Goal: Task Accomplishment & Management: Contribute content

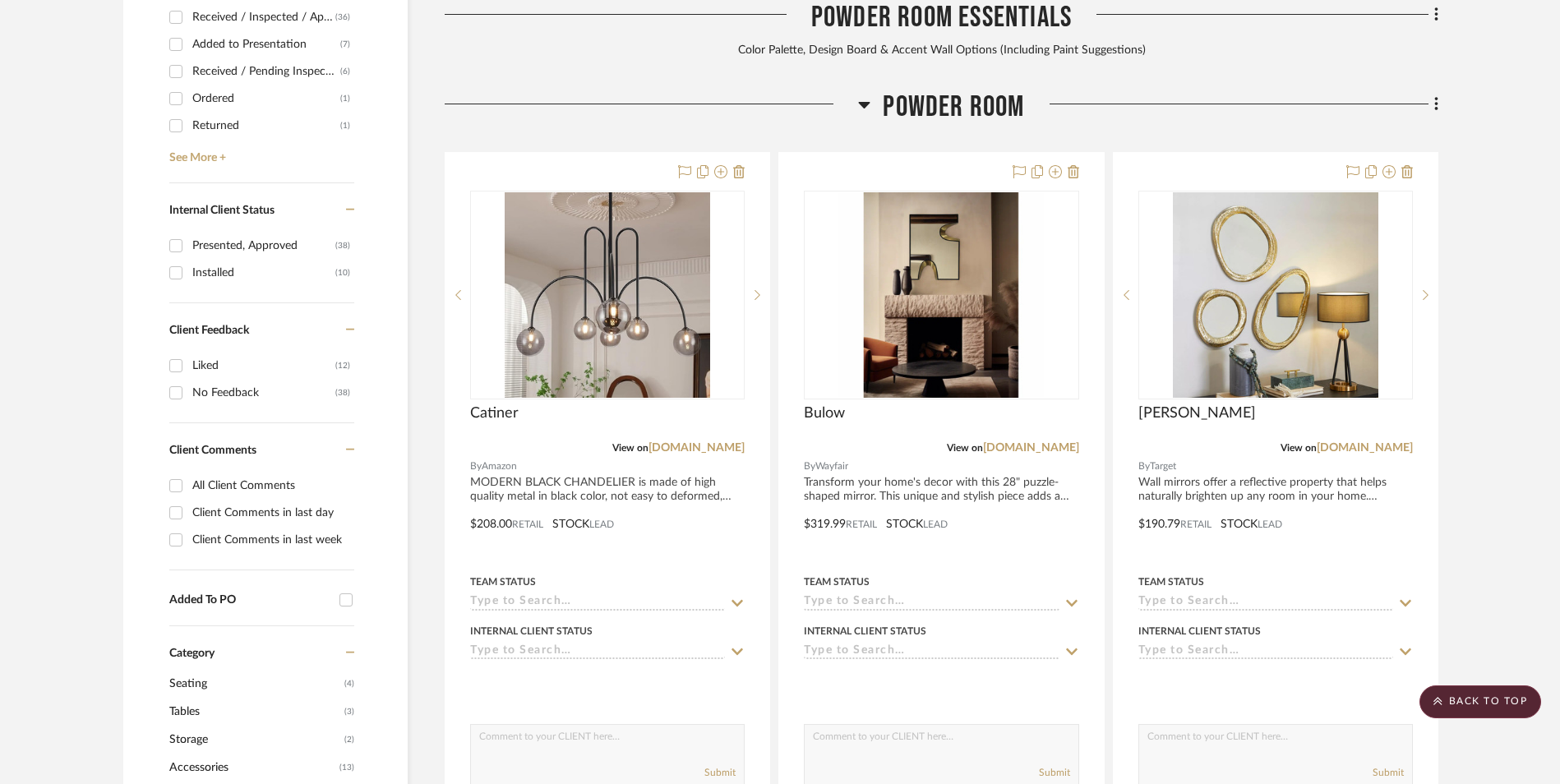
scroll to position [821, 0]
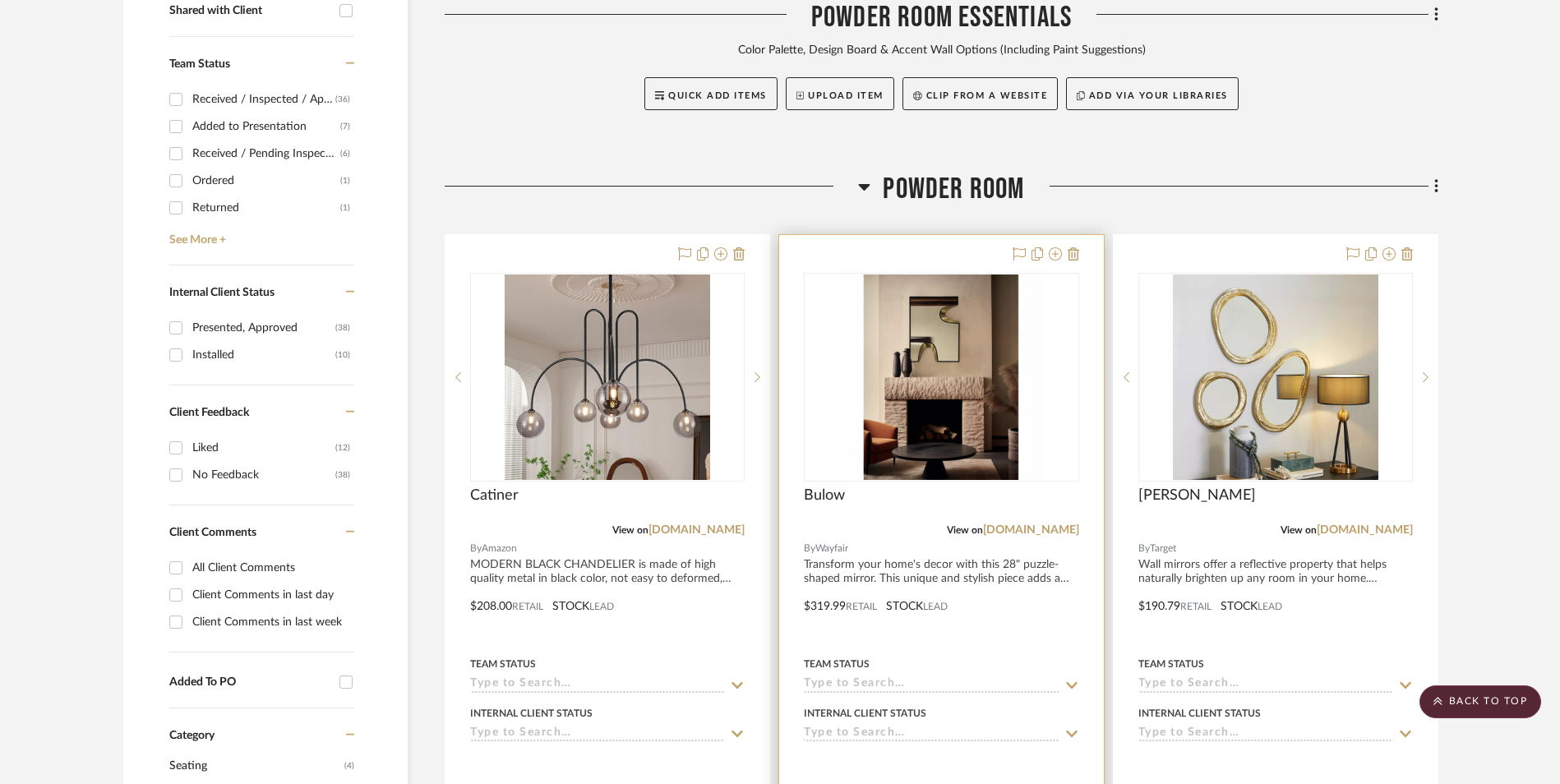
click at [0, 0] on img at bounding box center [0, 0] width 0 height 0
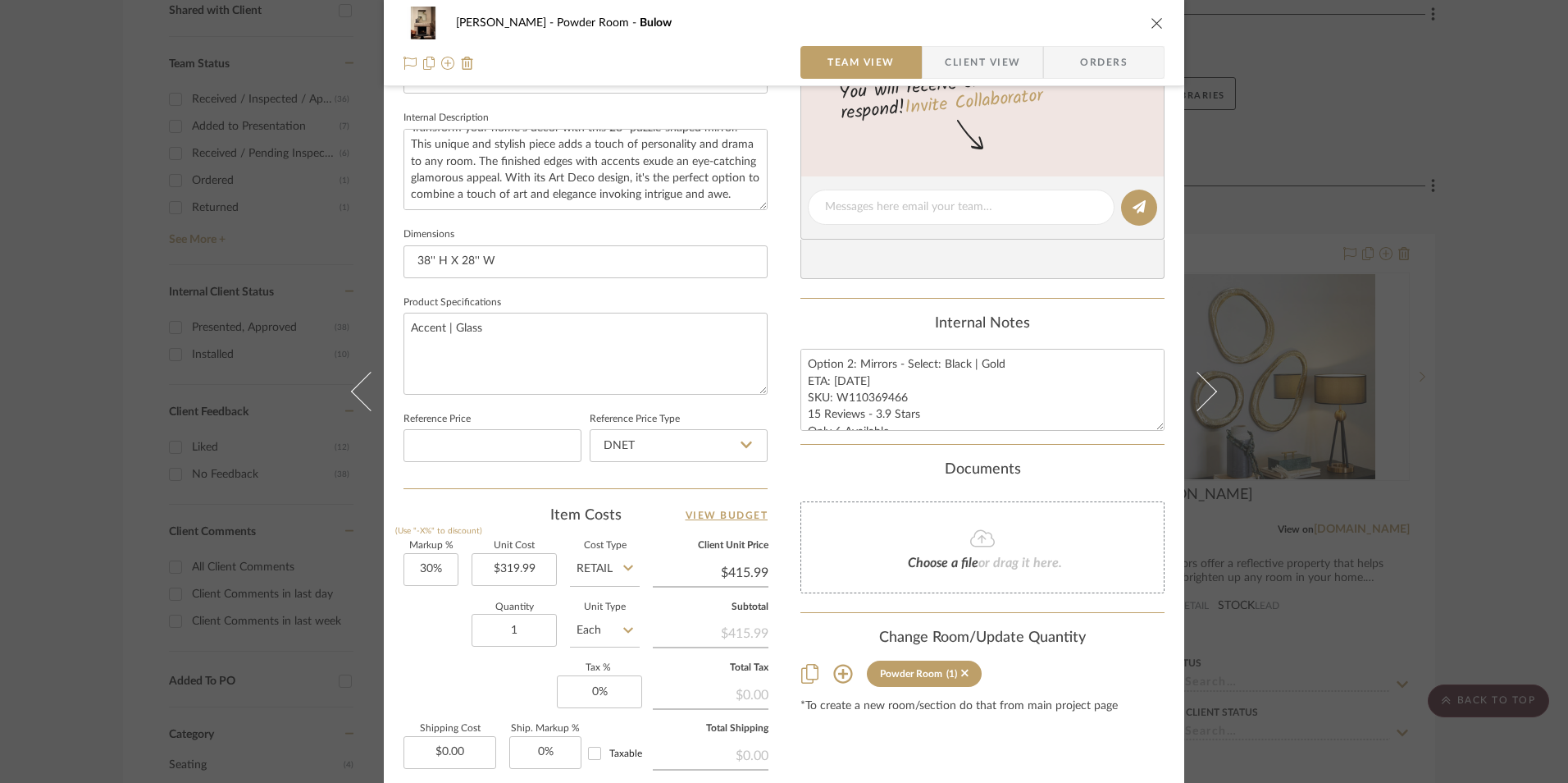
scroll to position [738, 0]
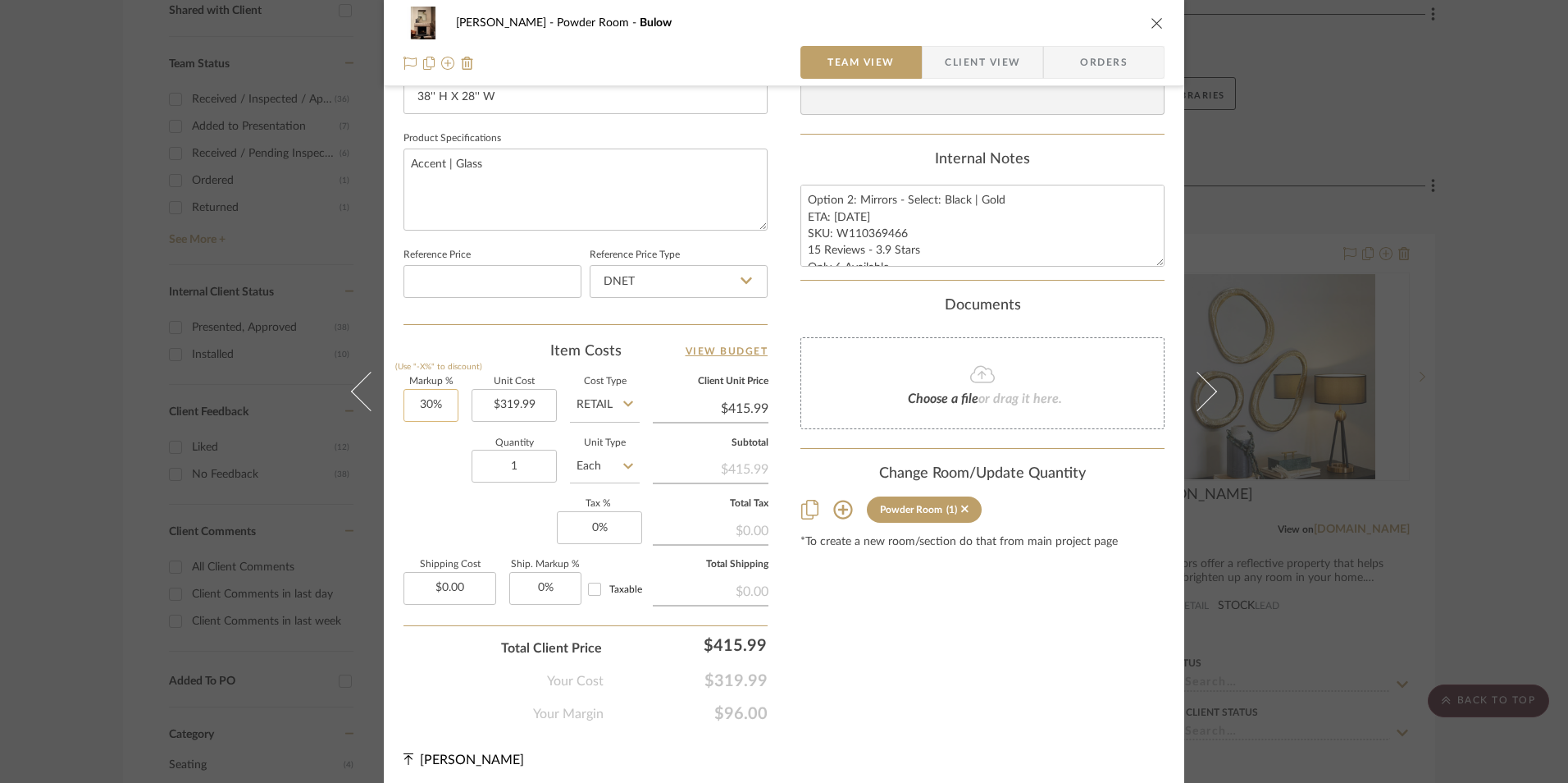
type input "30"
click at [441, 404] on input "30" at bounding box center [431, 405] width 55 height 33
click at [458, 505] on div "Markup % (Use "-X%" to discount) Unit Cost $319.99 Cost Type Retail Client Unit…" at bounding box center [585, 497] width 364 height 240
type input "0%"
type input "$319.99"
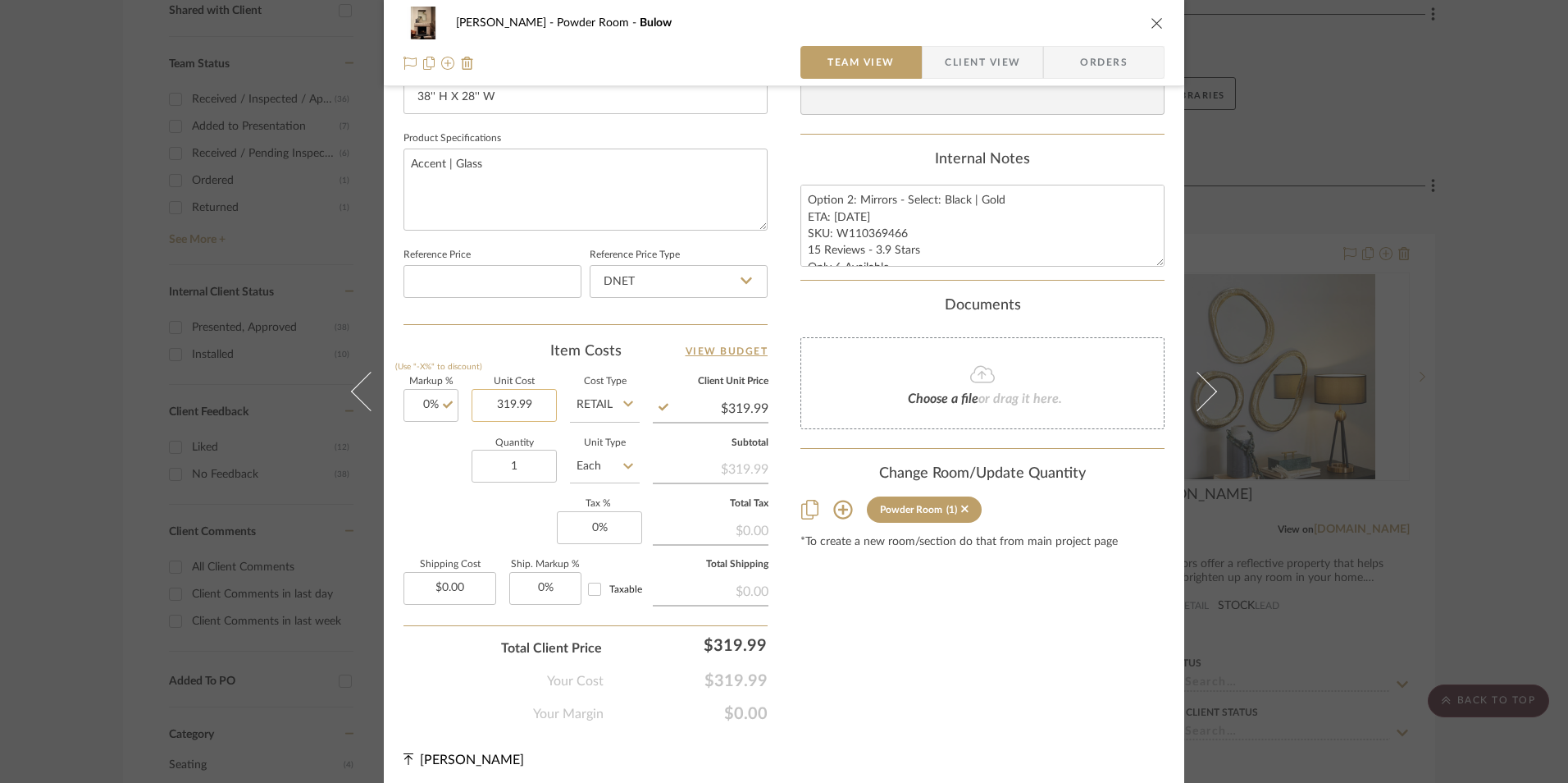
click at [522, 404] on input "319.99" at bounding box center [514, 405] width 85 height 33
type input "$306.99"
click at [455, 527] on div "Markup % (Use "-X%" to discount) 0% Unit Cost $306.99 Cost Type Retail Client U…" at bounding box center [585, 497] width 364 height 240
type input "0"
click at [624, 527] on input "0" at bounding box center [599, 528] width 85 height 33
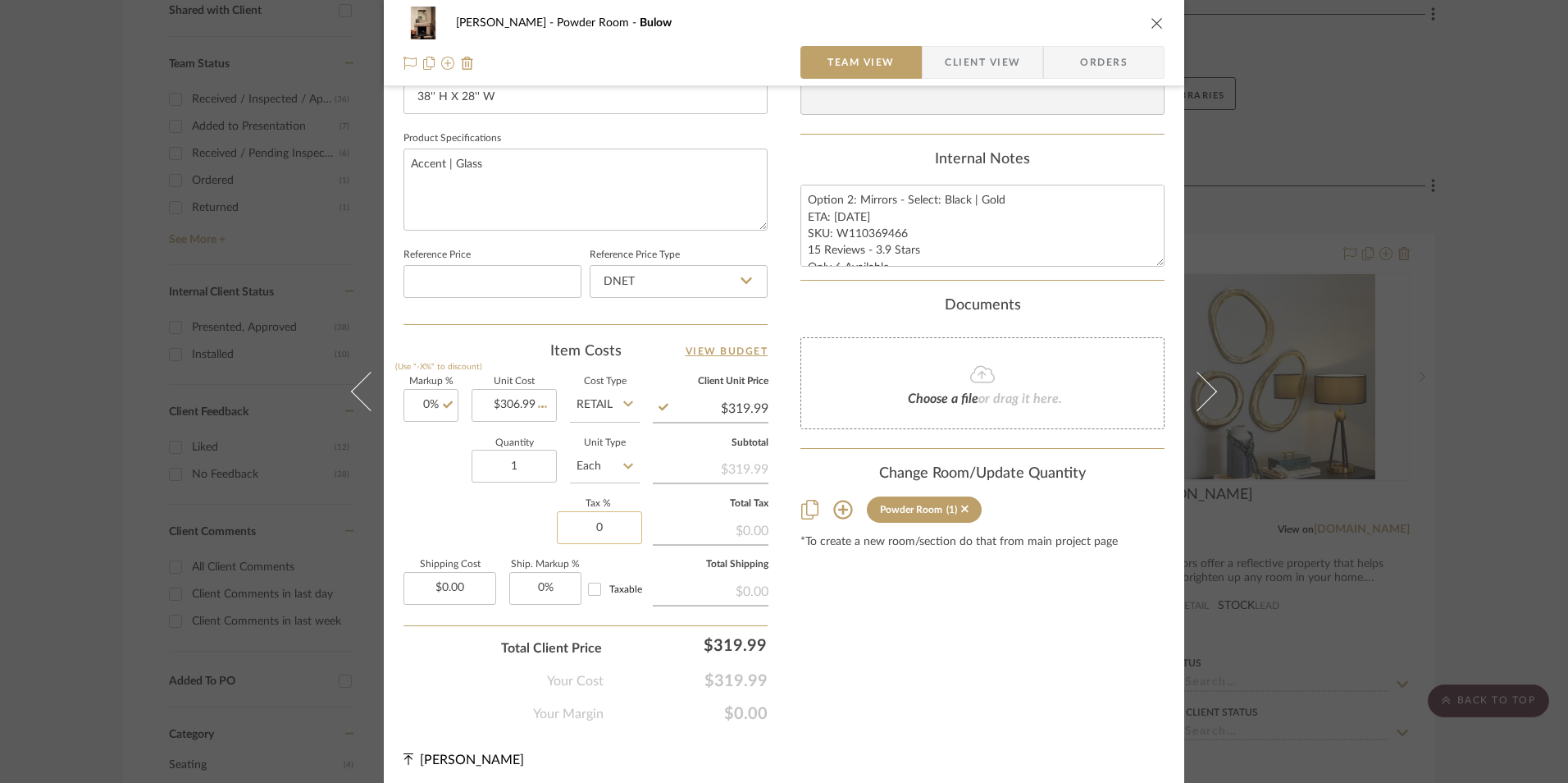
type input "$306.99"
type input "8.25%"
drag, startPoint x: 794, startPoint y: 595, endPoint x: 820, endPoint y: 586, distance: 27.5
click at [795, 595] on div "[PERSON_NAME] Powder Room Bulow Team View Client View Orders Team-Facing Detail…" at bounding box center [784, 31] width 801 height 1515
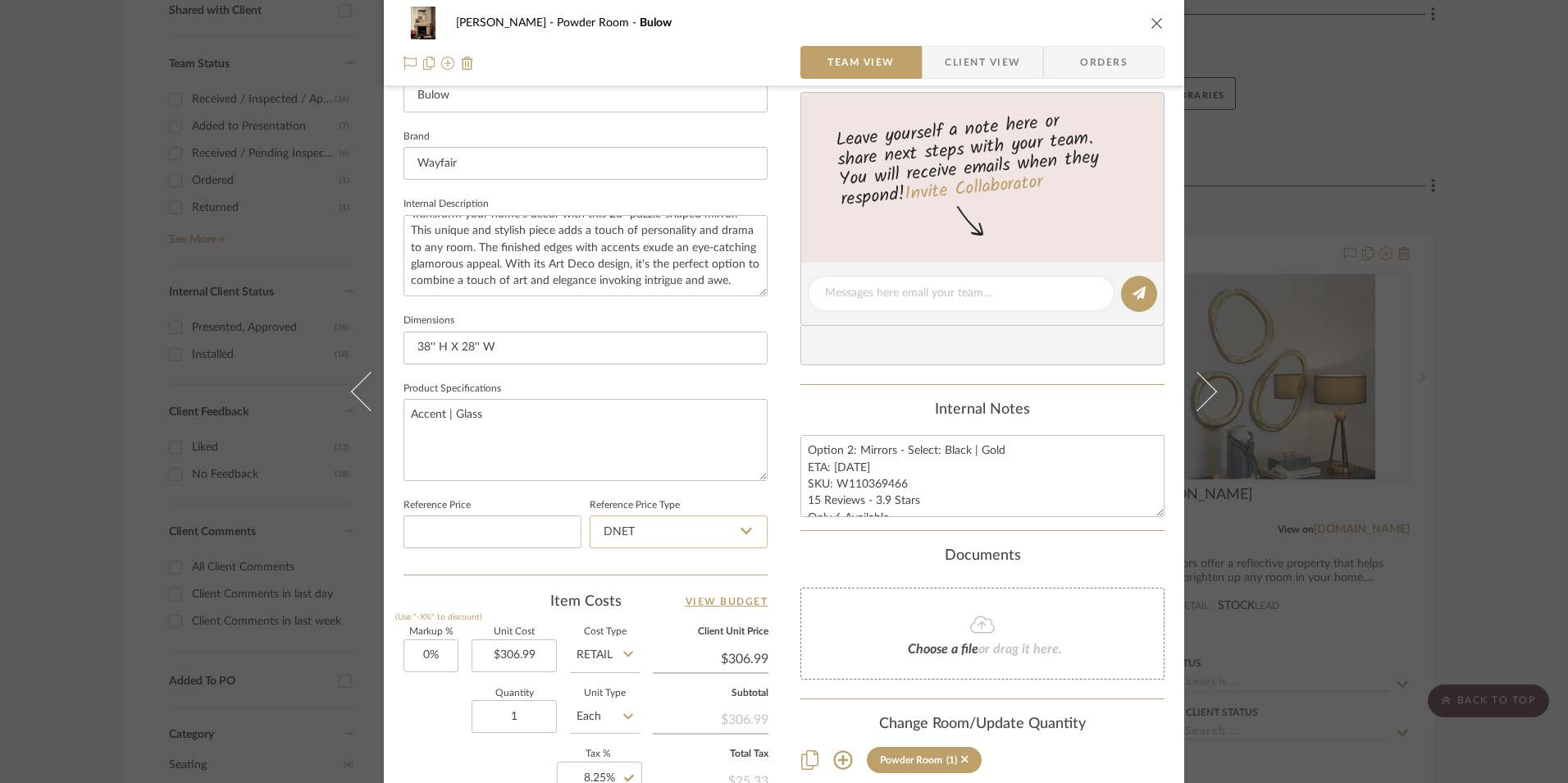
scroll to position [492, 0]
click at [671, 531] on input "DNET" at bounding box center [679, 528] width 178 height 33
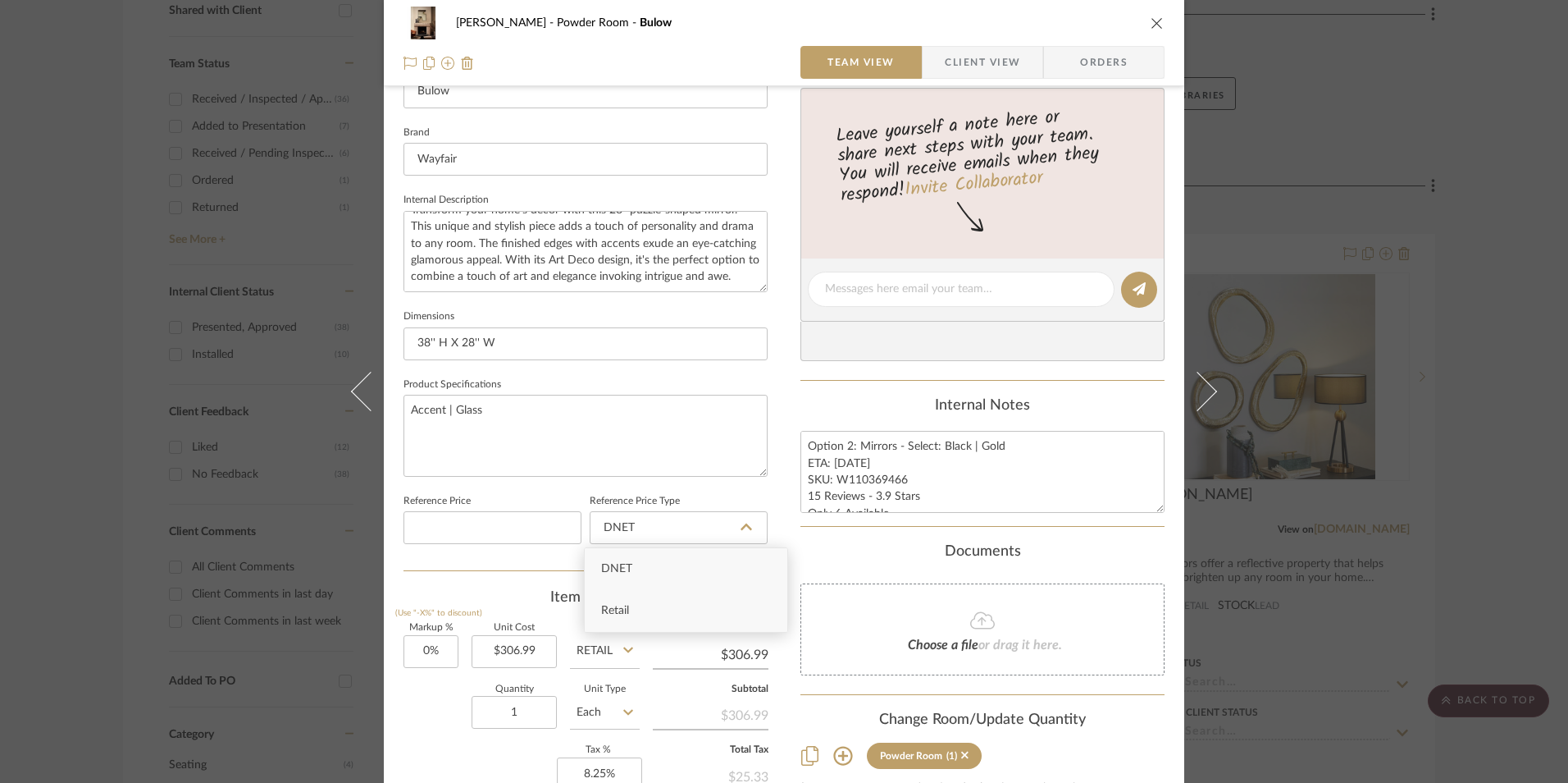
click at [659, 606] on div "Retail" at bounding box center [686, 611] width 203 height 42
type input "Retail"
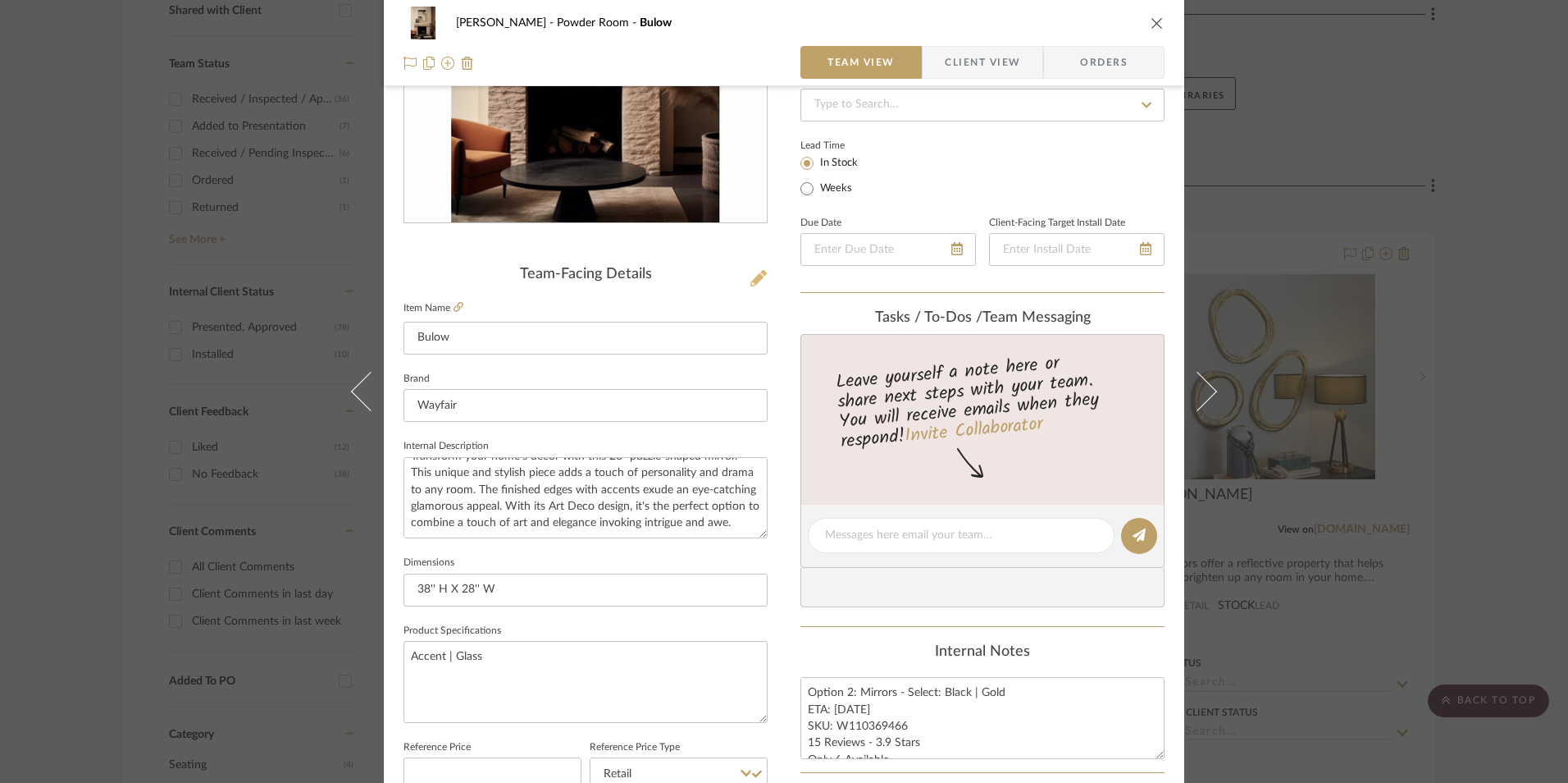
click at [756, 278] on icon at bounding box center [759, 278] width 17 height 17
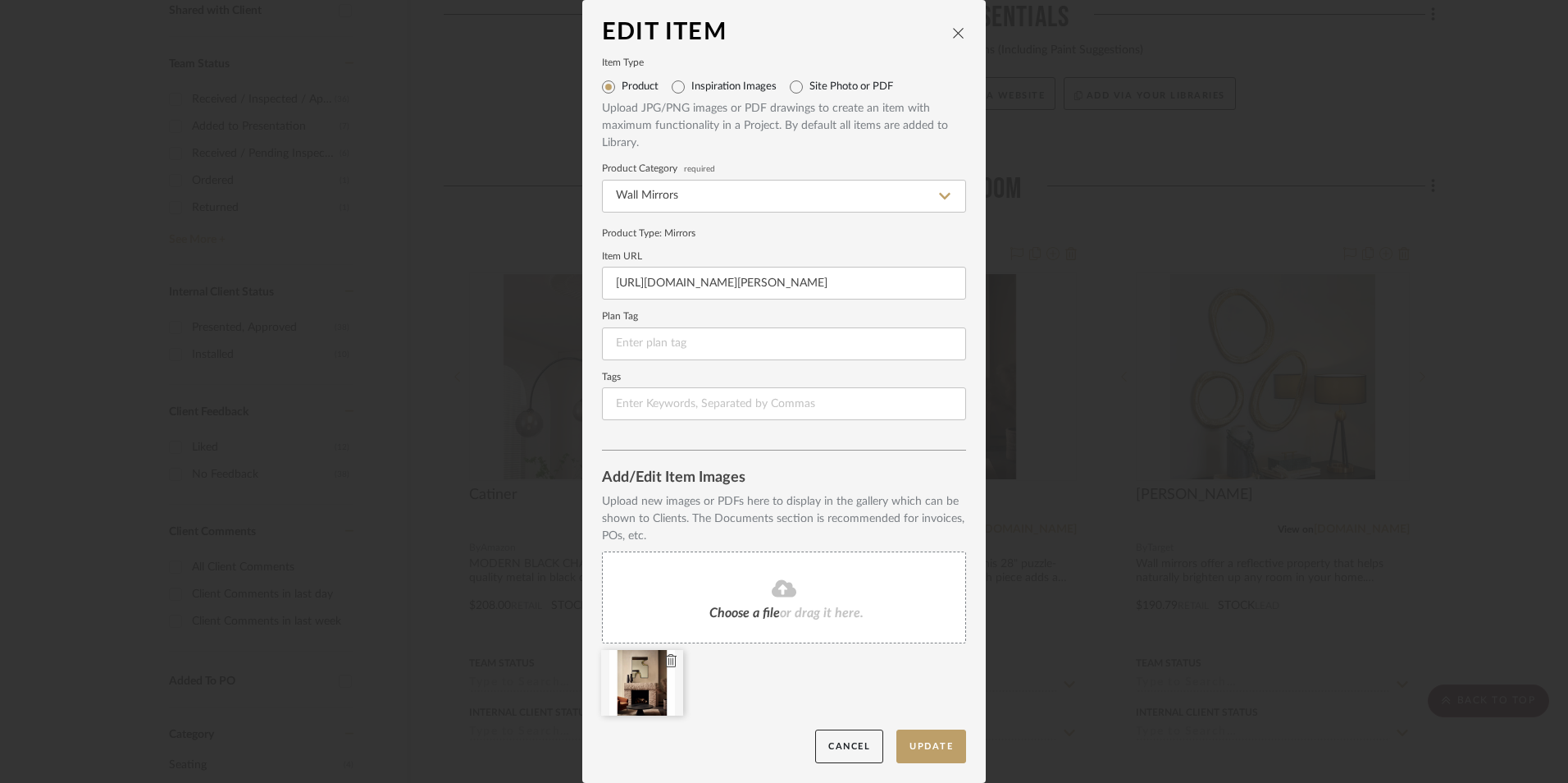
click at [665, 658] on icon at bounding box center [671, 661] width 12 height 13
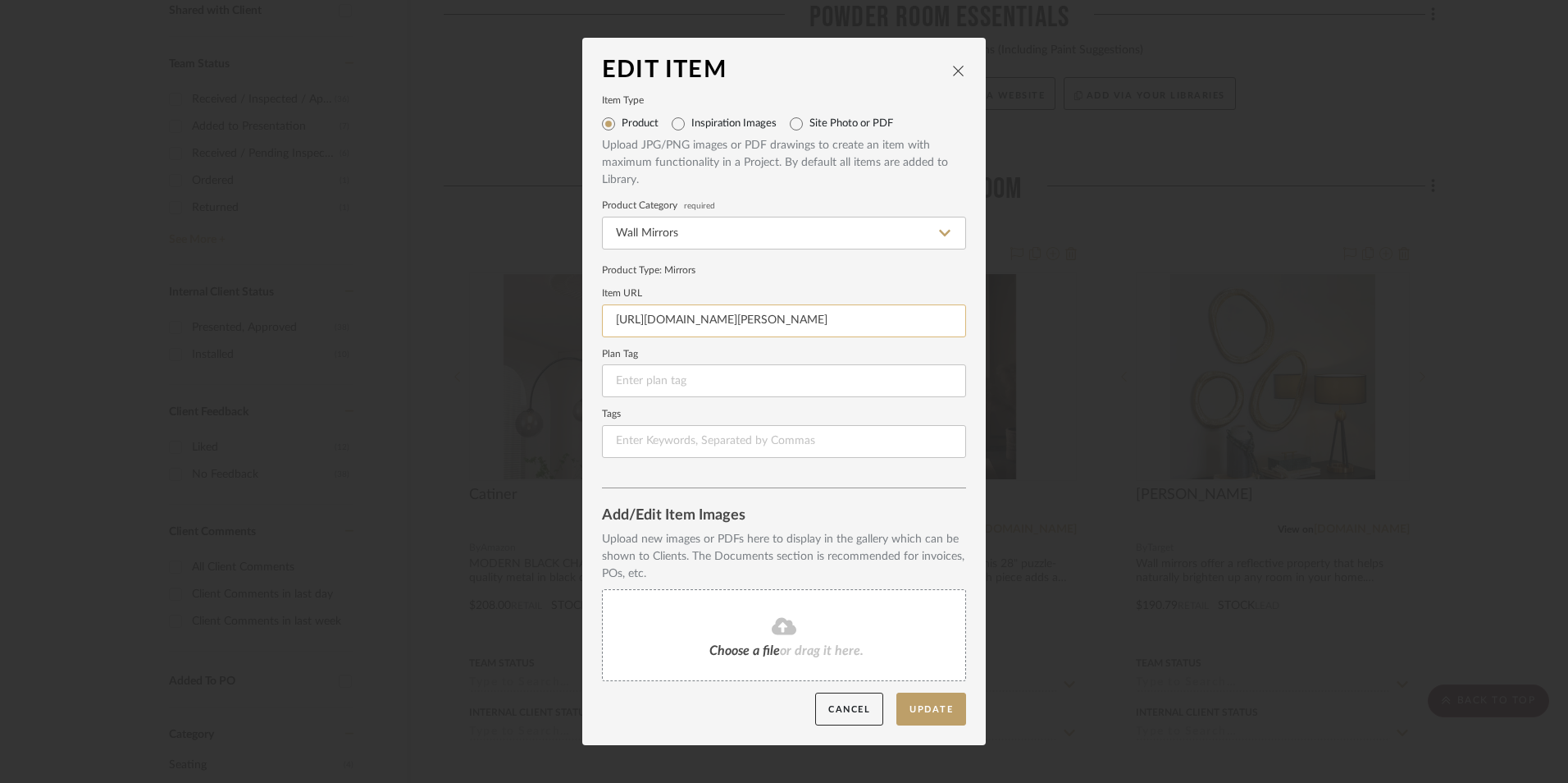
click at [749, 325] on input "[URL][DOMAIN_NAME][PERSON_NAME]" at bounding box center [784, 321] width 364 height 33
paste input "=1441992831%2C1441992802"
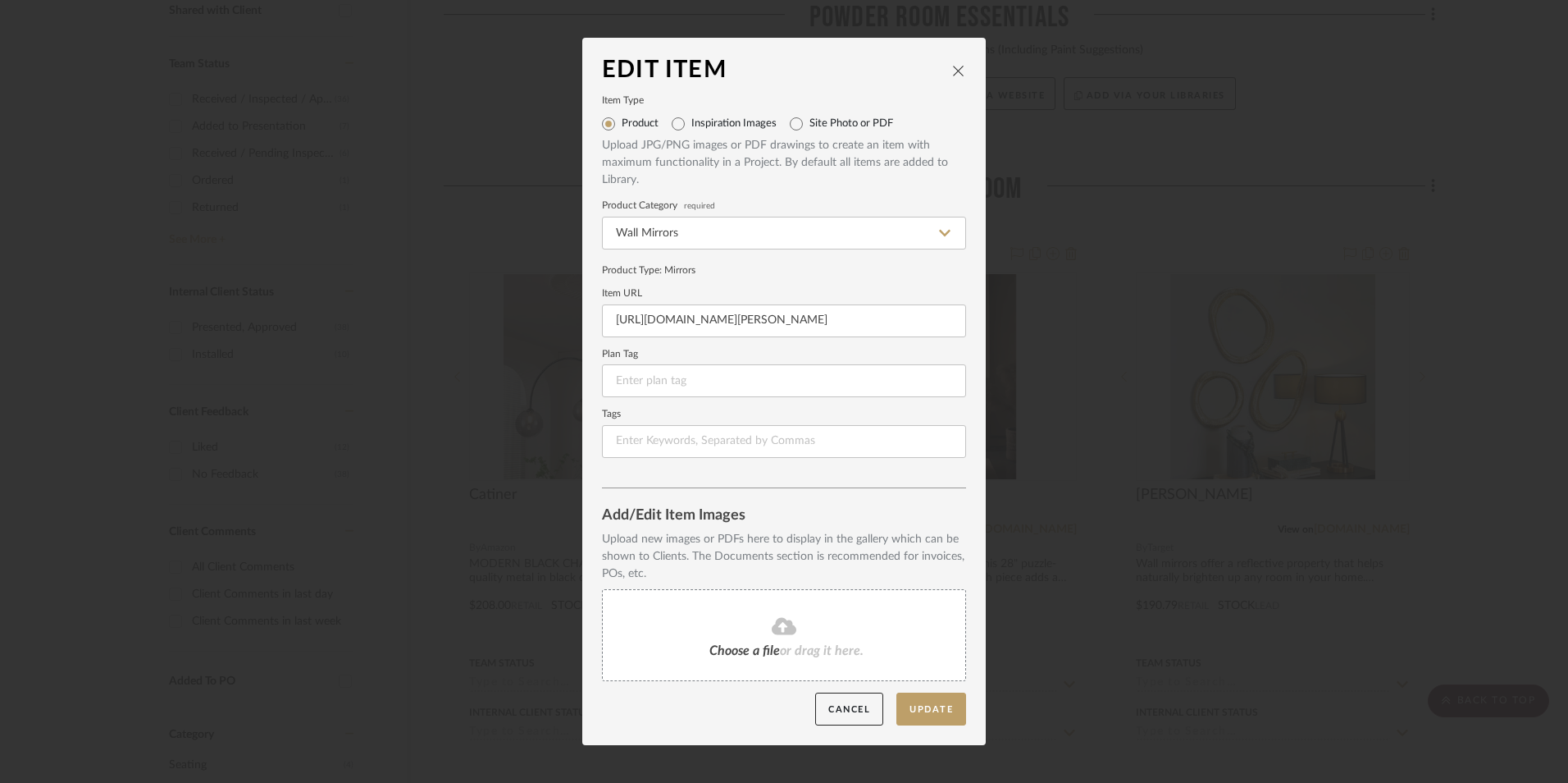
type input "[URL][DOMAIN_NAME][PERSON_NAME]"
click at [779, 298] on fieldset "Item URL [URL][DOMAIN_NAME][PERSON_NAME]" at bounding box center [784, 313] width 364 height 47
click at [728, 644] on span "Choose a file" at bounding box center [745, 651] width 71 height 13
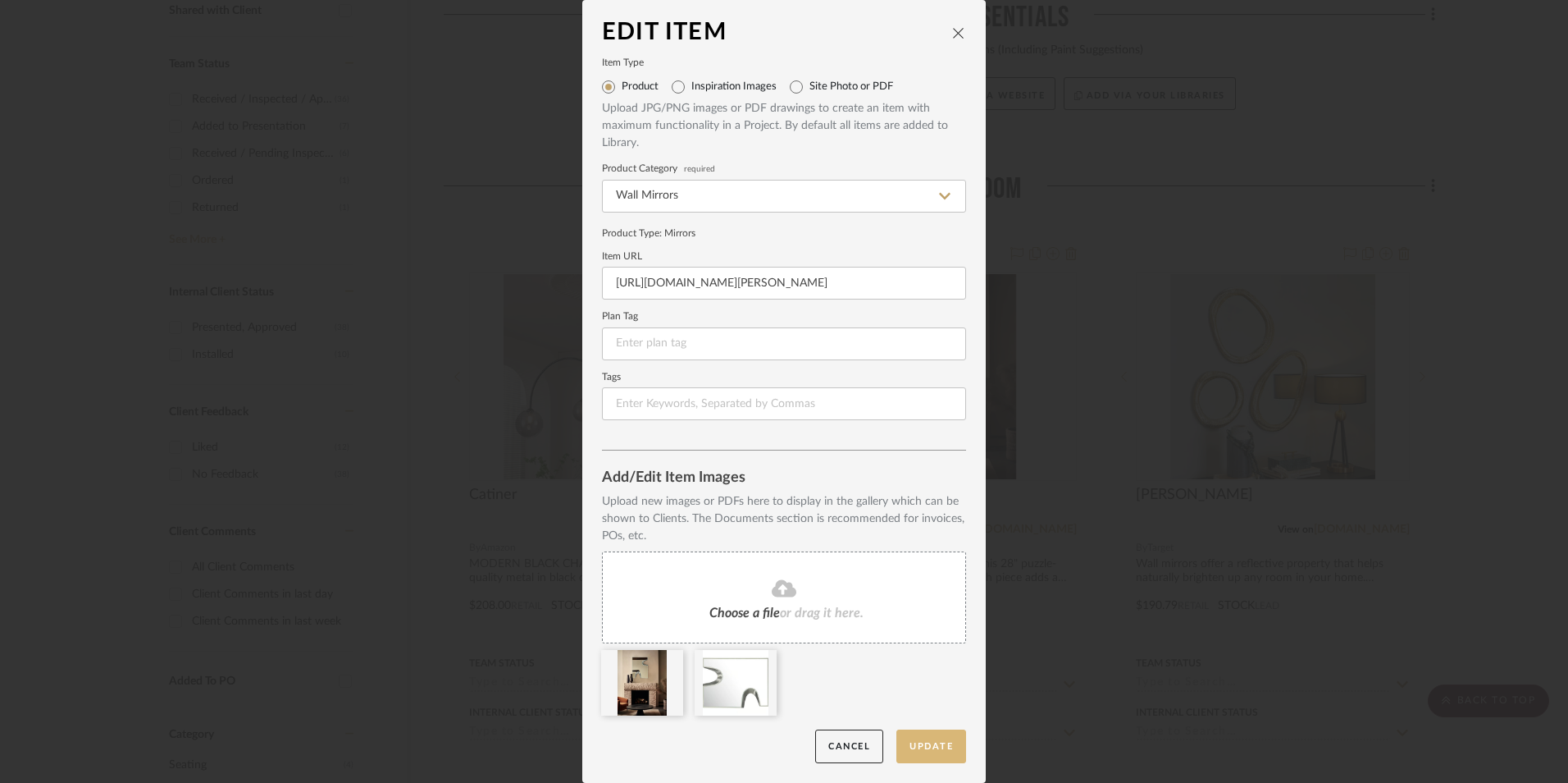
click at [945, 751] on button "Update" at bounding box center [931, 746] width 70 height 34
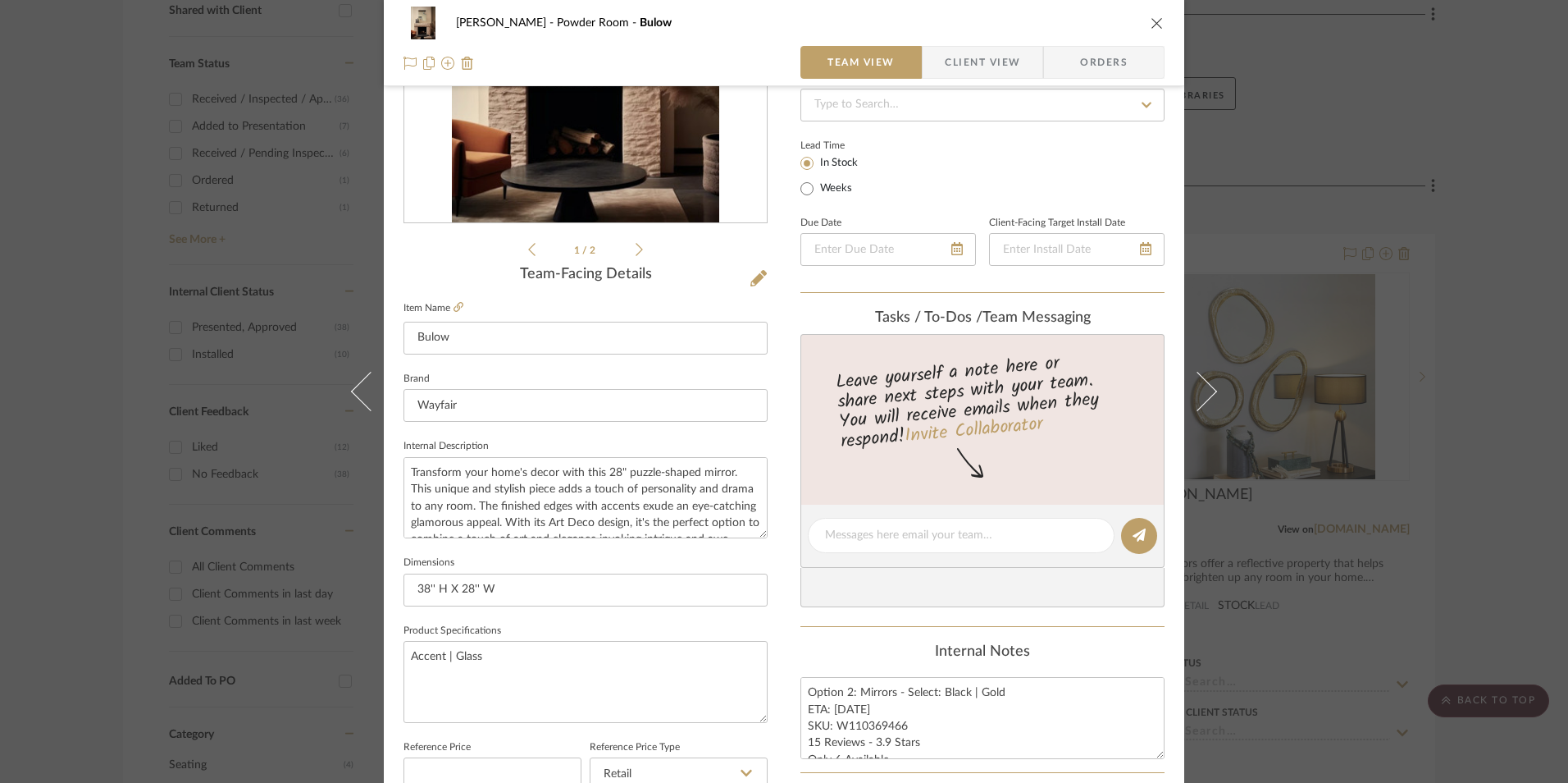
scroll to position [410, 0]
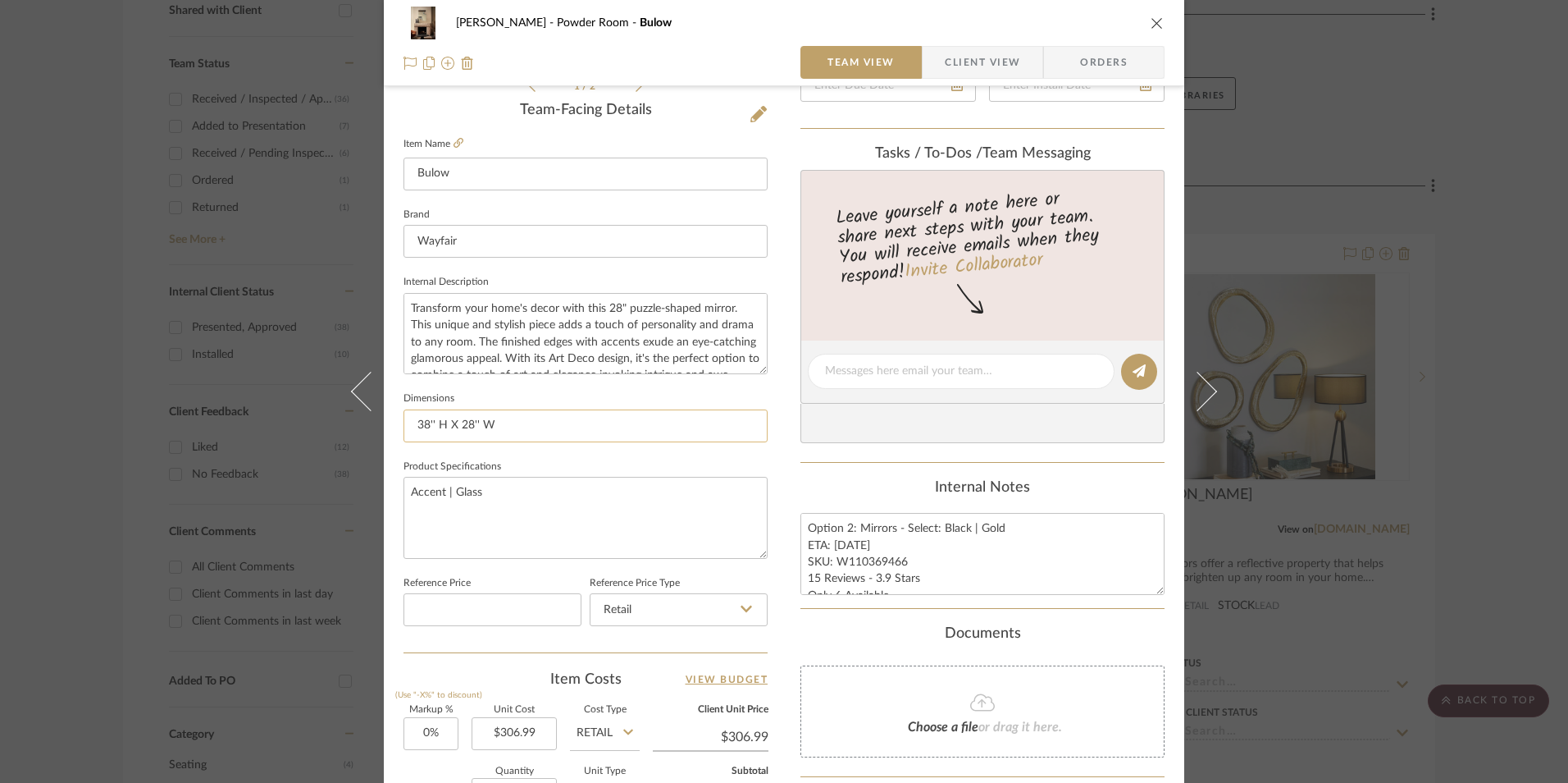
click at [420, 426] on input "38'' H X 28'' W" at bounding box center [585, 426] width 364 height 33
type input "28'' H X 28'' W"
click at [485, 392] on fieldset "Dimensions 28'' H X 28'' W" at bounding box center [585, 414] width 364 height 55
click at [881, 535] on textarea "Option 2: Mirrors - Select: Black | Gold ETA: [DATE] SKU: W110369466 15 Reviews…" at bounding box center [983, 554] width 364 height 81
drag, startPoint x: 855, startPoint y: 528, endPoint x: 780, endPoint y: 532, distance: 75.1
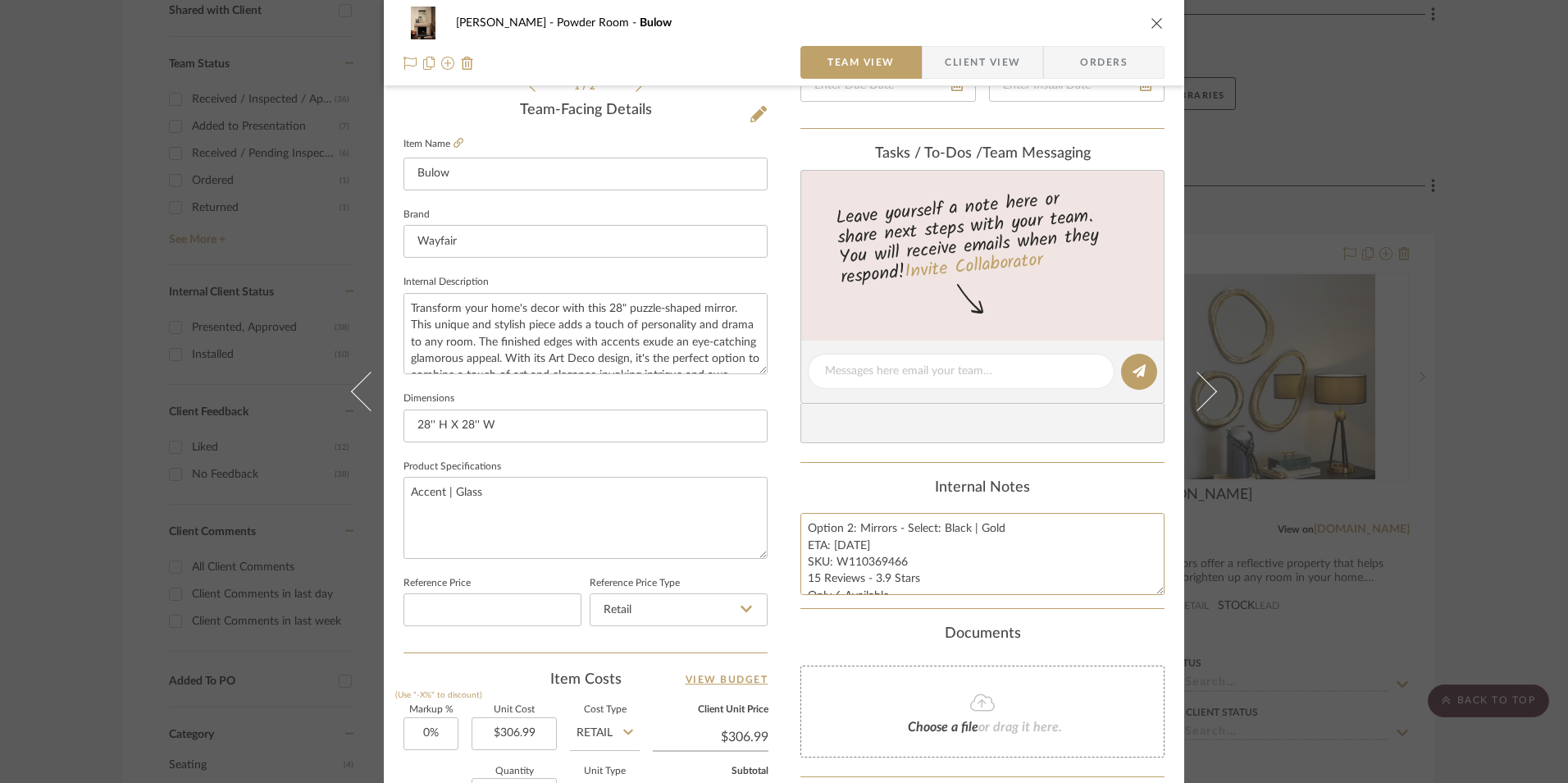
click at [780, 532] on div "[PERSON_NAME] Powder Room Bulow Team View Client View Orders 1 / 2 Team-Facing …" at bounding box center [784, 360] width 801 height 1515
click at [1009, 585] on textarea "Mirrors - Select: Black | Gold ETA: [DATE] SKU: W110369466 15 Reviews - 3.9 Sta…" at bounding box center [983, 554] width 364 height 81
drag, startPoint x: 946, startPoint y: 523, endPoint x: 886, endPoint y: 525, distance: 60.0
click at [886, 525] on textarea "Mirrors - Select: Black | Gold ETA: [DATE] SKU: W110369466 15 Reviews - 3.9 Sta…" at bounding box center [983, 554] width 364 height 81
type textarea "Mirrors - Select: Cream | Silver ETA: [DATE] SKU: W110369466 15 Reviews - 3.9 S…"
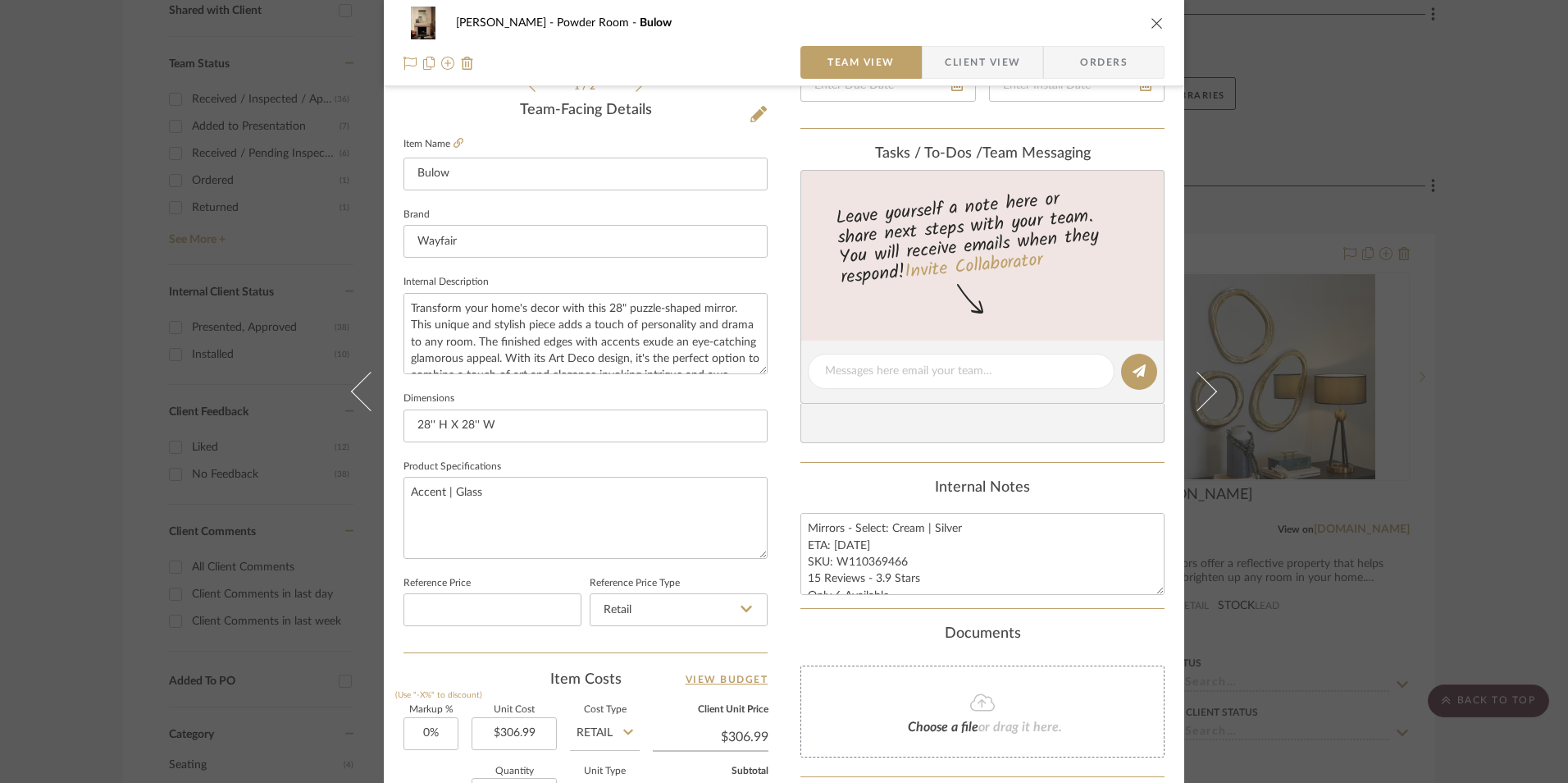
click at [879, 503] on div "Internal Notes Mirrors - Select: Cream | Silver ETA: [DATE] SKU: W110369466 15 …" at bounding box center [983, 536] width 364 height 115
click at [876, 543] on textarea "Mirrors - Select: Cream | Silver ETA: [DATE] SKU: W110369466 15 Reviews - 3.9 S…" at bounding box center [983, 554] width 364 height 81
drag, startPoint x: 879, startPoint y: 543, endPoint x: 830, endPoint y: 545, distance: 49.0
click at [830, 545] on textarea "Mirrors - Select: Cream | Silver ETA: [DATE] SKU: W110369466 15 Reviews - 3.9 S…" at bounding box center [983, 554] width 364 height 81
click at [918, 580] on textarea "Mirrors - Select: Cream | Silver ETA: [DATE] SKU: W110369466 15 Reviews - 3.9 S…" at bounding box center [983, 554] width 364 height 81
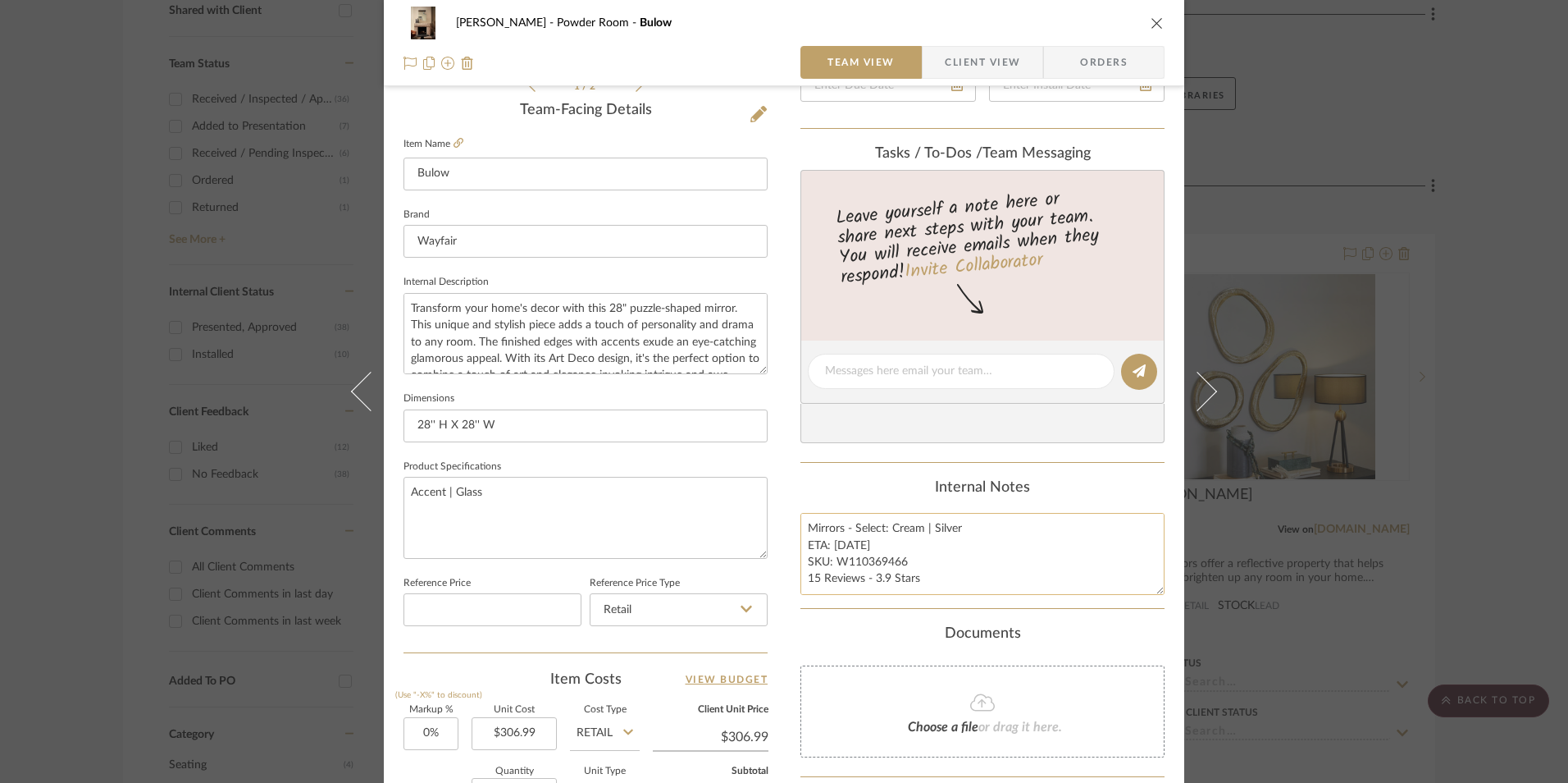
scroll to position [7, 0]
click at [933, 587] on textarea "Mirrors - Select: Cream | Silver ETA: [DATE] SKU: W110369466 15 Reviews - 3.9 S…" at bounding box center [983, 554] width 364 height 81
type textarea "Mirrors - Select: Cream | Silver ETA: [DATE] SKU: W110369466 15 Reviews - 3.9 S…"
click at [872, 571] on textarea "Mirrors - Select: Cream | Silver ETA: [DATE] SKU: W110369466 15 Reviews - 3.9 S…" at bounding box center [983, 554] width 364 height 81
drag, startPoint x: 901, startPoint y: 555, endPoint x: 831, endPoint y: 554, distance: 70.0
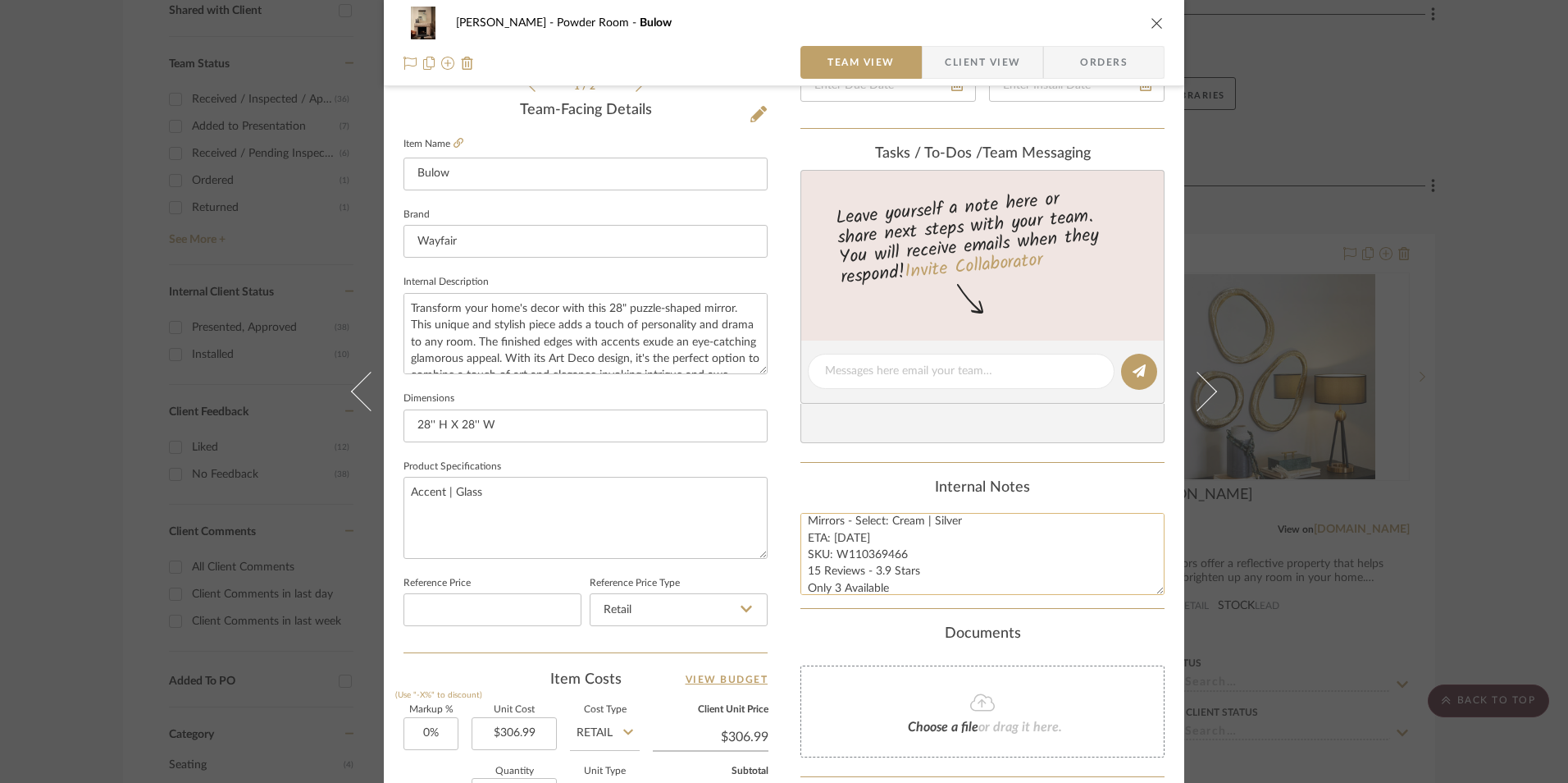
click at [831, 554] on textarea "Mirrors - Select: Cream | Silver ETA: [DATE] SKU: W110369466 15 Reviews - 3.9 S…" at bounding box center [983, 554] width 364 height 81
paste textarea
click at [814, 570] on textarea "Mirrors - Select: Cream | Silver ETA: [DATE] SKU: W110369466 15 Reviews - 3.9 S…" at bounding box center [983, 554] width 364 height 81
click at [887, 570] on textarea "Mirrors - Select: Cream | Silver ETA: [DATE] SKU: W110369466 19 Reviews - 3.9 S…" at bounding box center [983, 554] width 364 height 81
type textarea "Mirrors - Select: Cream | Silver ETA: [DATE] SKU: W110369466 19 Reviews - 4.1 S…"
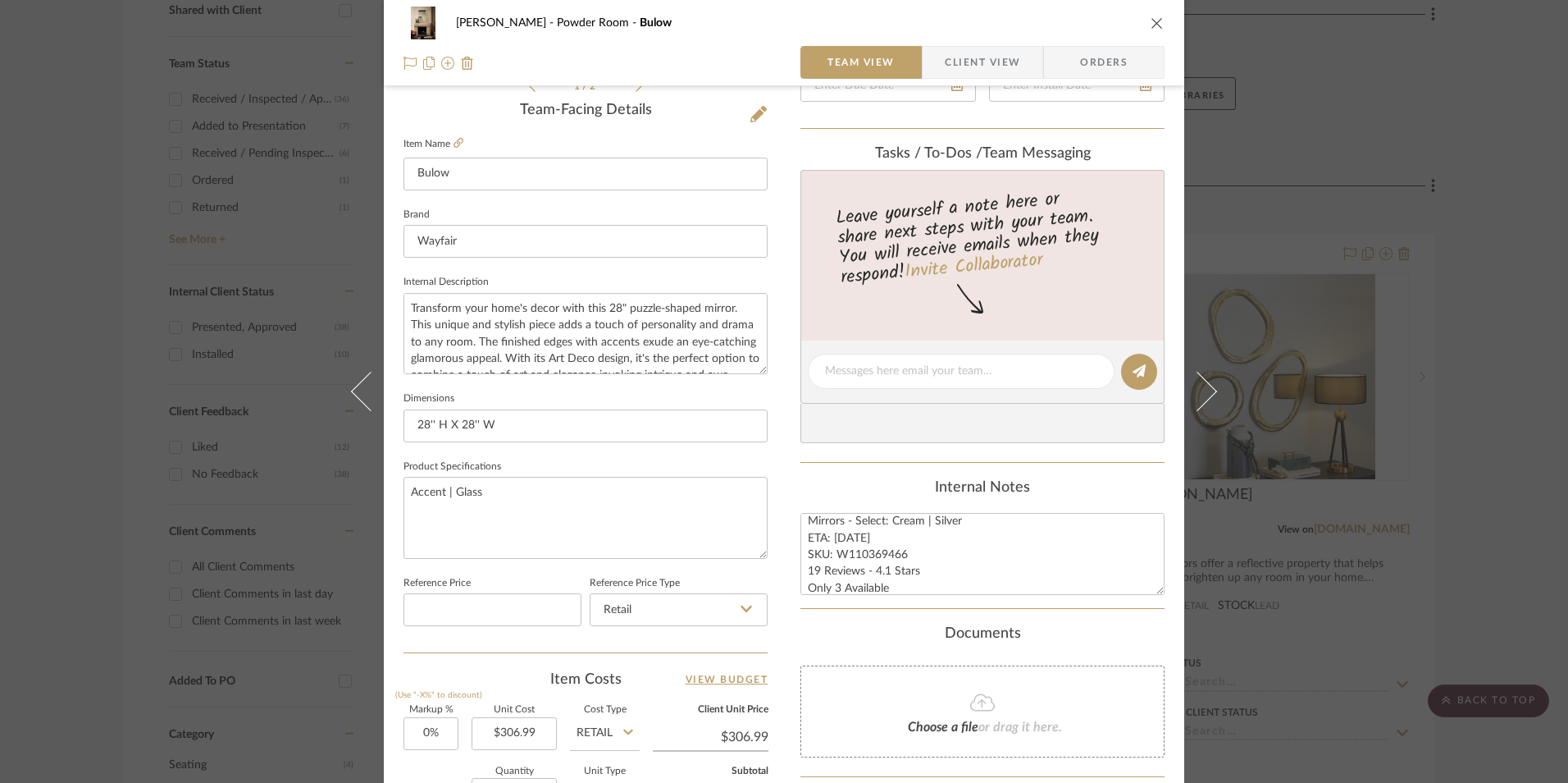
click at [897, 458] on summary-project-messaging "Tasks / To-Dos / team Messaging Leave yourself a note here or share next steps …" at bounding box center [983, 304] width 364 height 317
click at [1110, 68] on span "Orders" at bounding box center [1104, 62] width 84 height 33
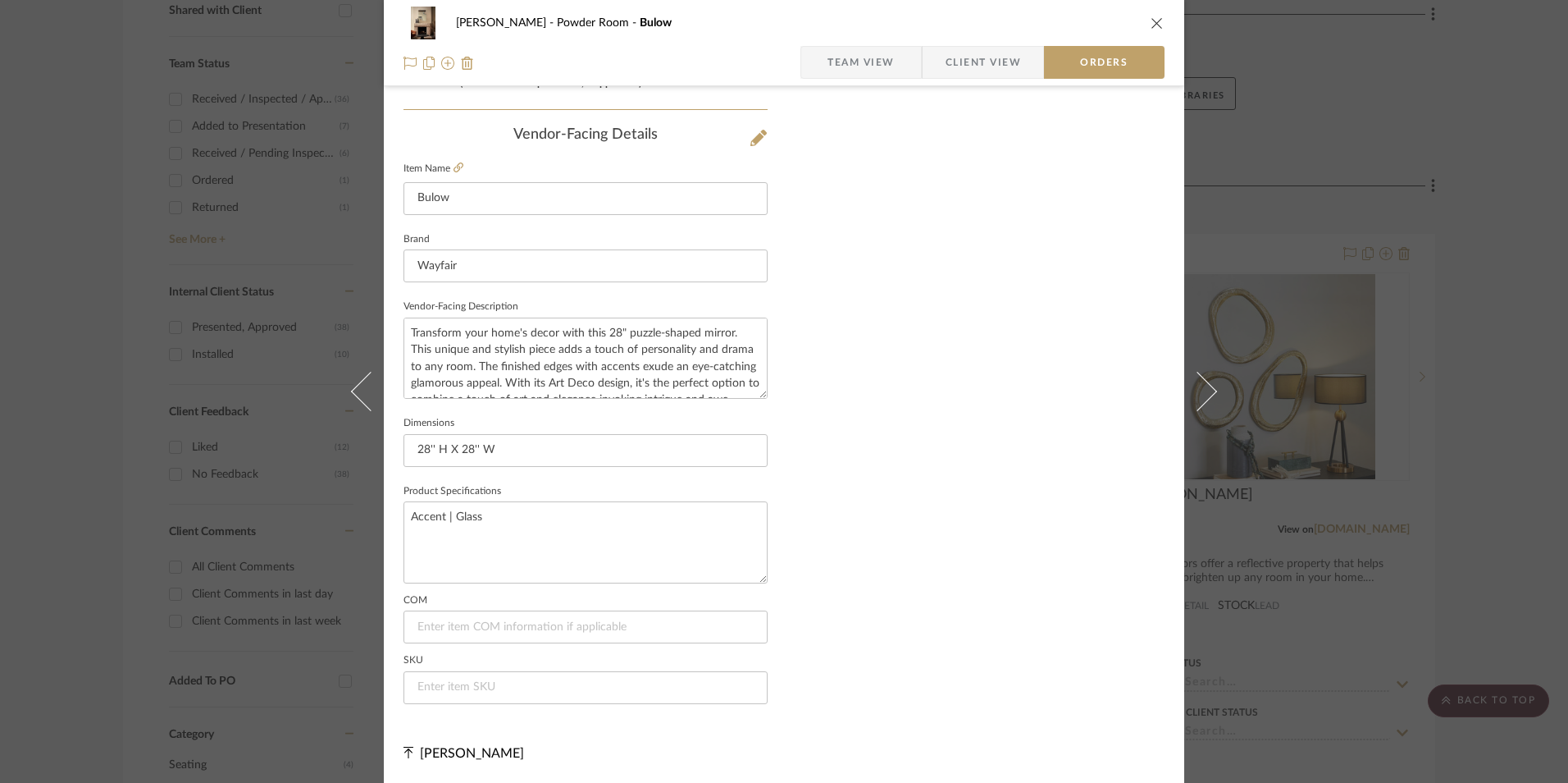
scroll to position [717, 0]
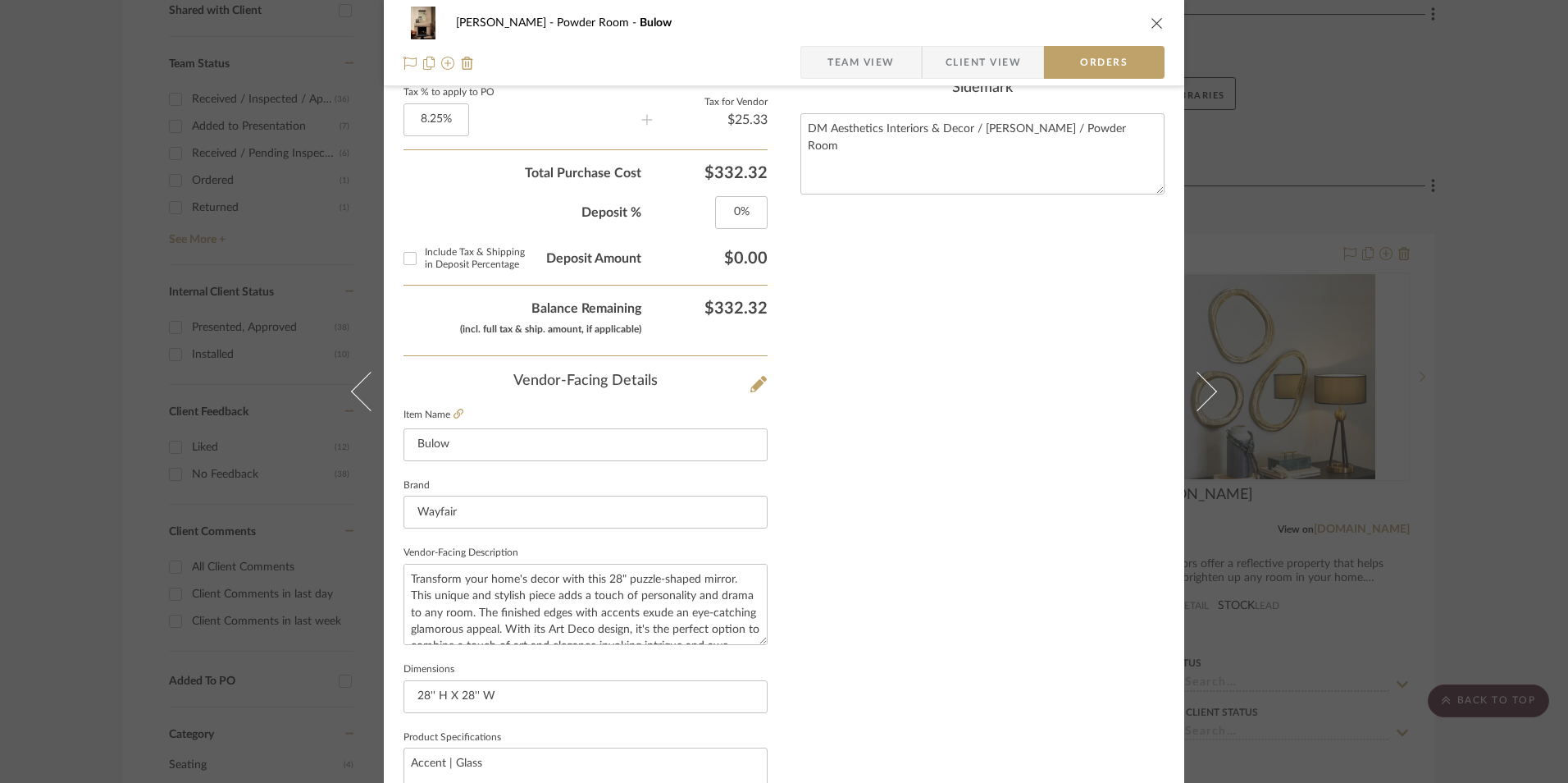
click at [842, 67] on span "Team View" at bounding box center [861, 62] width 67 height 33
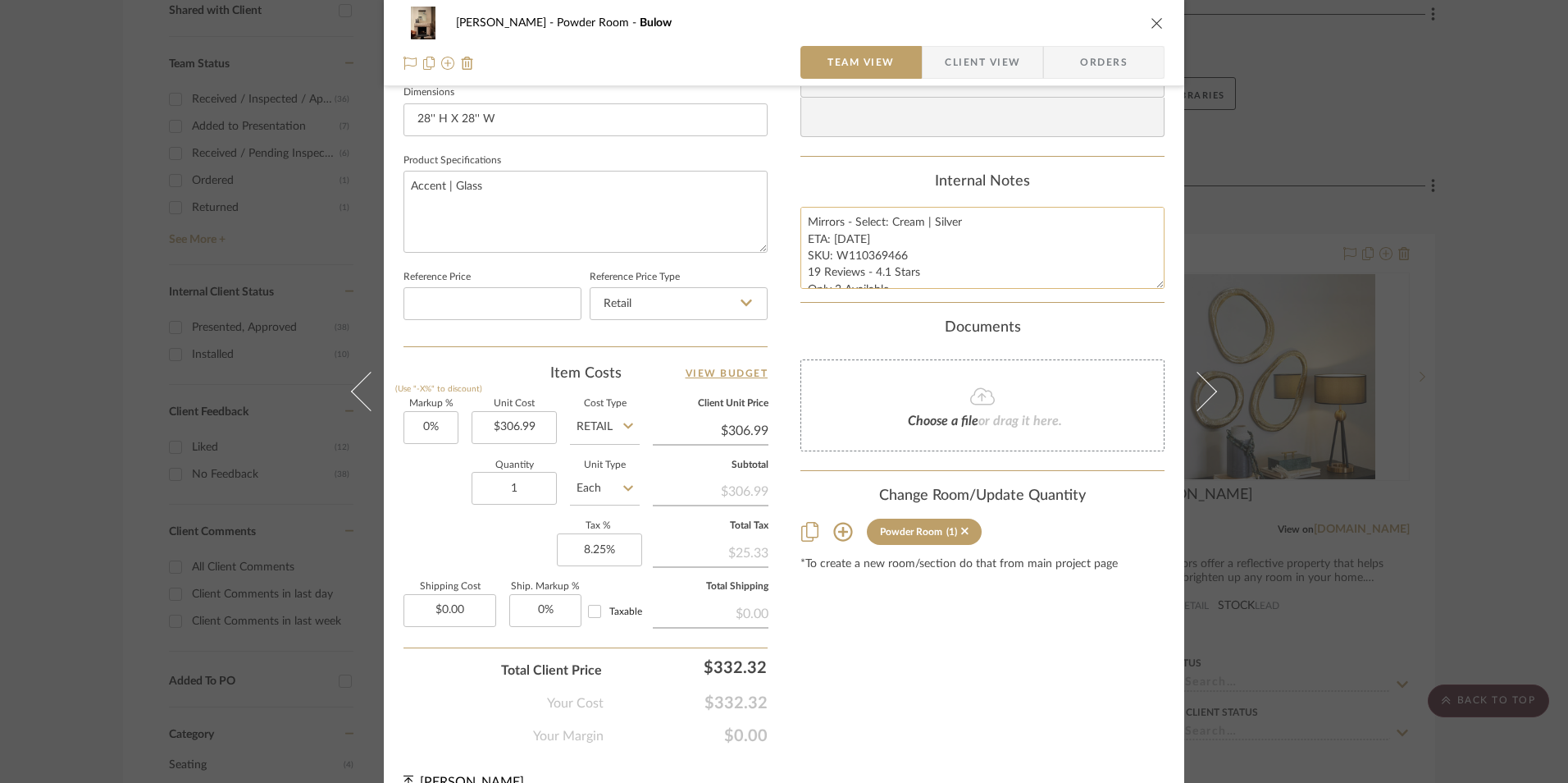
click at [878, 262] on textarea "Mirrors - Select: Cream | Silver ETA: [DATE] SKU: W110369466 19 Reviews - 4.1 S…" at bounding box center [983, 247] width 364 height 81
drag, startPoint x: 895, startPoint y: 254, endPoint x: 833, endPoint y: 254, distance: 62.0
click at [833, 254] on textarea "Mirrors - Select: Cream | Silver ETA: [DATE] SKU: W110369466 19 Reviews - 4.1 S…" at bounding box center [983, 247] width 364 height 81
click at [1071, 59] on span "Orders" at bounding box center [1104, 62] width 84 height 33
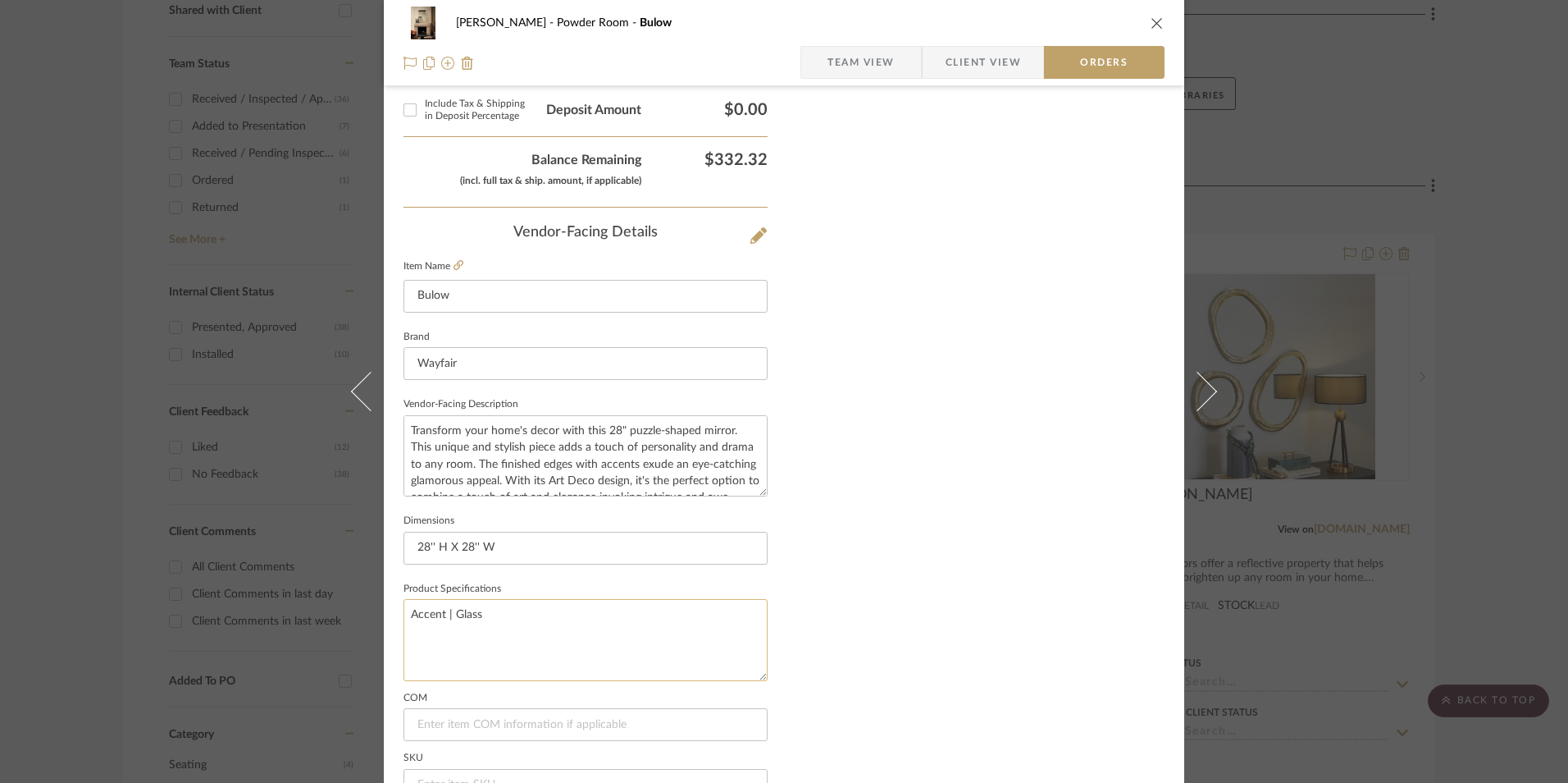
scroll to position [962, 0]
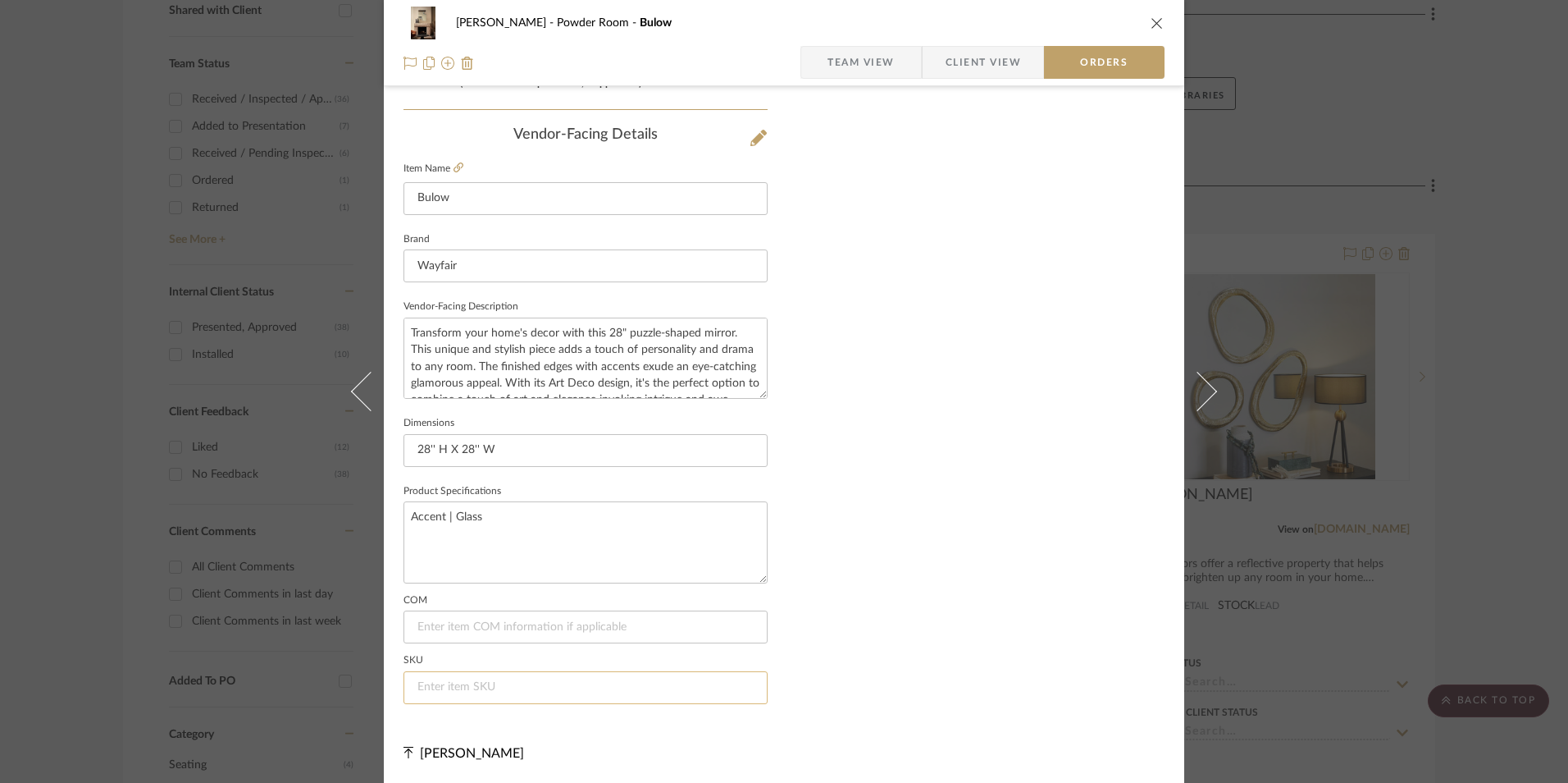
click at [508, 684] on input at bounding box center [585, 688] width 364 height 33
paste input "W110369466"
type input "W110369466"
click at [1151, 22] on icon "close" at bounding box center [1157, 23] width 13 height 13
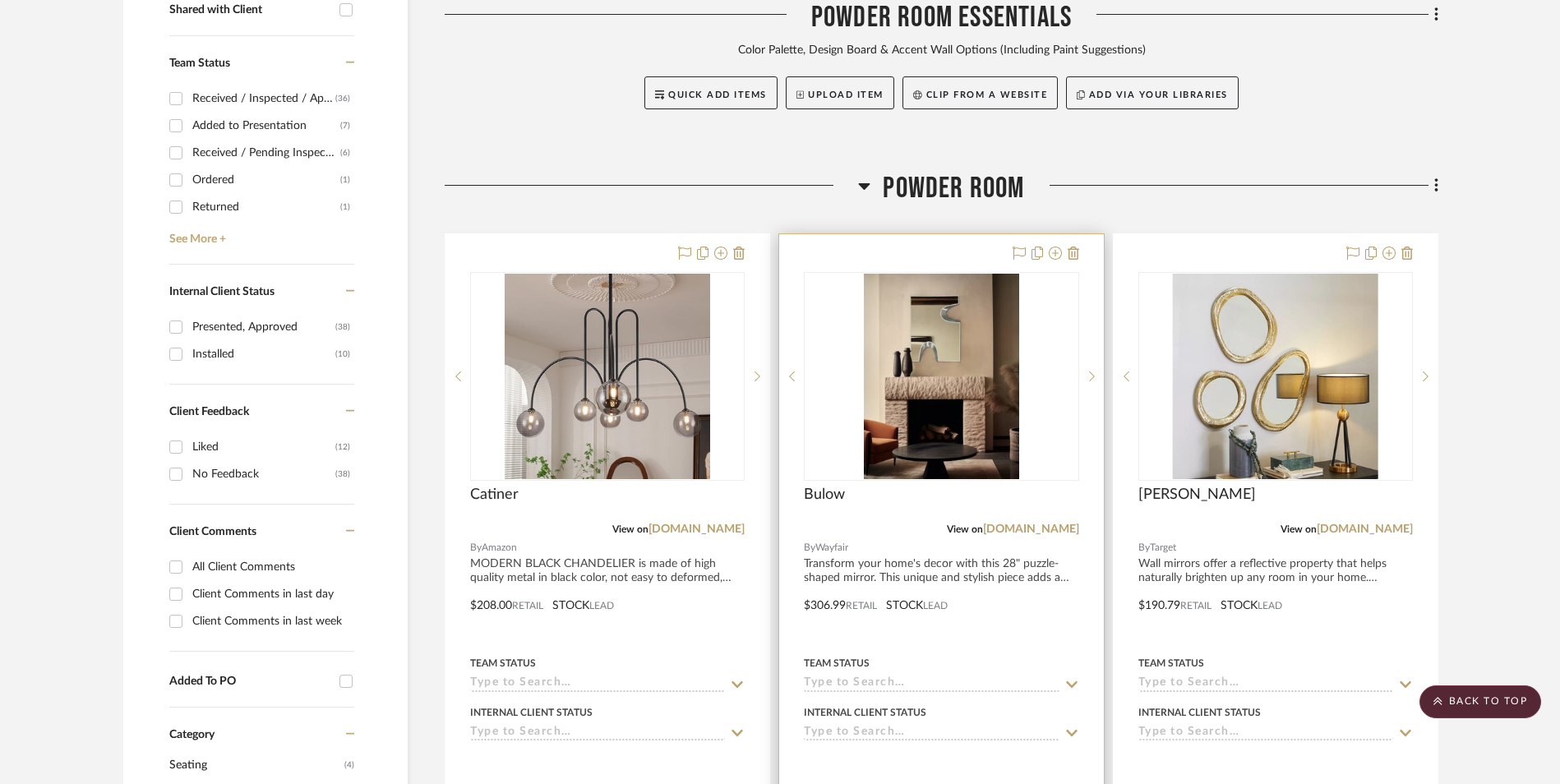
scroll to position [821, 0]
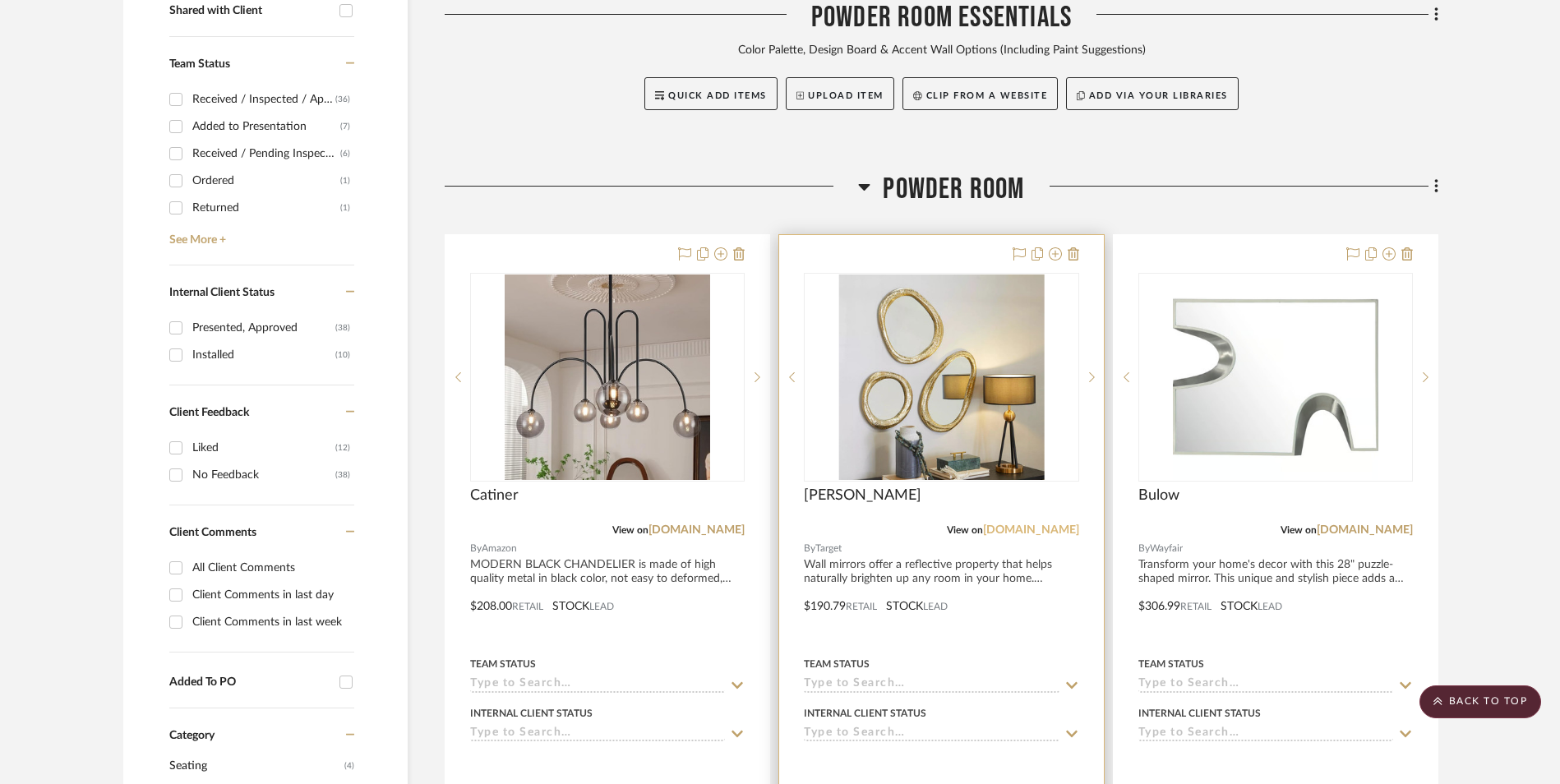
click at [1066, 524] on link "[DOMAIN_NAME]" at bounding box center [1031, 530] width 96 height 12
click at [955, 295] on img "0" at bounding box center [940, 377] width 205 height 205
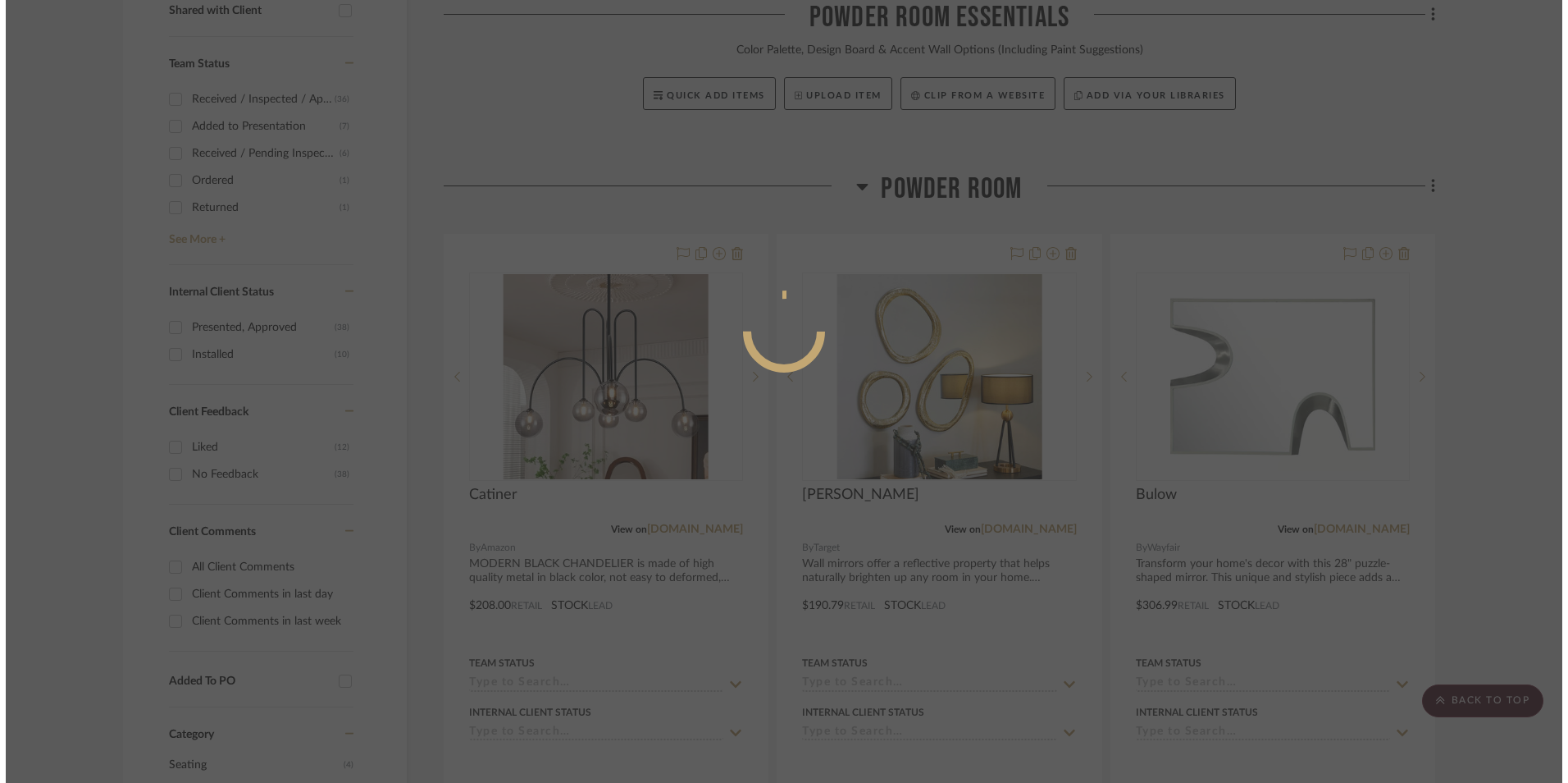
scroll to position [0, 0]
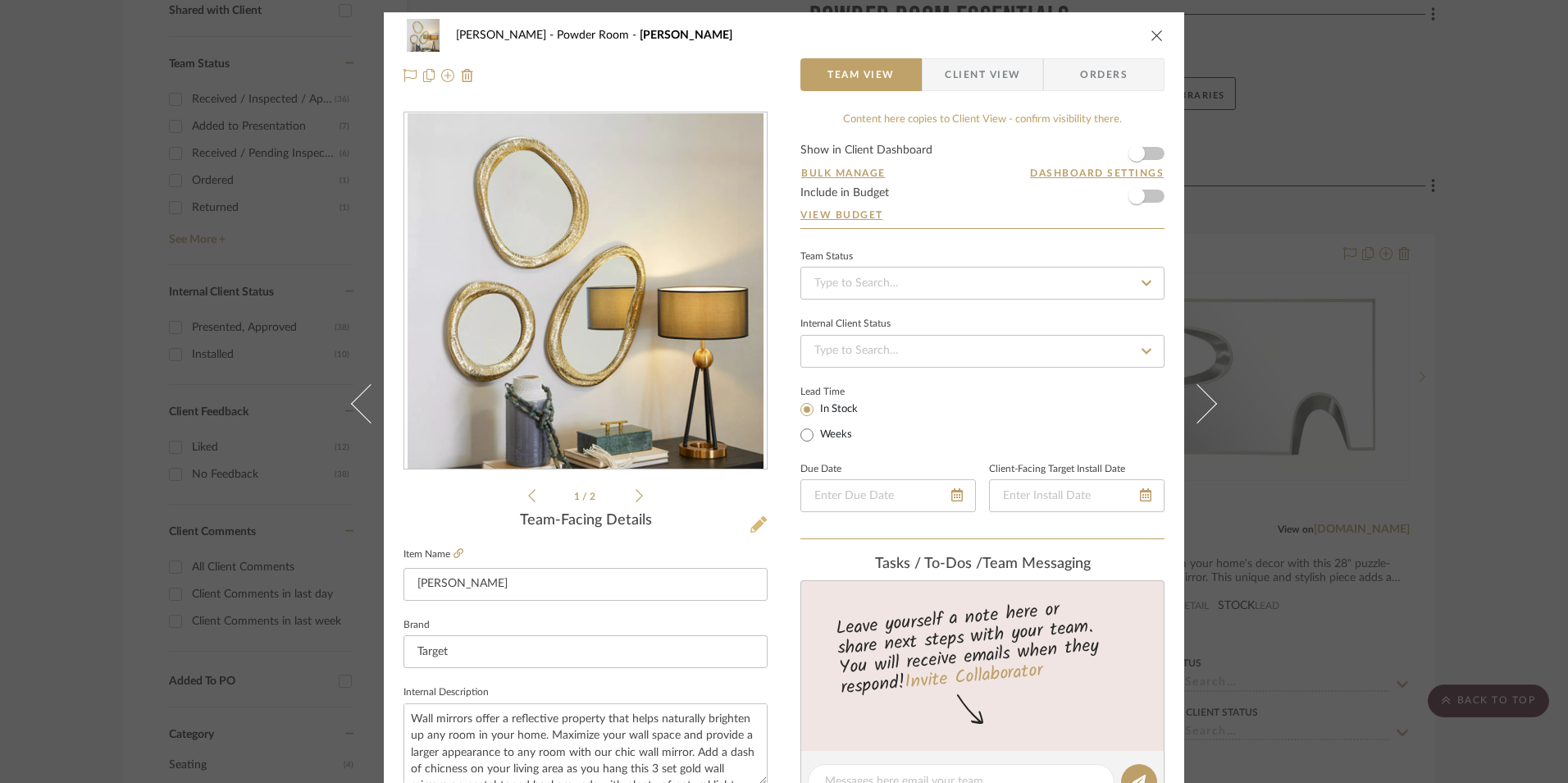
click at [754, 526] on icon at bounding box center [759, 525] width 17 height 17
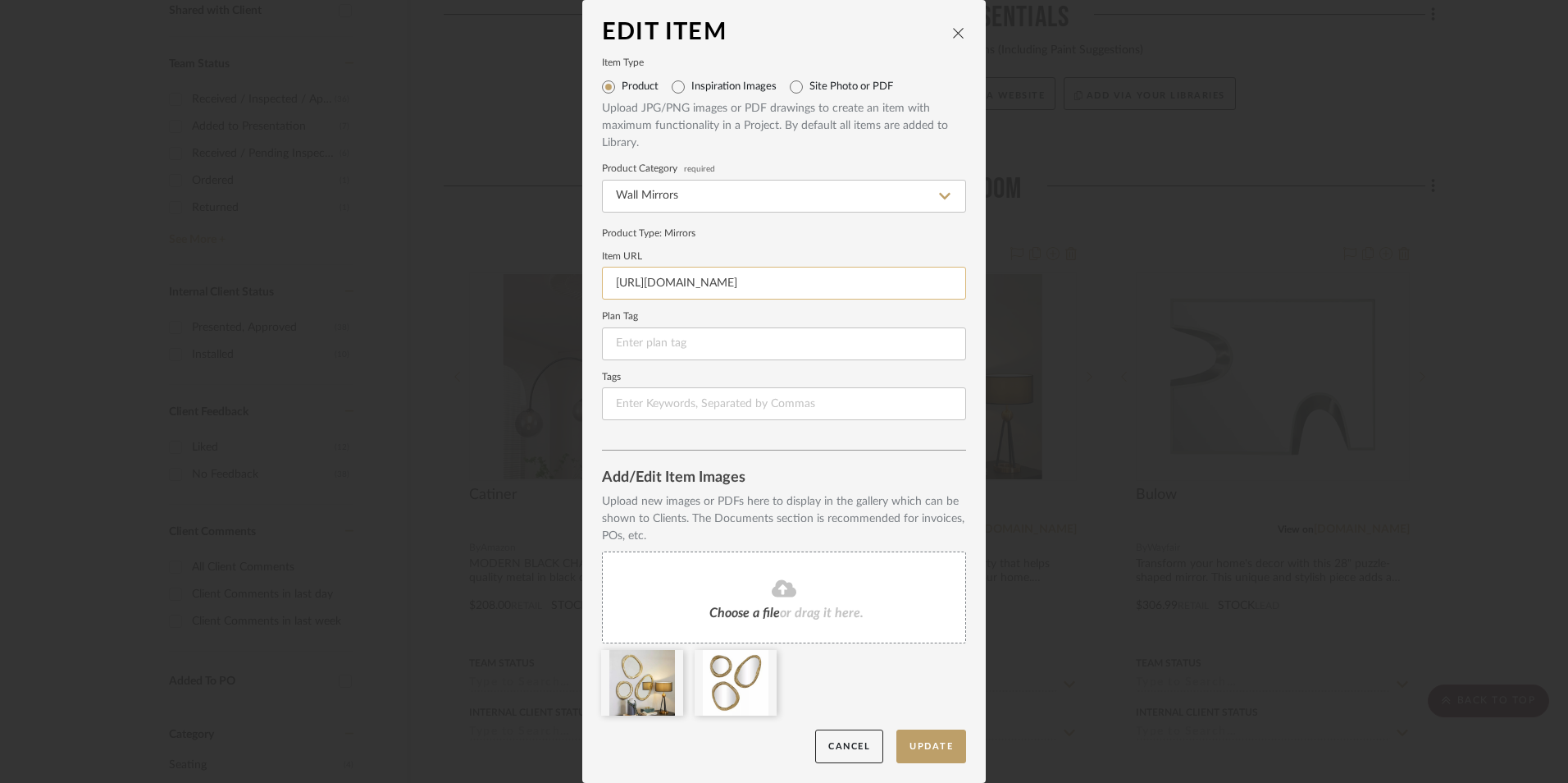
click at [782, 283] on input "[URL][DOMAIN_NAME]" at bounding box center [784, 283] width 364 height 33
paste input "[URL][DOMAIN_NAME]"
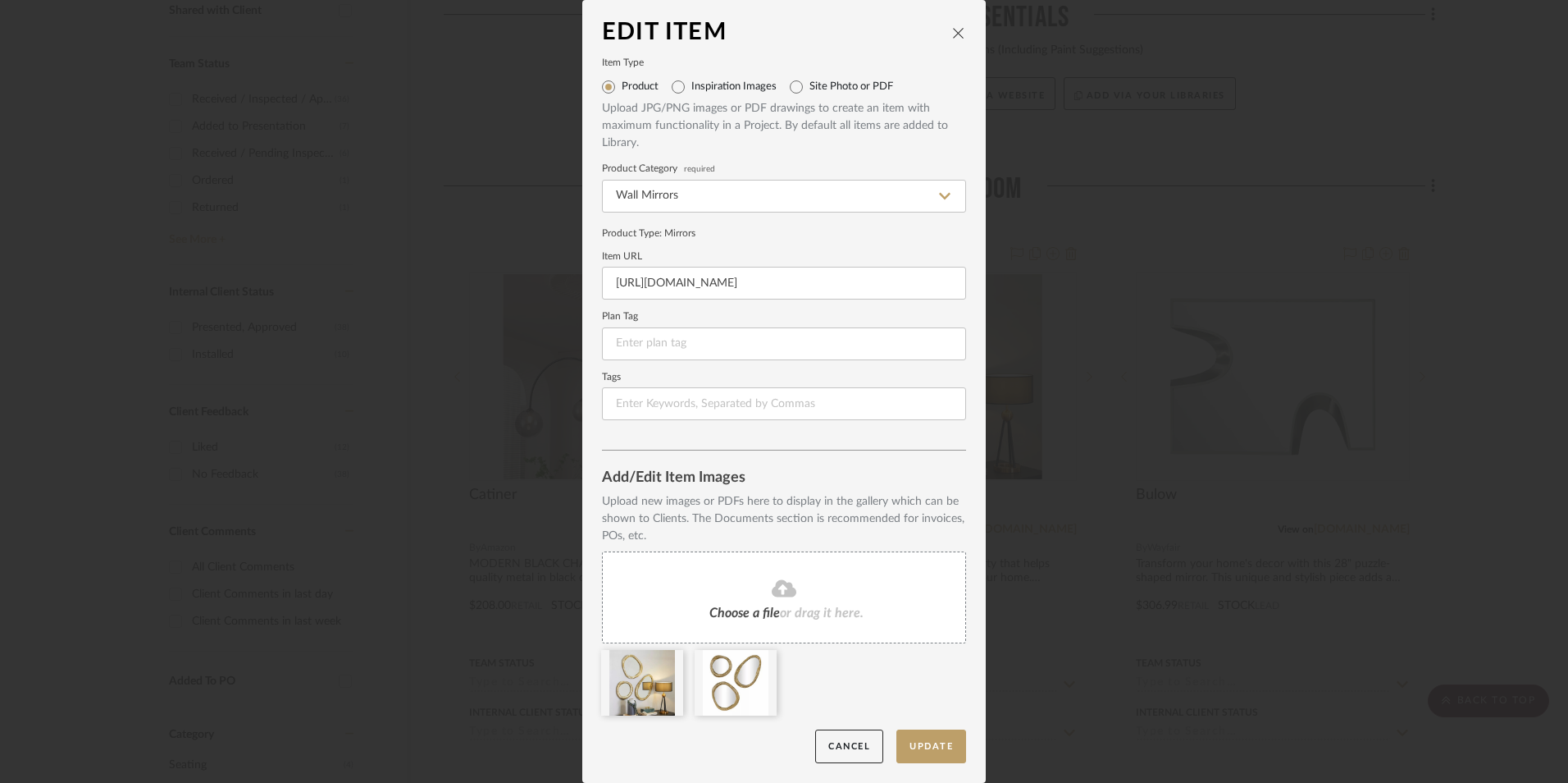
type input "[URL][DOMAIN_NAME]"
click at [735, 380] on label "Tags" at bounding box center [784, 378] width 364 height 8
click at [932, 753] on button "Update" at bounding box center [931, 746] width 70 height 34
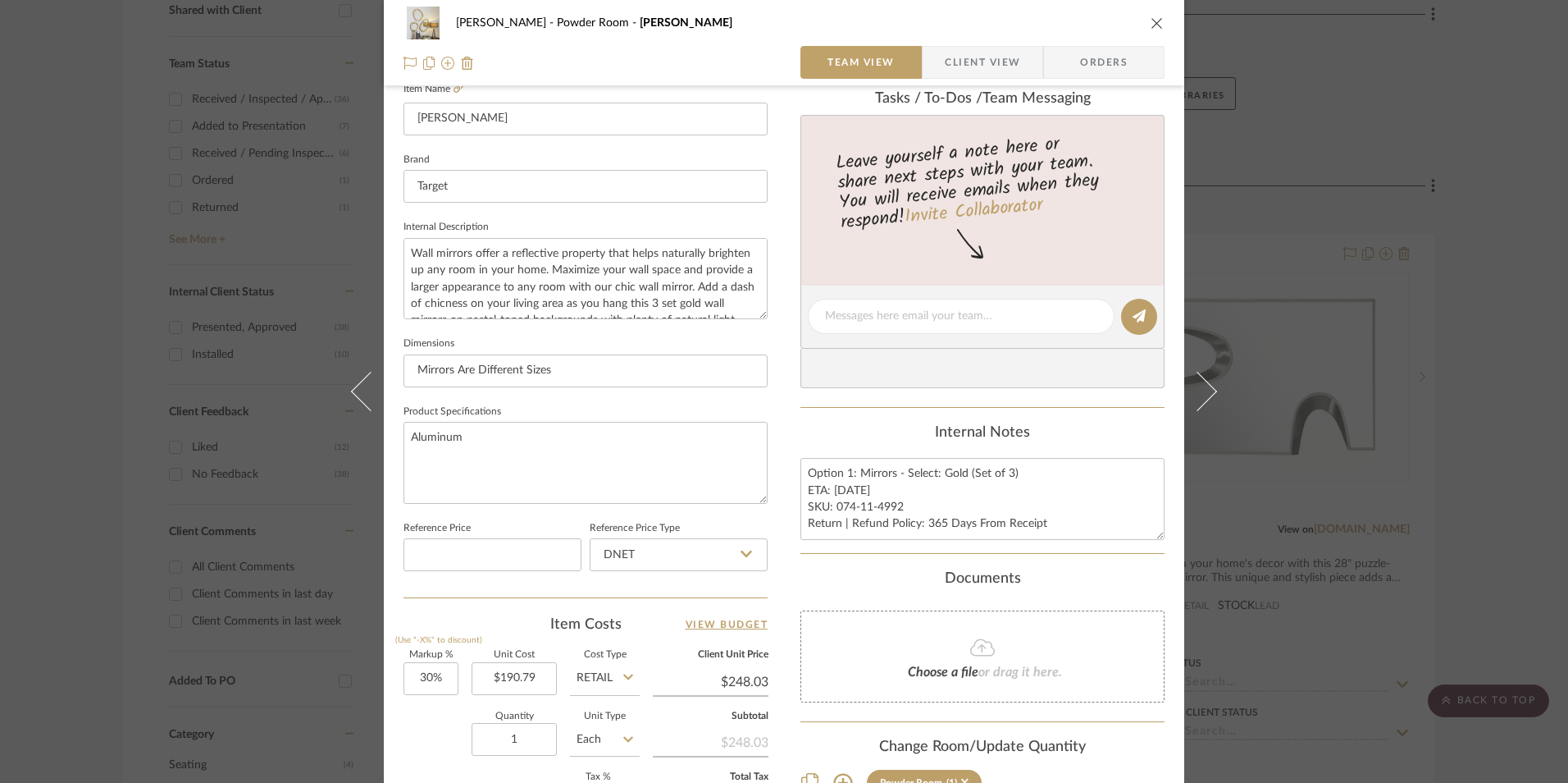
scroll to position [575, 0]
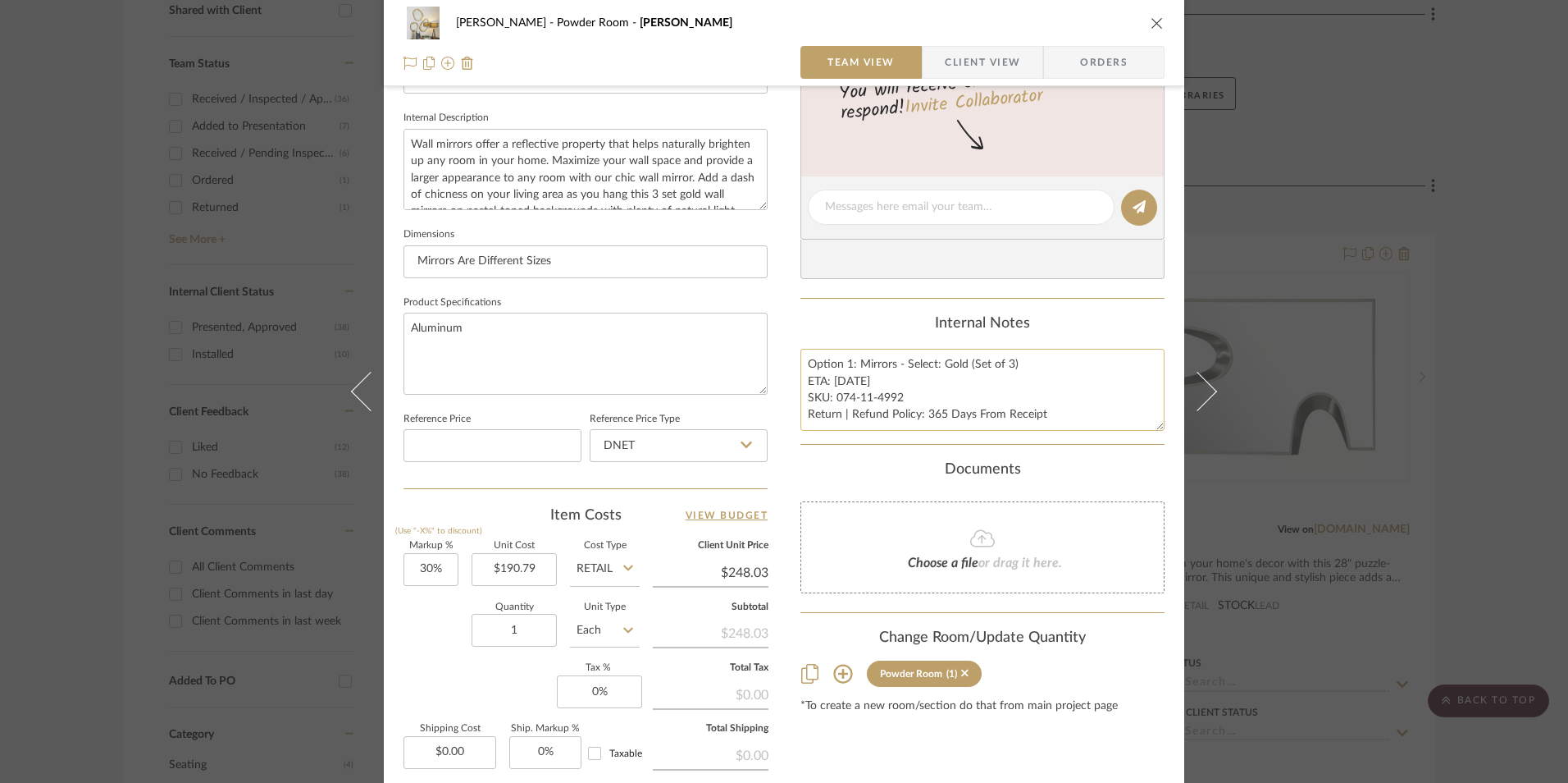
click at [850, 394] on textarea "Option 1: Mirrors - Select: Gold (Set of 3) ETA: [DATE] SKU: 074-11-4992 Return…" at bounding box center [983, 389] width 364 height 81
drag, startPoint x: 857, startPoint y: 368, endPoint x: 789, endPoint y: 370, distance: 68.0
click at [789, 370] on div "[PERSON_NAME] Powder Room [PERSON_NAME] Team View Client View Orders 1 / 2 Team…" at bounding box center [784, 195] width 801 height 1515
type textarea "Mirrors - Select: Gold (Set of 3) ETA: [DATE] SKU: 074-11-4992 Return | Refund …"
click at [827, 309] on div "Content here copies to Client View - confirm visibility there. Show in Client D…" at bounding box center [983, 213] width 364 height 1351
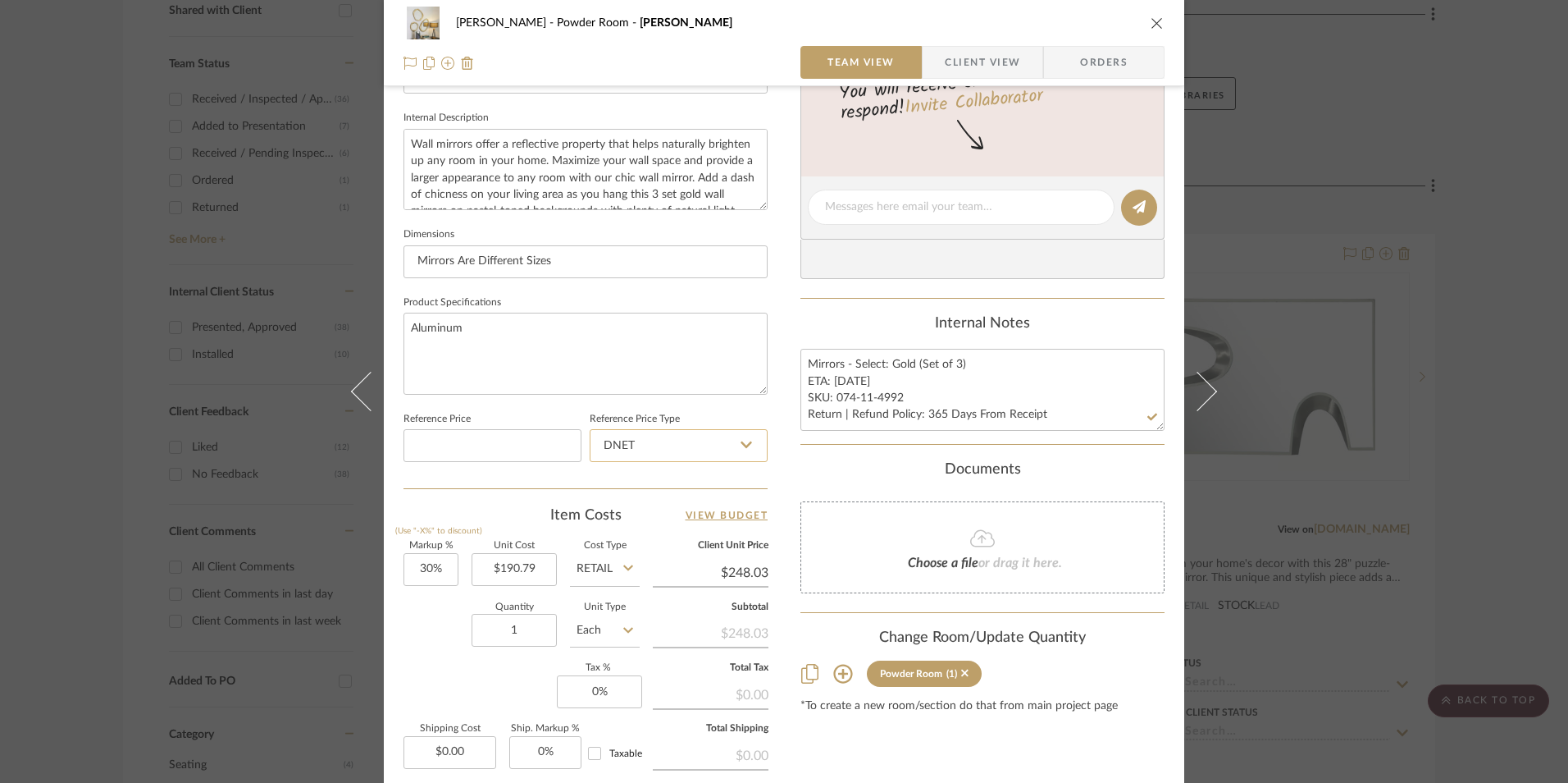
click at [693, 455] on input "DNET" at bounding box center [679, 446] width 178 height 33
click at [676, 529] on div "Retail" at bounding box center [686, 529] width 203 height 42
type input "Retail"
click at [818, 468] on div "Documents" at bounding box center [983, 470] width 364 height 18
type input "30"
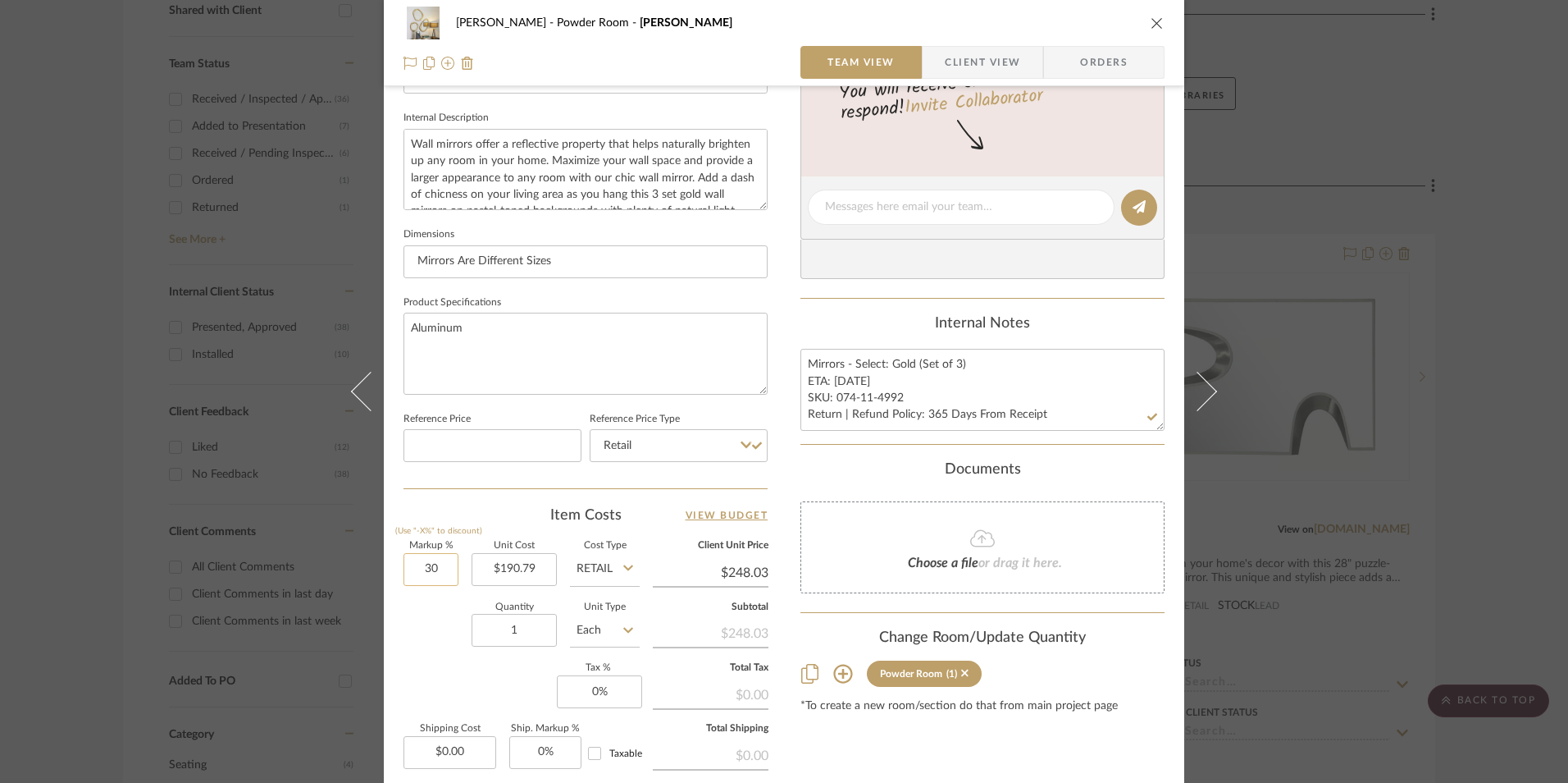
click at [437, 571] on input "30" at bounding box center [431, 570] width 55 height 33
click at [439, 624] on div "Quantity 1 Unit Type Each" at bounding box center [521, 632] width 237 height 58
type input "0%"
type input "$190.79"
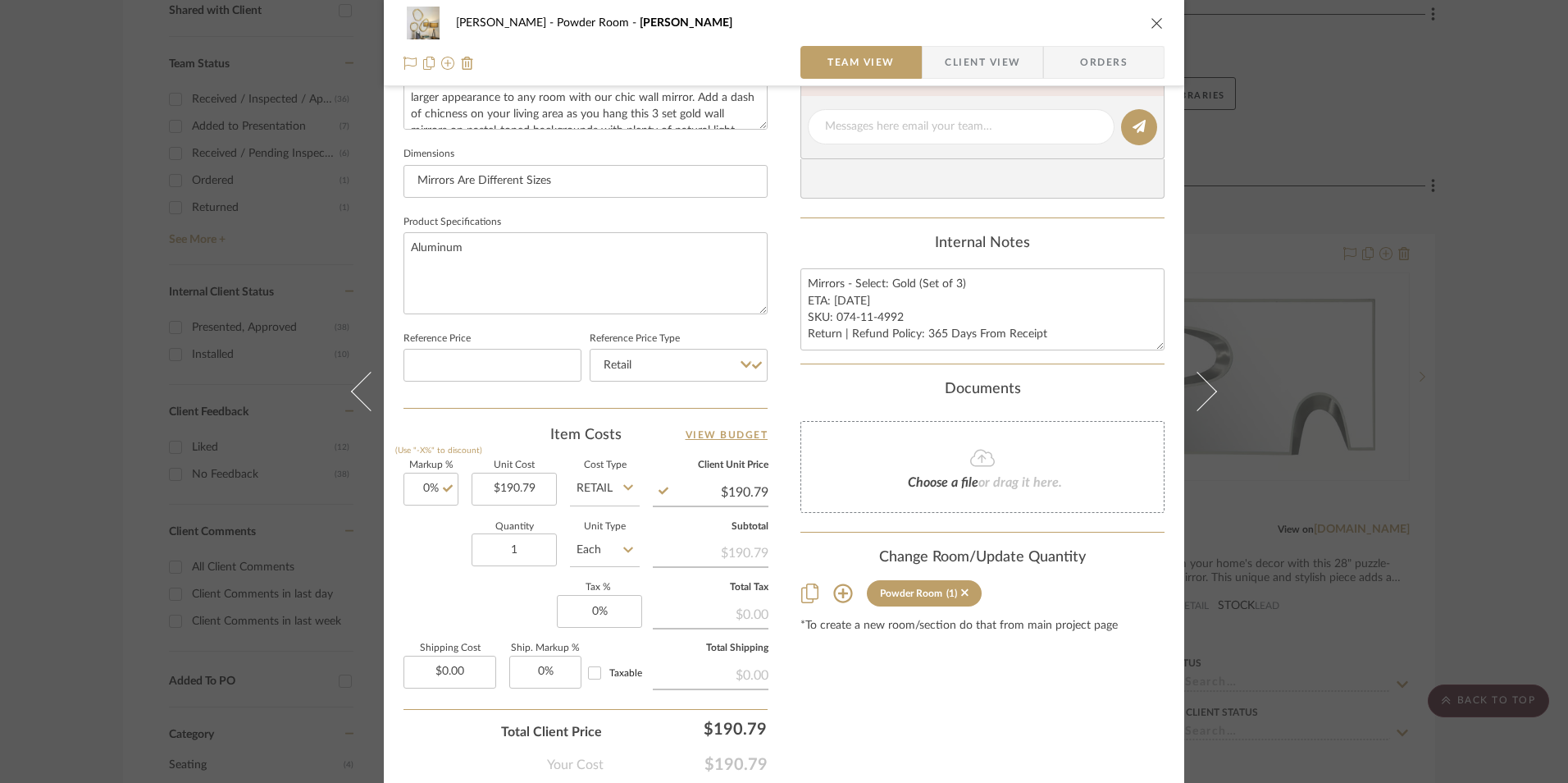
scroll to position [657, 0]
click at [603, 614] on input "0" at bounding box center [599, 609] width 85 height 33
type input "8.25%"
click at [895, 672] on div "Content here copies to Client View - confirm visibility there. Show in Client D…" at bounding box center [983, 130] width 364 height 1351
click at [849, 301] on textarea "Mirrors - Select: Gold (Set of 3) ETA: [DATE] SKU: 074-11-4992 Return | Refund …" at bounding box center [983, 307] width 364 height 81
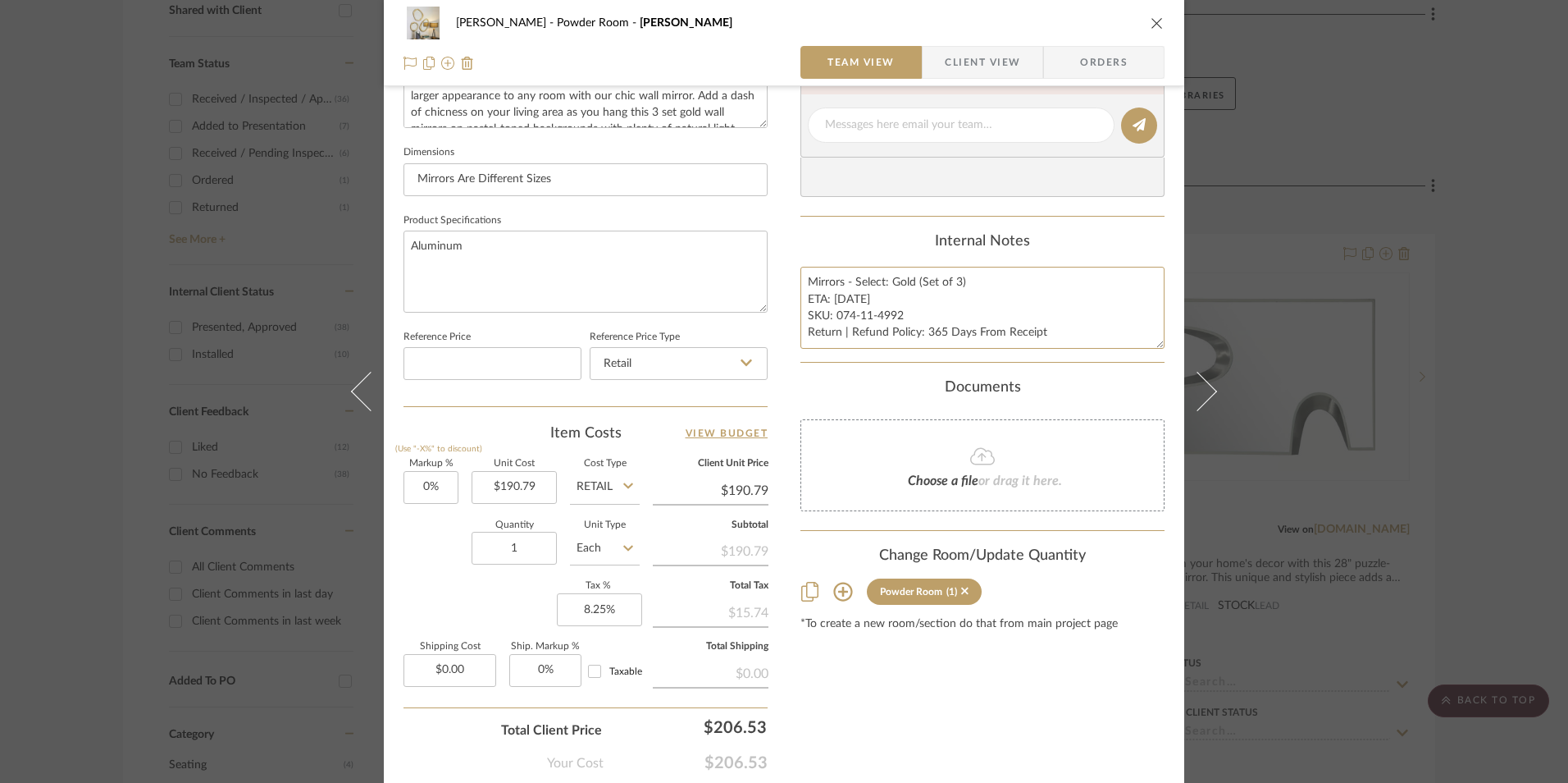
type textarea "Mirrors - Select: Gold (Set of 3) ETA: [DATE] SKU: 074-11-4992 Return | Refund …"
click at [854, 243] on div "Internal Notes" at bounding box center [983, 242] width 364 height 18
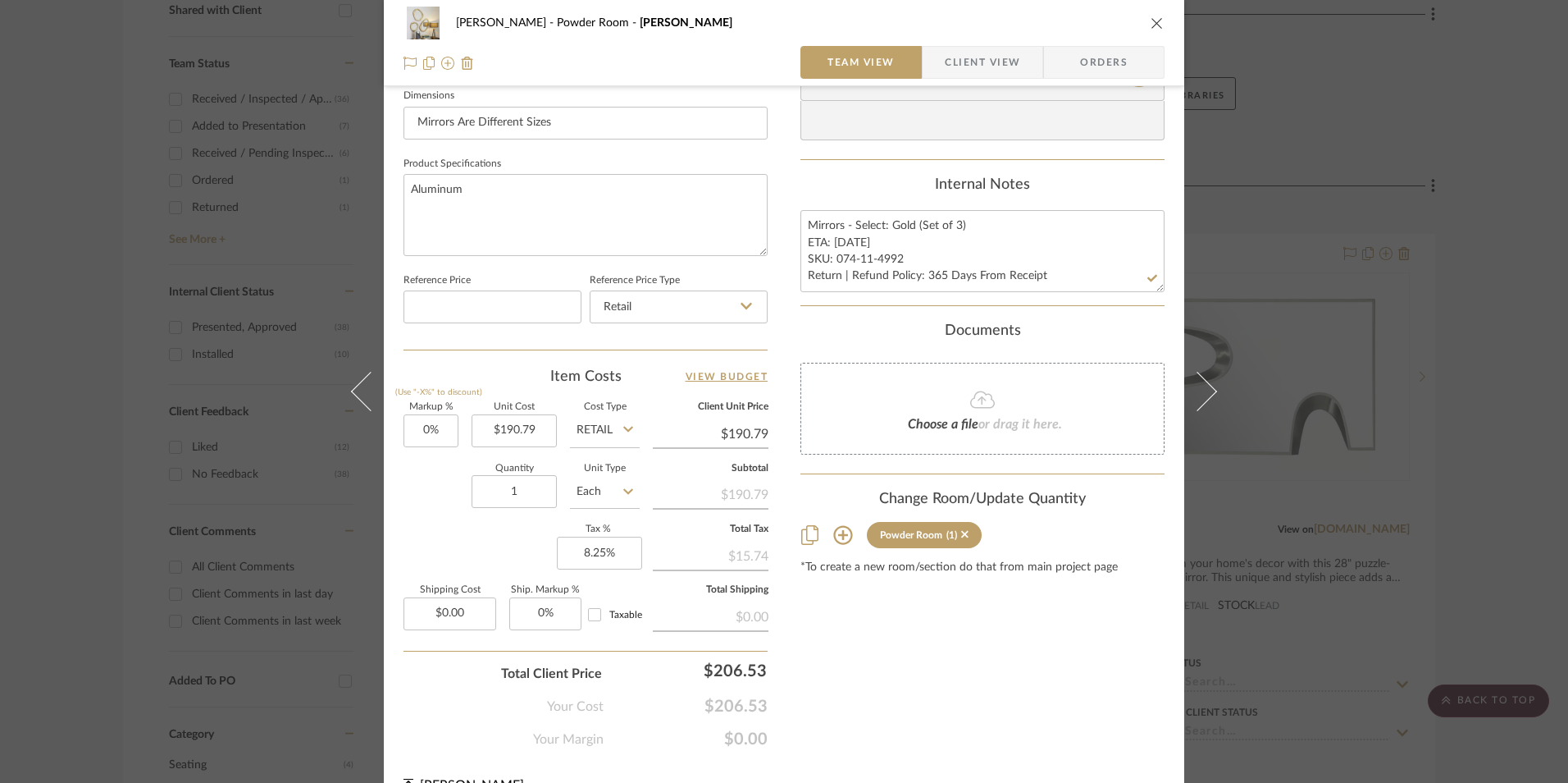
scroll to position [745, 0]
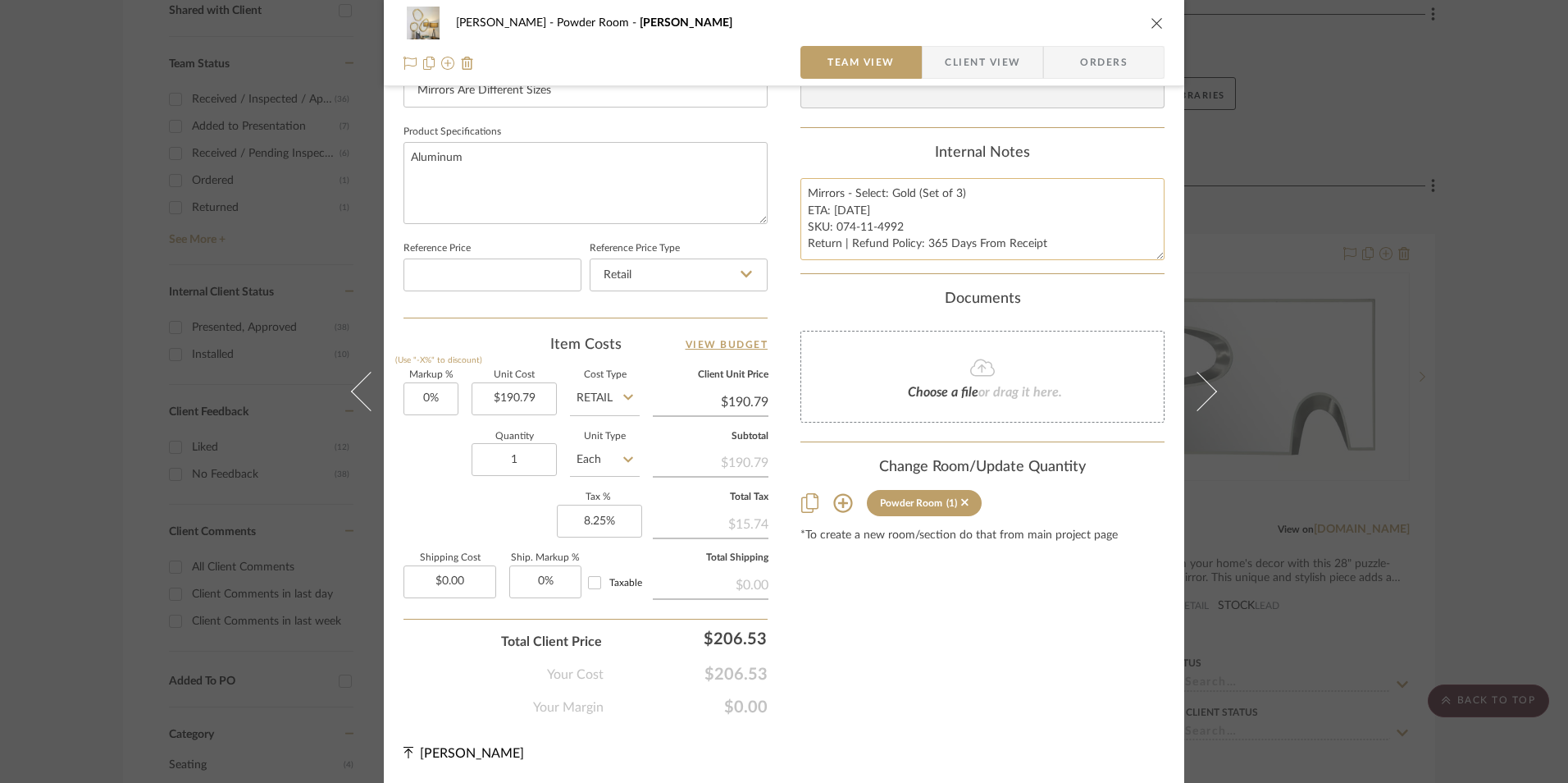
click at [877, 227] on textarea "Mirrors - Select: Gold (Set of 3) ETA: [DATE] SKU: 074-11-4992 Return | Refund …" at bounding box center [983, 218] width 364 height 81
drag, startPoint x: 898, startPoint y: 226, endPoint x: 833, endPoint y: 226, distance: 65.0
click at [833, 226] on textarea "Mirrors - Select: Gold (Set of 3) ETA: [DATE] SKU: 074-11-4992 Return | Refund …" at bounding box center [983, 218] width 364 height 81
click at [1111, 61] on span "Orders" at bounding box center [1104, 62] width 84 height 33
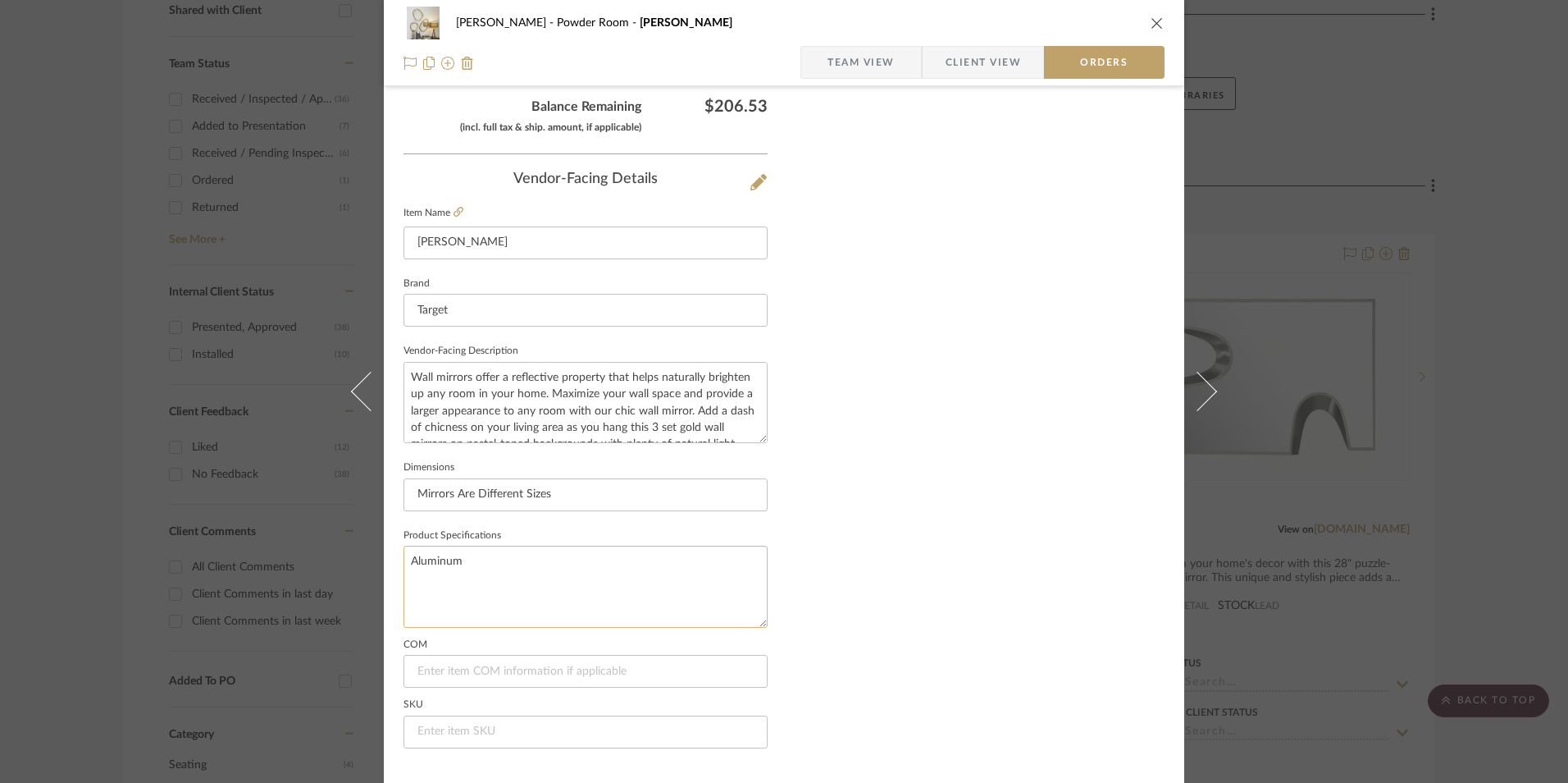
scroll to position [962, 0]
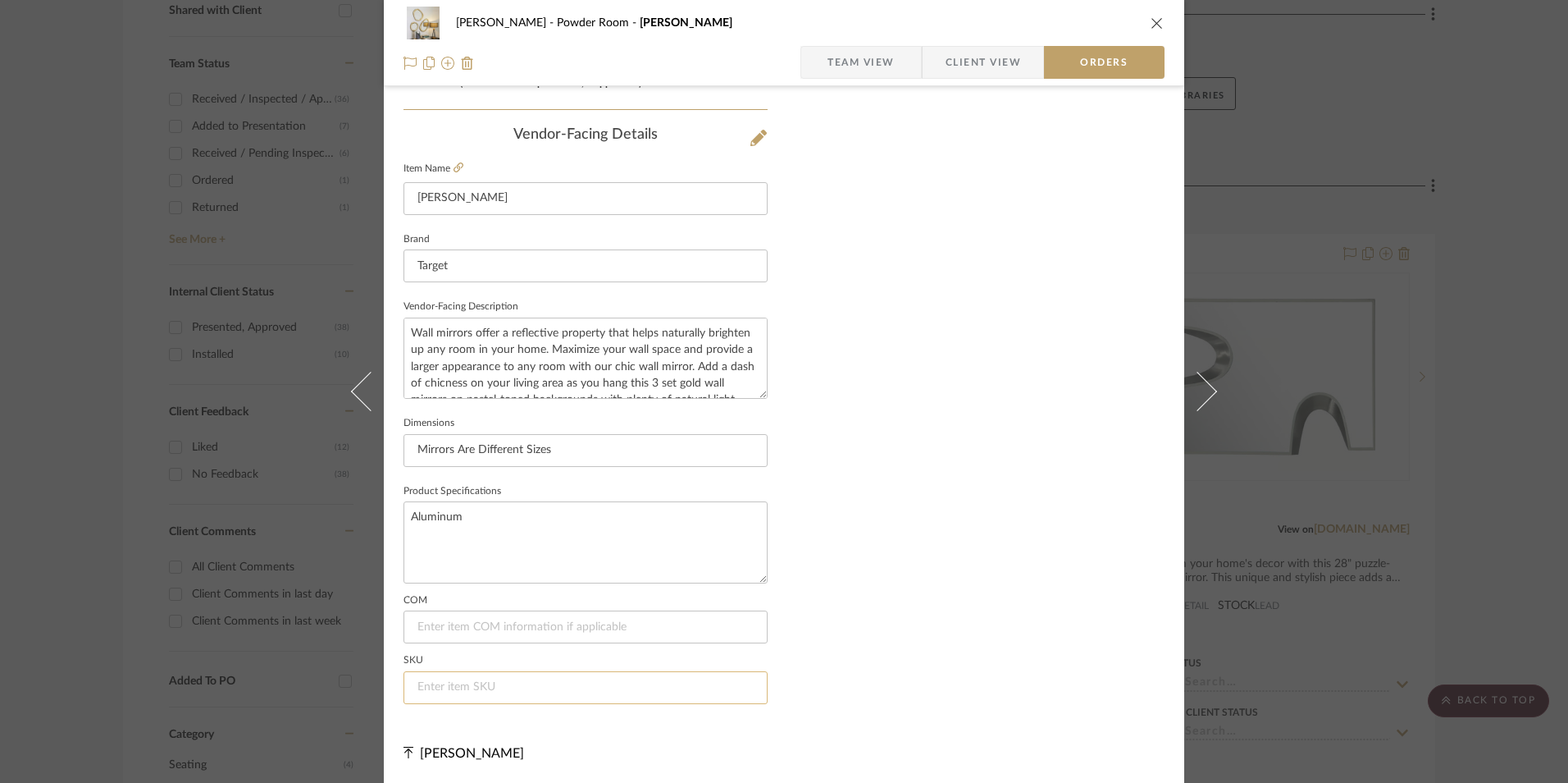
click at [517, 687] on input at bounding box center [585, 688] width 364 height 33
paste input "074-11-4992"
type input "074-11-4992"
click at [886, 66] on span "Team View" at bounding box center [861, 62] width 67 height 33
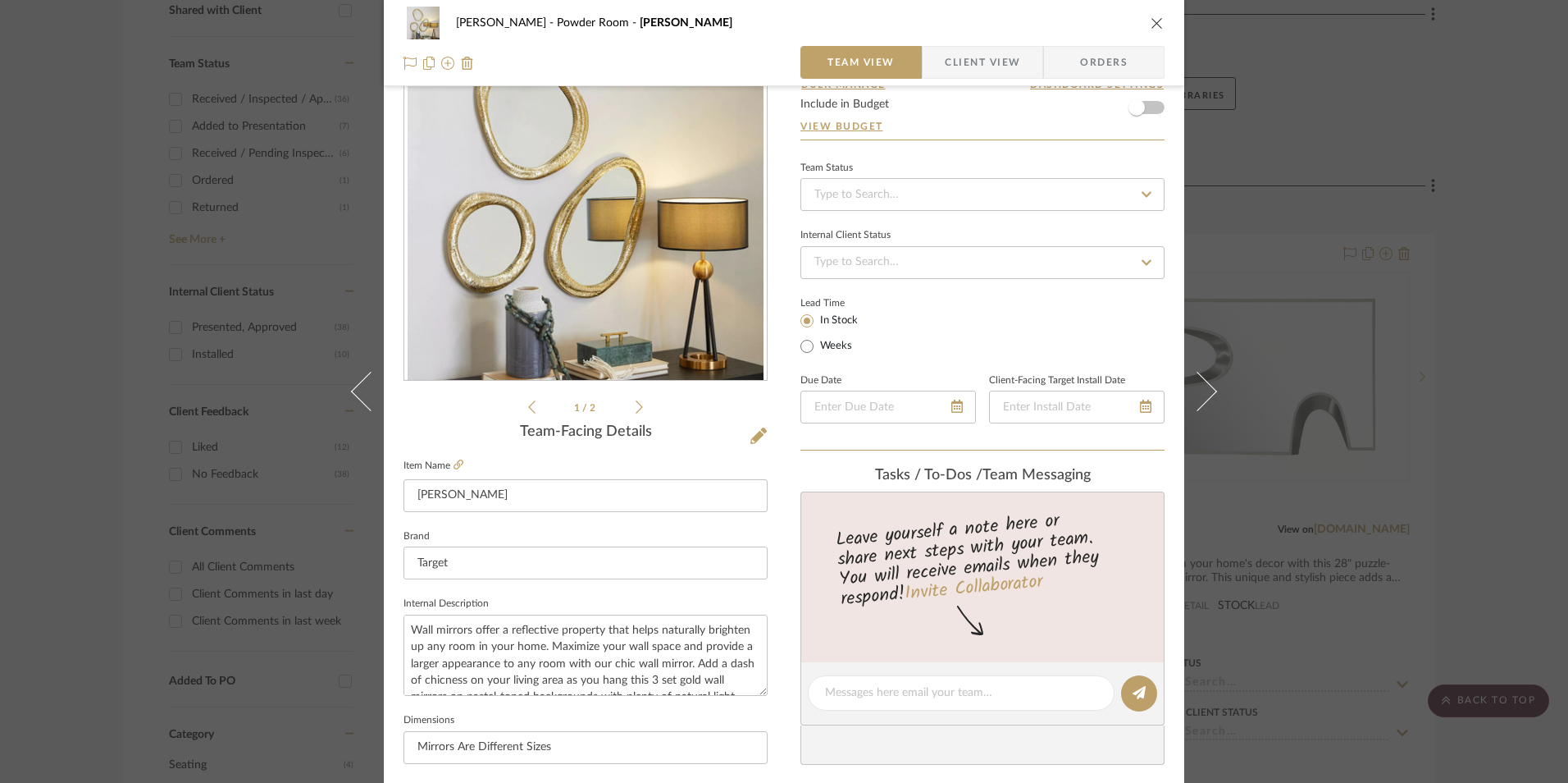
scroll to position [0, 0]
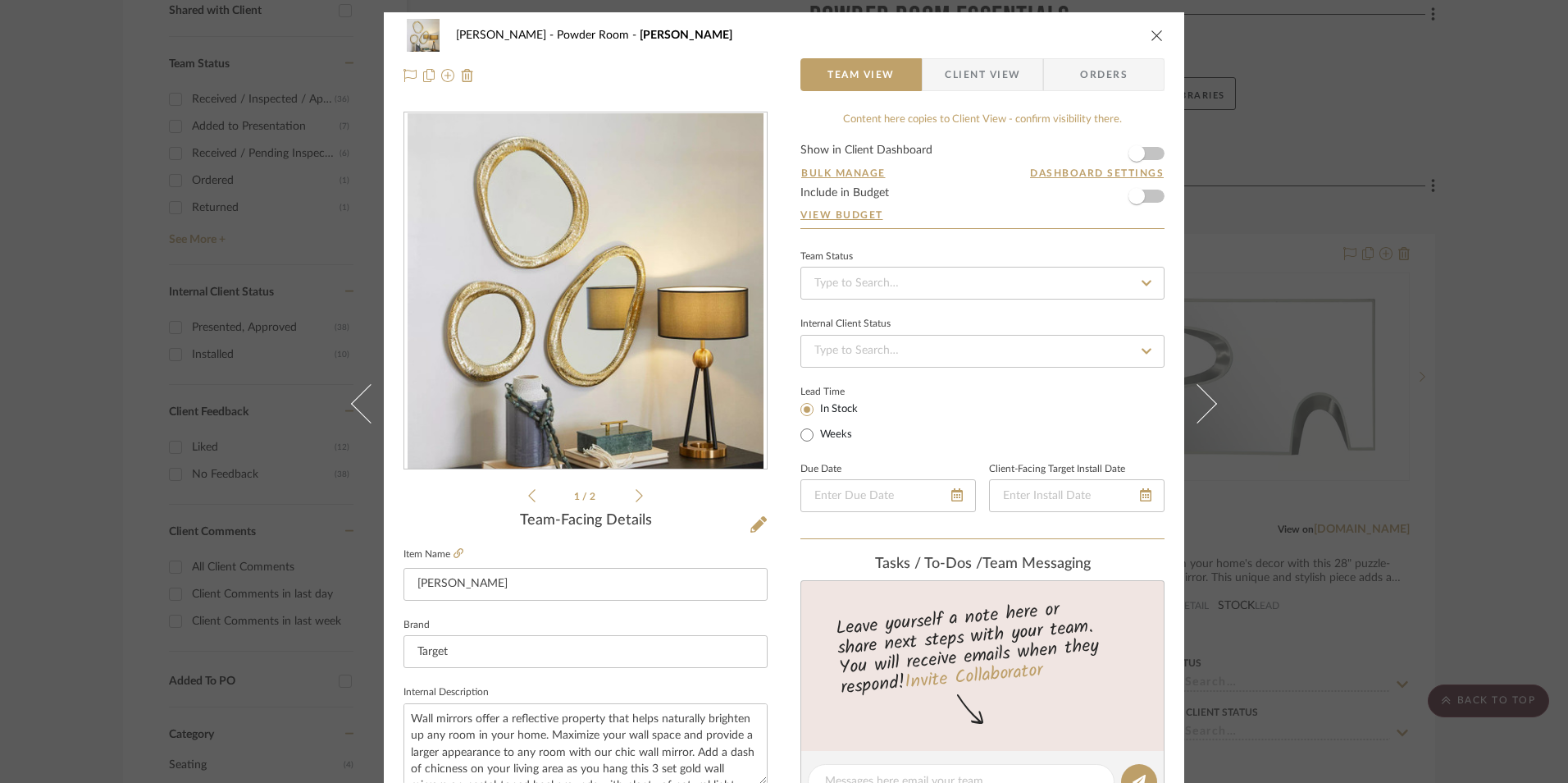
click at [1150, 37] on icon "close" at bounding box center [1157, 36] width 13 height 13
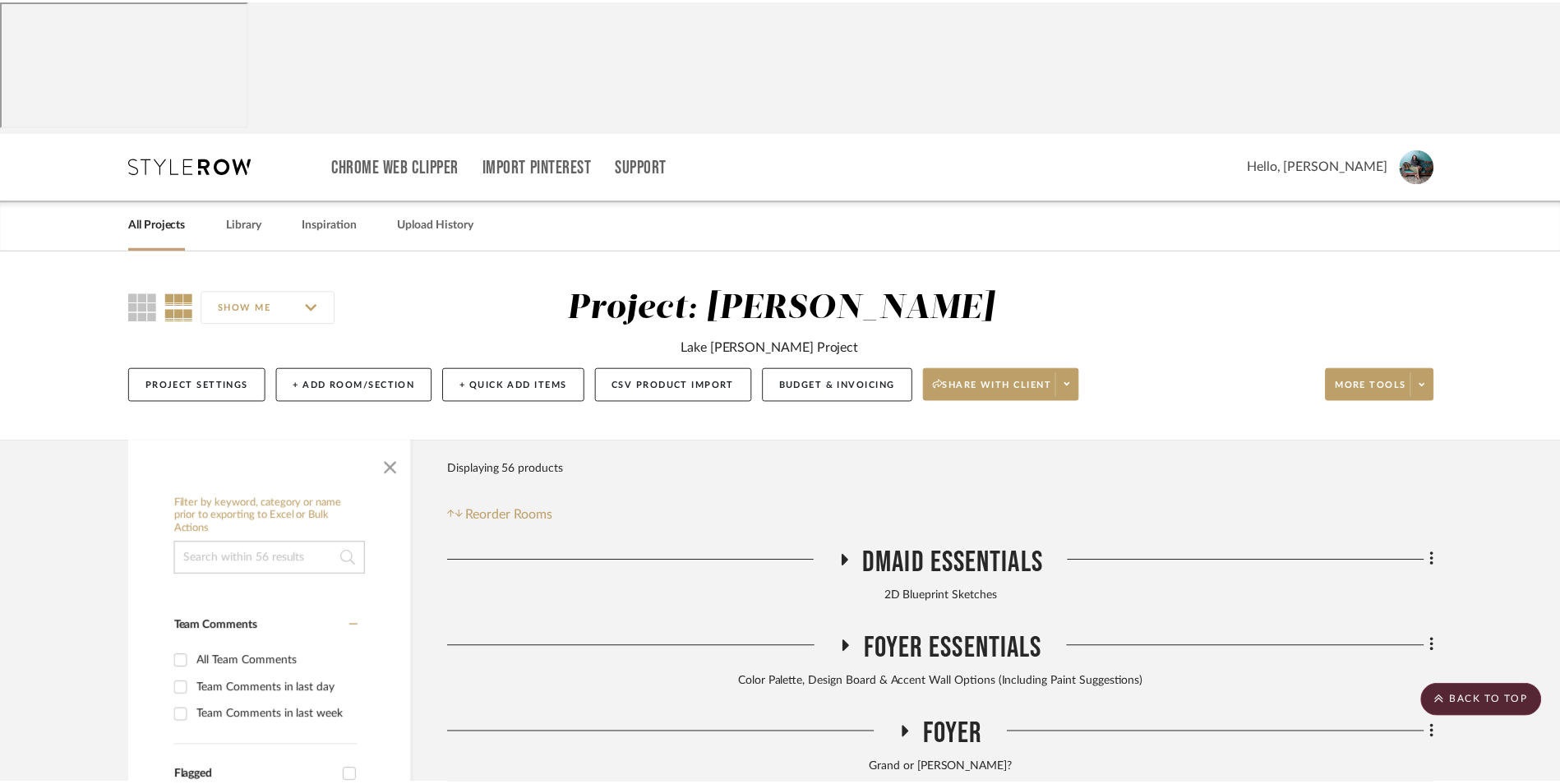
scroll to position [821, 0]
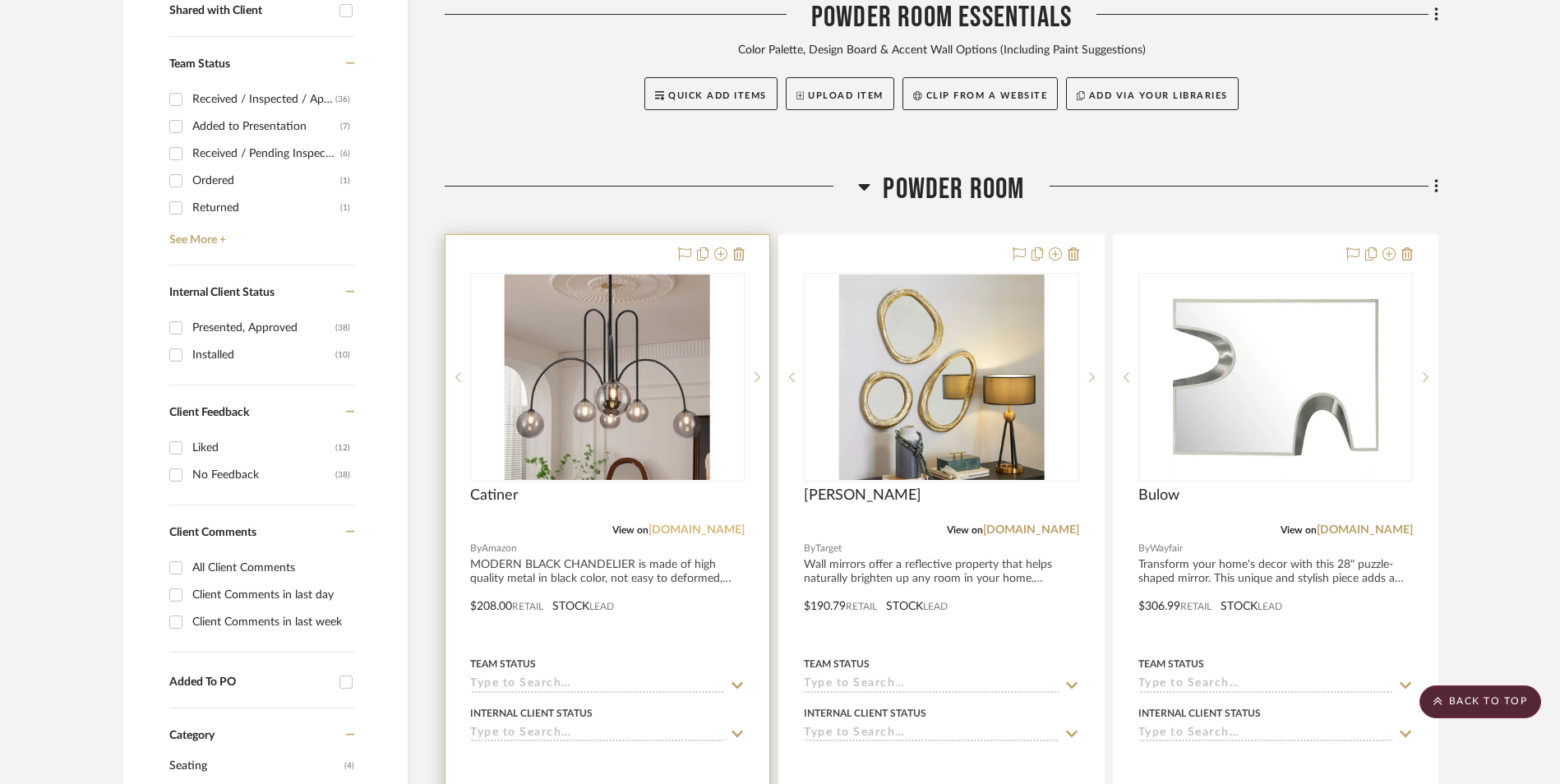
drag, startPoint x: 733, startPoint y: 398, endPoint x: 743, endPoint y: 398, distance: 10.0
click at [733, 524] on link "[DOMAIN_NAME]" at bounding box center [697, 530] width 96 height 12
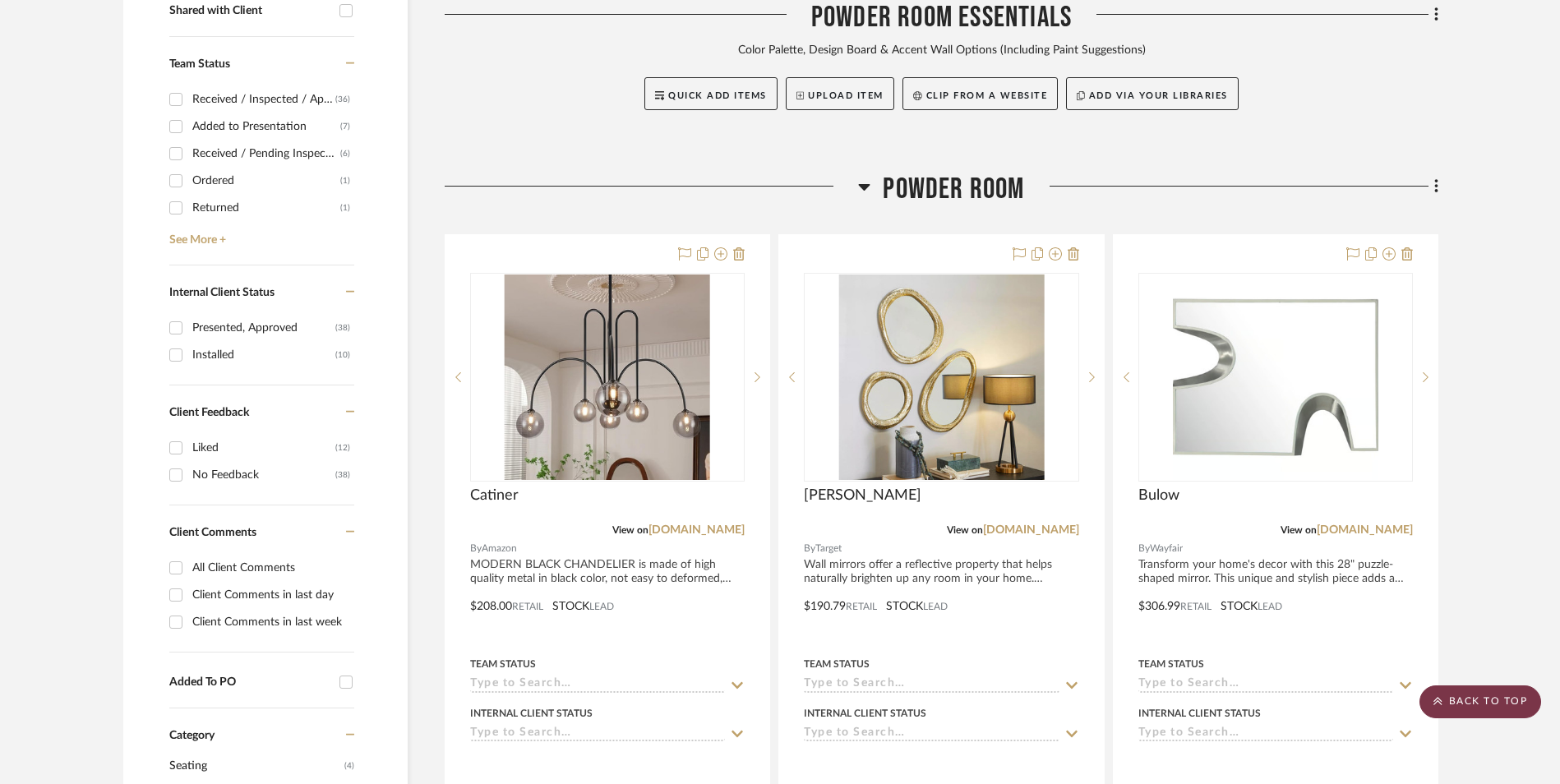
click at [1471, 708] on scroll-to-top-button "BACK TO TOP" at bounding box center [1480, 702] width 121 height 33
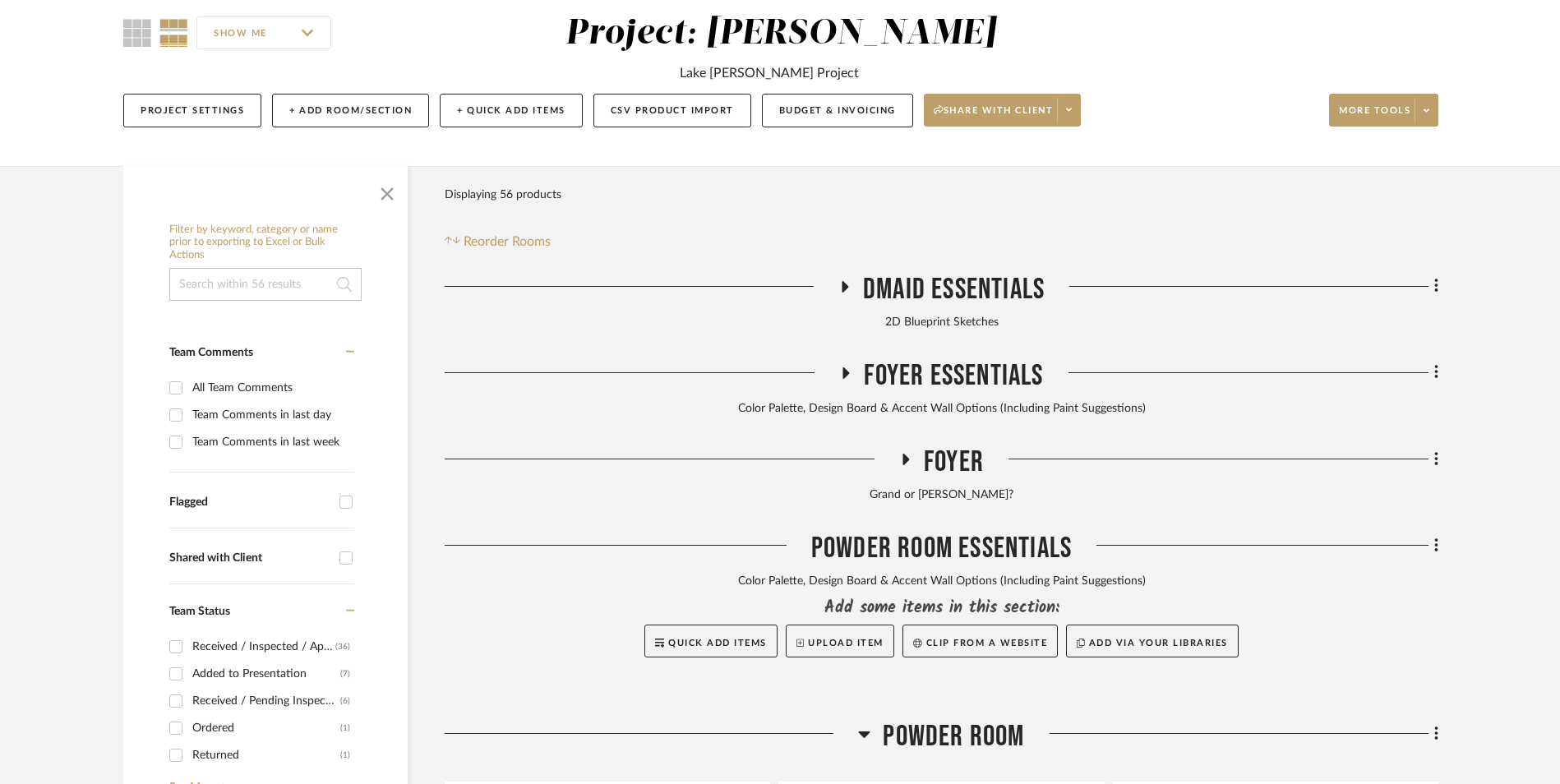
scroll to position [0, 0]
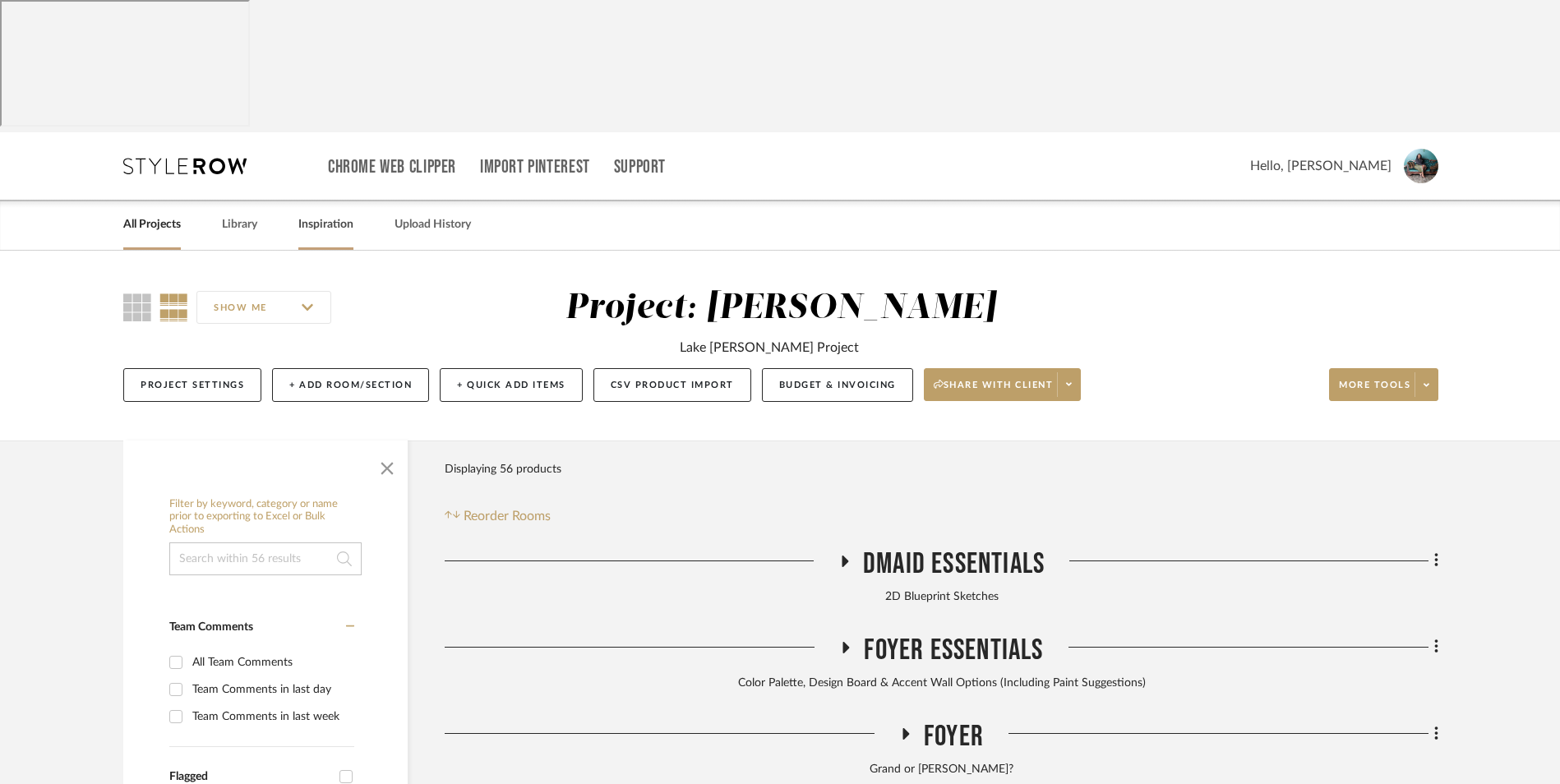
click at [346, 214] on link "Inspiration" at bounding box center [326, 224] width 55 height 22
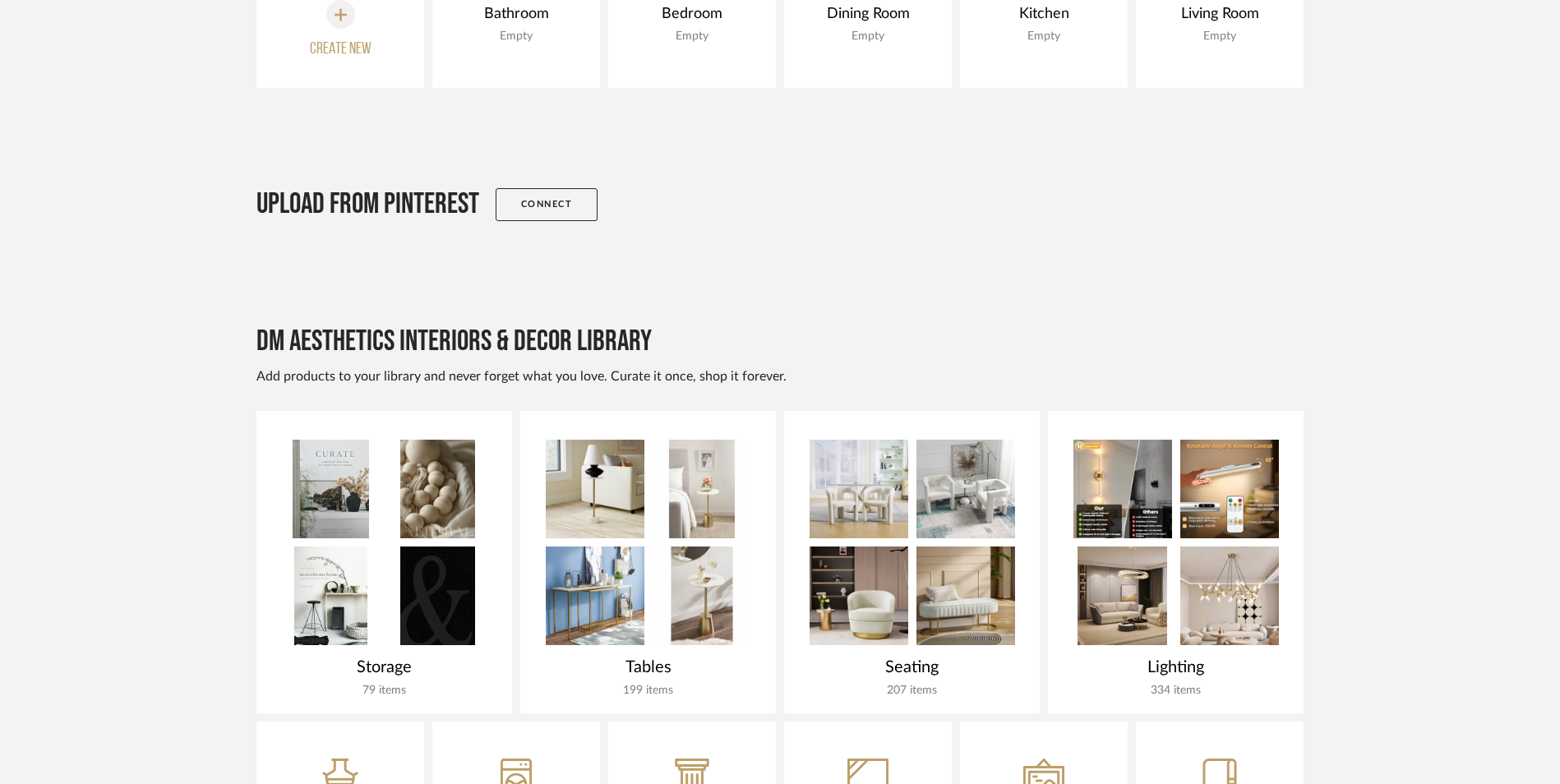
scroll to position [493, 0]
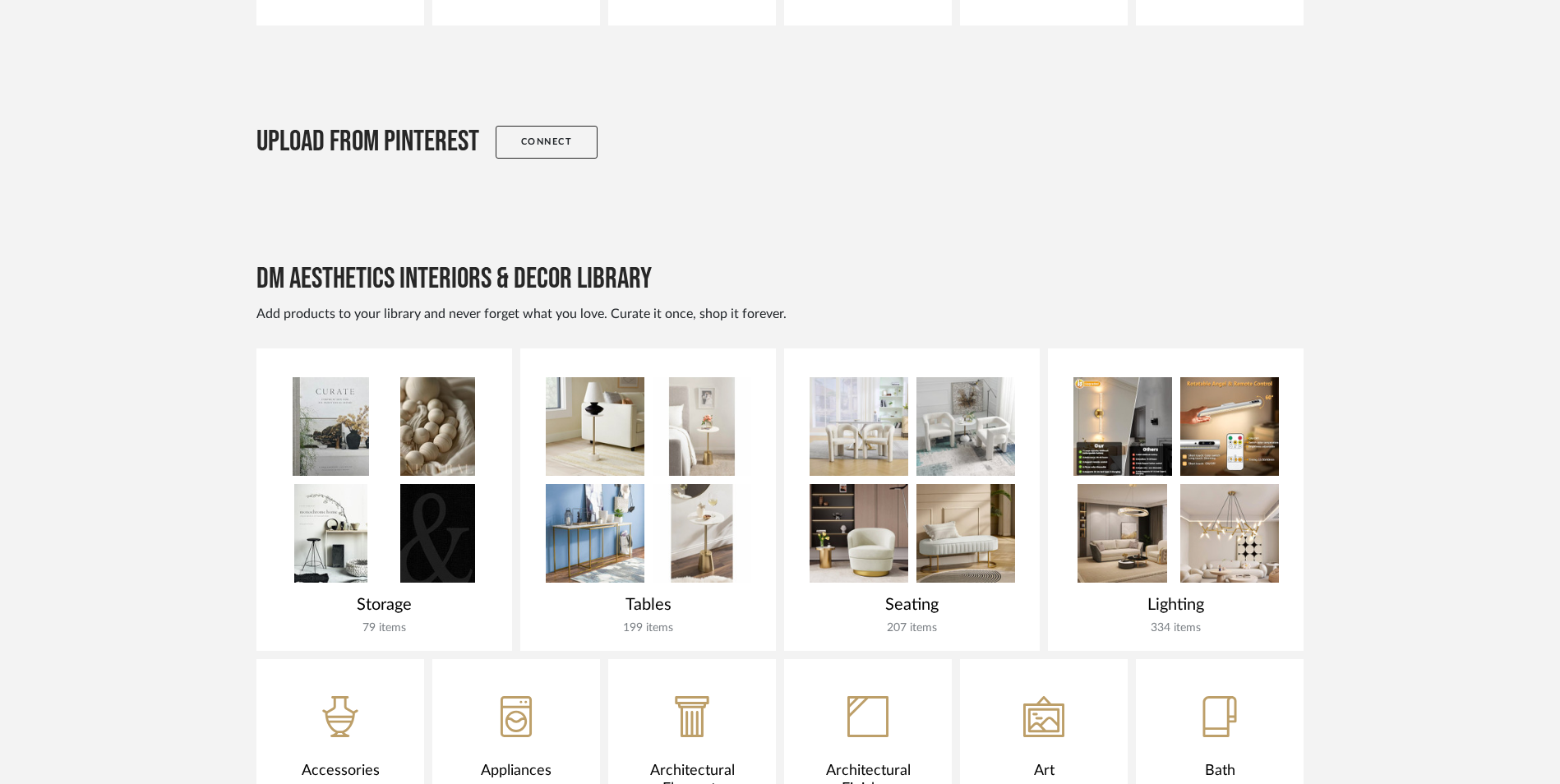
click at [1192, 484] on img at bounding box center [1229, 533] width 99 height 99
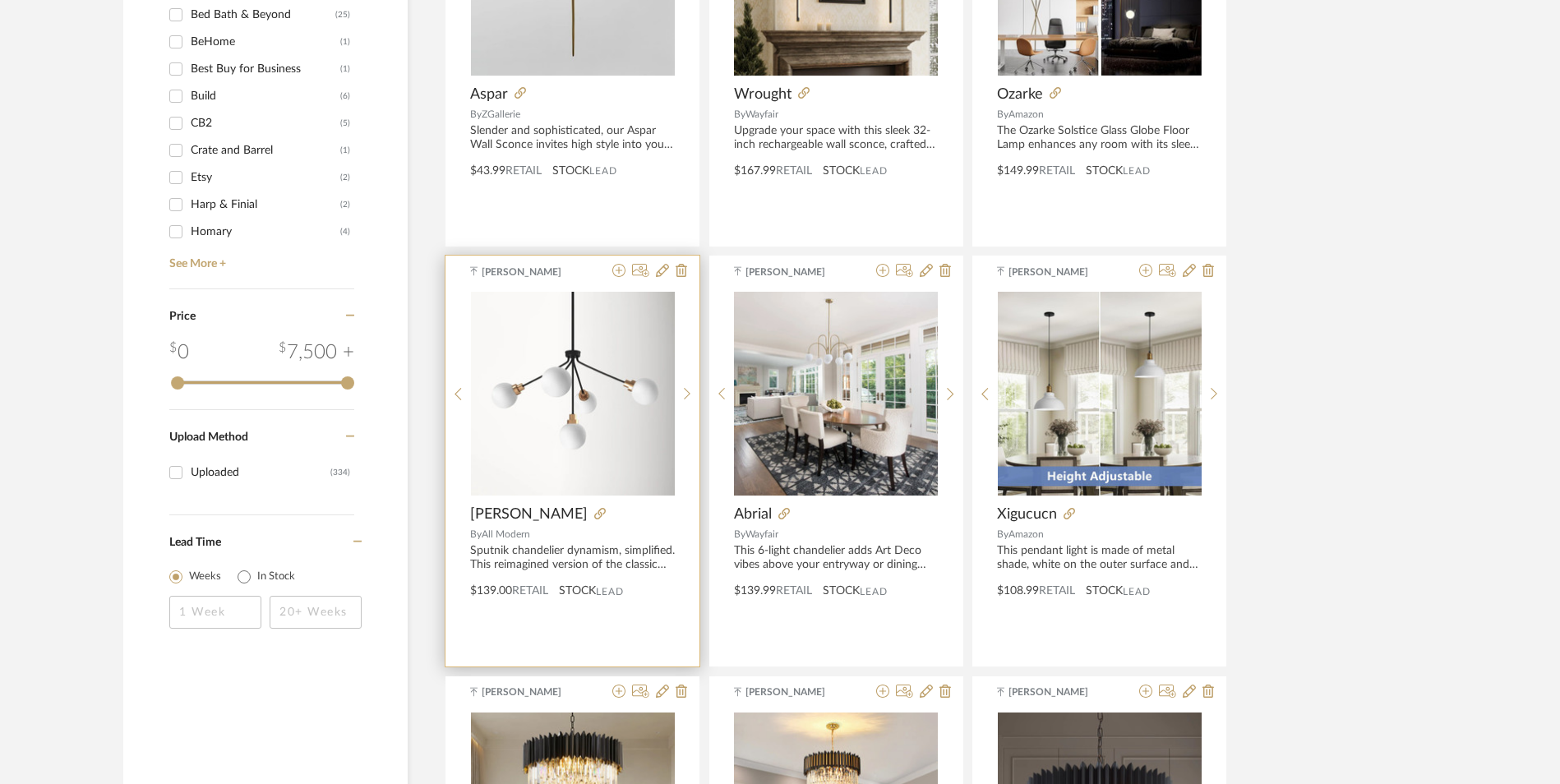
scroll to position [1972, 0]
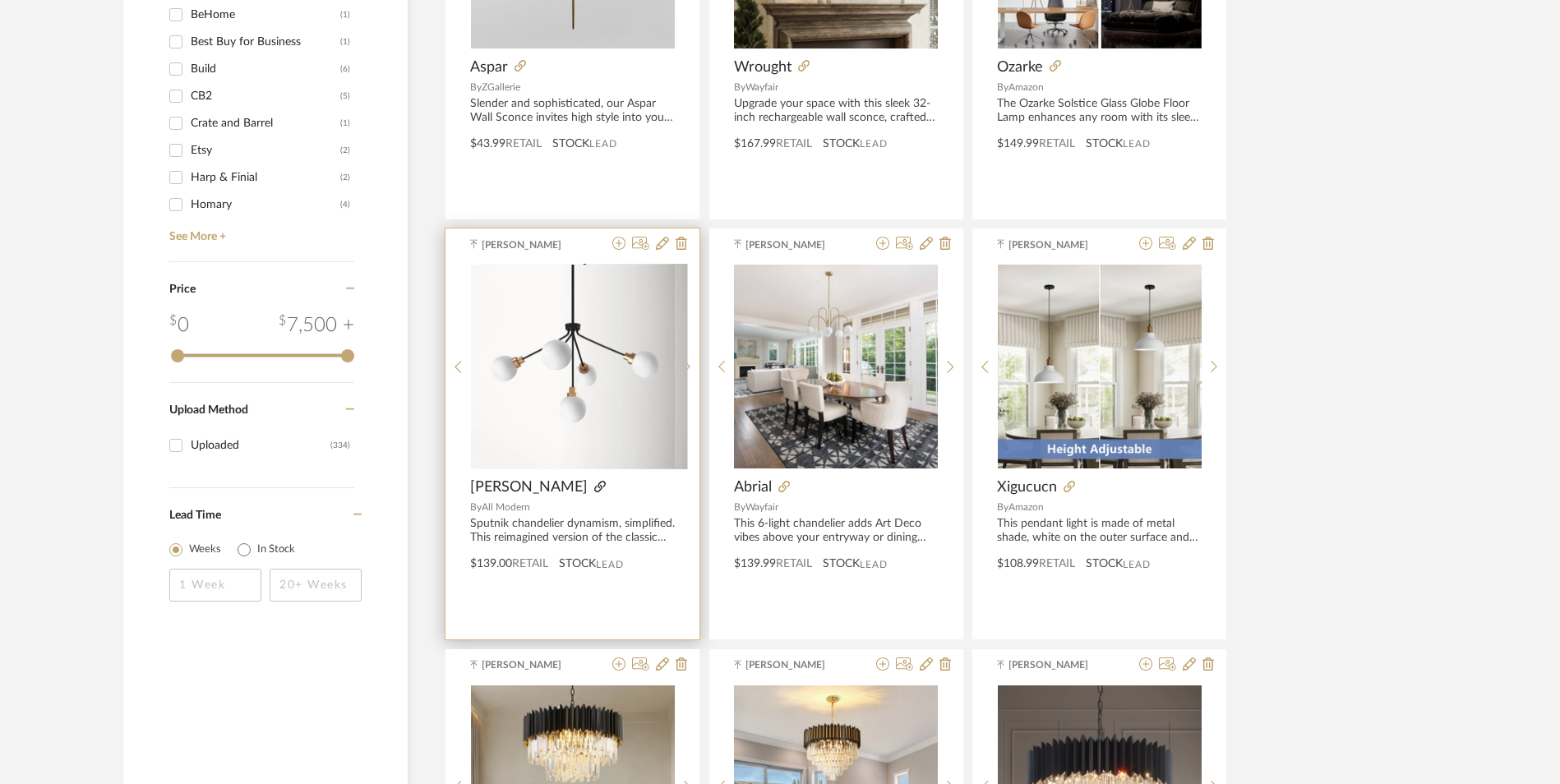
click at [594, 481] on icon at bounding box center [600, 486] width 12 height 12
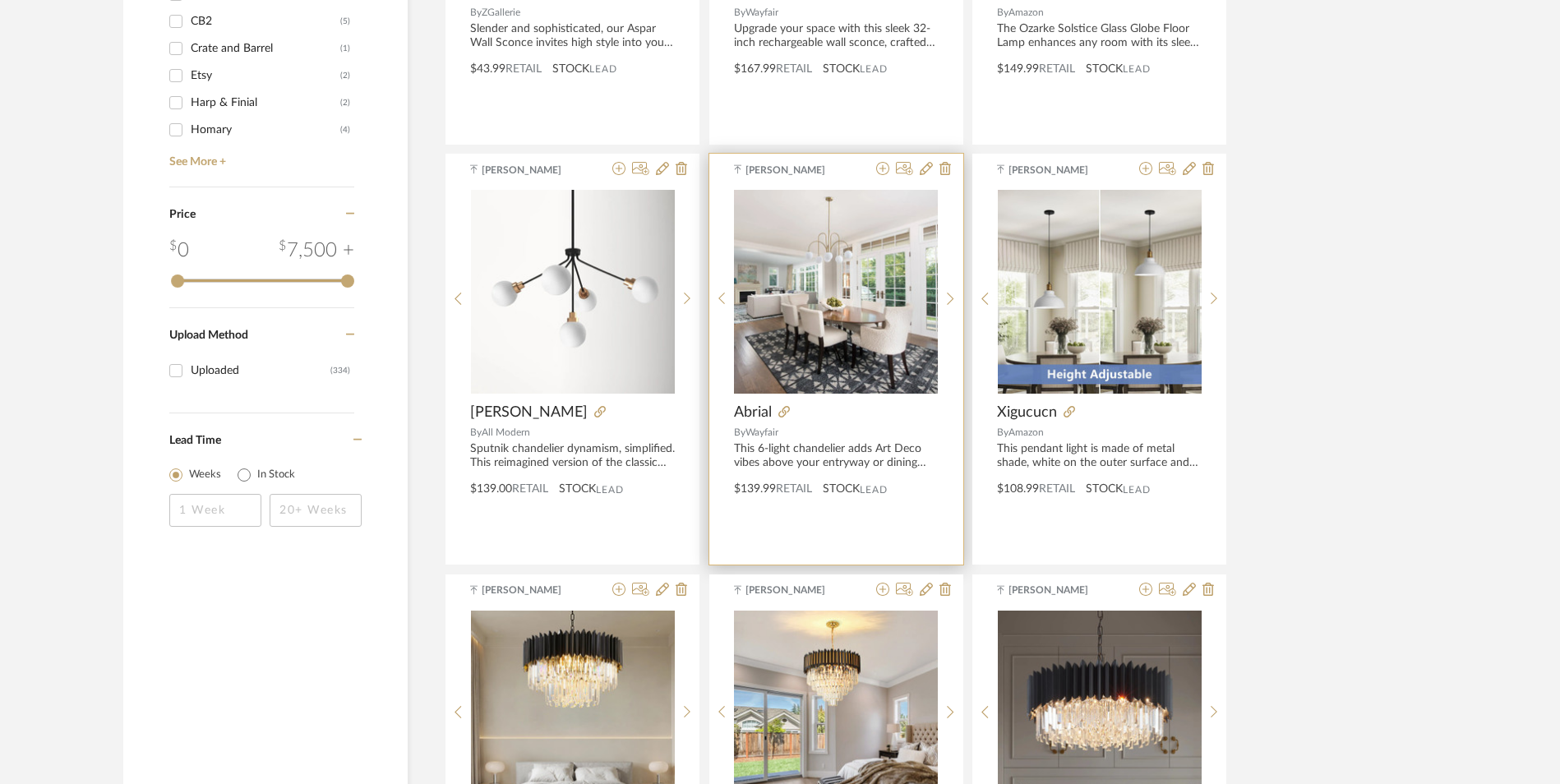
scroll to position [2054, 0]
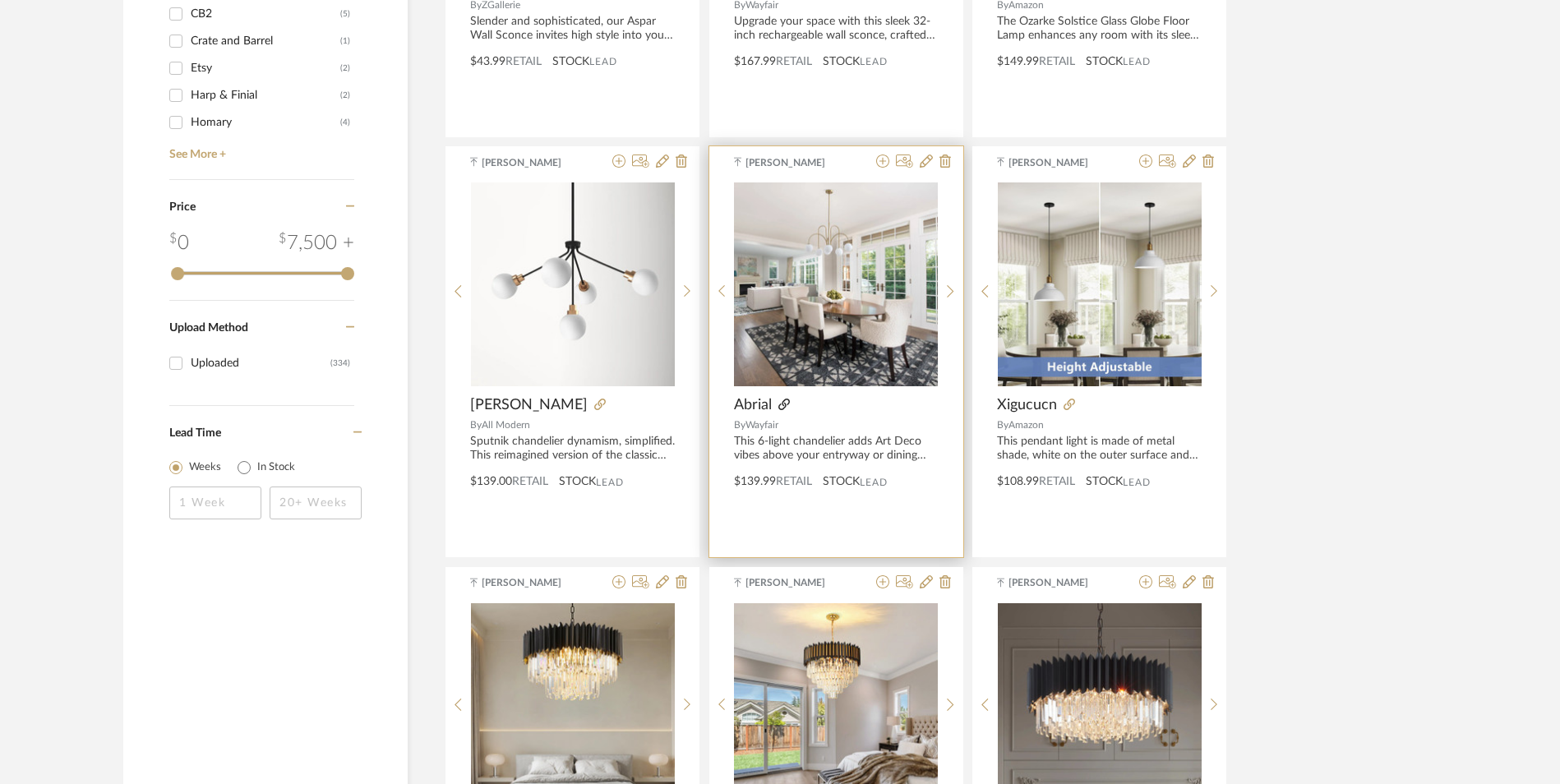
click at [786, 398] on icon at bounding box center [784, 404] width 12 height 12
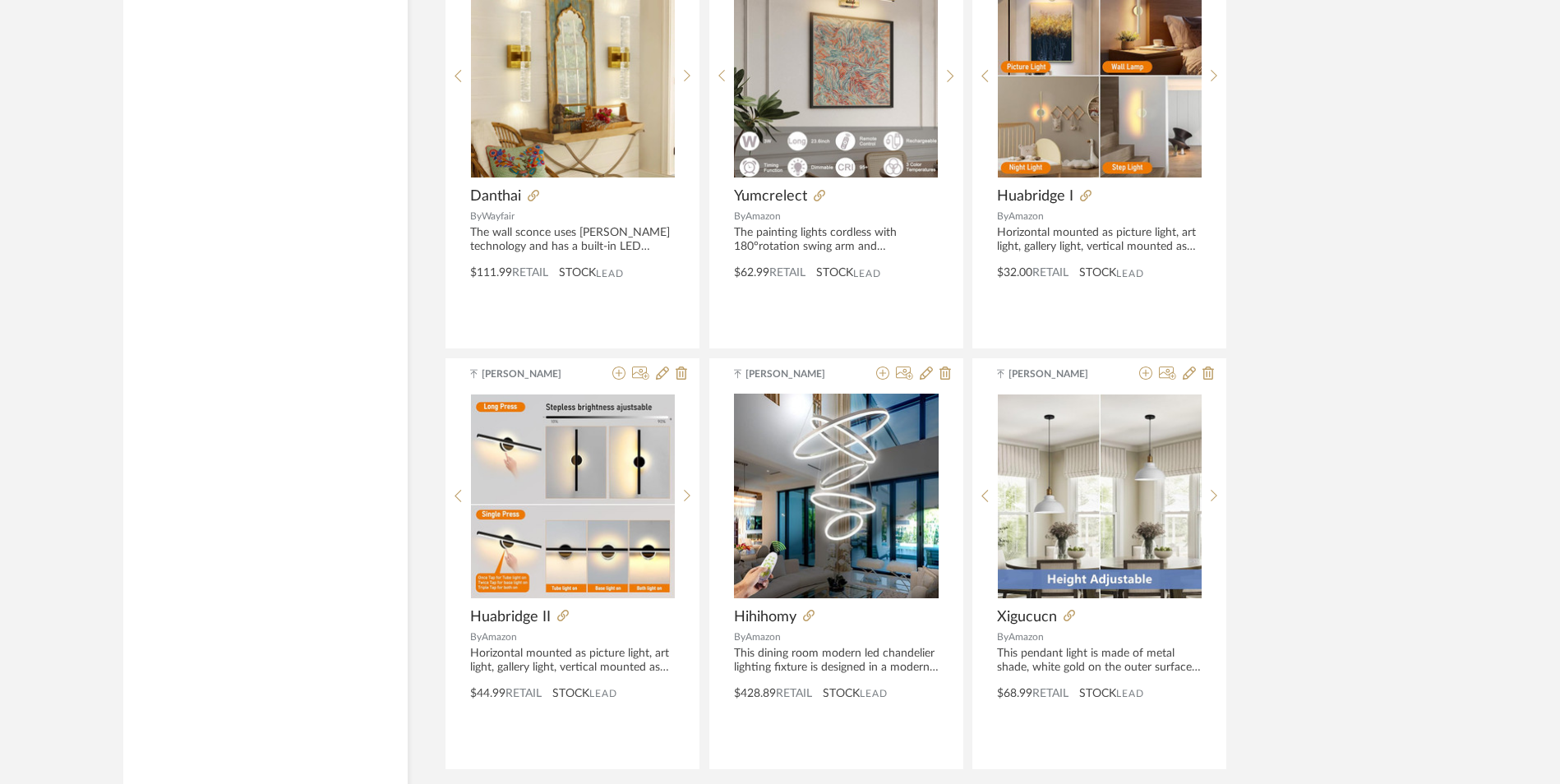
scroll to position [3972, 0]
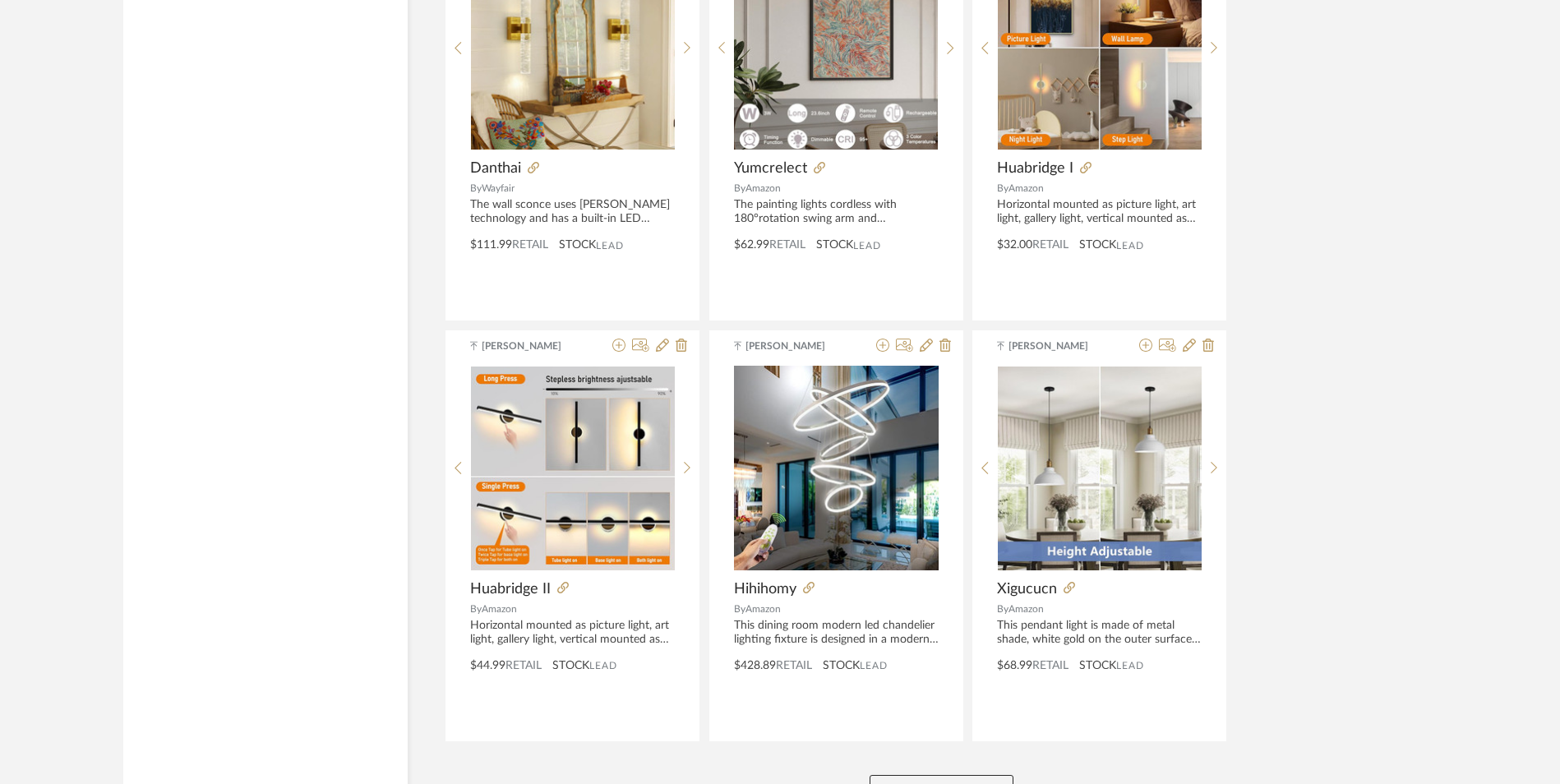
click at [950, 775] on button "View More" at bounding box center [941, 791] width 144 height 33
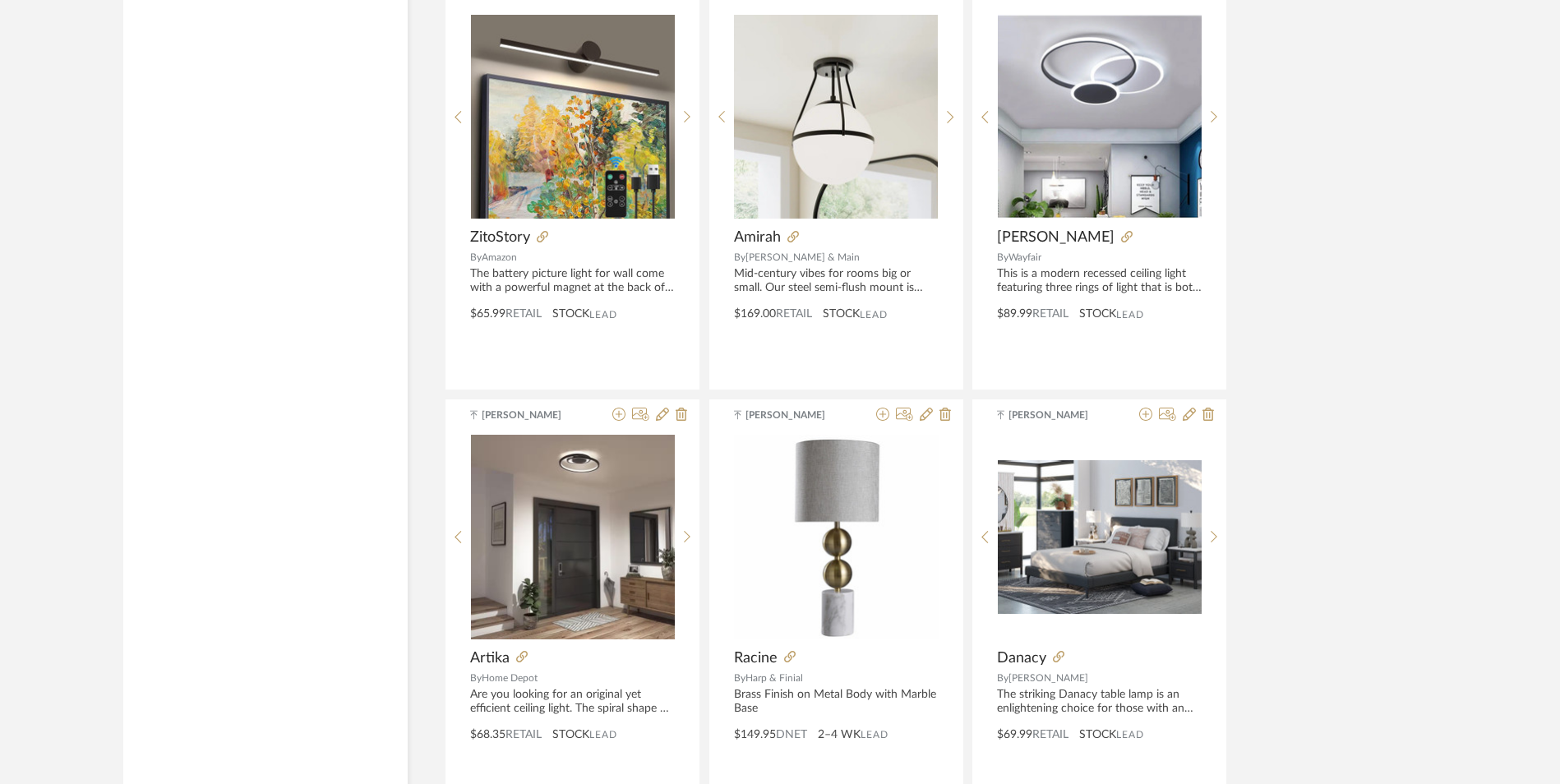
scroll to position [8162, 0]
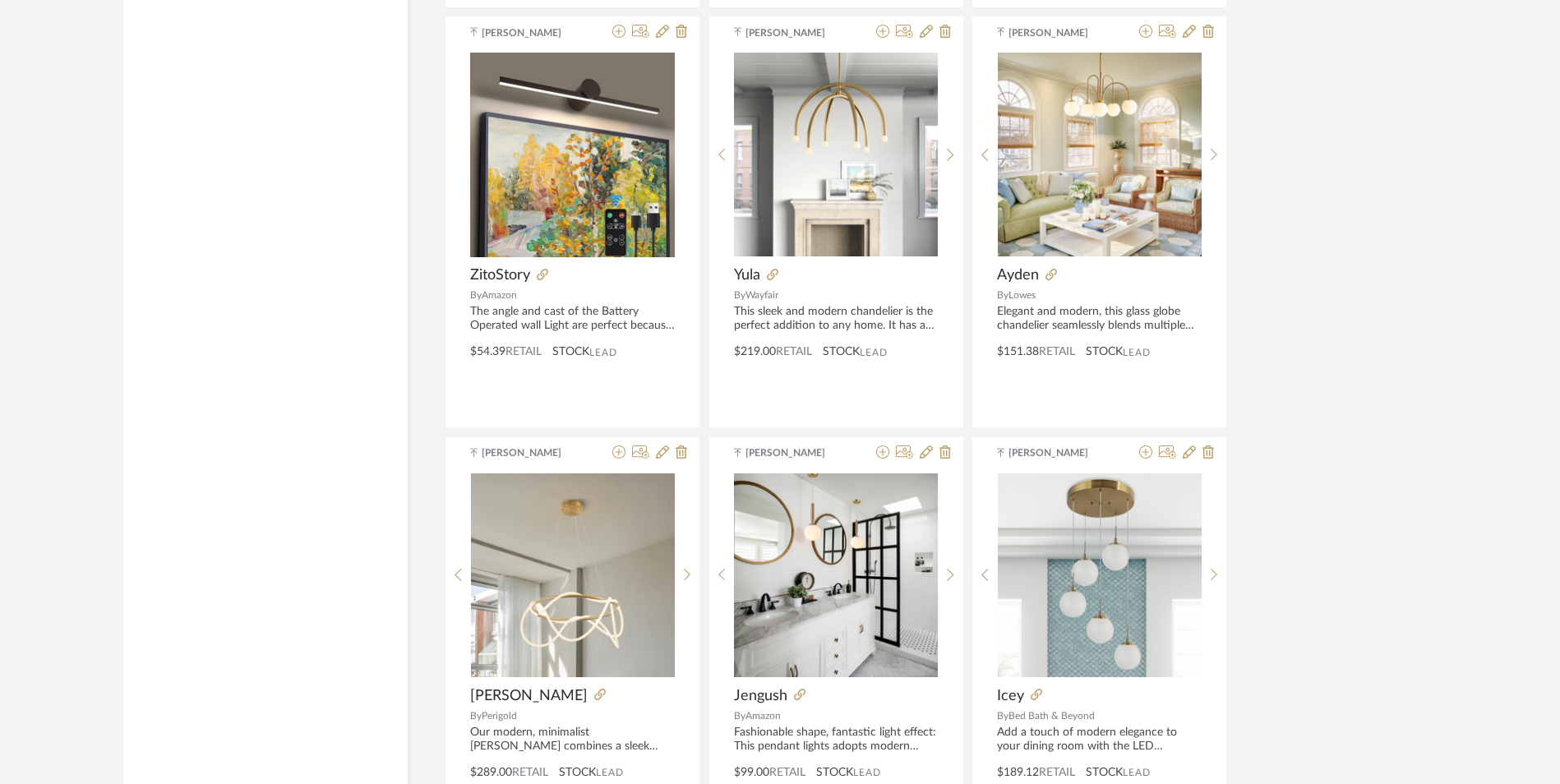
scroll to position [12352, 0]
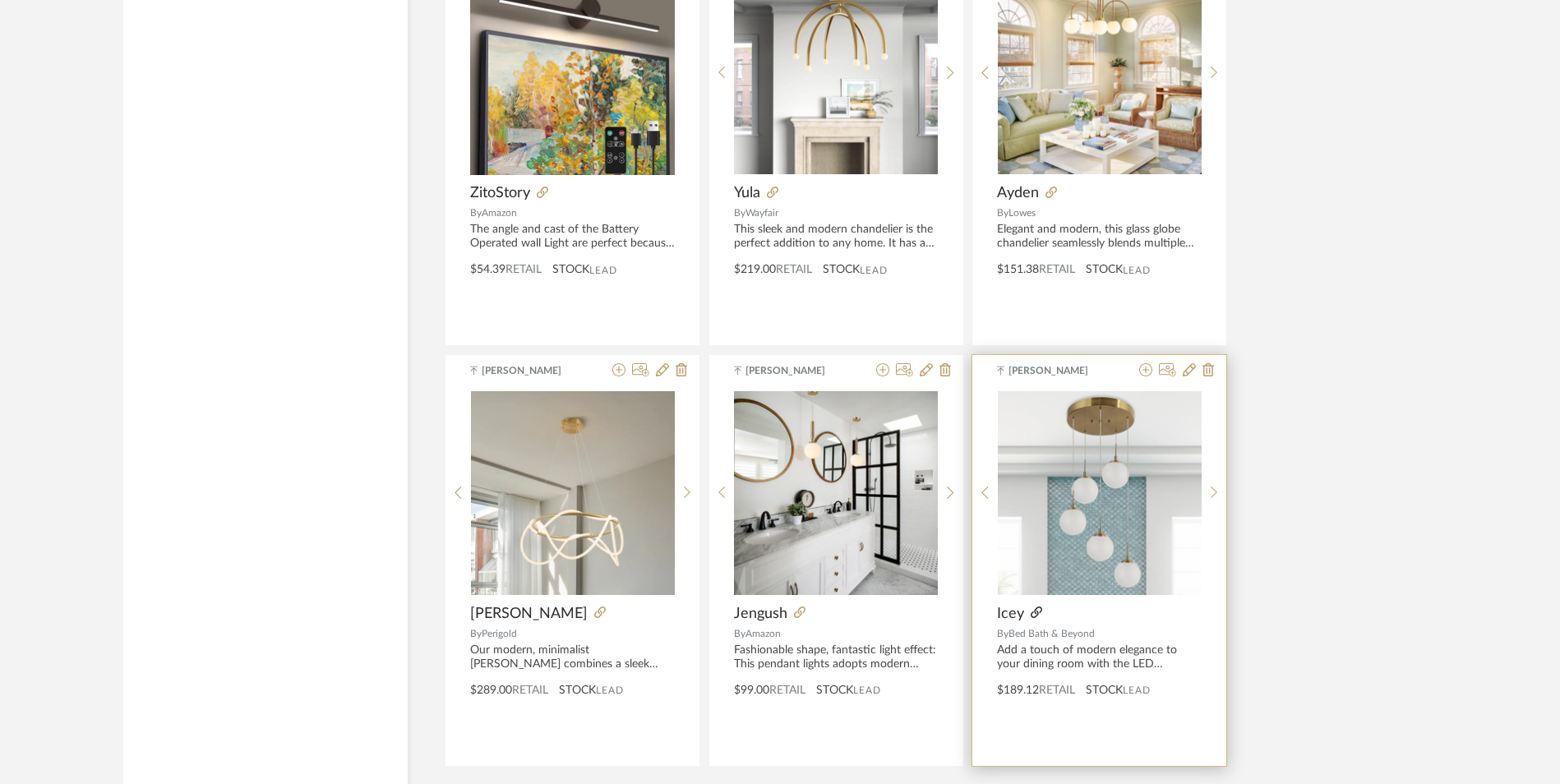
click at [1038, 606] on icon at bounding box center [1036, 612] width 12 height 12
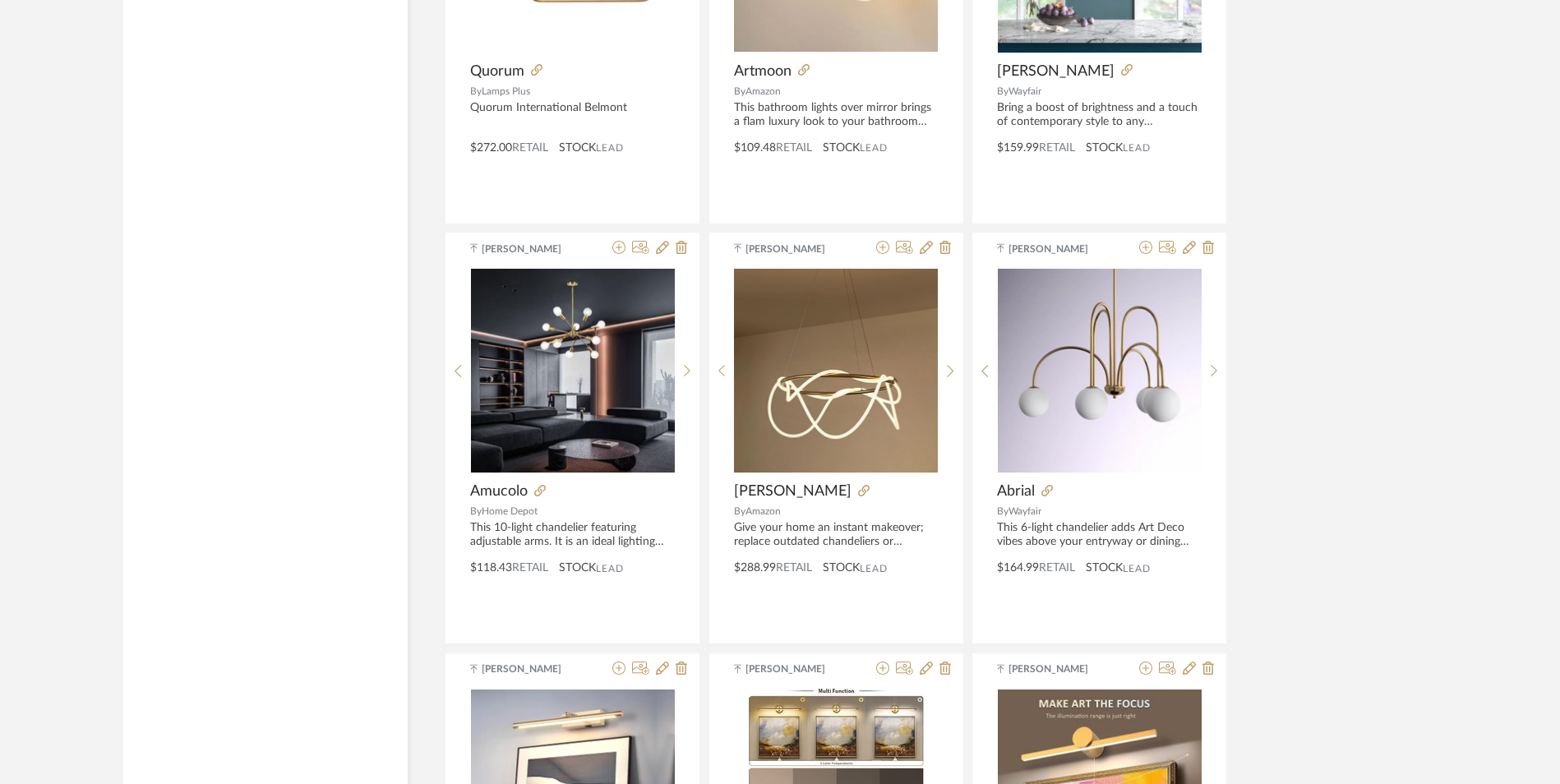
scroll to position [13831, 0]
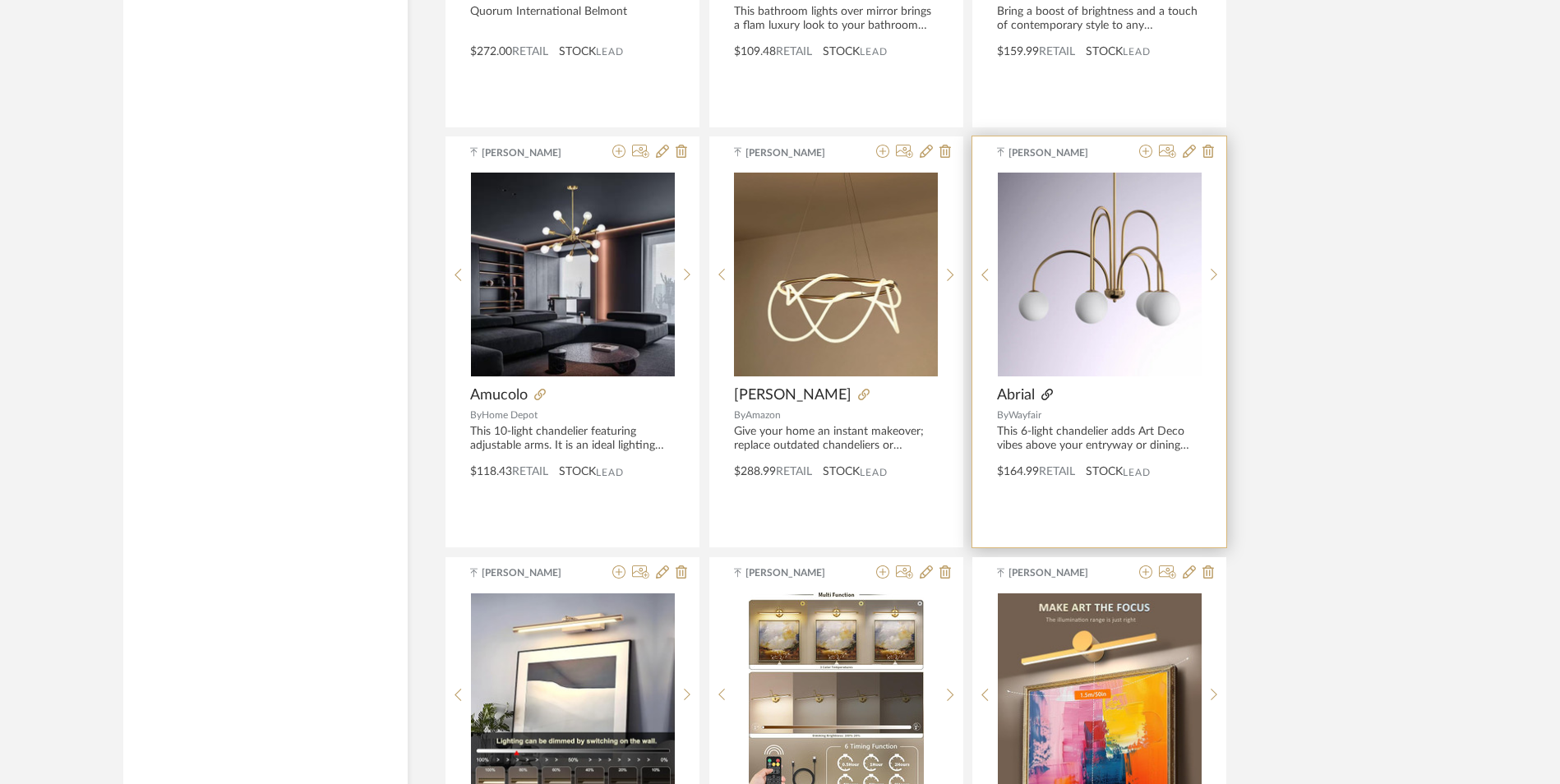
click at [1044, 388] on icon at bounding box center [1047, 394] width 12 height 12
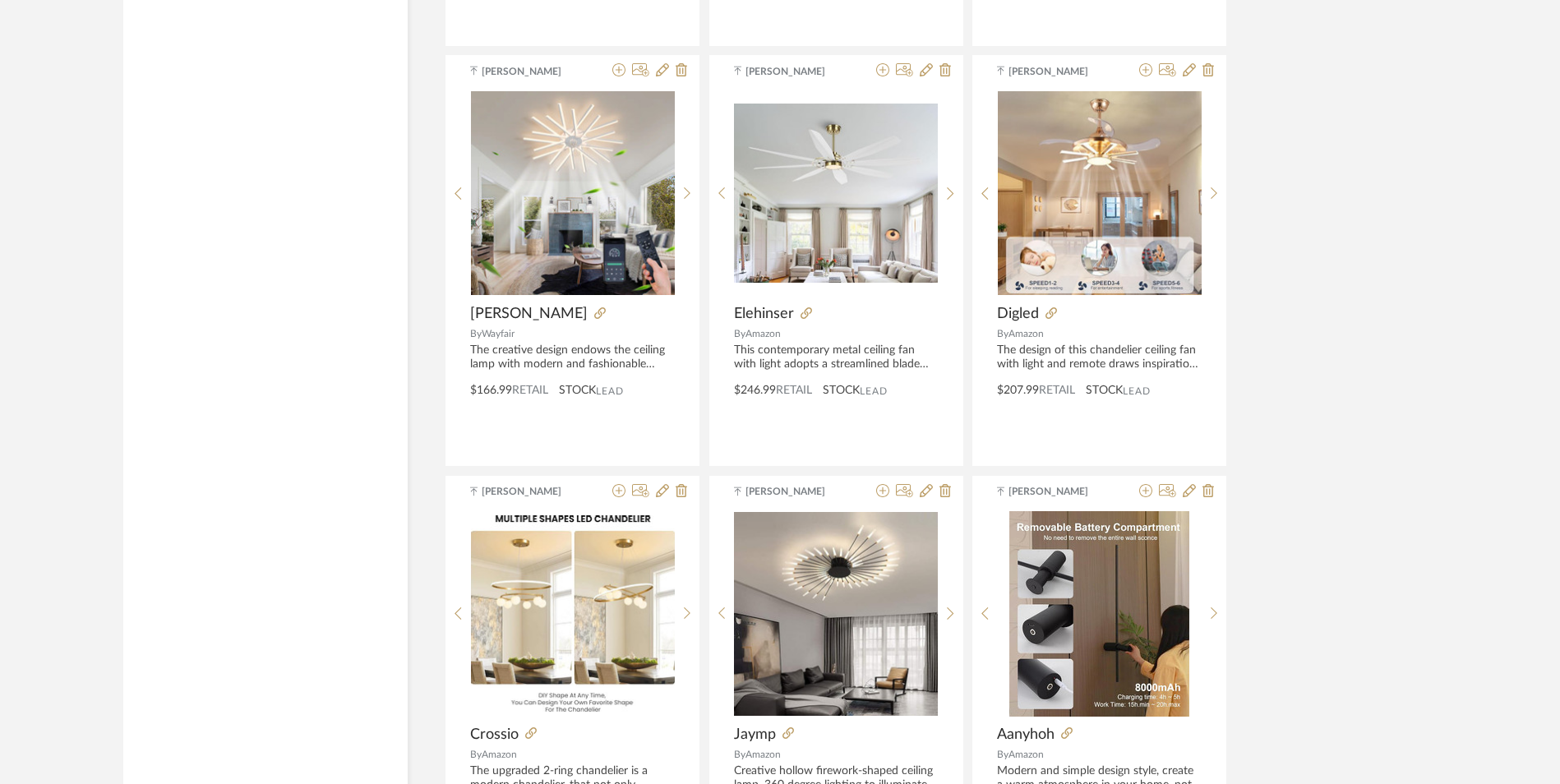
scroll to position [16579, 0]
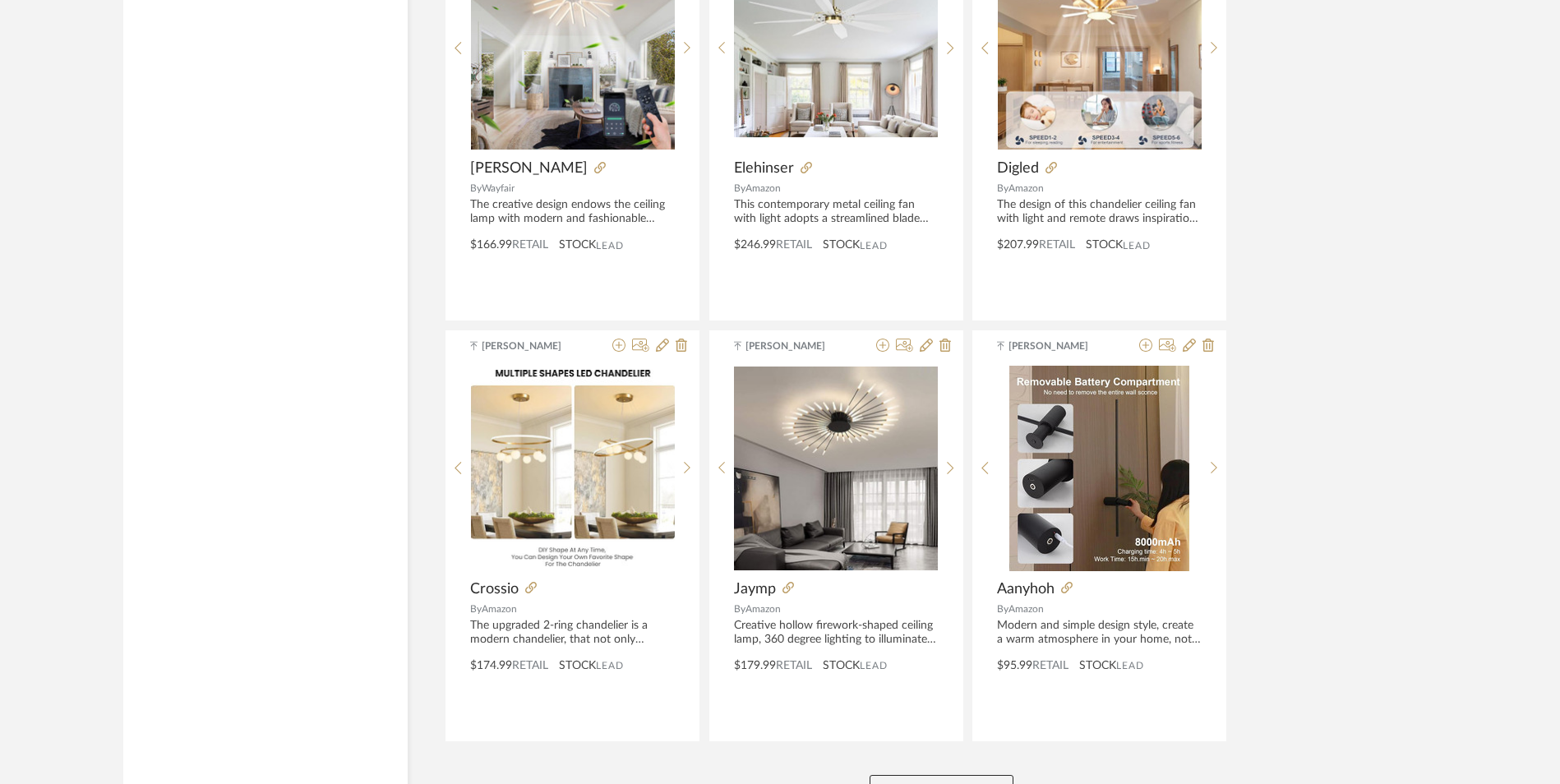
click at [915, 775] on button "View More" at bounding box center [941, 791] width 144 height 33
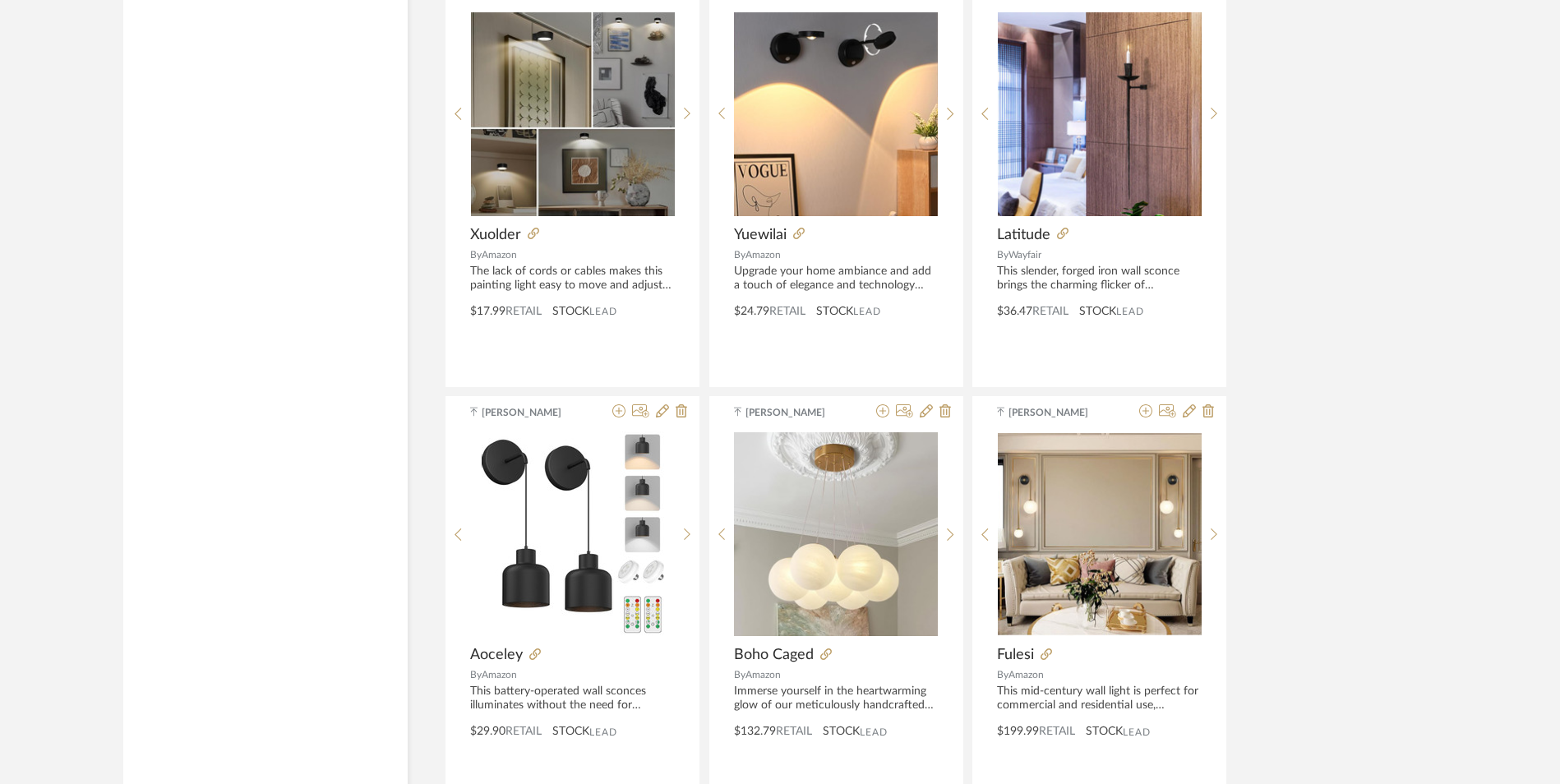
scroll to position [19537, 0]
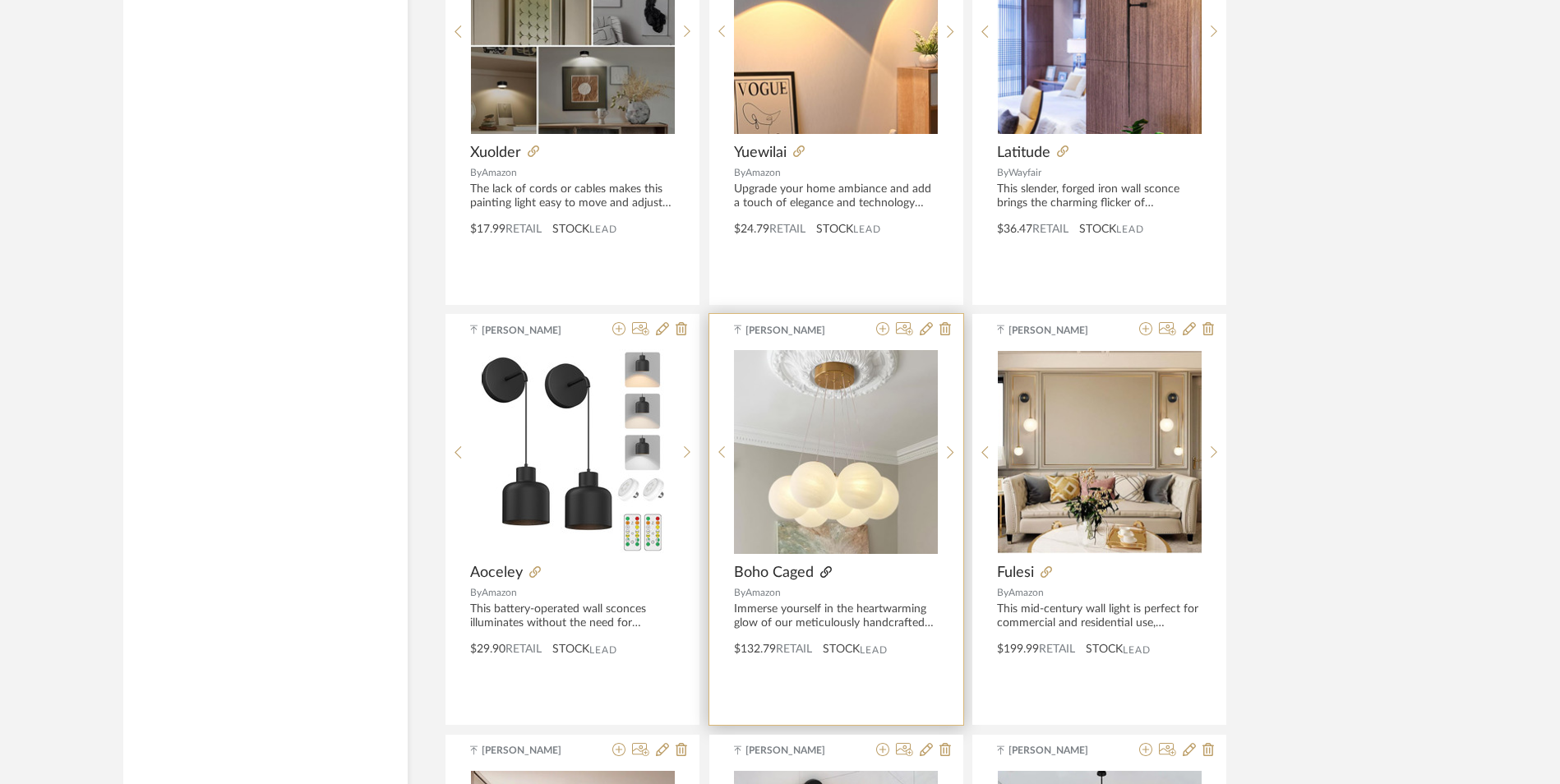
click at [825, 566] on icon at bounding box center [826, 572] width 12 height 12
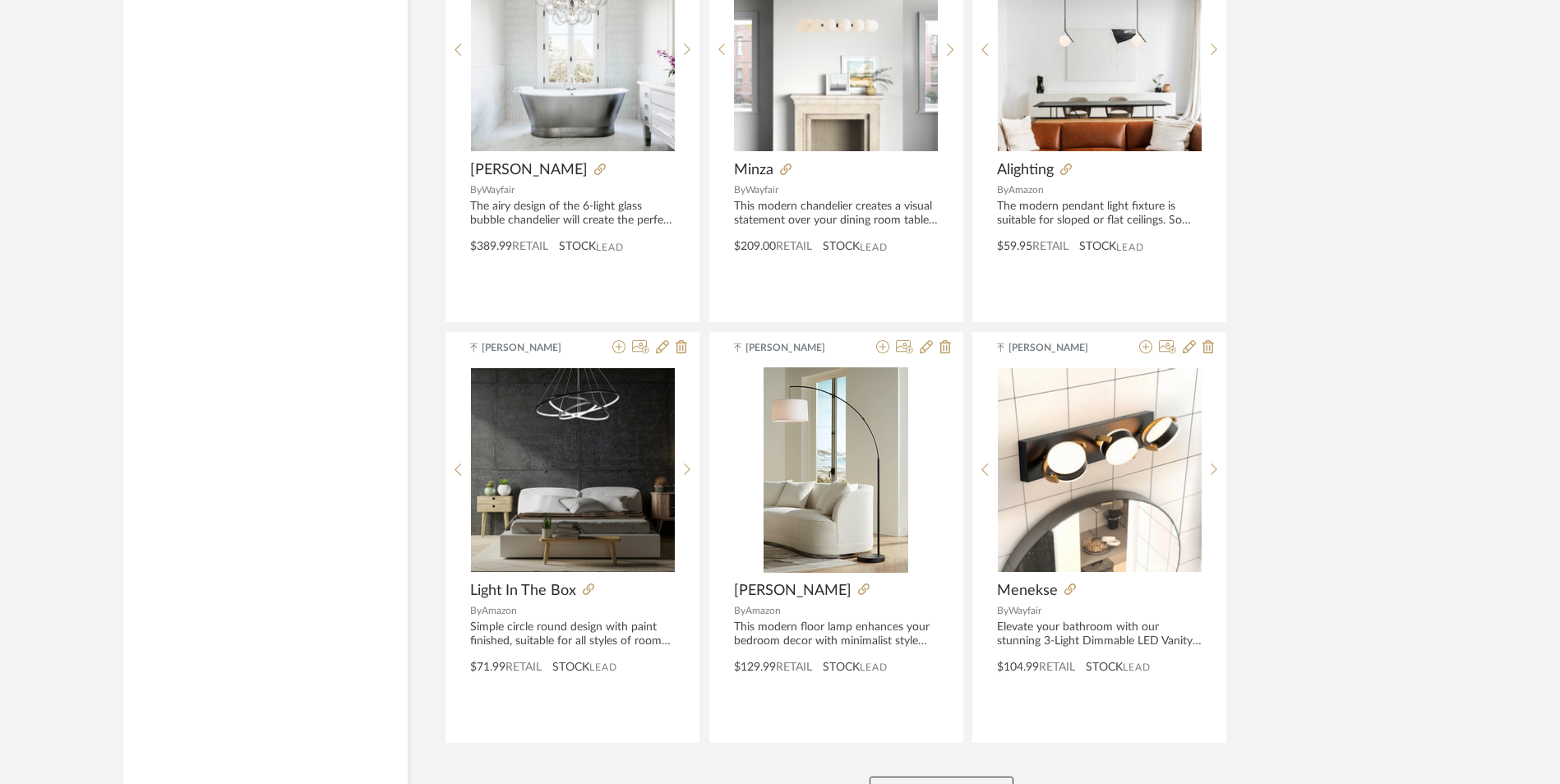
scroll to position [20781, 0]
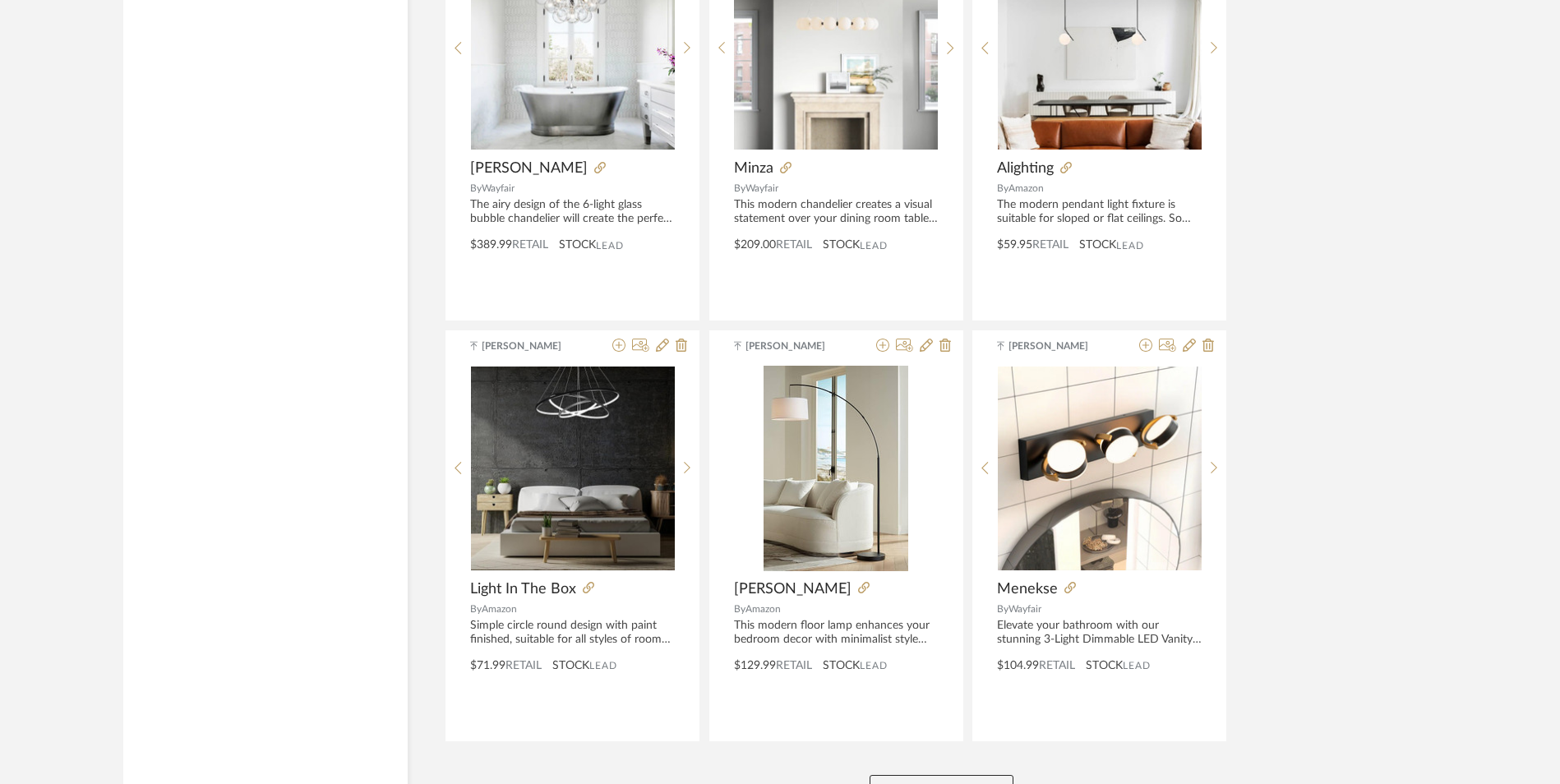
click at [945, 775] on button "View More" at bounding box center [941, 791] width 144 height 33
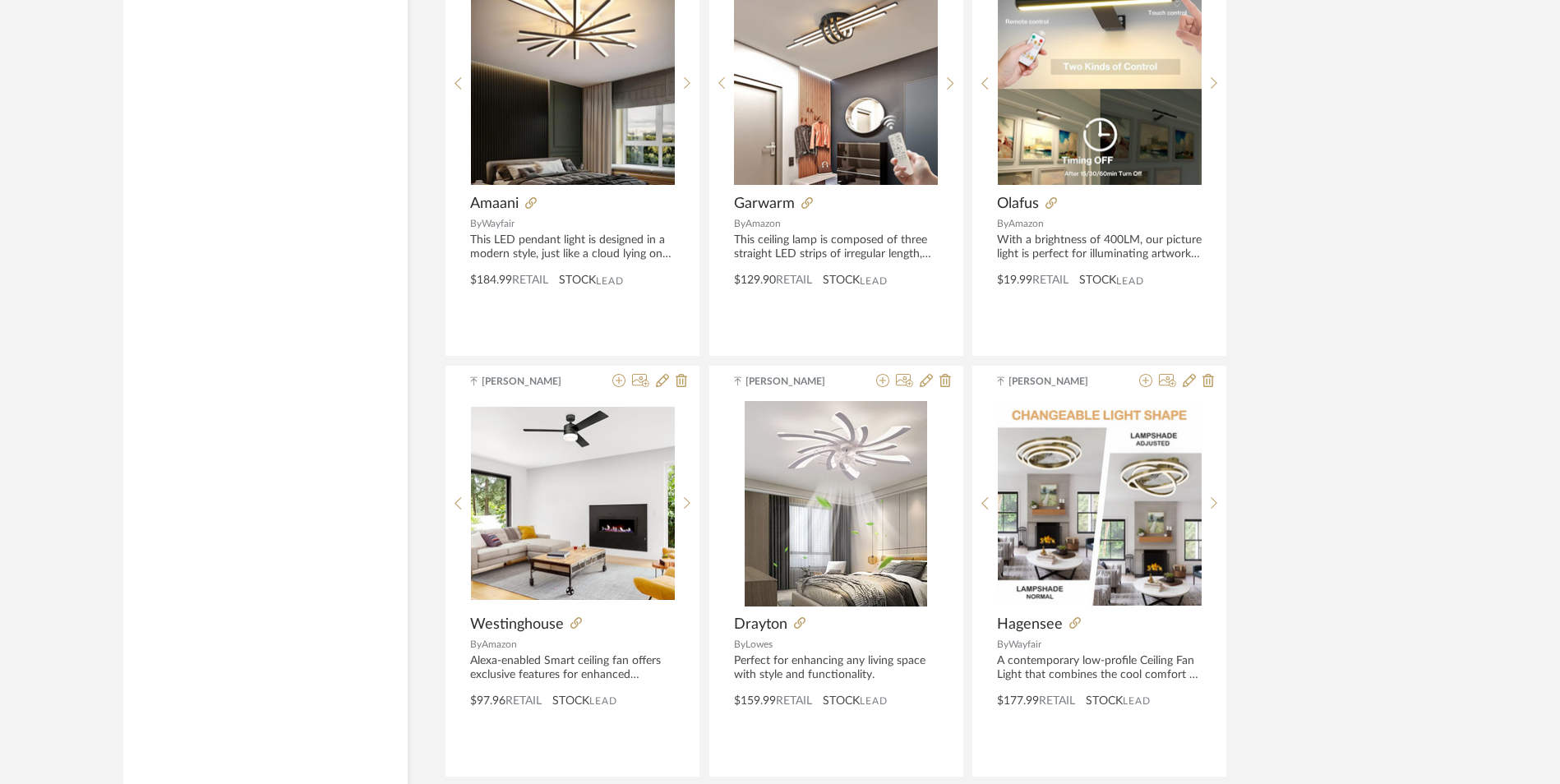
scroll to position [24984, 0]
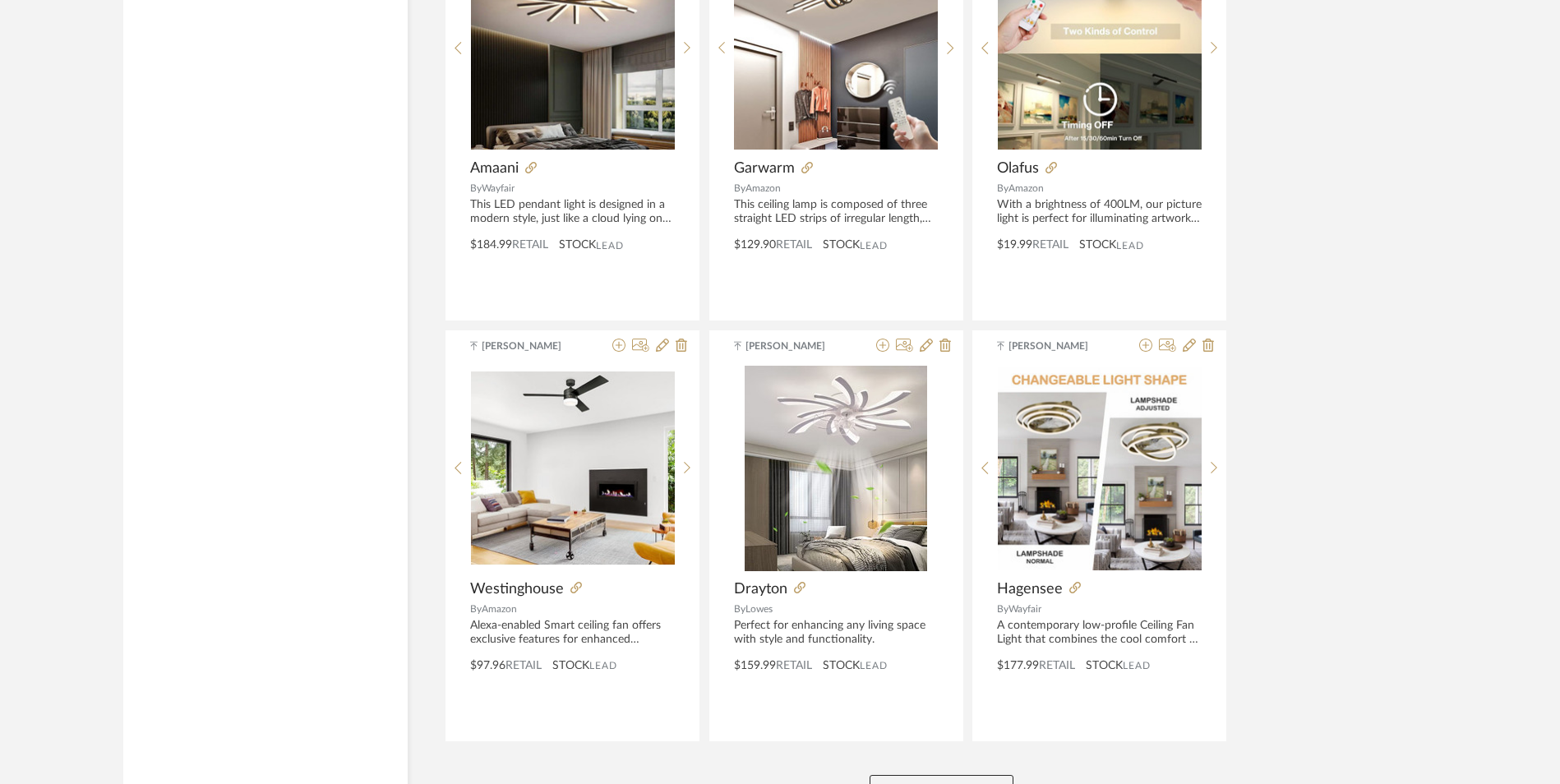
click at [958, 775] on button "View More" at bounding box center [941, 791] width 144 height 33
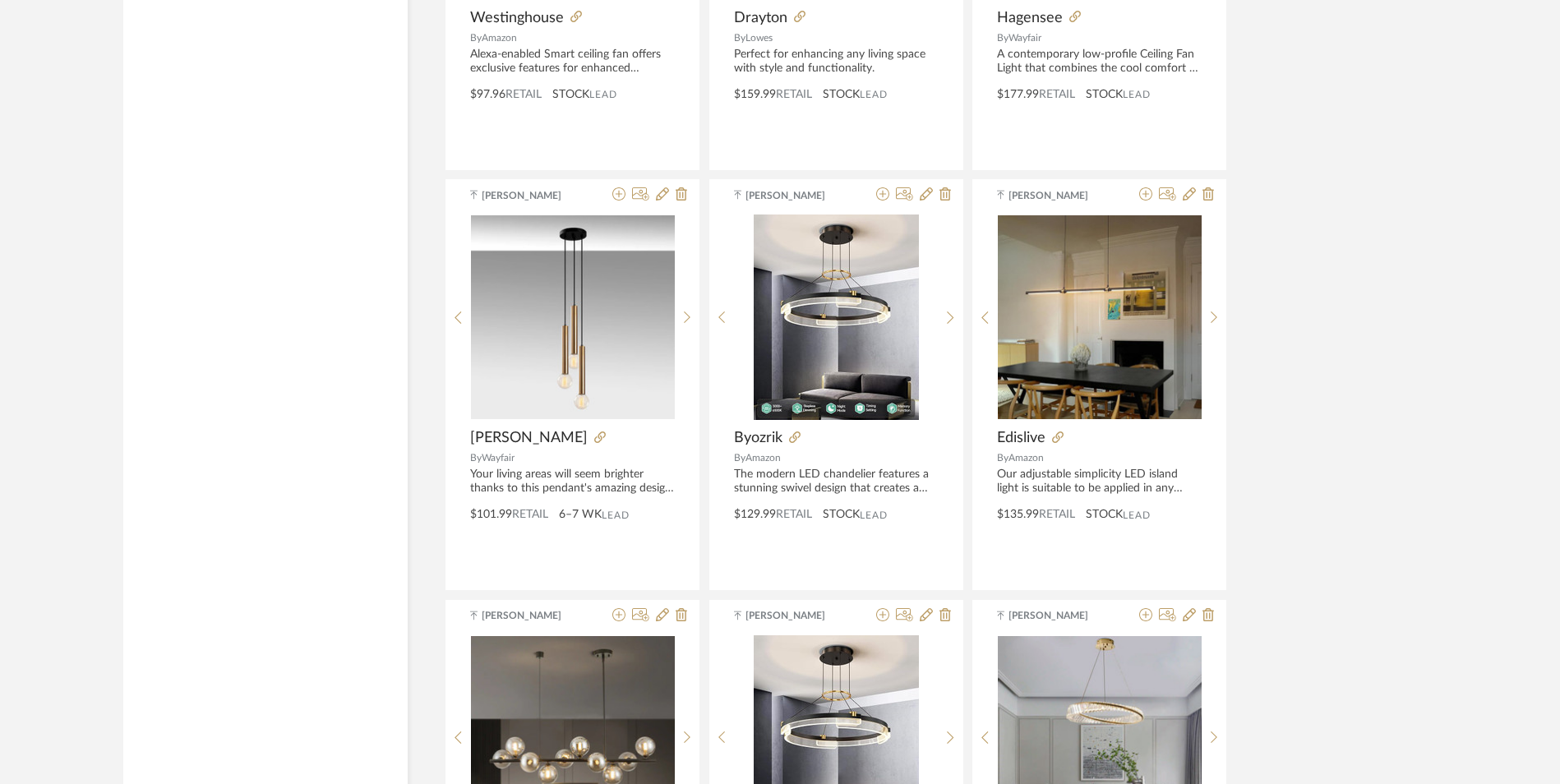
scroll to position [25559, 0]
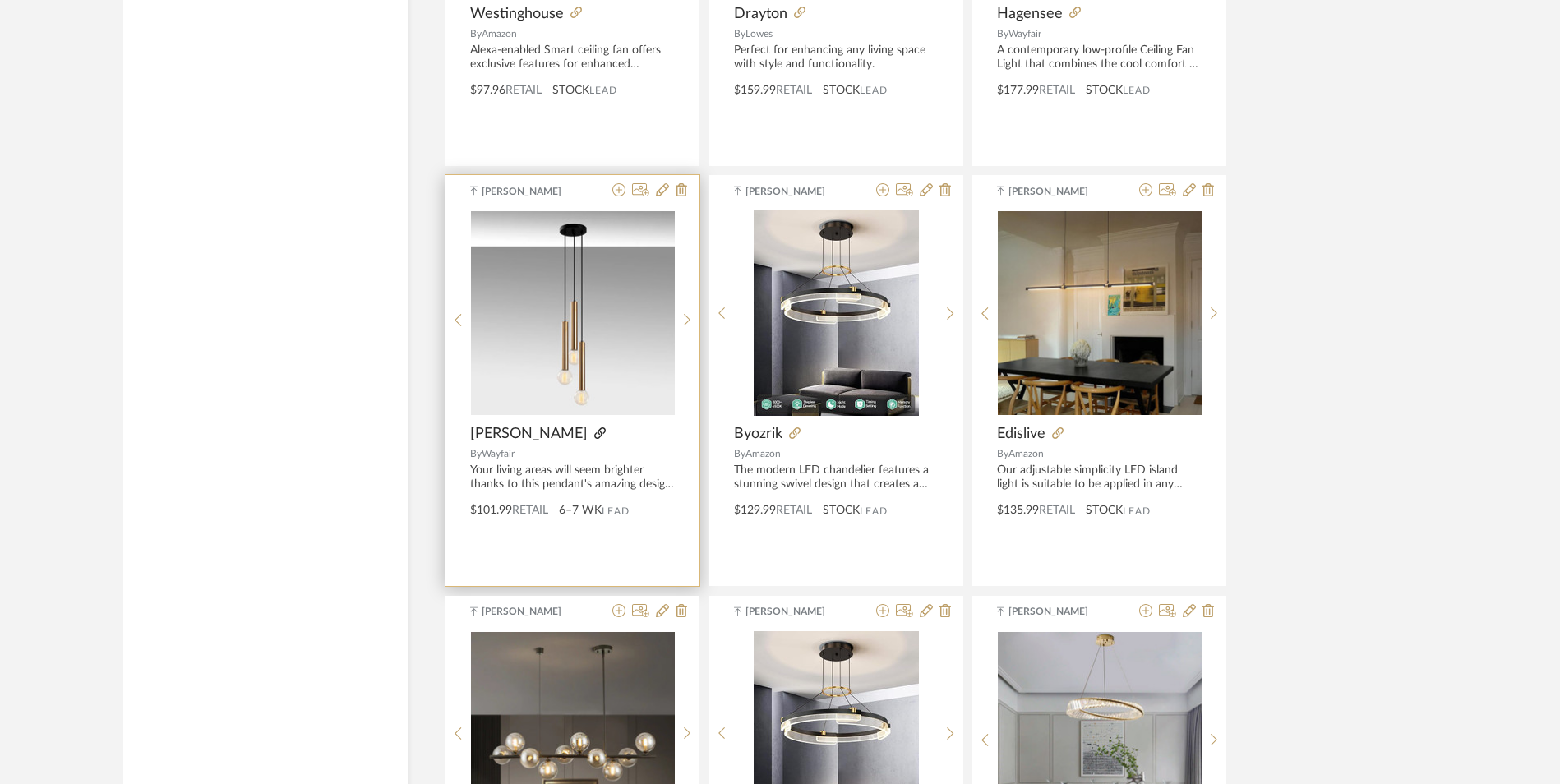
click at [594, 427] on icon at bounding box center [600, 433] width 12 height 12
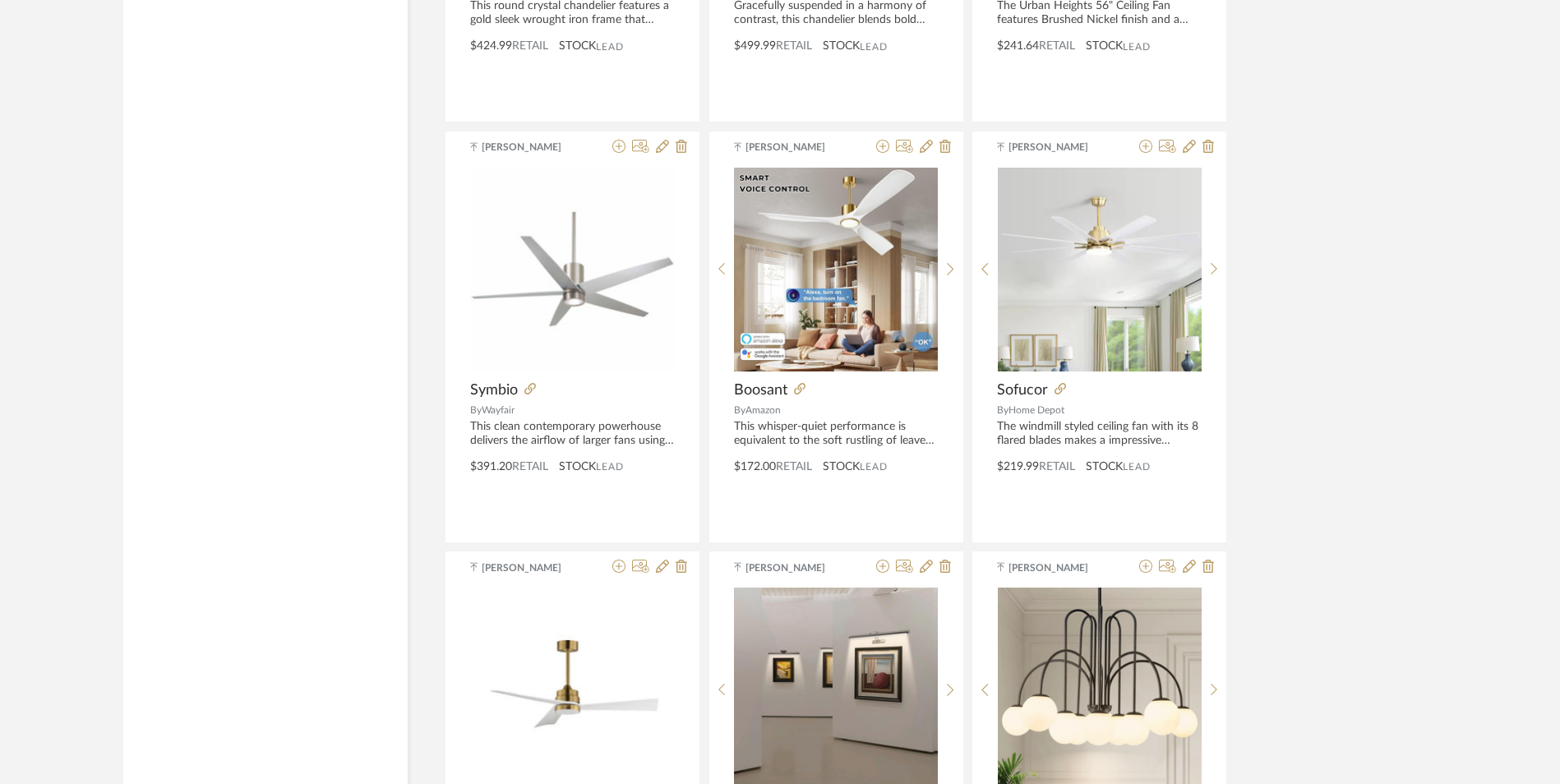
scroll to position [0, 0]
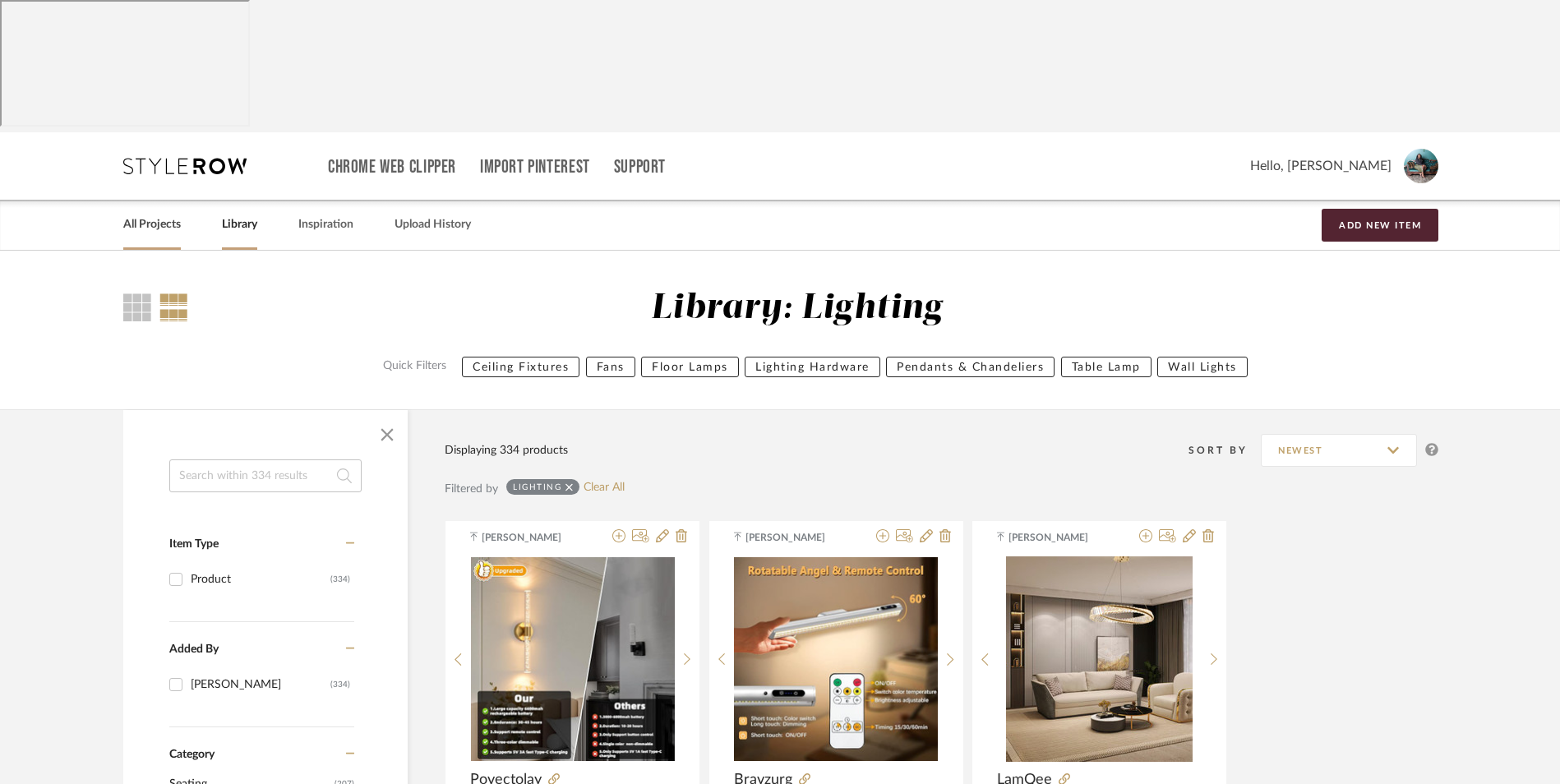
click at [146, 214] on link "All Projects" at bounding box center [151, 224] width 57 height 22
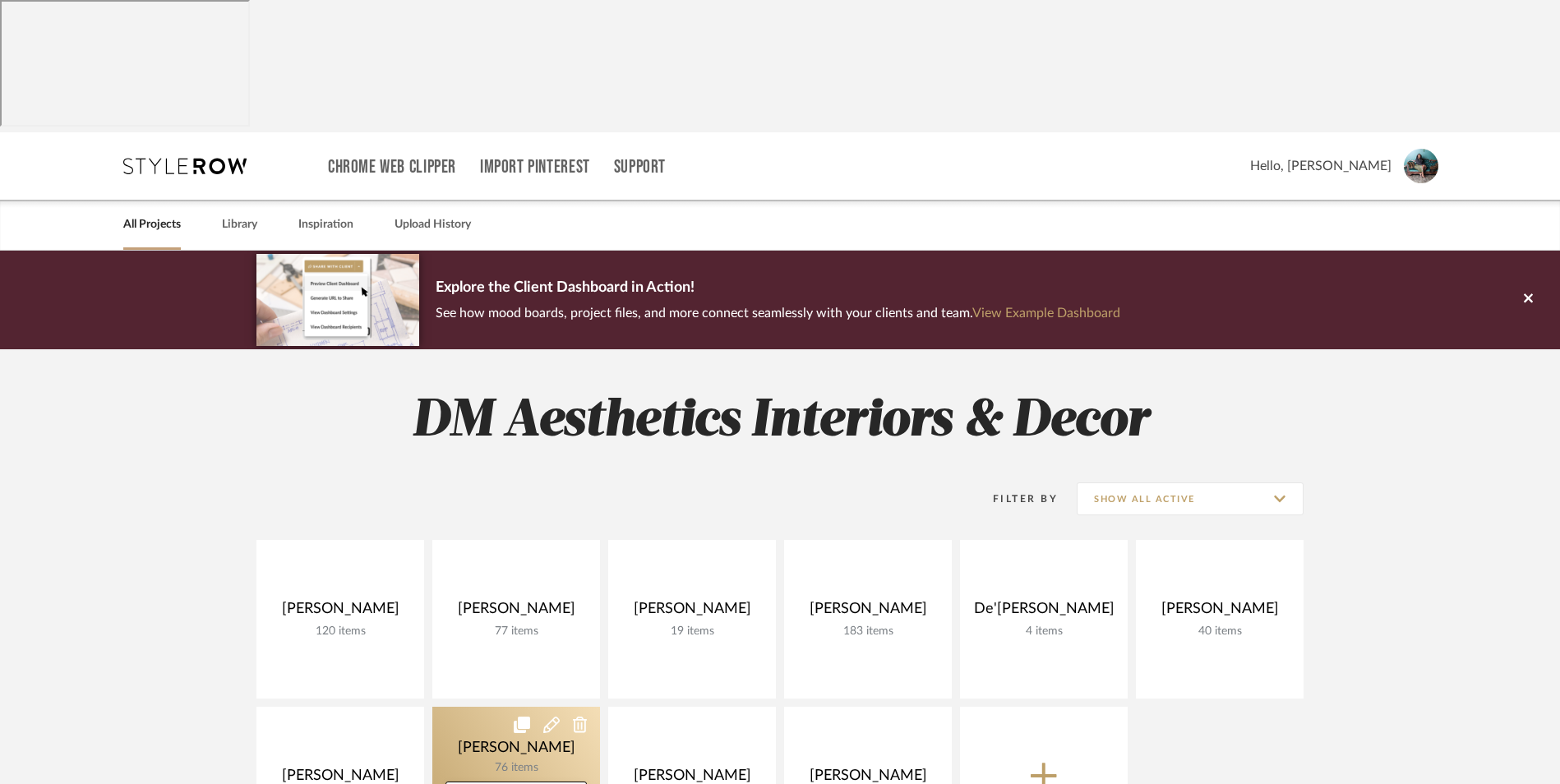
click at [500, 707] on link at bounding box center [516, 786] width 168 height 159
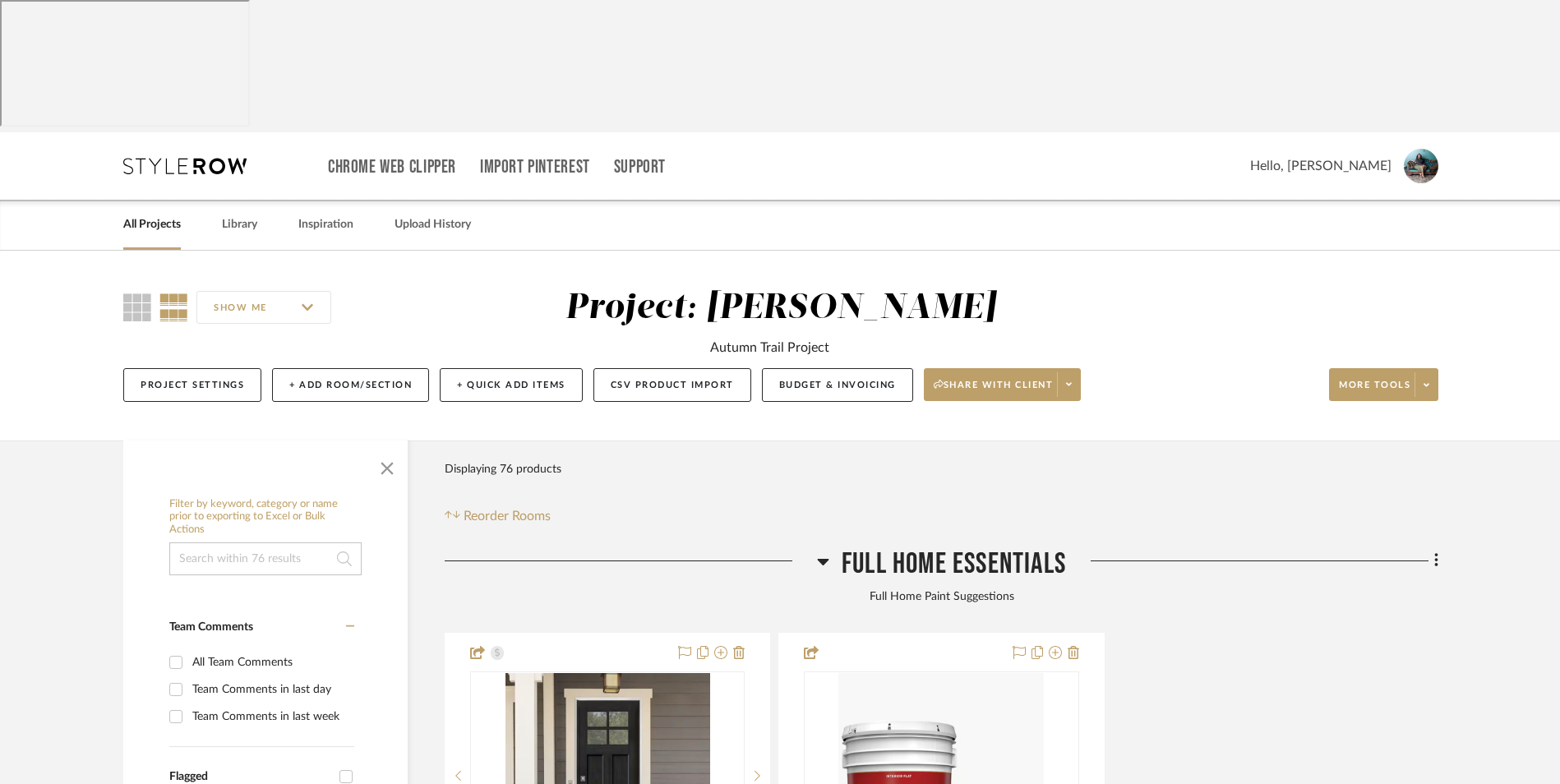
click at [823, 559] on icon at bounding box center [823, 562] width 12 height 7
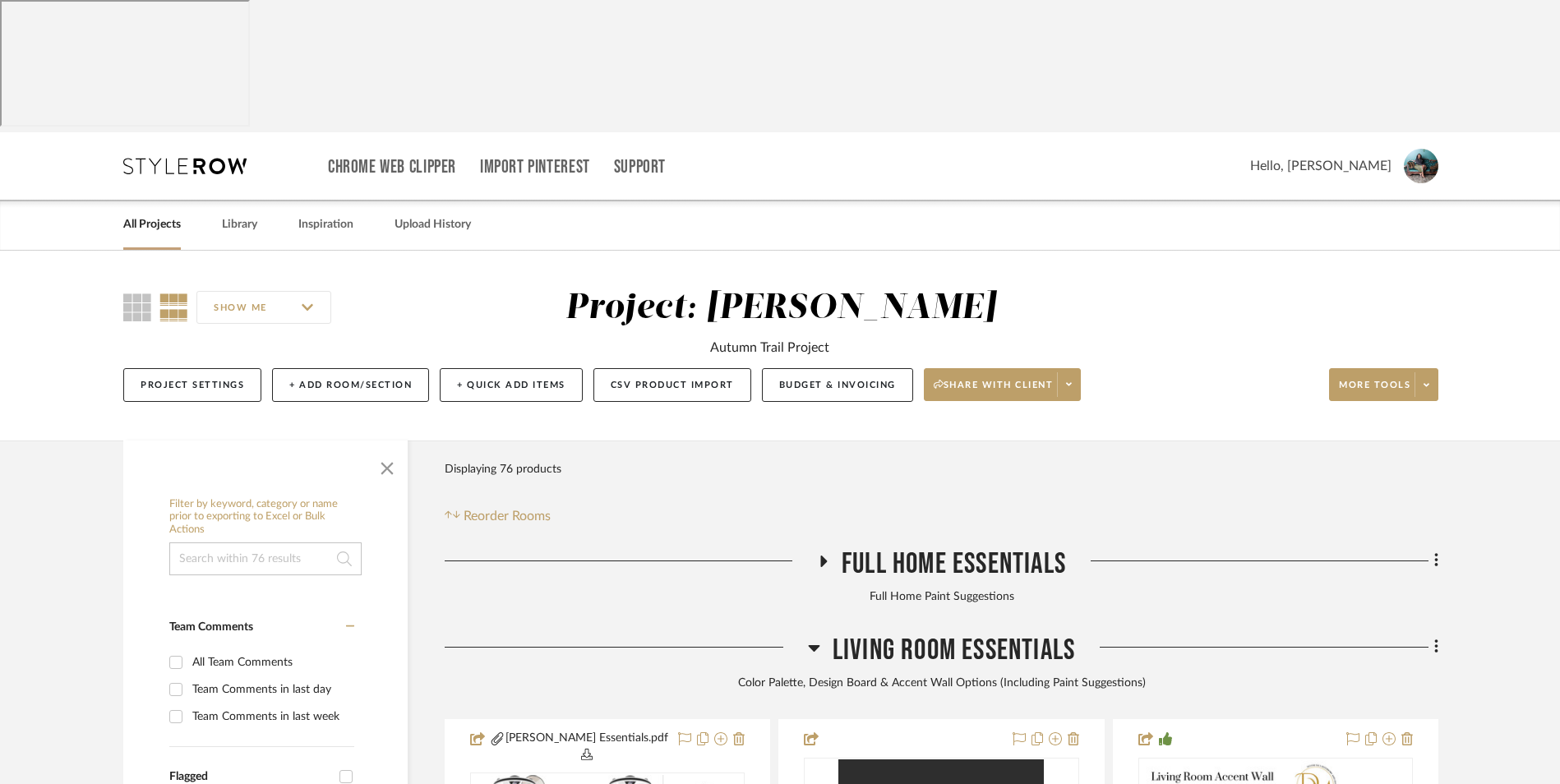
click at [817, 638] on icon at bounding box center [813, 648] width 12 height 20
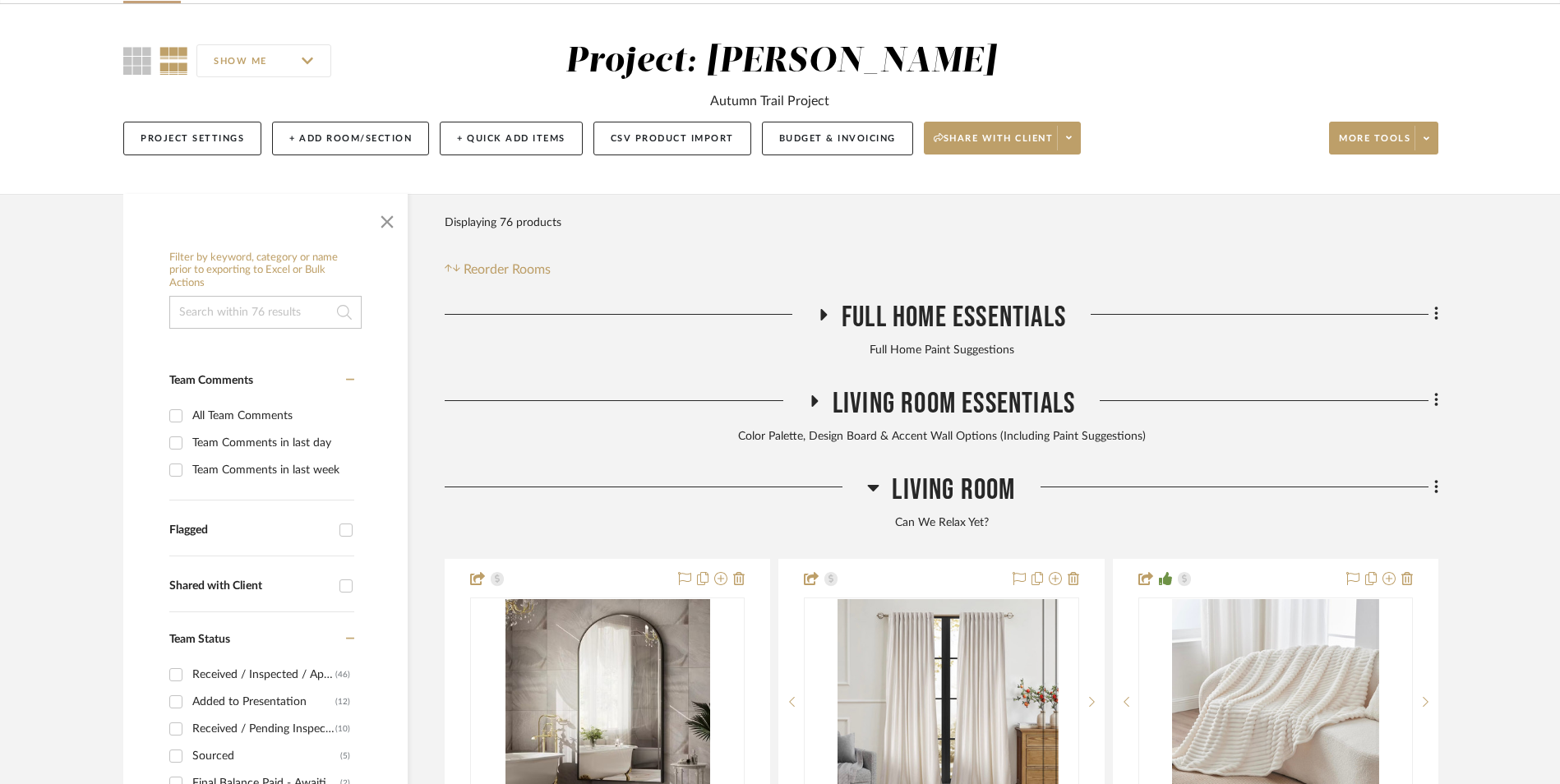
click at [874, 485] on icon at bounding box center [874, 488] width 12 height 7
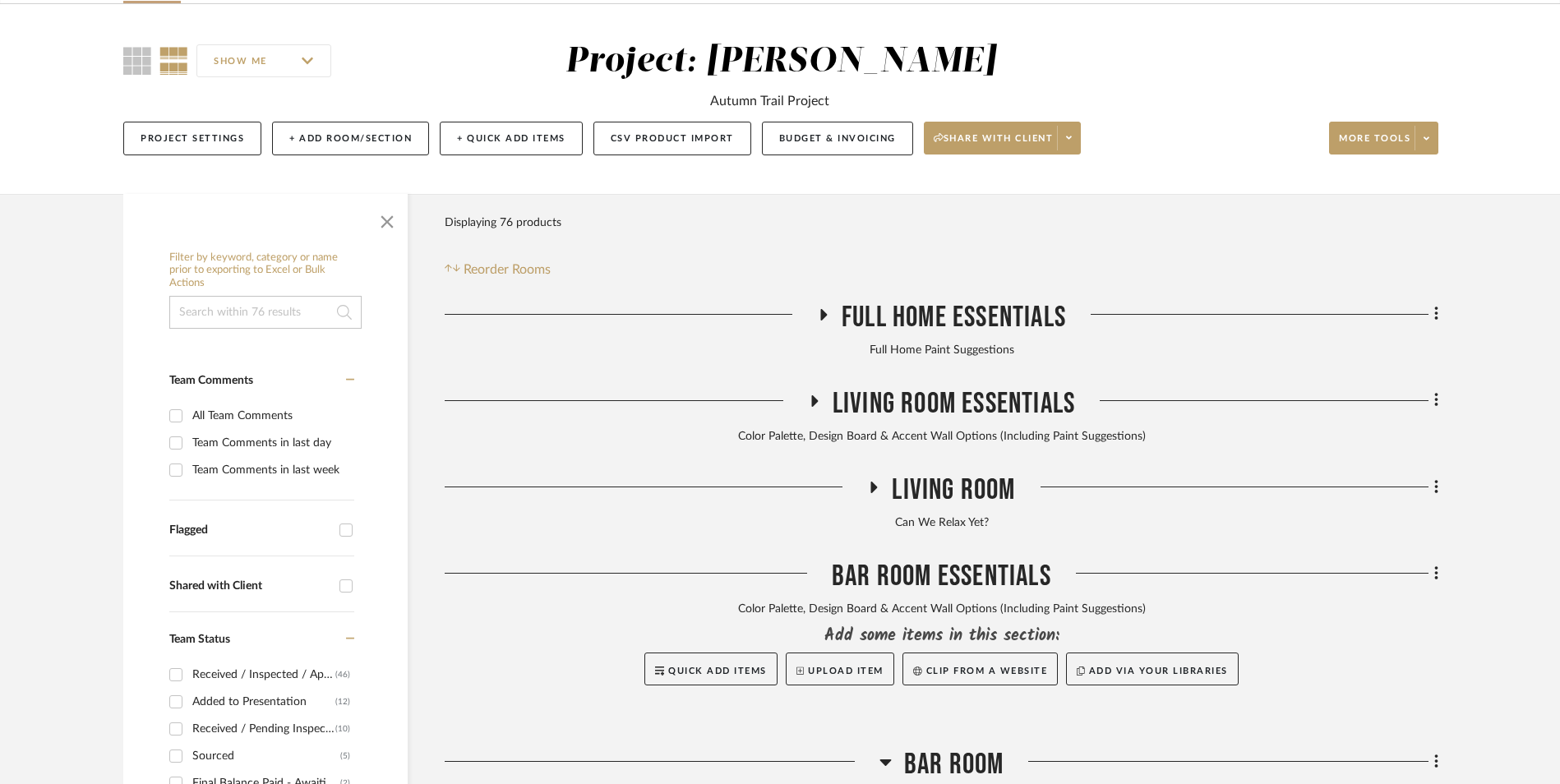
scroll to position [411, 0]
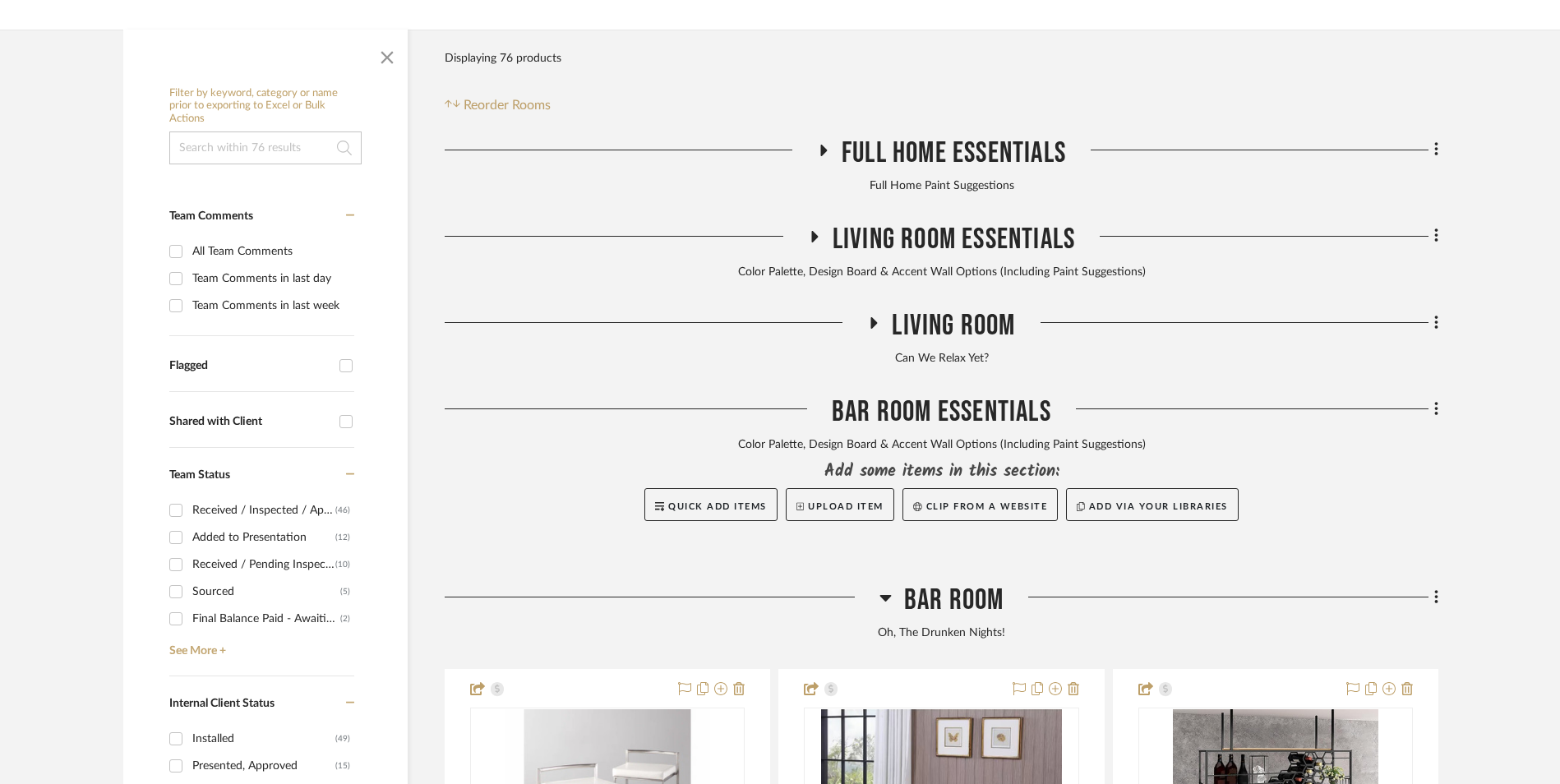
click at [886, 588] on icon at bounding box center [885, 598] width 12 height 20
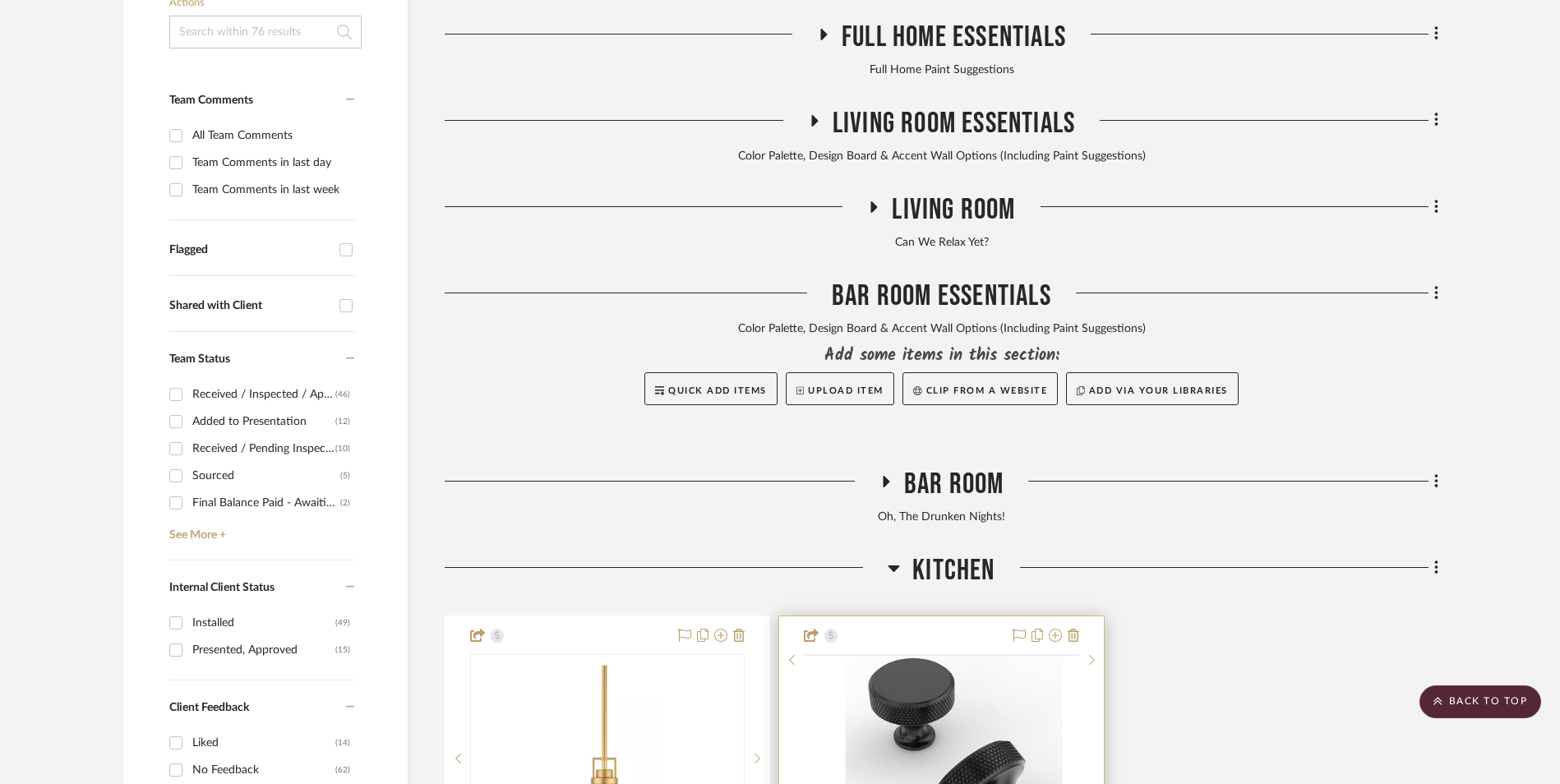
scroll to position [658, 0]
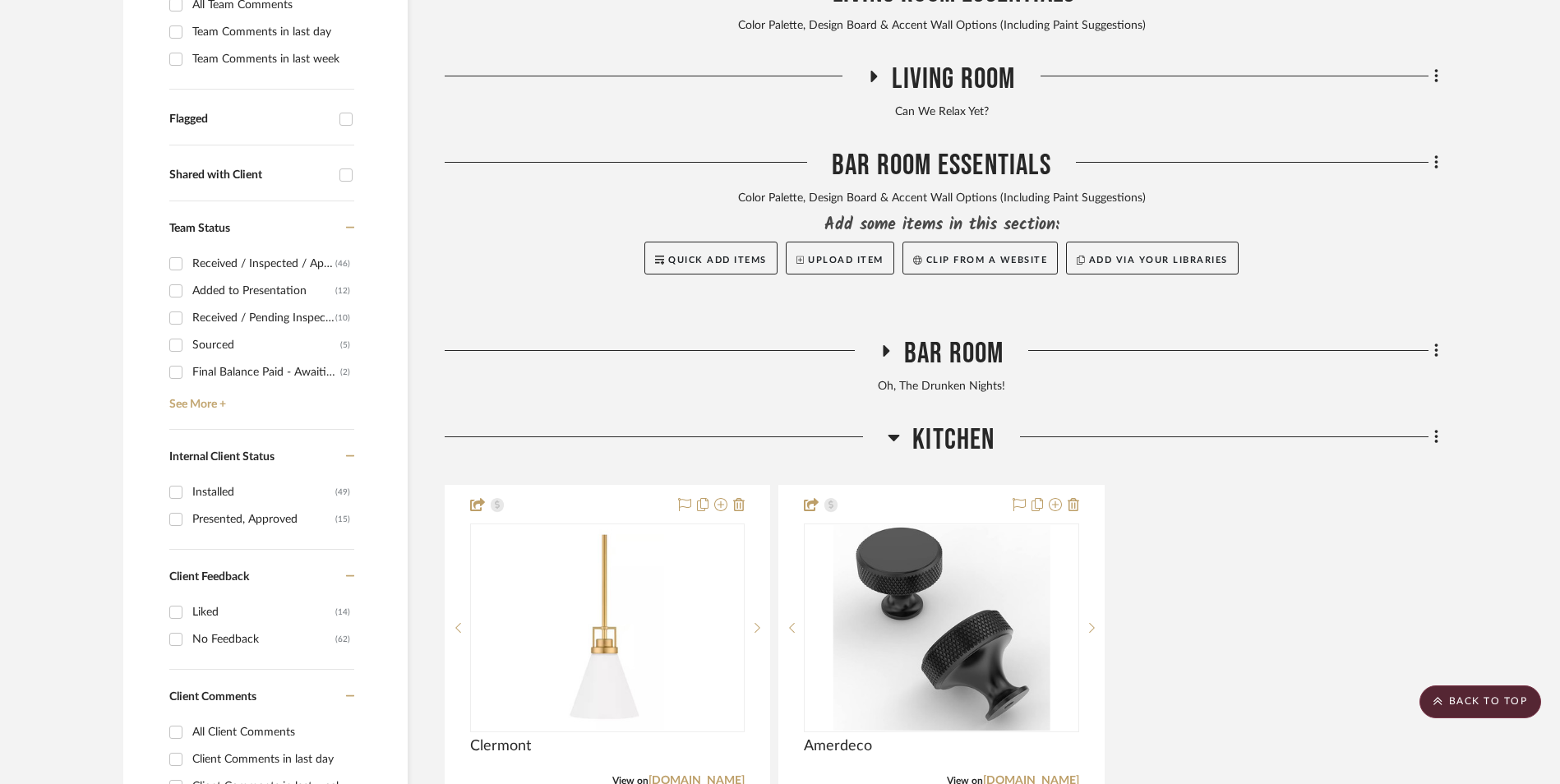
click at [892, 435] on icon at bounding box center [894, 438] width 12 height 7
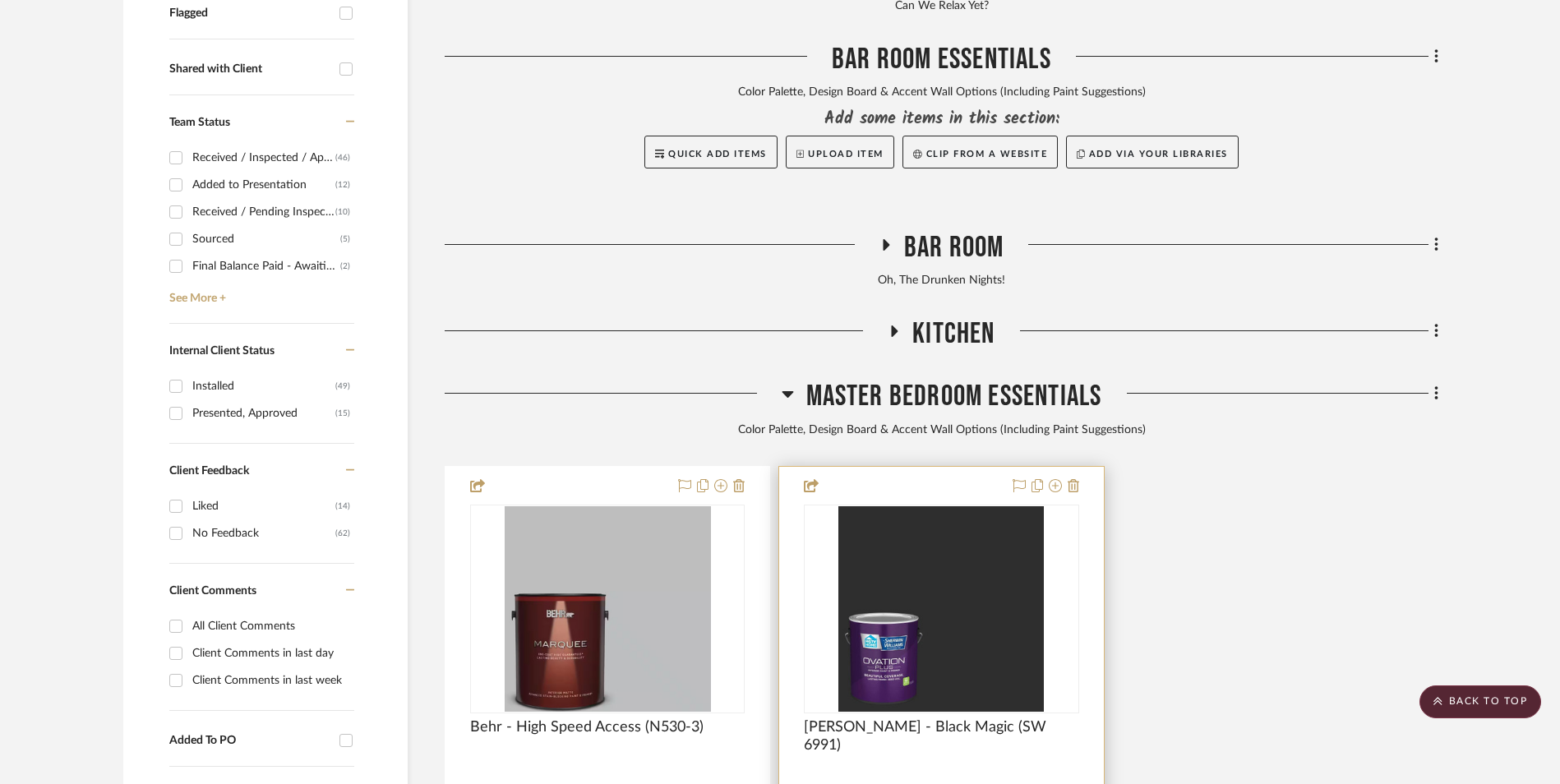
scroll to position [904, 0]
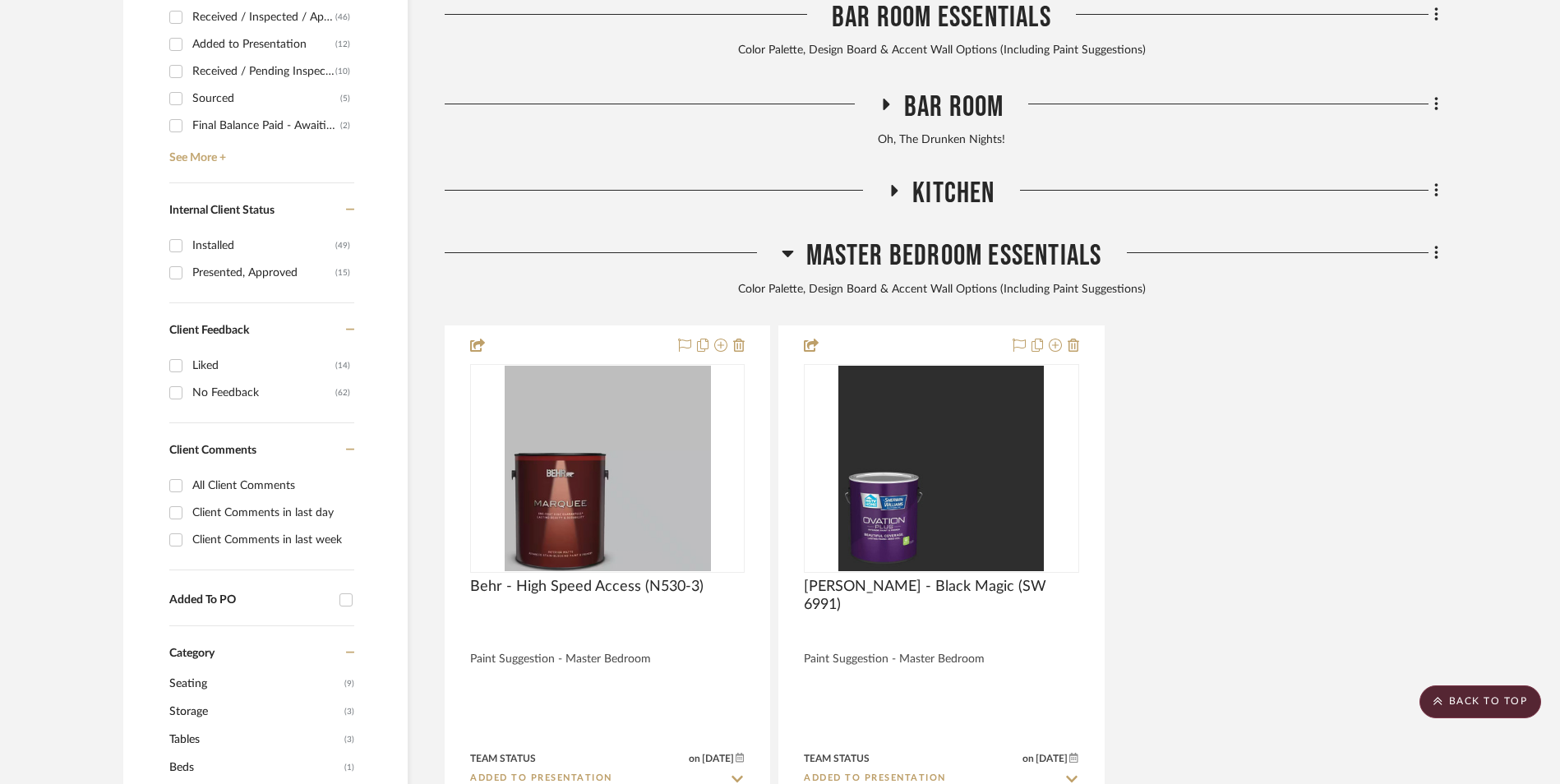
click at [791, 244] on icon at bounding box center [787, 254] width 12 height 20
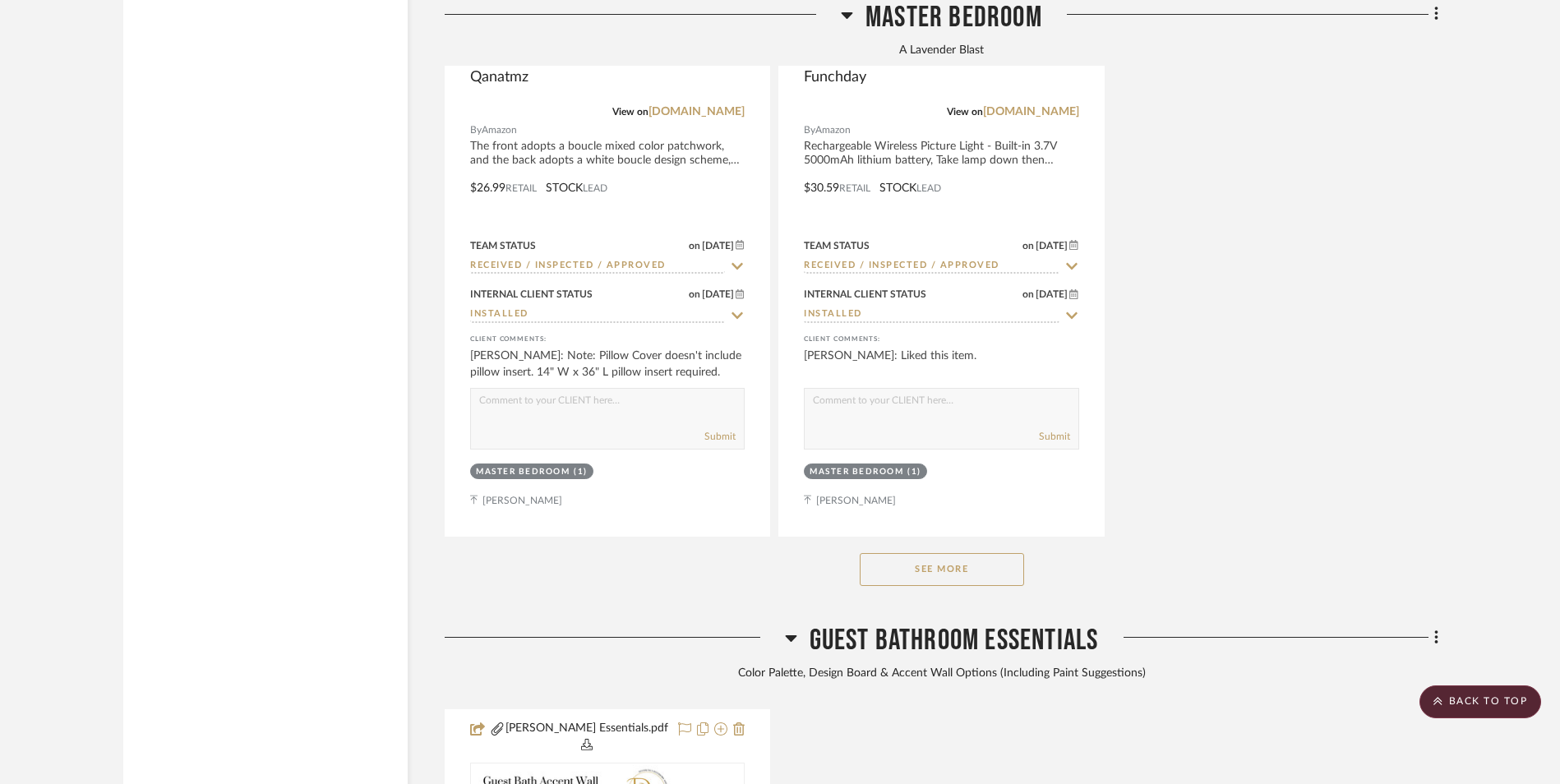
scroll to position [2958, 0]
click at [964, 552] on button "See More" at bounding box center [942, 569] width 165 height 33
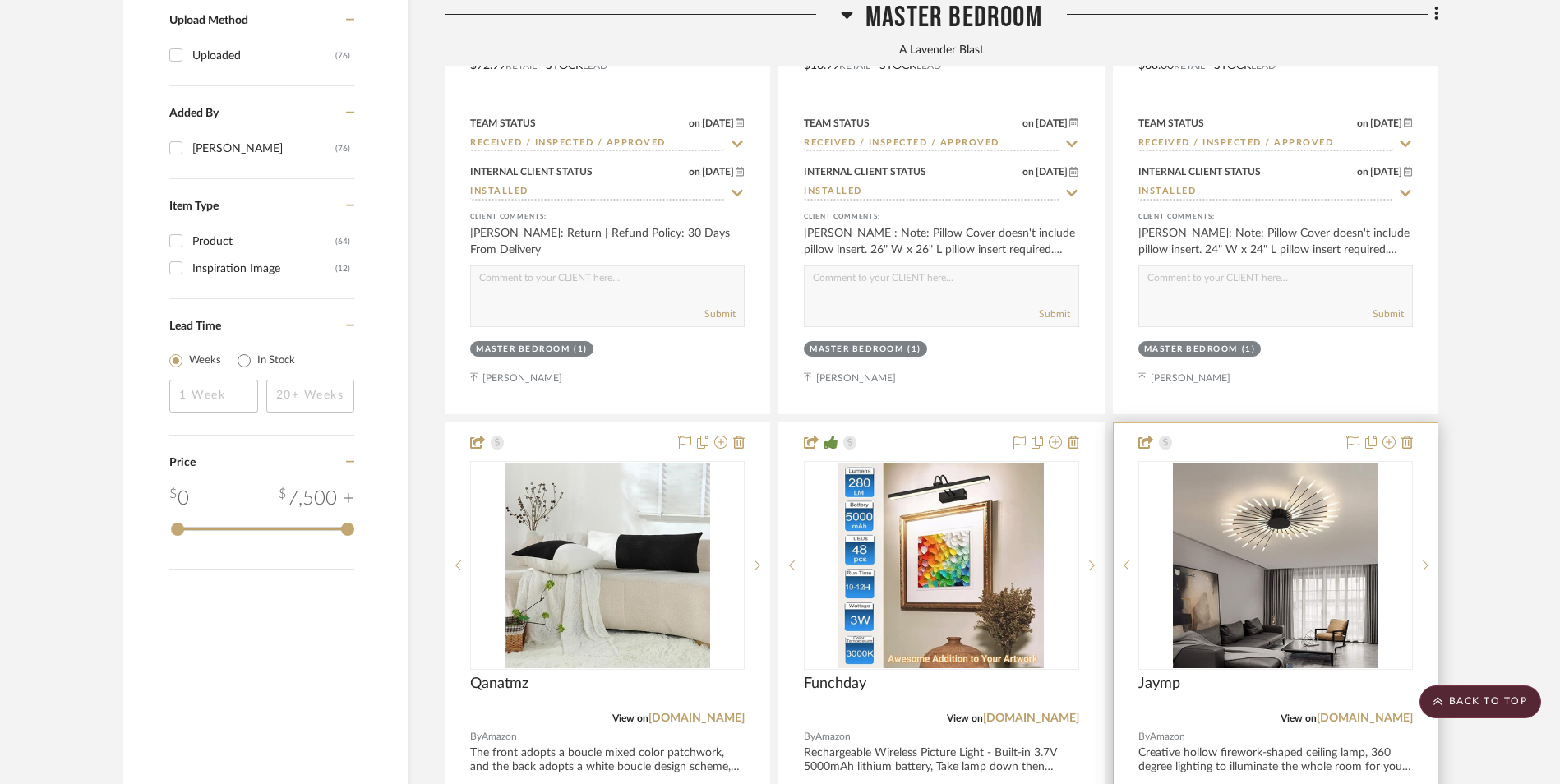
scroll to position [2547, 0]
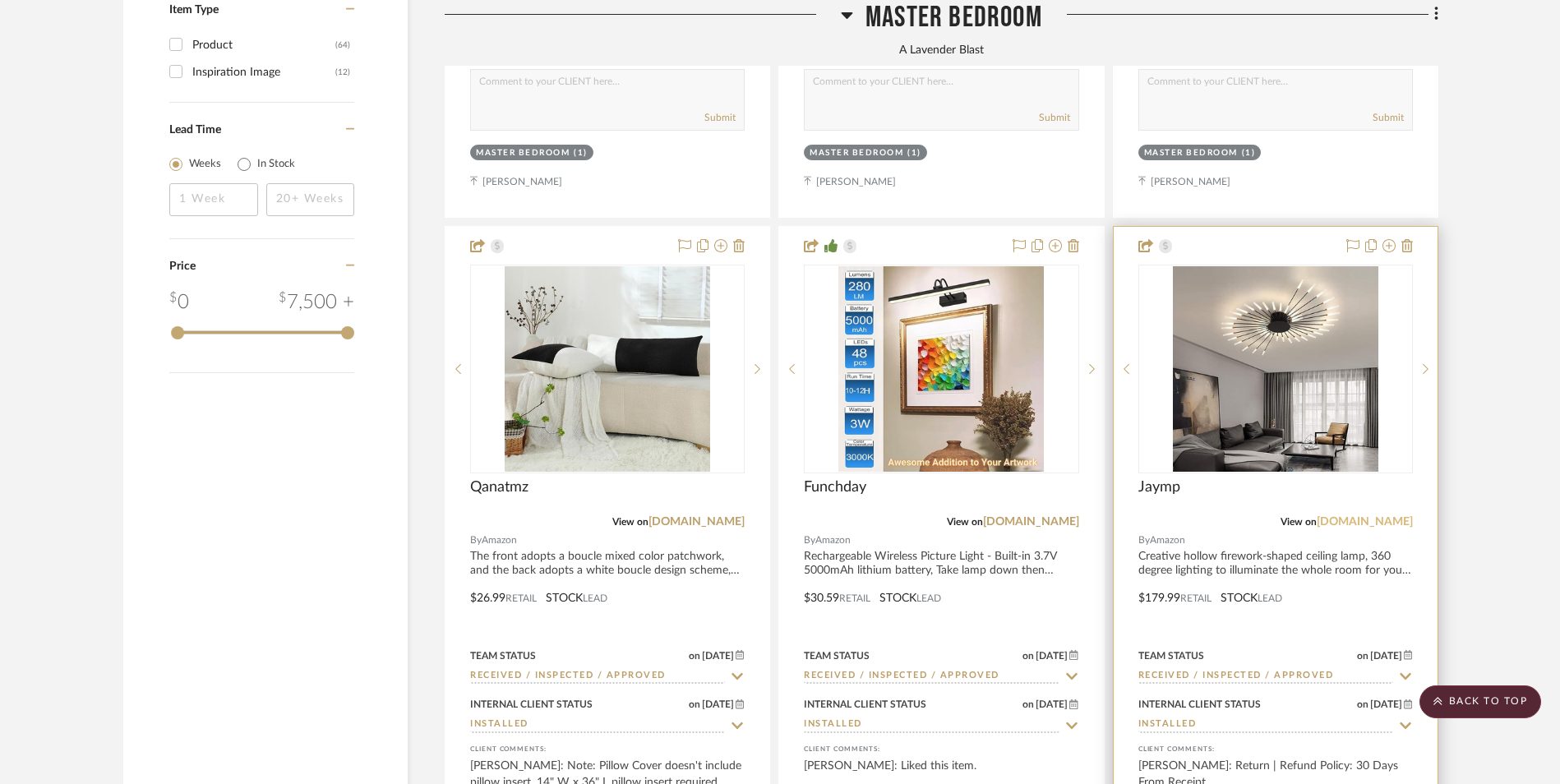
click at [1379, 516] on link "[DOMAIN_NAME]" at bounding box center [1365, 522] width 96 height 12
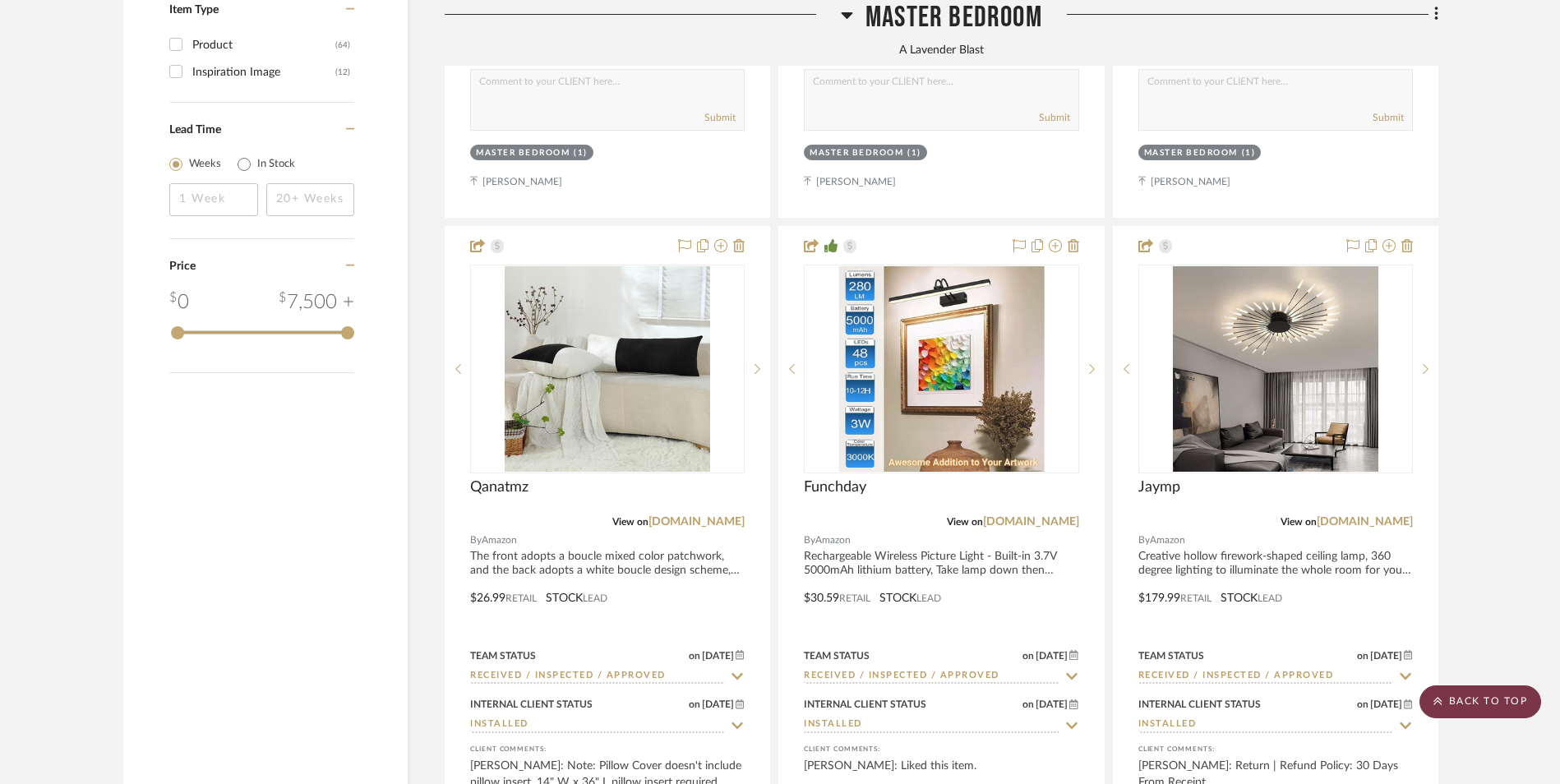
click at [1503, 694] on scroll-to-top-button "BACK TO TOP" at bounding box center [1480, 702] width 121 height 33
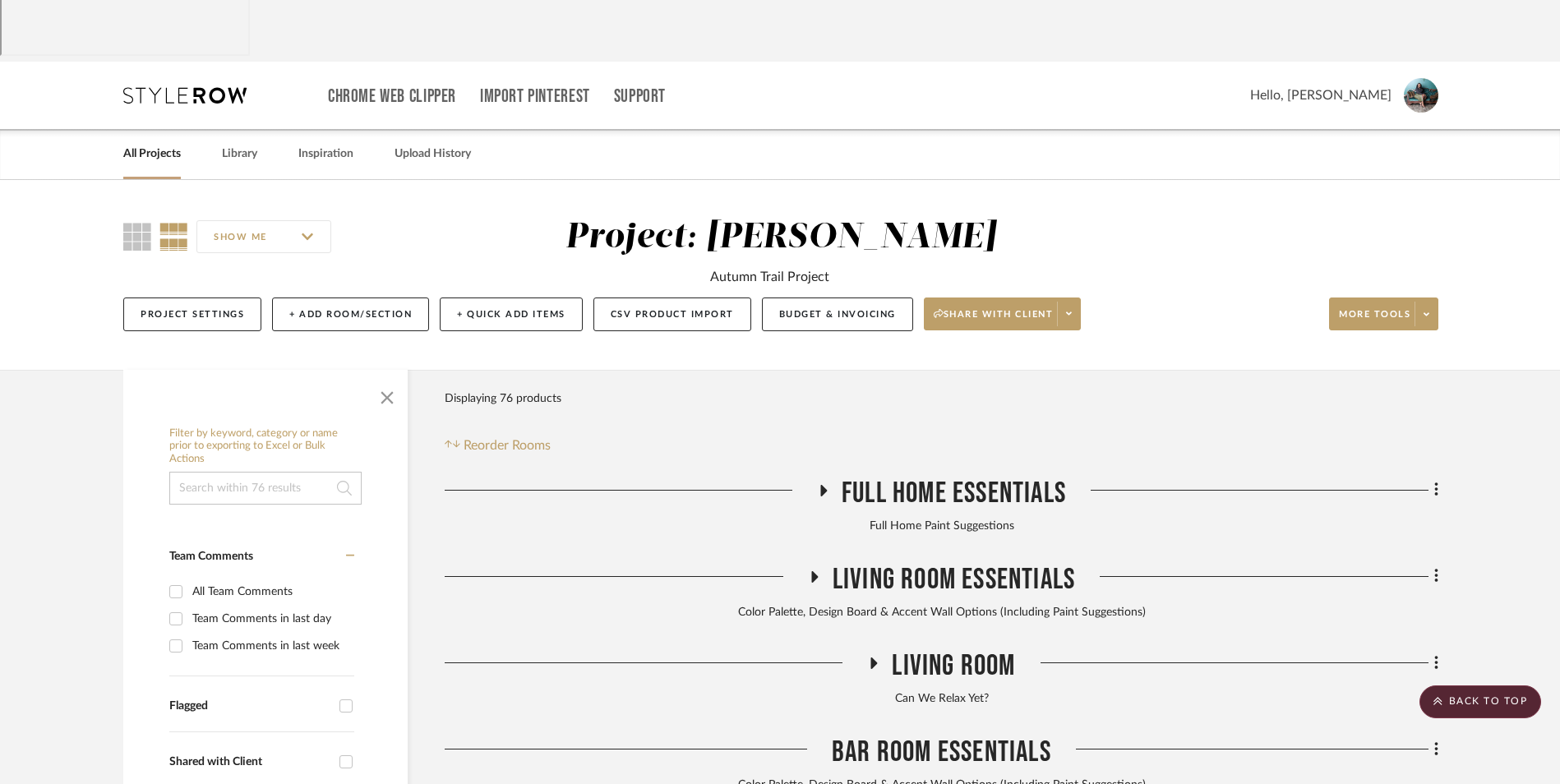
scroll to position [0, 0]
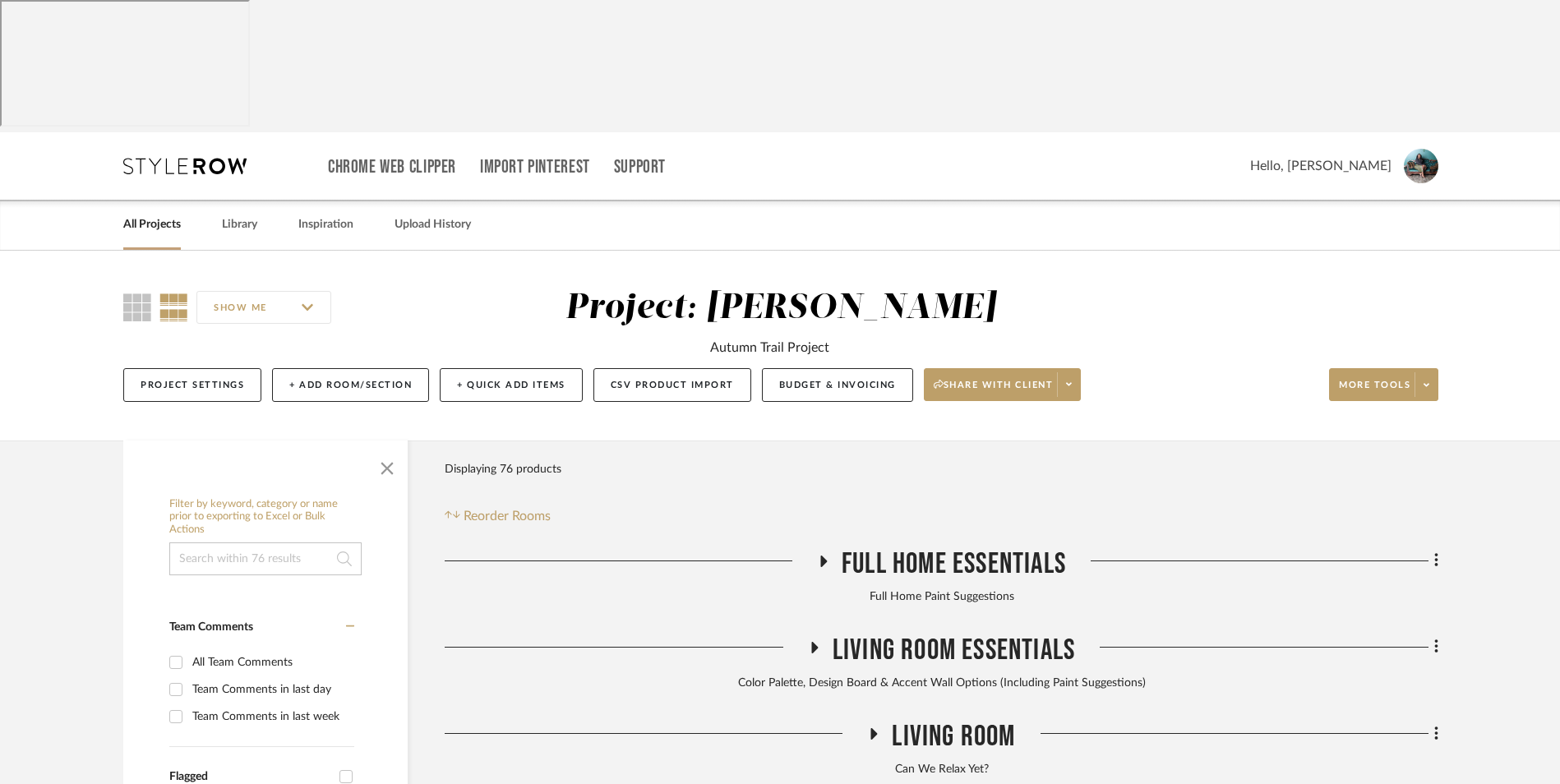
click at [155, 214] on link "All Projects" at bounding box center [151, 224] width 57 height 22
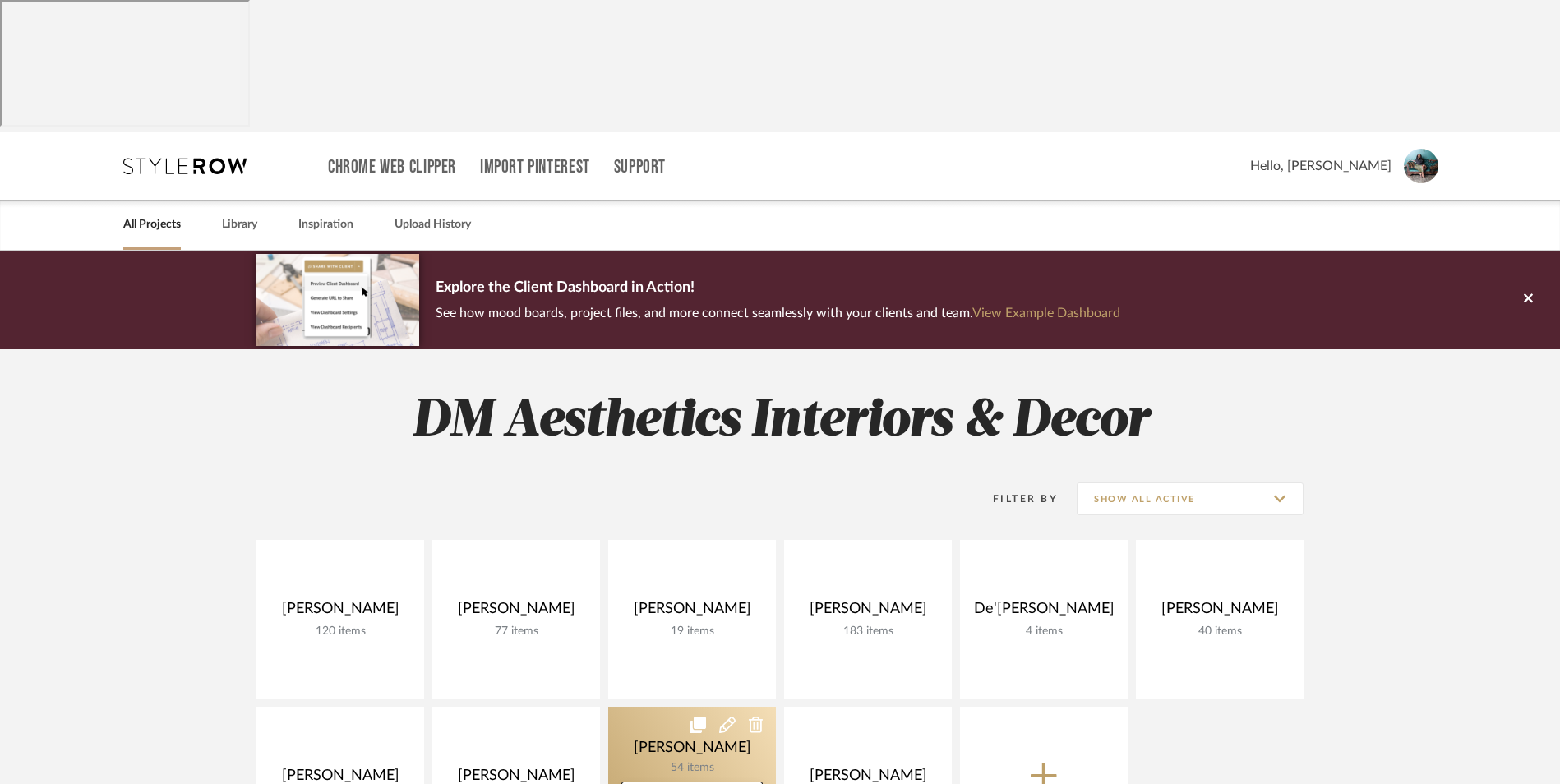
click at [689, 707] on link at bounding box center [692, 786] width 168 height 159
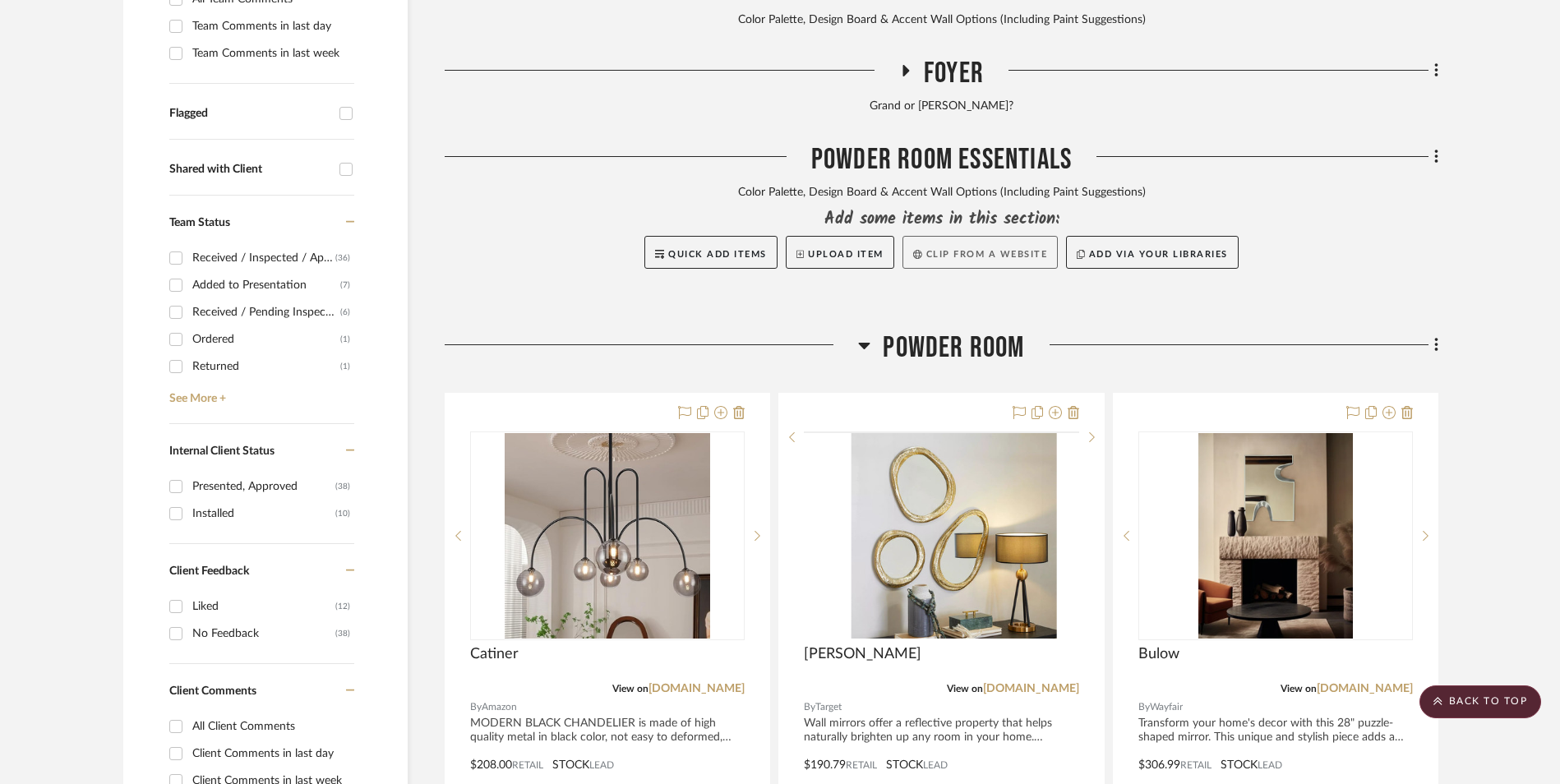
scroll to position [821, 0]
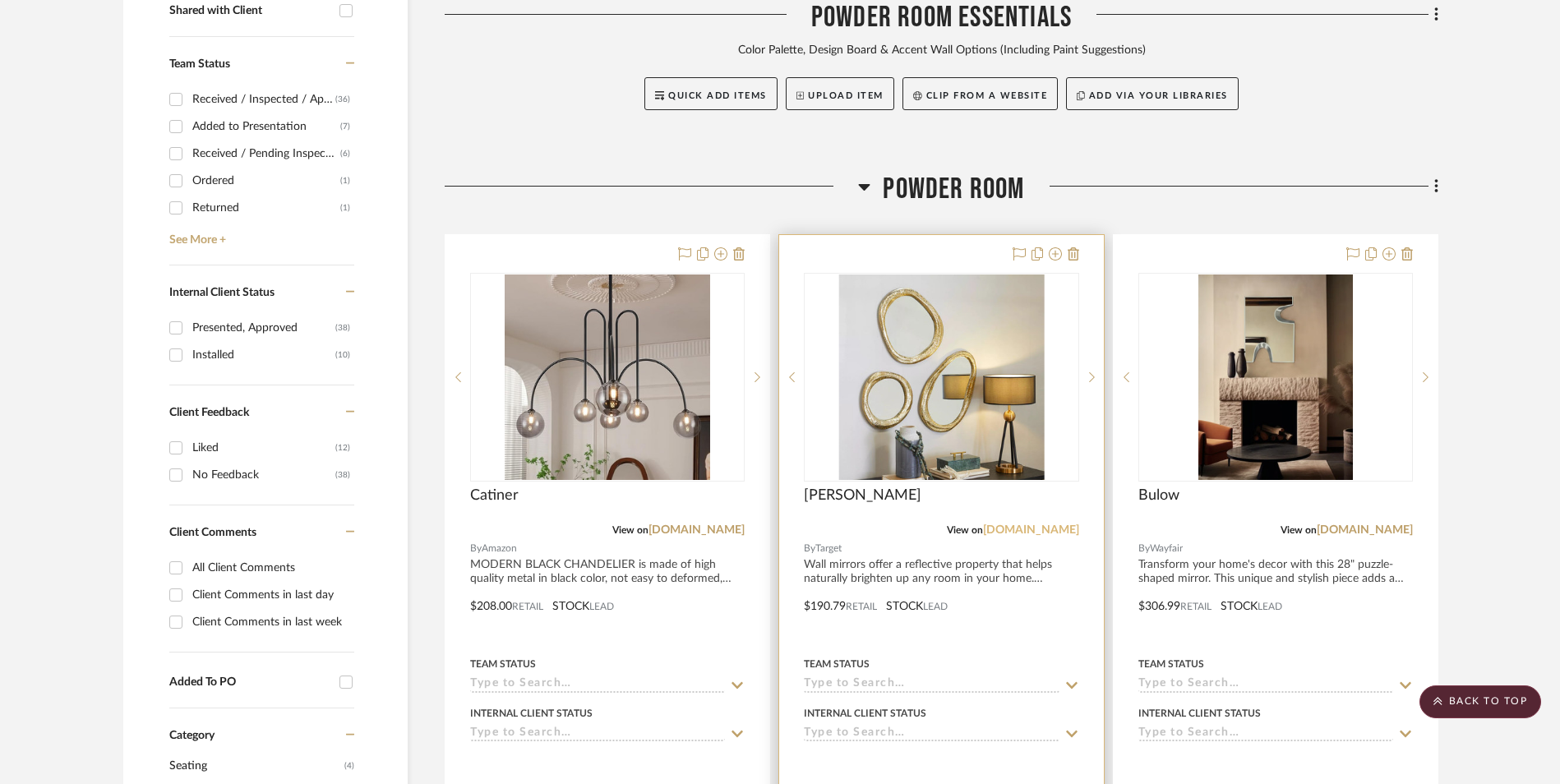
drag, startPoint x: 1042, startPoint y: 395, endPoint x: 1069, endPoint y: 395, distance: 27.0
click at [1042, 524] on link "[DOMAIN_NAME]" at bounding box center [1031, 530] width 96 height 12
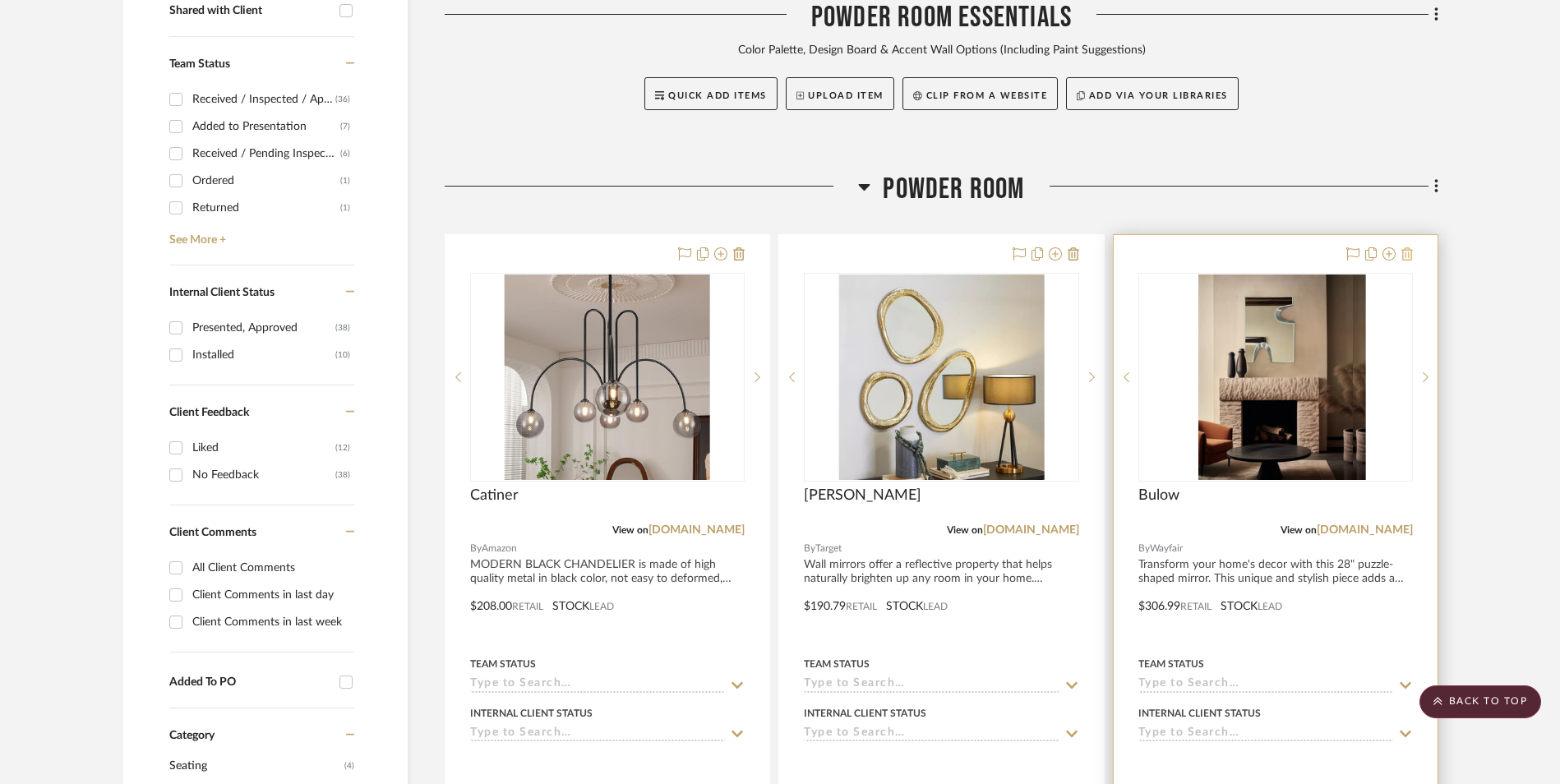
click at [1409, 247] on icon at bounding box center [1407, 254] width 12 height 13
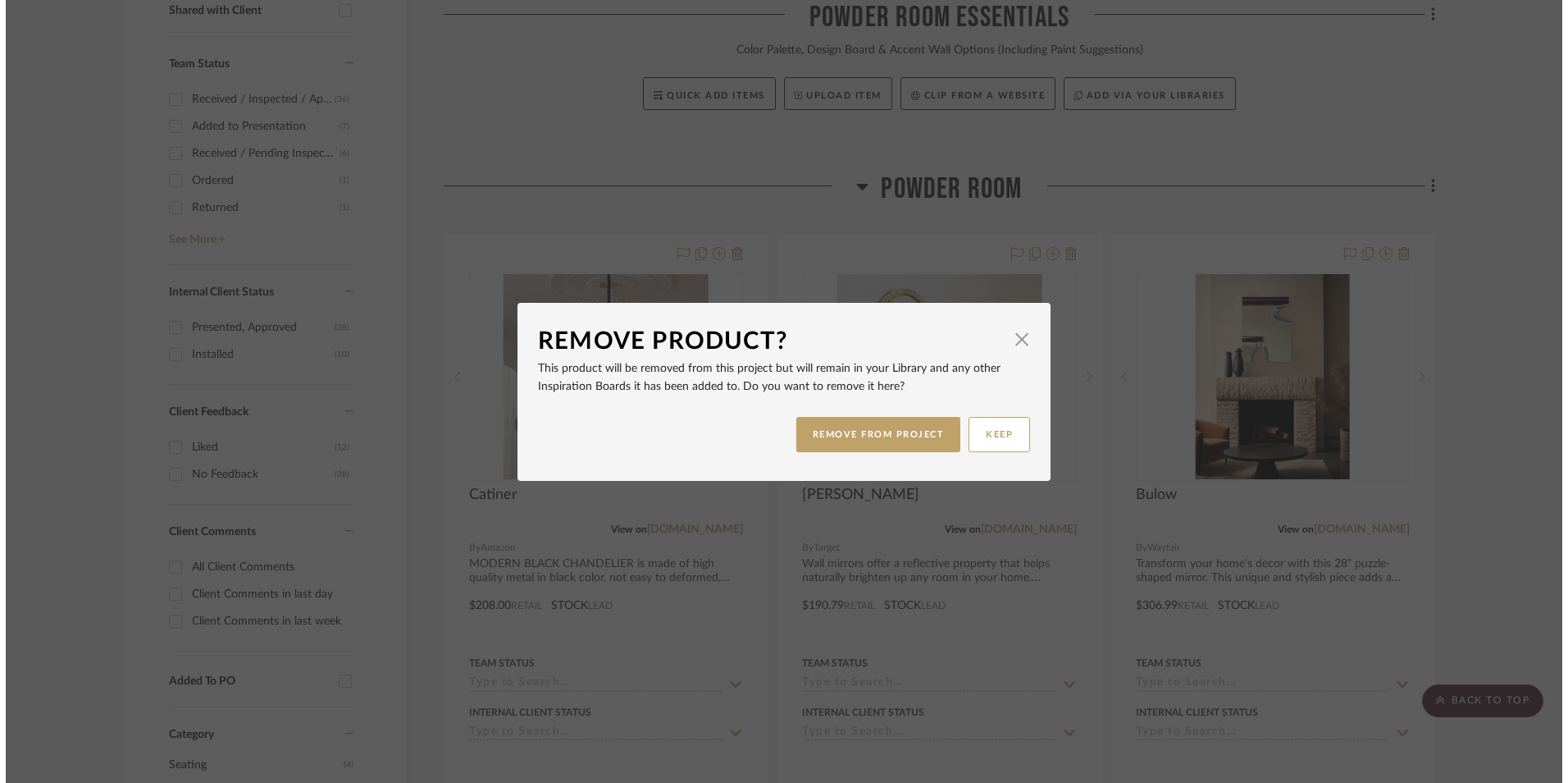
scroll to position [0, 0]
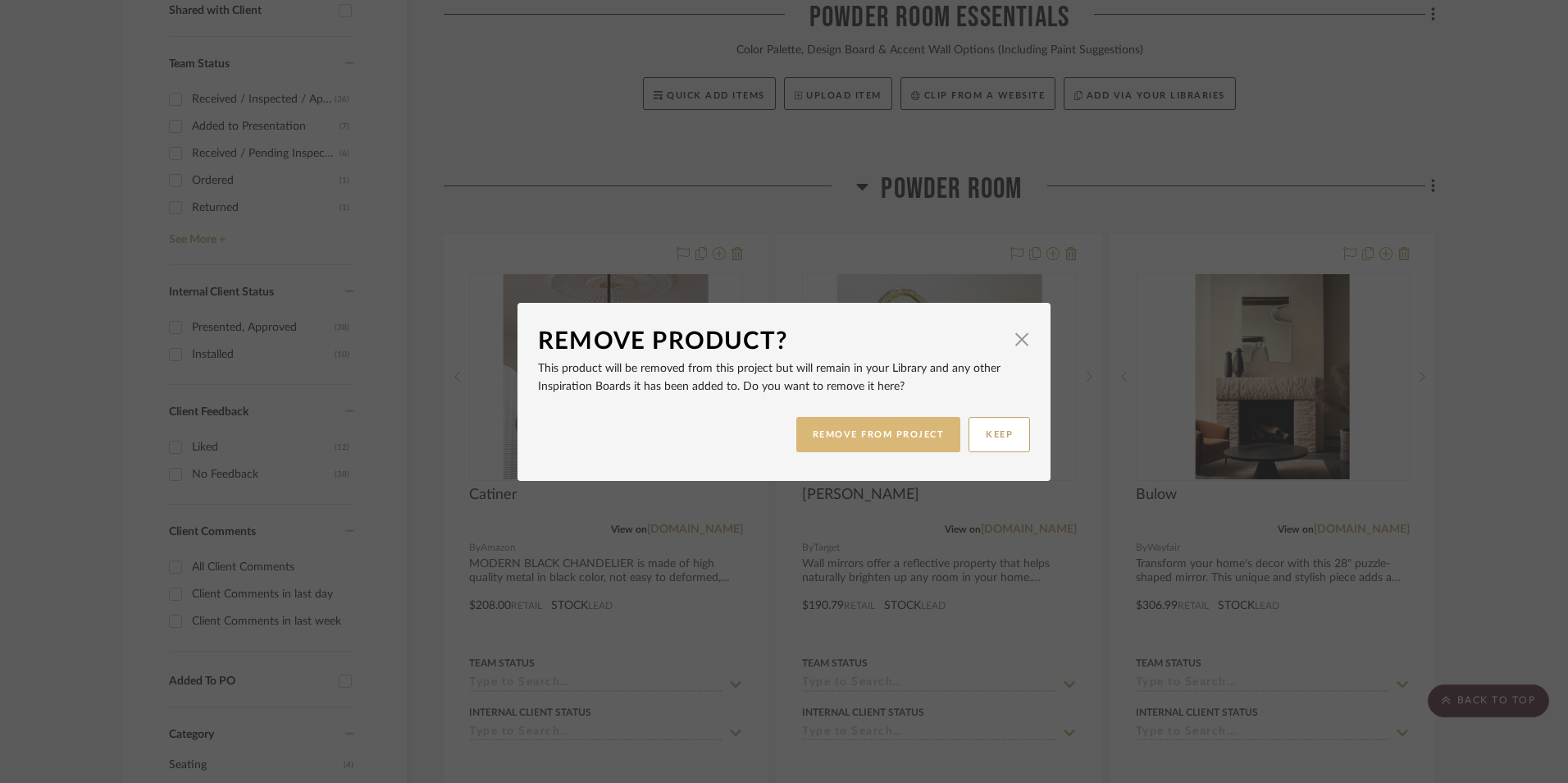
click at [901, 438] on button "REMOVE FROM PROJECT" at bounding box center [879, 434] width 165 height 35
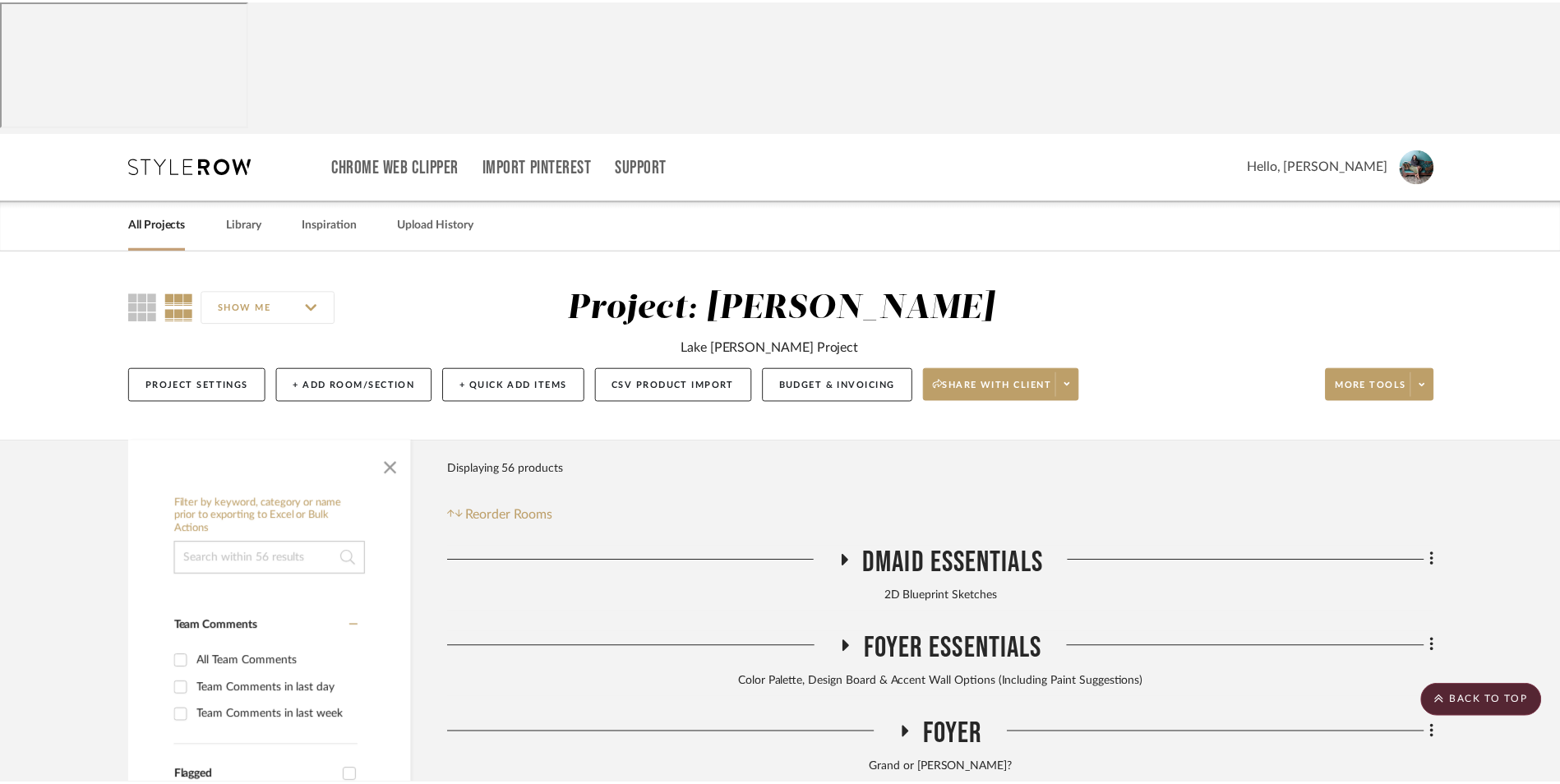
scroll to position [821, 0]
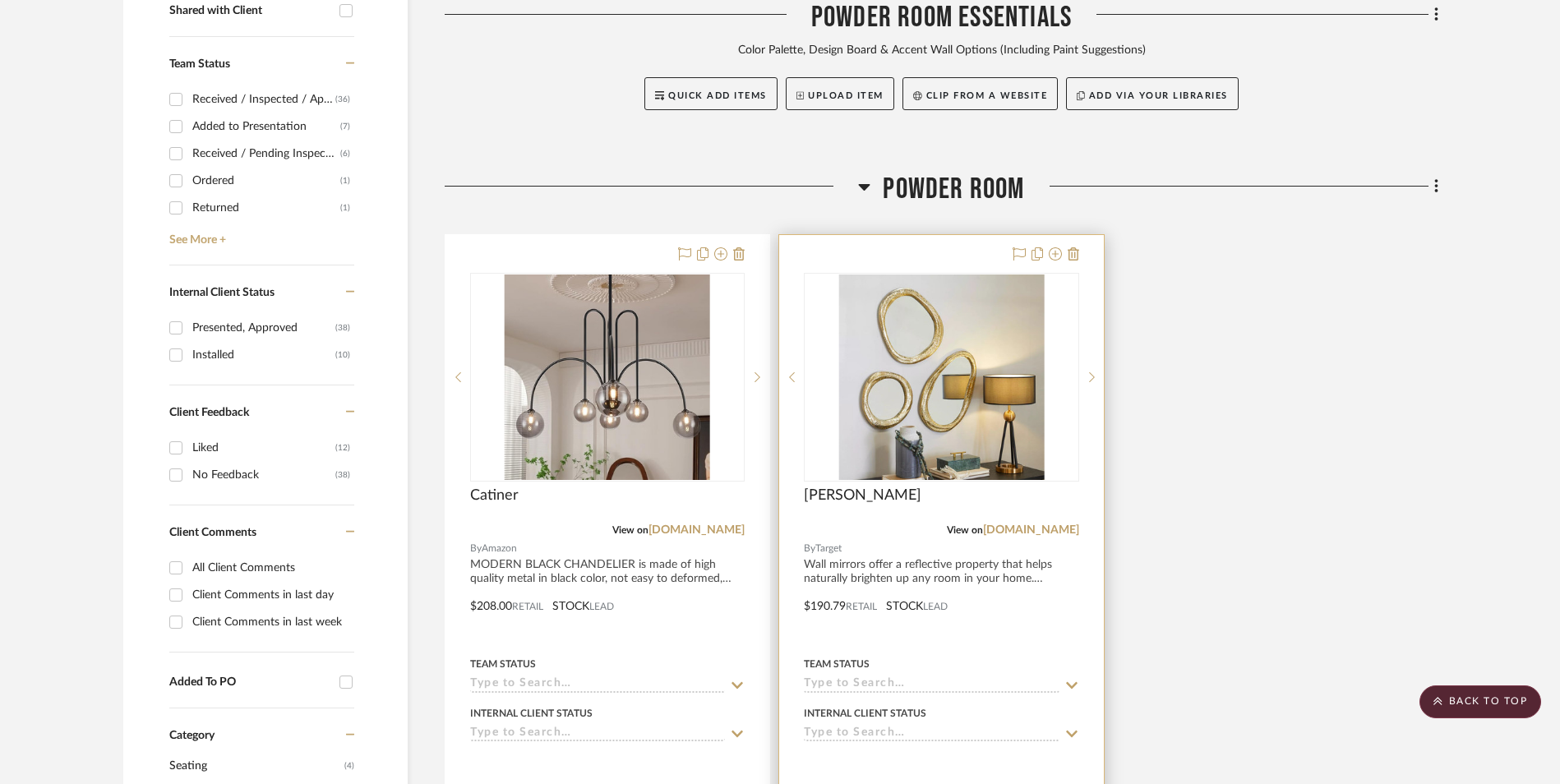
click at [946, 278] on img "0" at bounding box center [940, 377] width 205 height 205
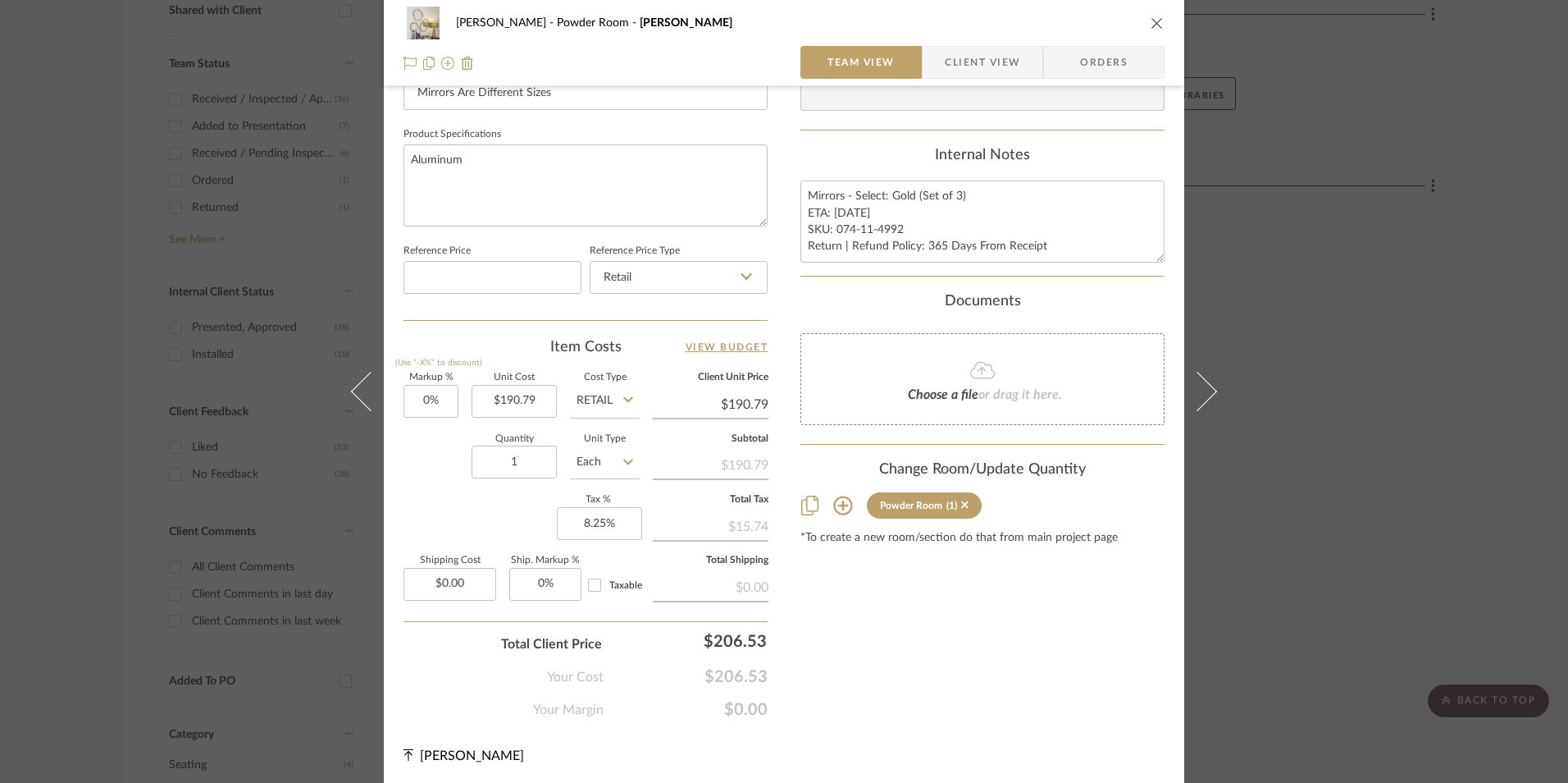
scroll to position [745, 0]
click at [1150, 27] on icon "close" at bounding box center [1157, 23] width 13 height 13
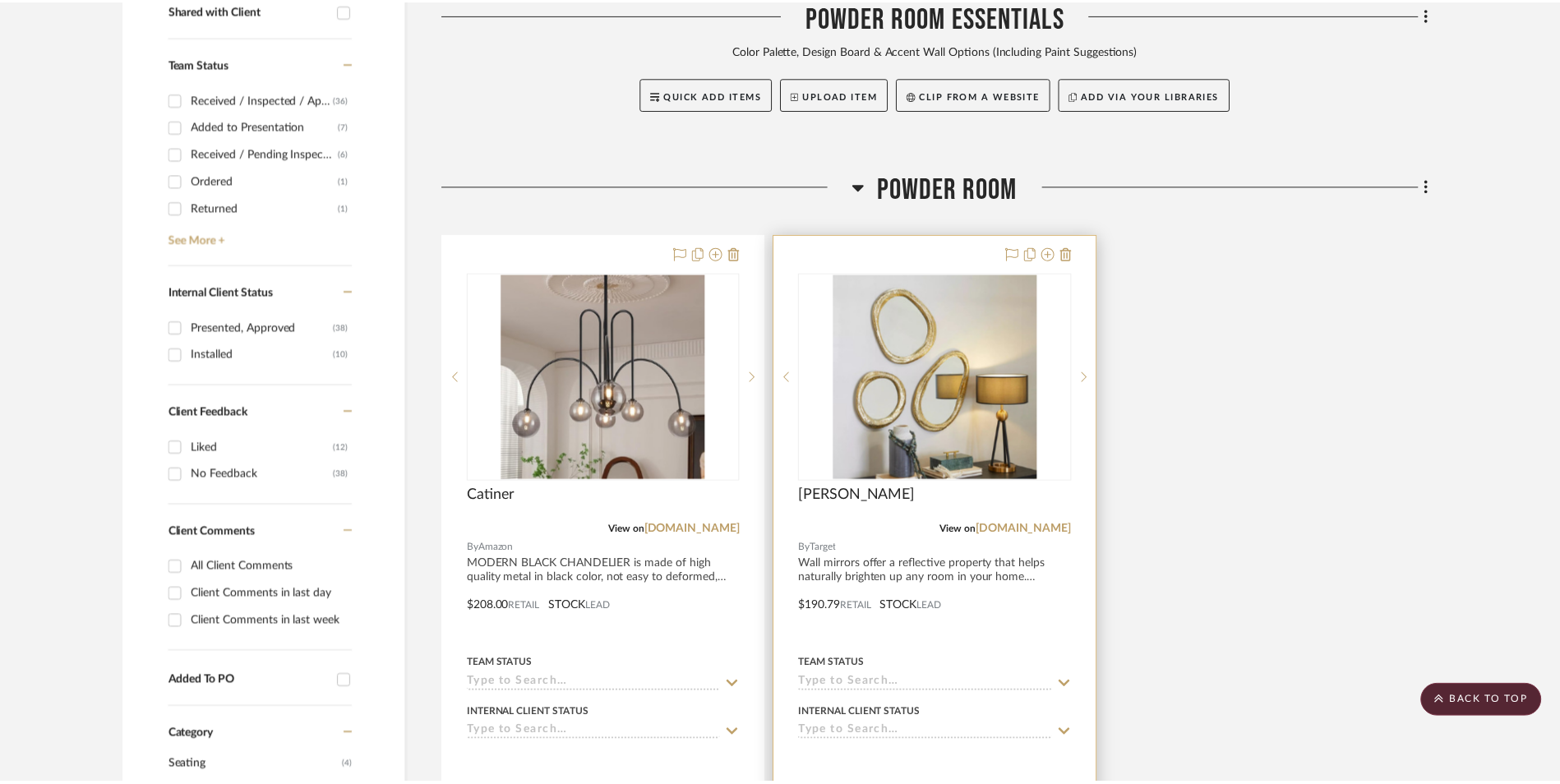
scroll to position [821, 0]
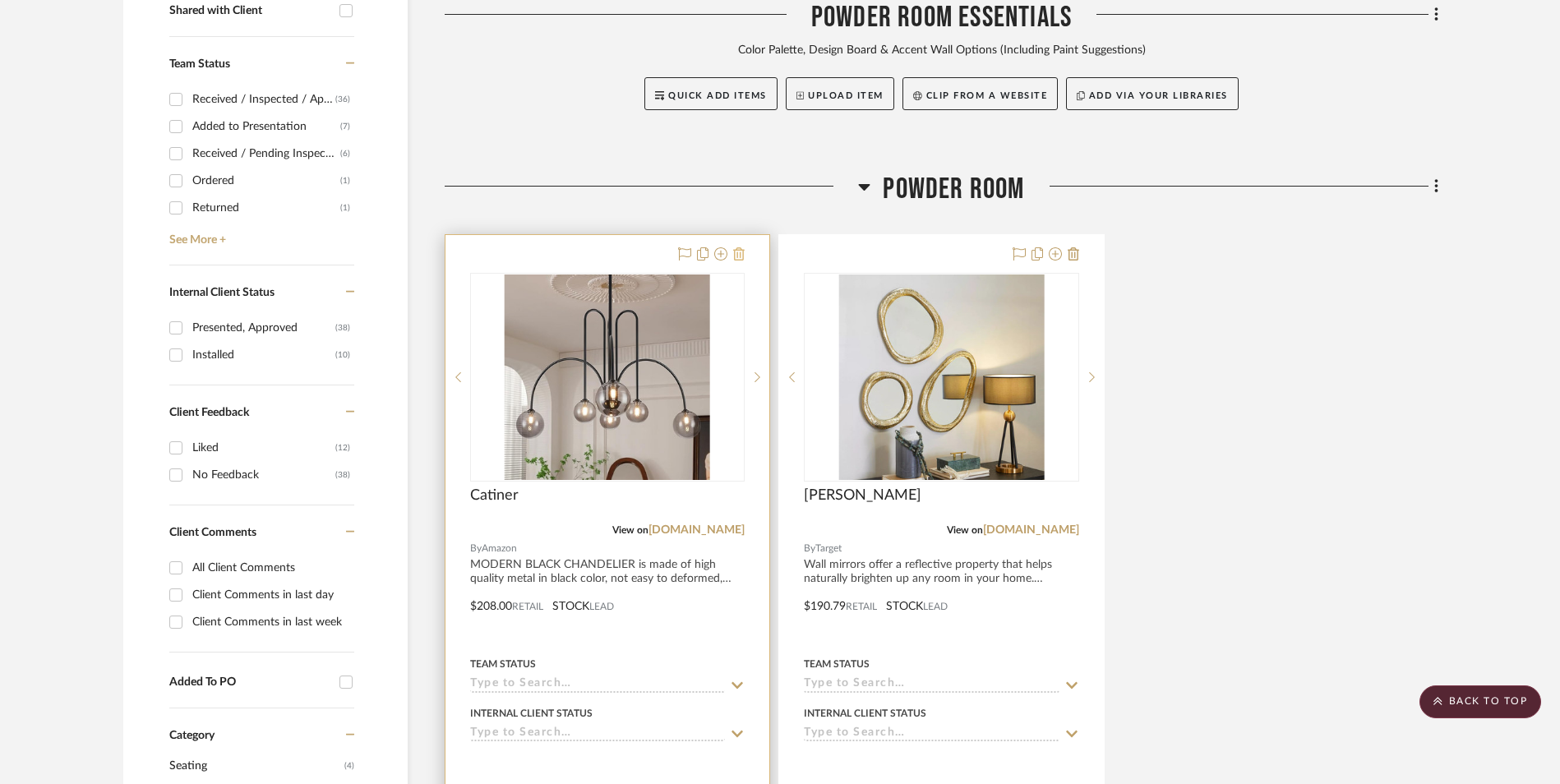
click at [741, 247] on icon at bounding box center [738, 254] width 12 height 13
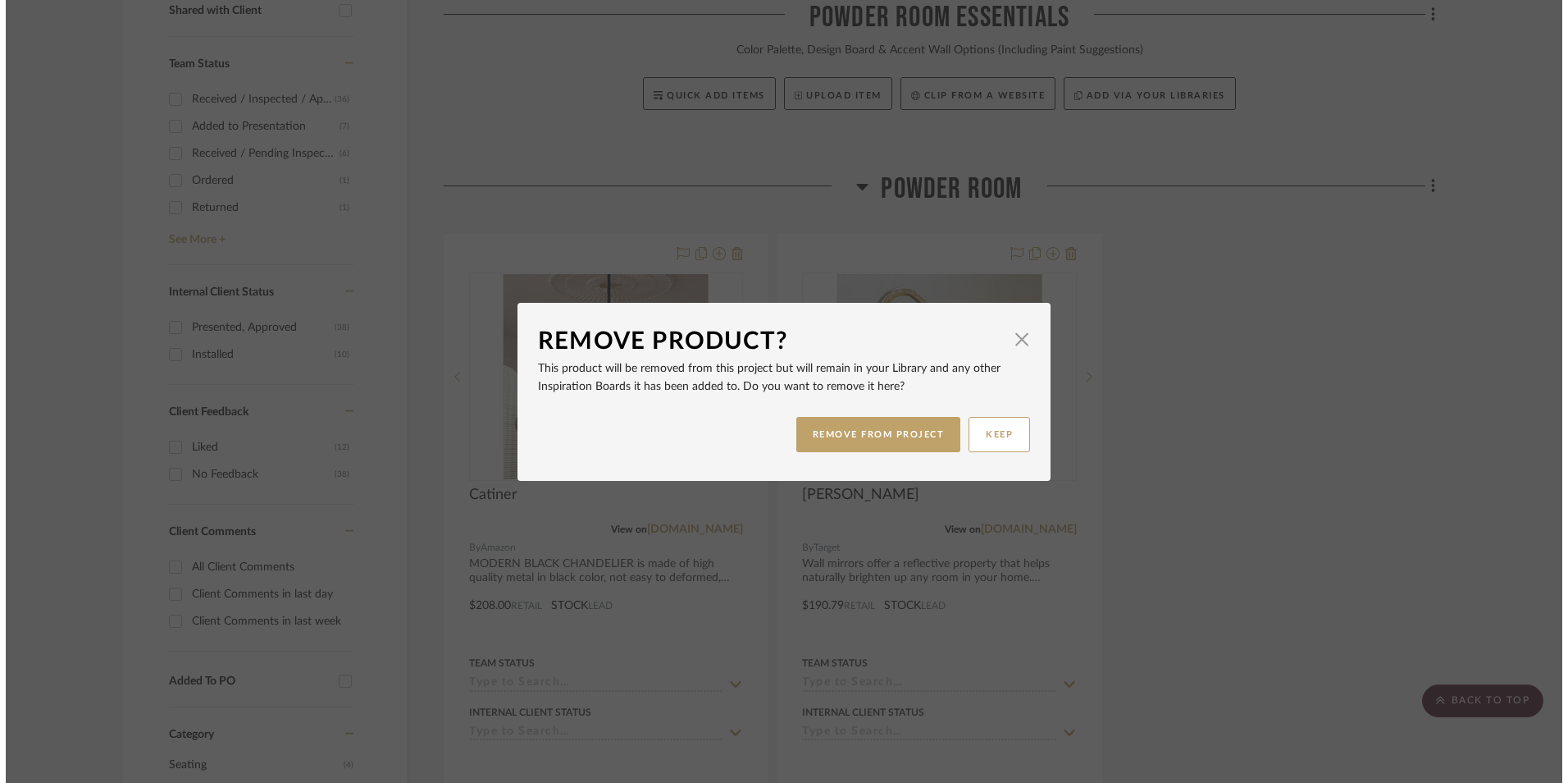
scroll to position [0, 0]
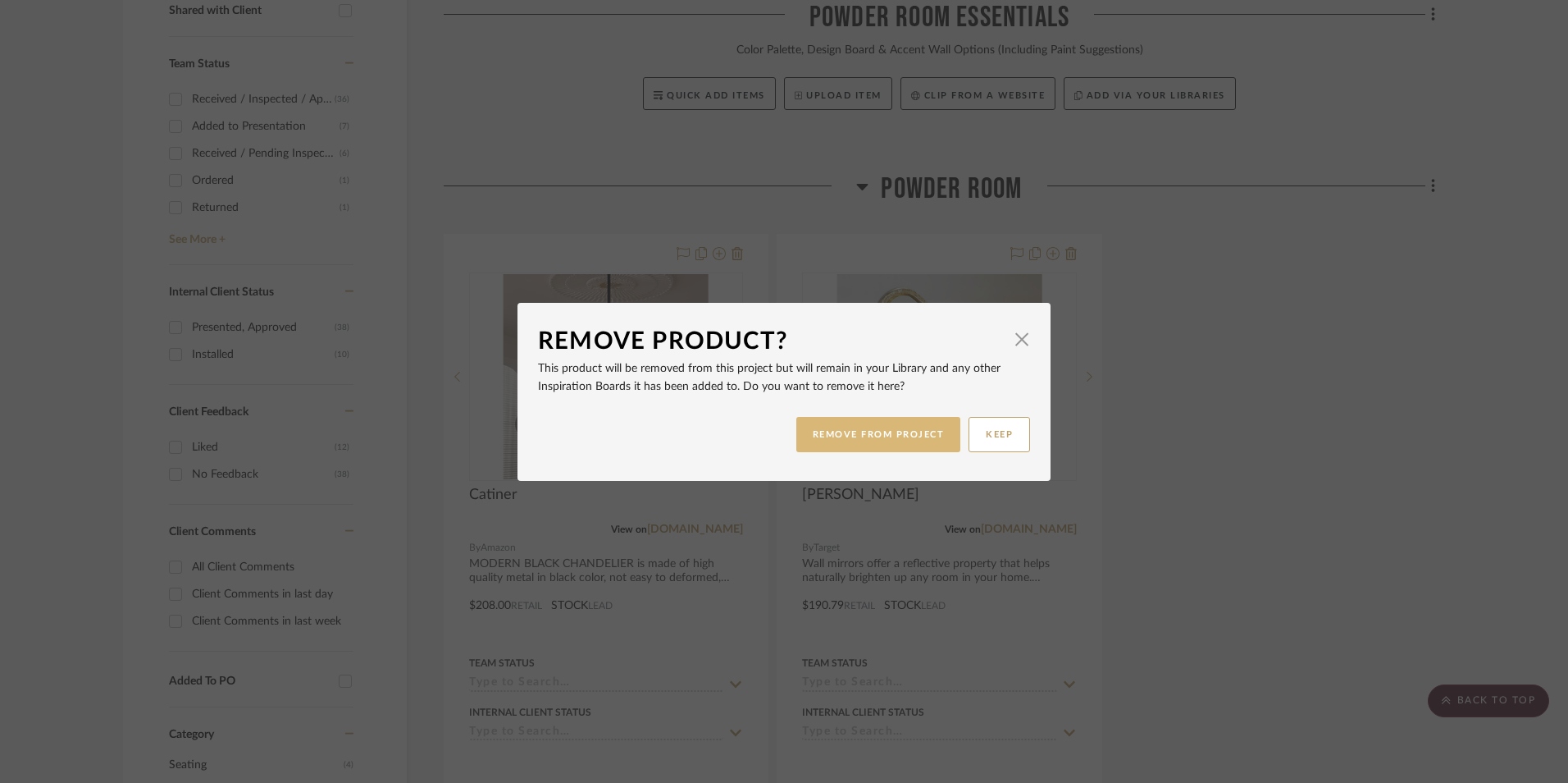
click at [888, 435] on button "REMOVE FROM PROJECT" at bounding box center [879, 434] width 165 height 35
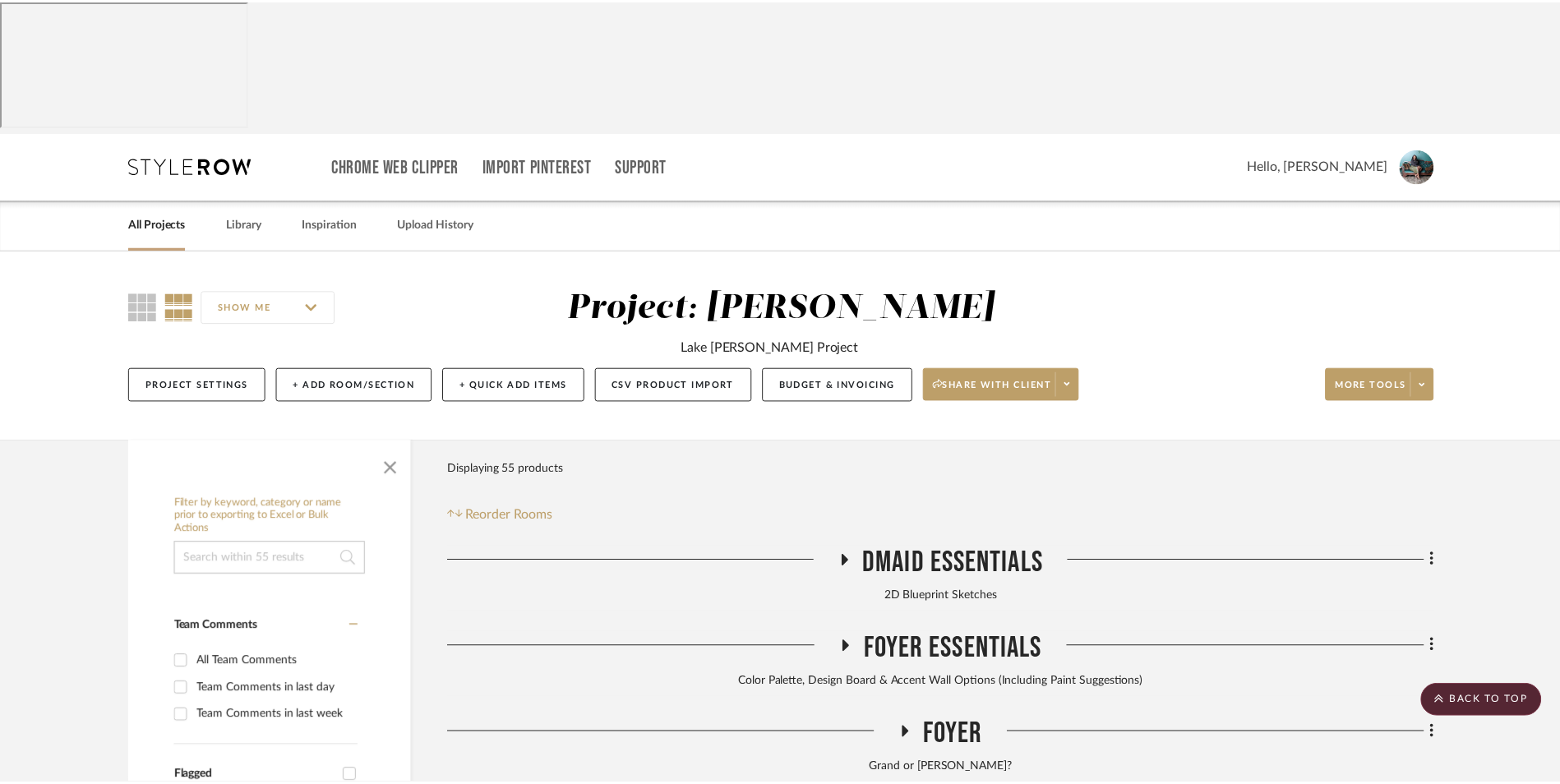
scroll to position [821, 0]
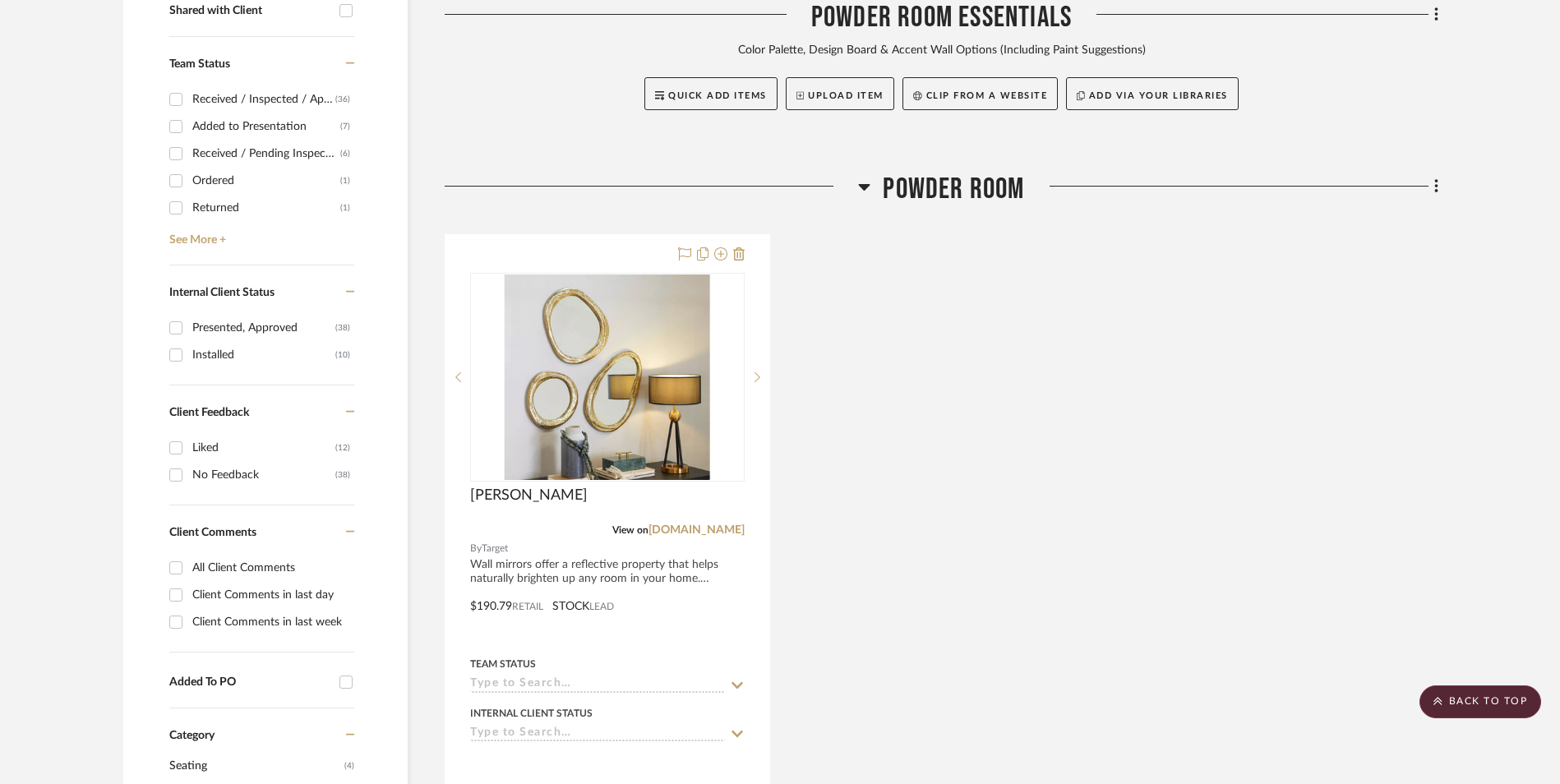
click at [716, 524] on link "[DOMAIN_NAME]" at bounding box center [697, 530] width 96 height 12
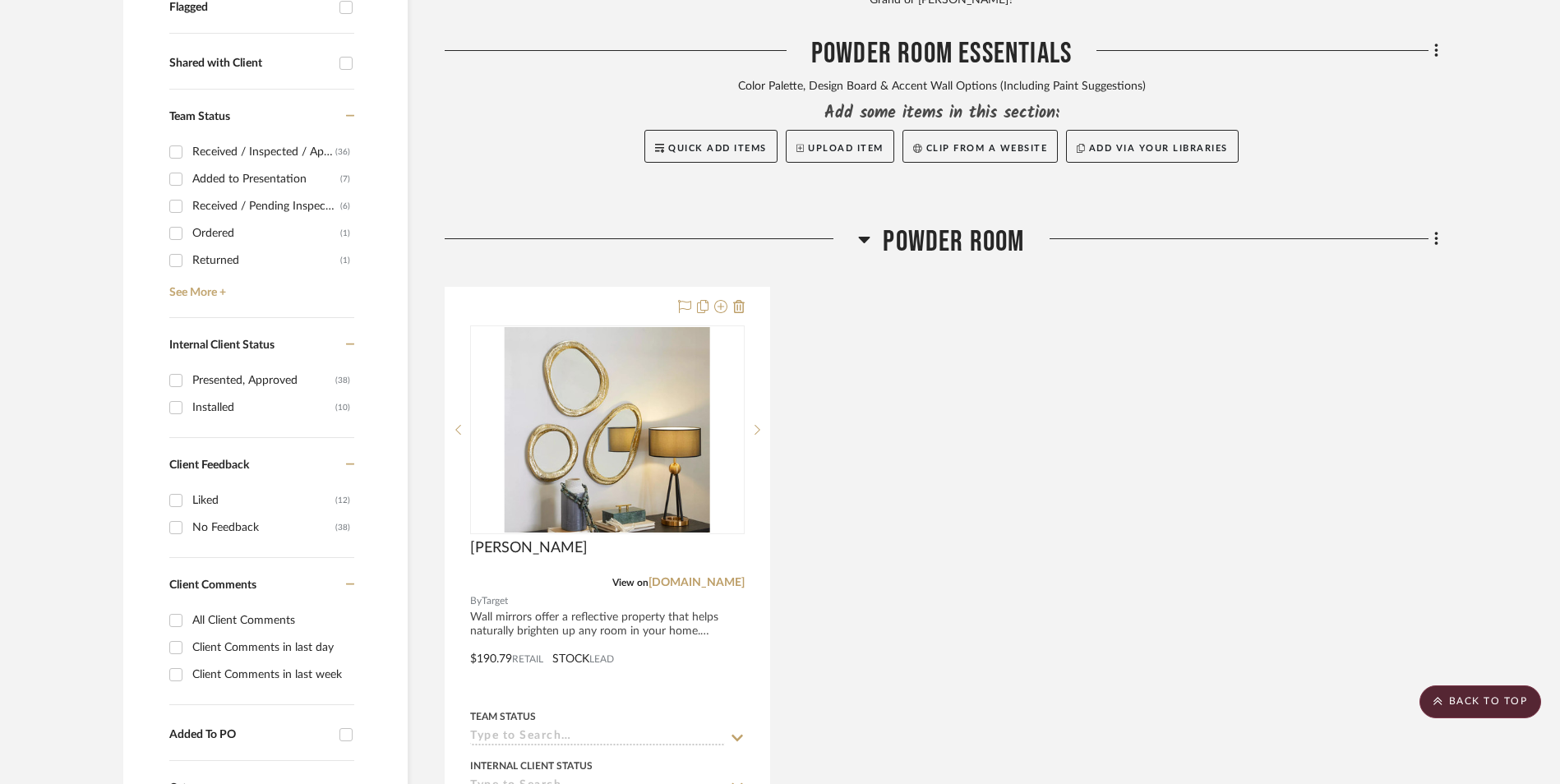
scroll to position [739, 0]
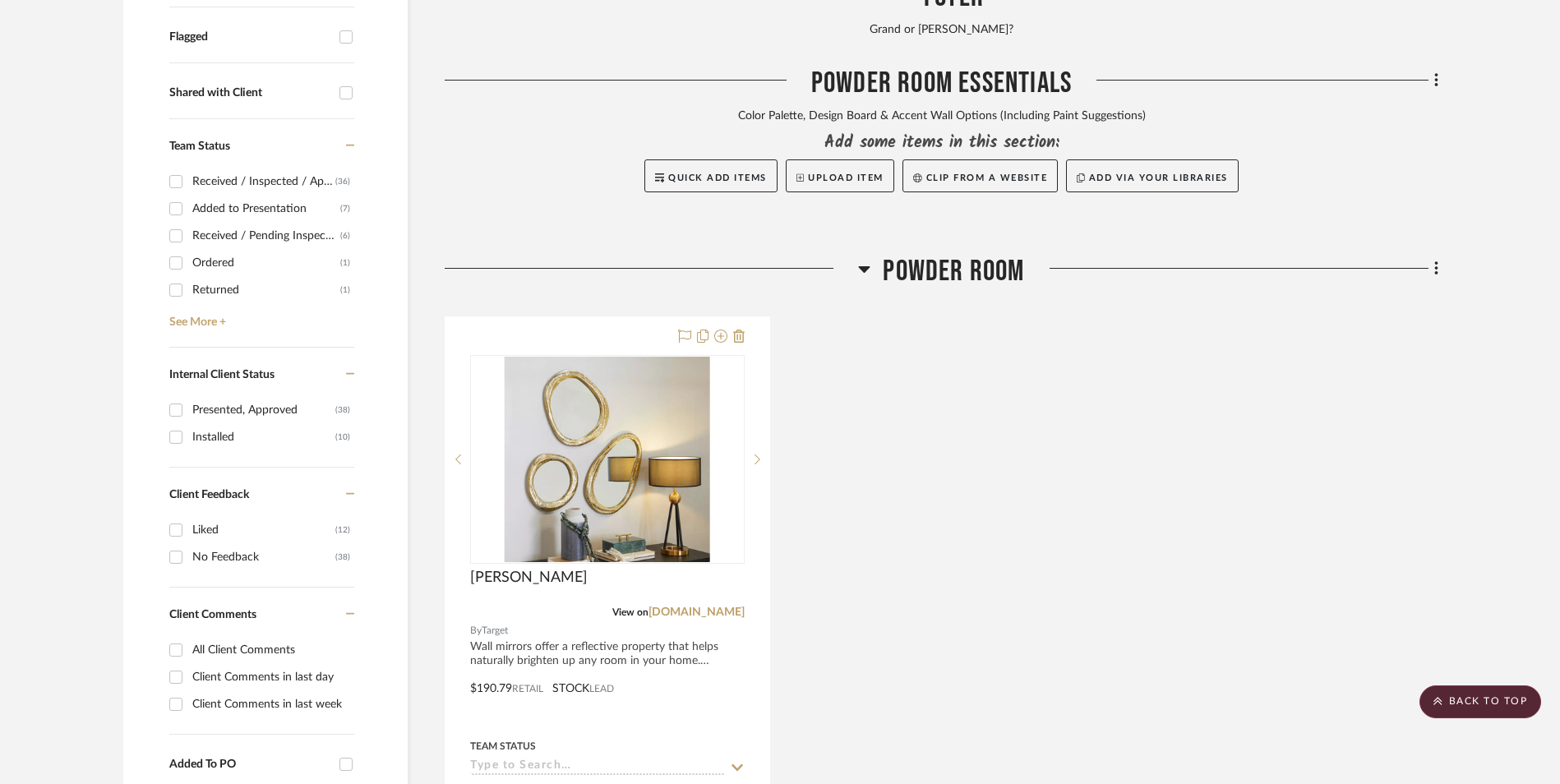
click at [1429, 256] on fa-icon at bounding box center [1434, 269] width 11 height 27
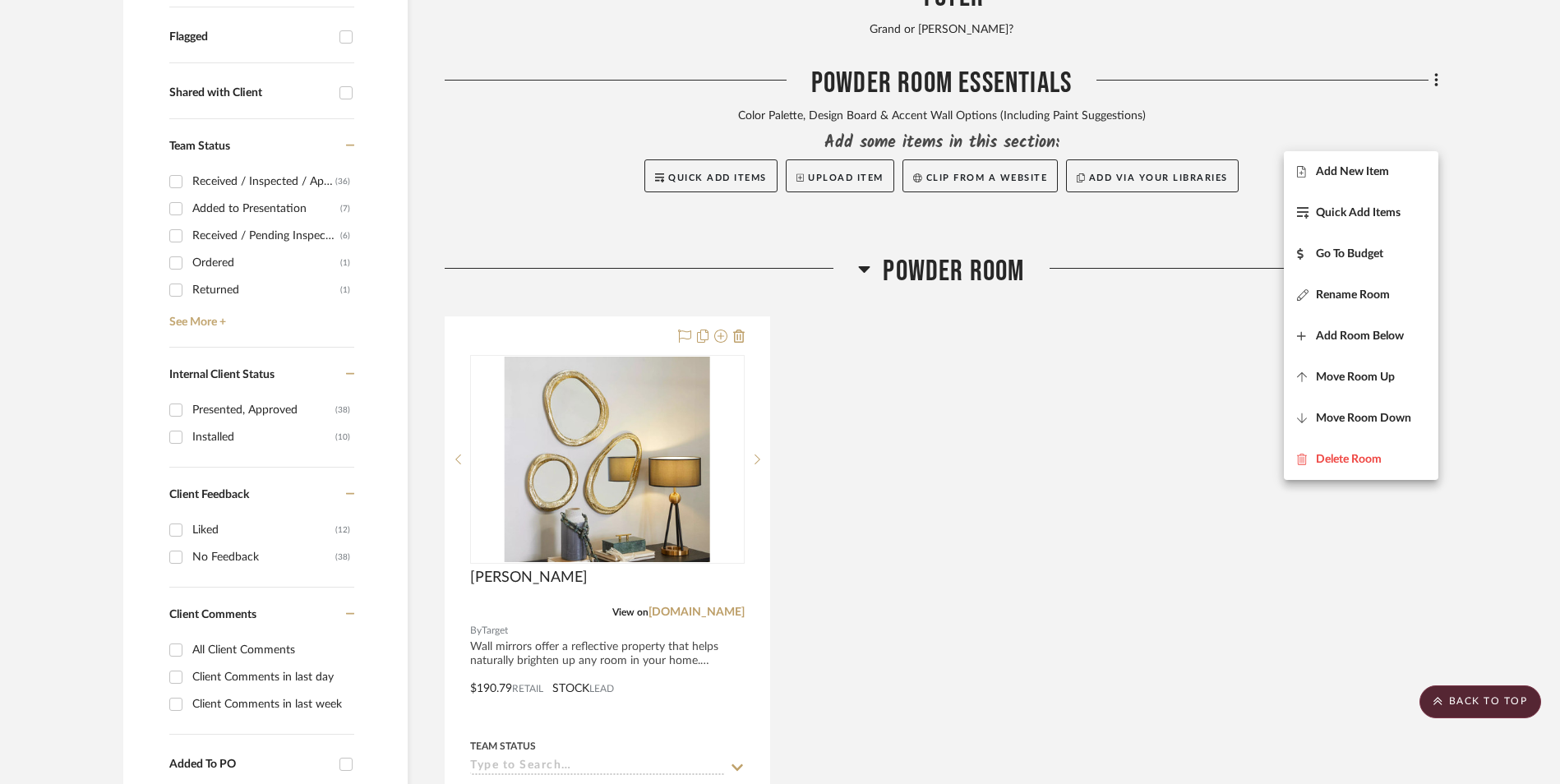
click at [1326, 170] on span "Add New Item" at bounding box center [1352, 172] width 73 height 14
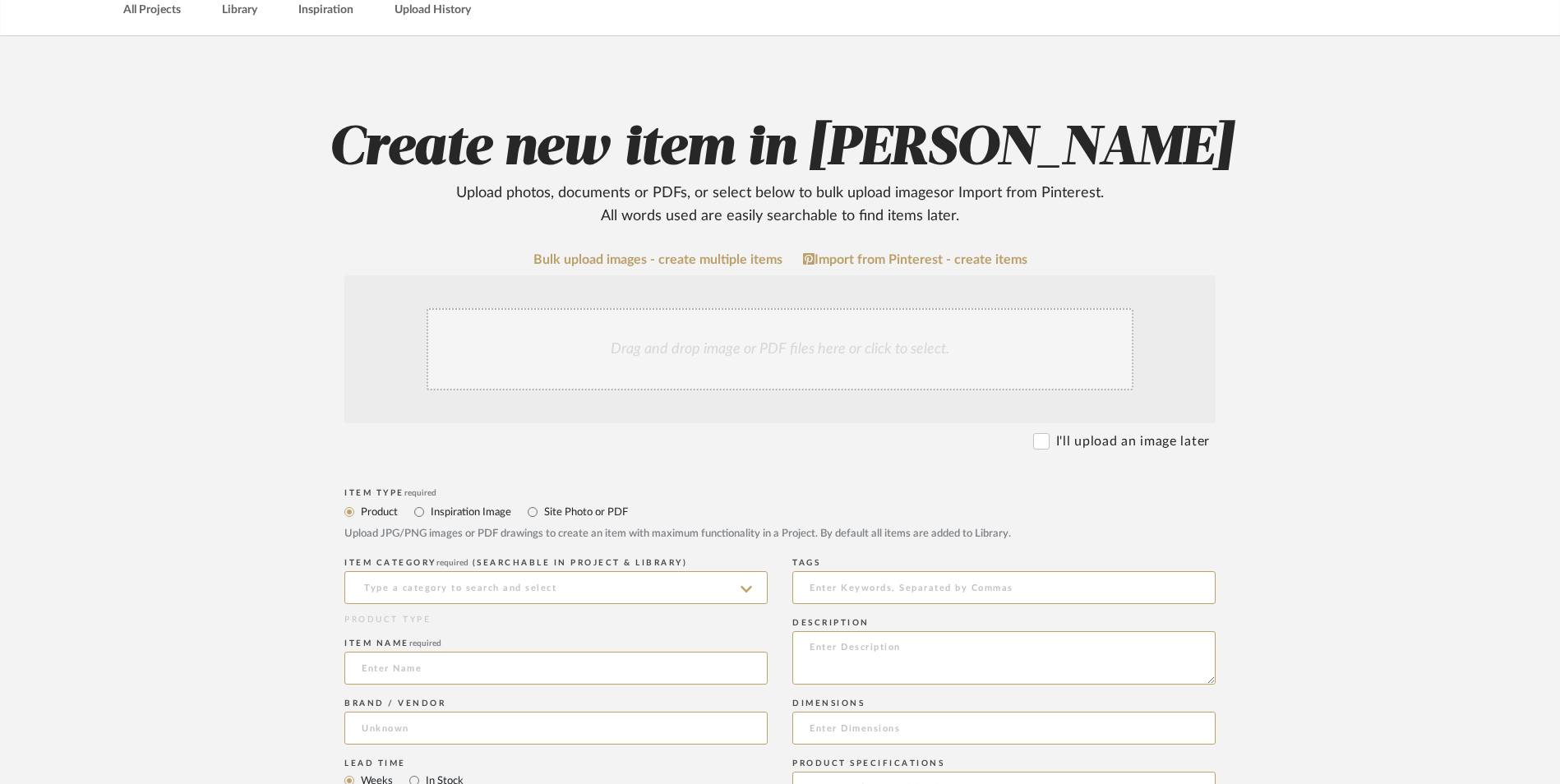
scroll to position [328, 0]
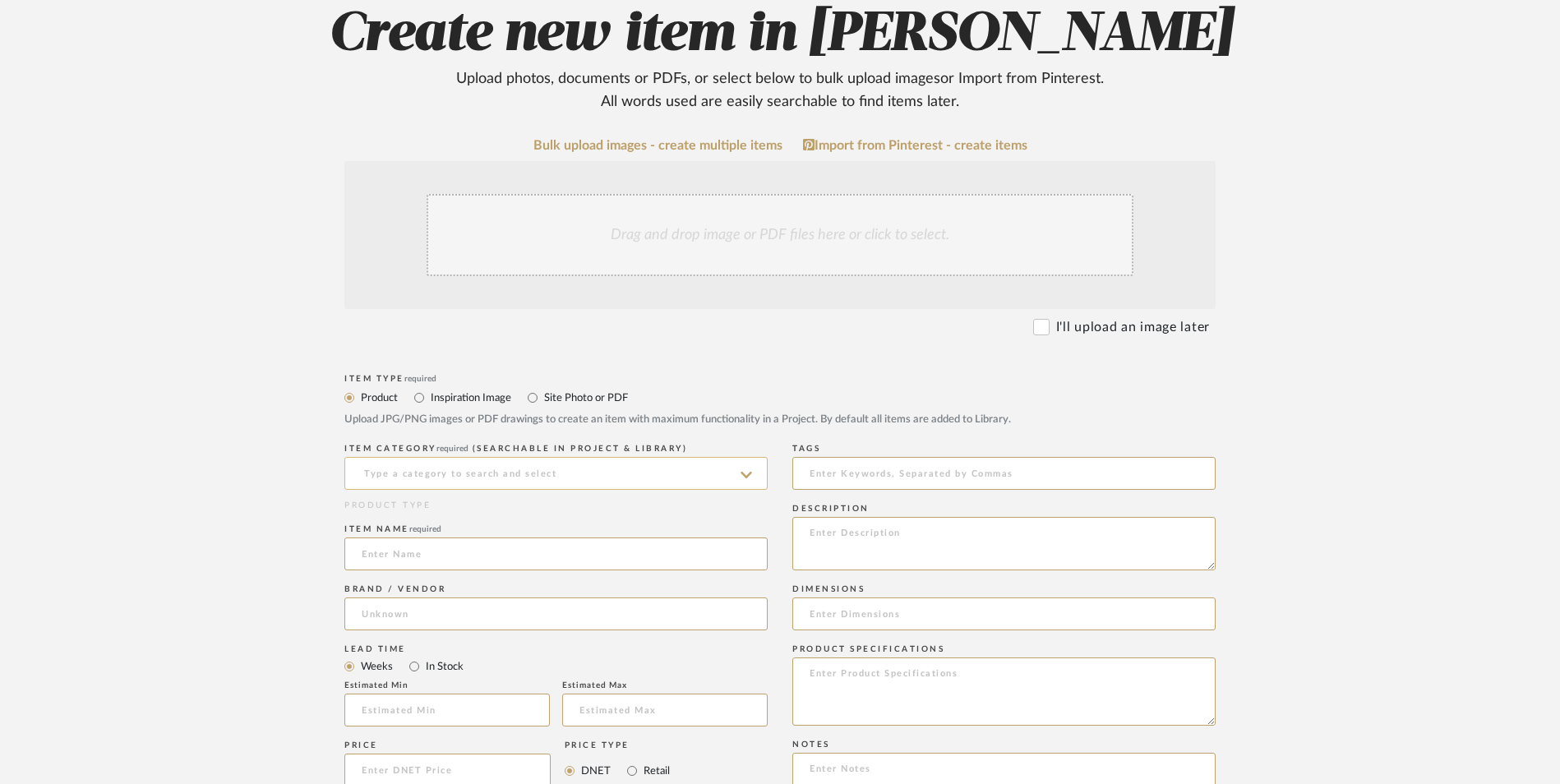
click at [517, 456] on input at bounding box center [555, 473] width 423 height 33
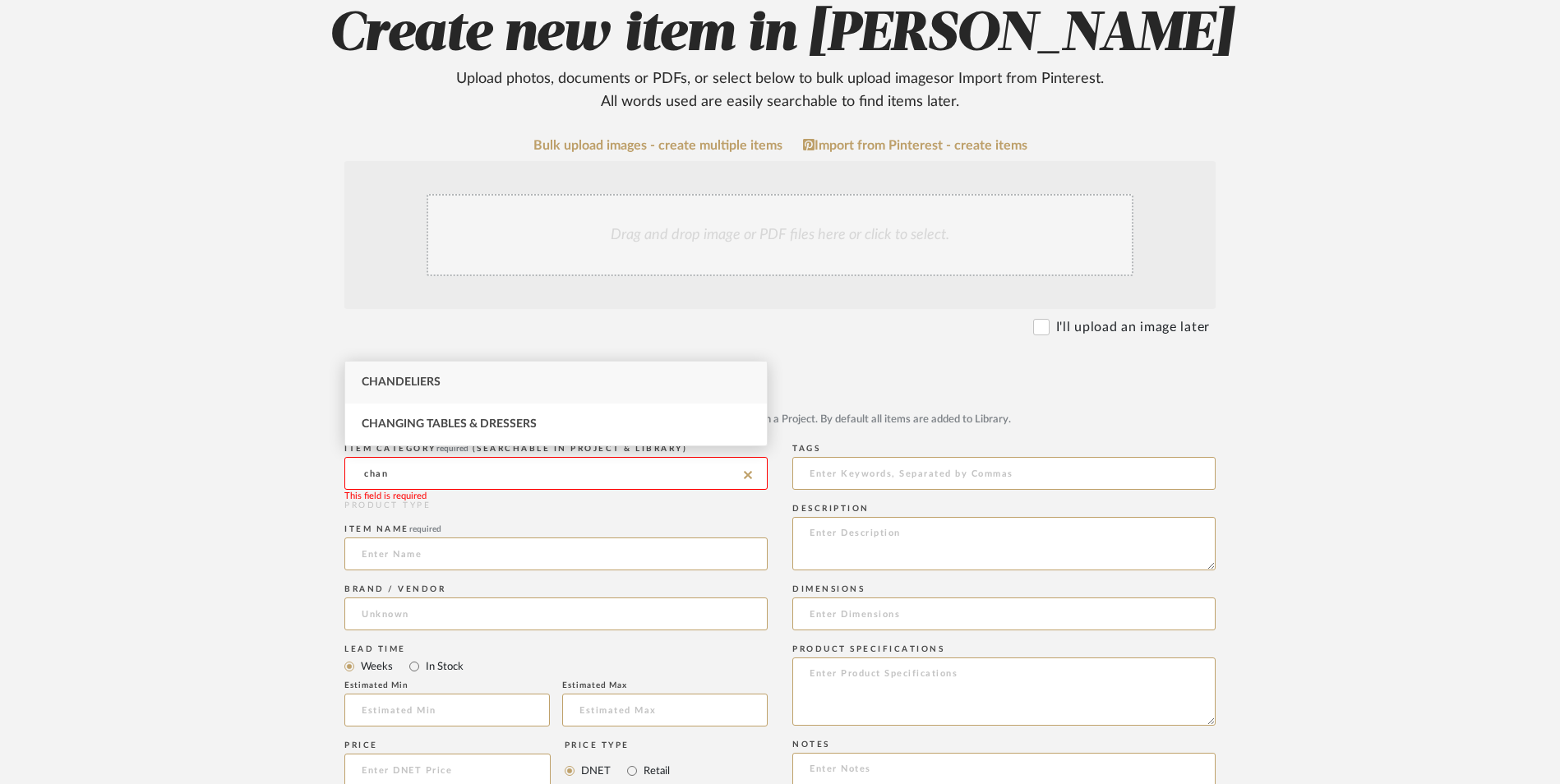
click at [491, 383] on div "Chandeliers" at bounding box center [555, 382] width 422 height 42
type input "Chandeliers"
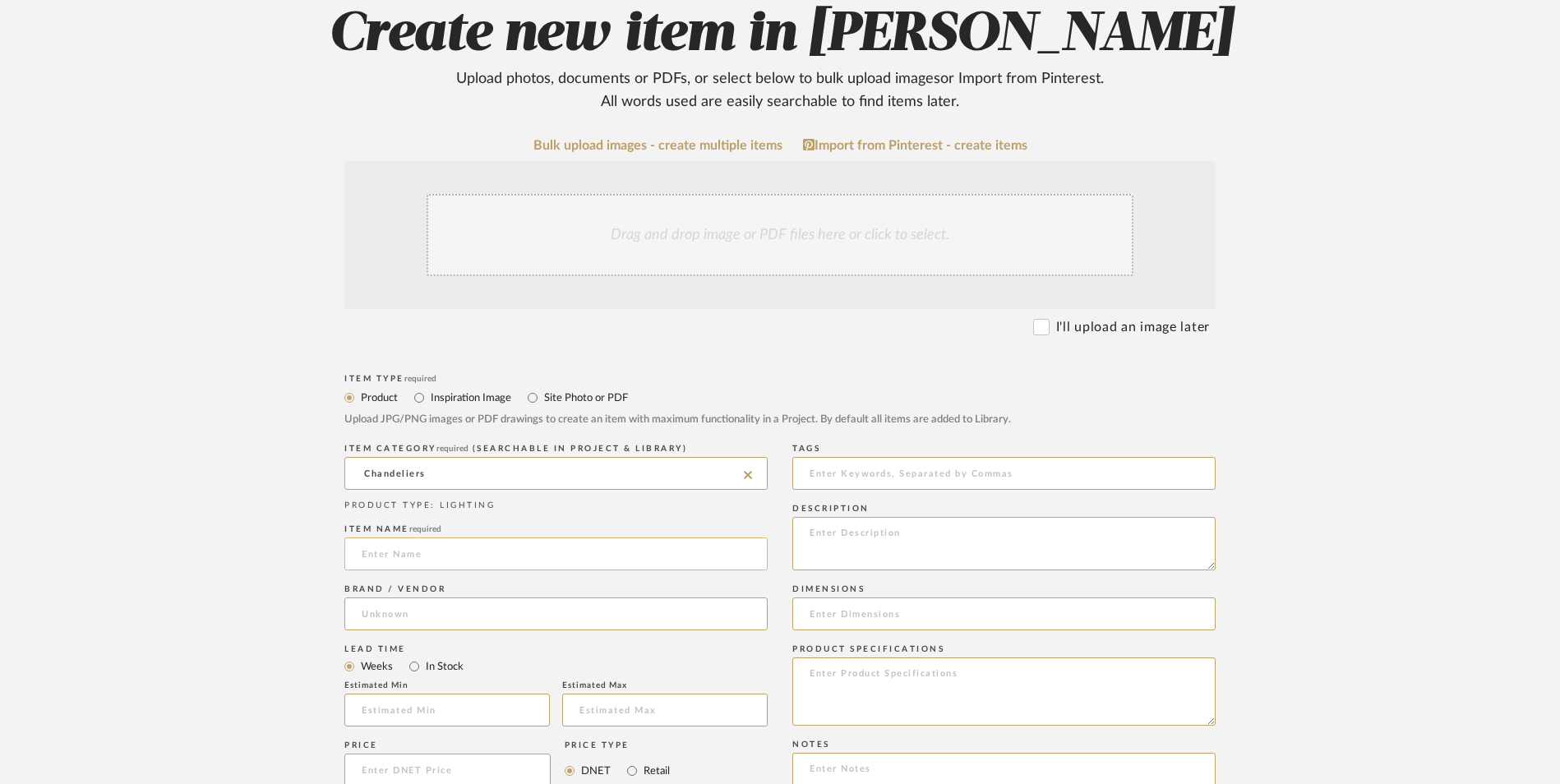
click at [435, 537] on input at bounding box center [555, 554] width 423 height 33
type input "DSI"
click at [457, 597] on input at bounding box center [555, 614] width 423 height 33
click at [442, 518] on span "Home Depot" at bounding box center [410, 524] width 69 height 14
type input "Home Depot"
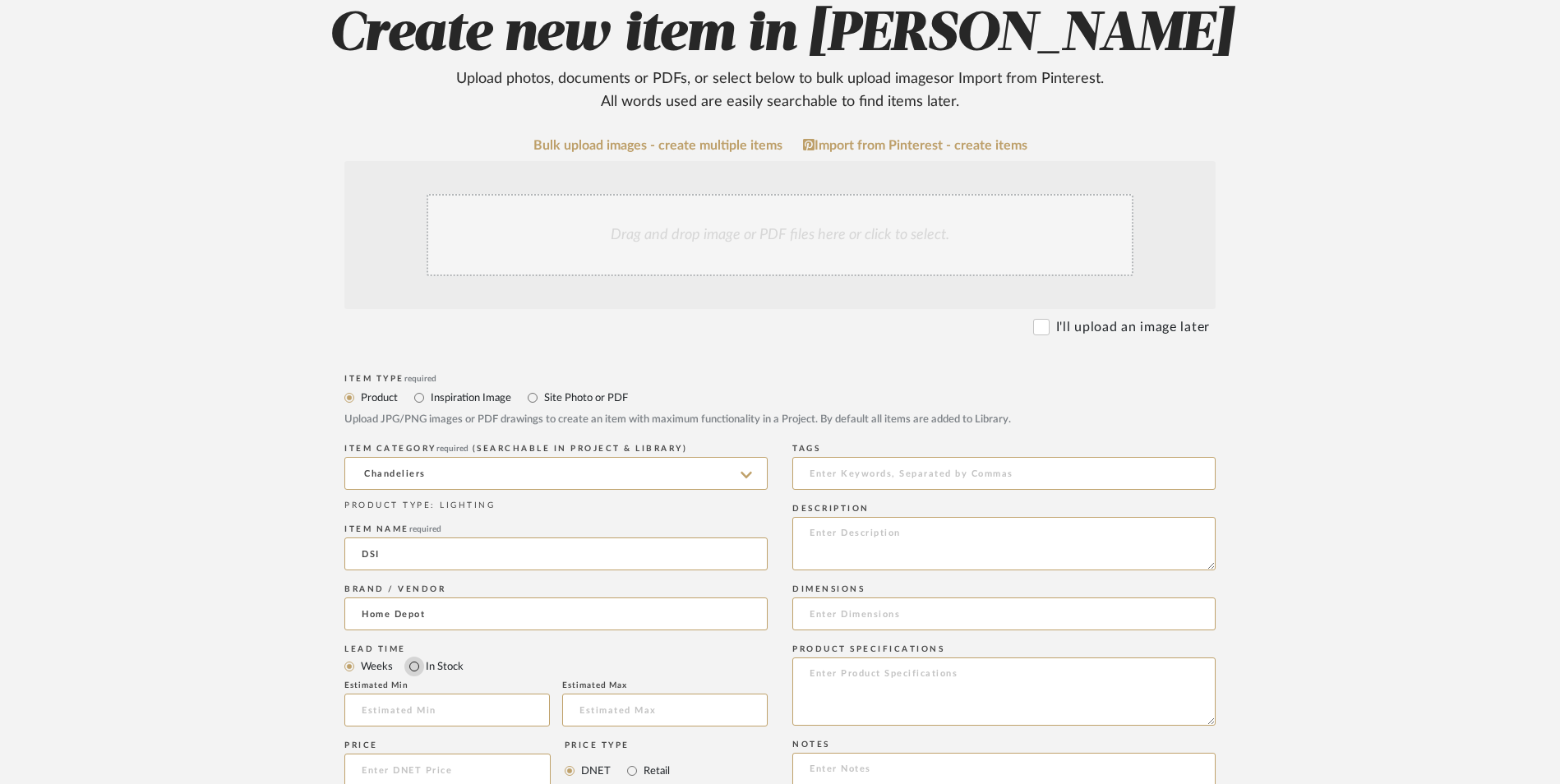
click at [411, 657] on input "In Stock" at bounding box center [414, 667] width 20 height 20
radio input "true"
click at [634, 761] on input "Retail" at bounding box center [632, 771] width 20 height 20
radio input "true"
drag, startPoint x: 386, startPoint y: 421, endPoint x: 246, endPoint y: 409, distance: 140.5
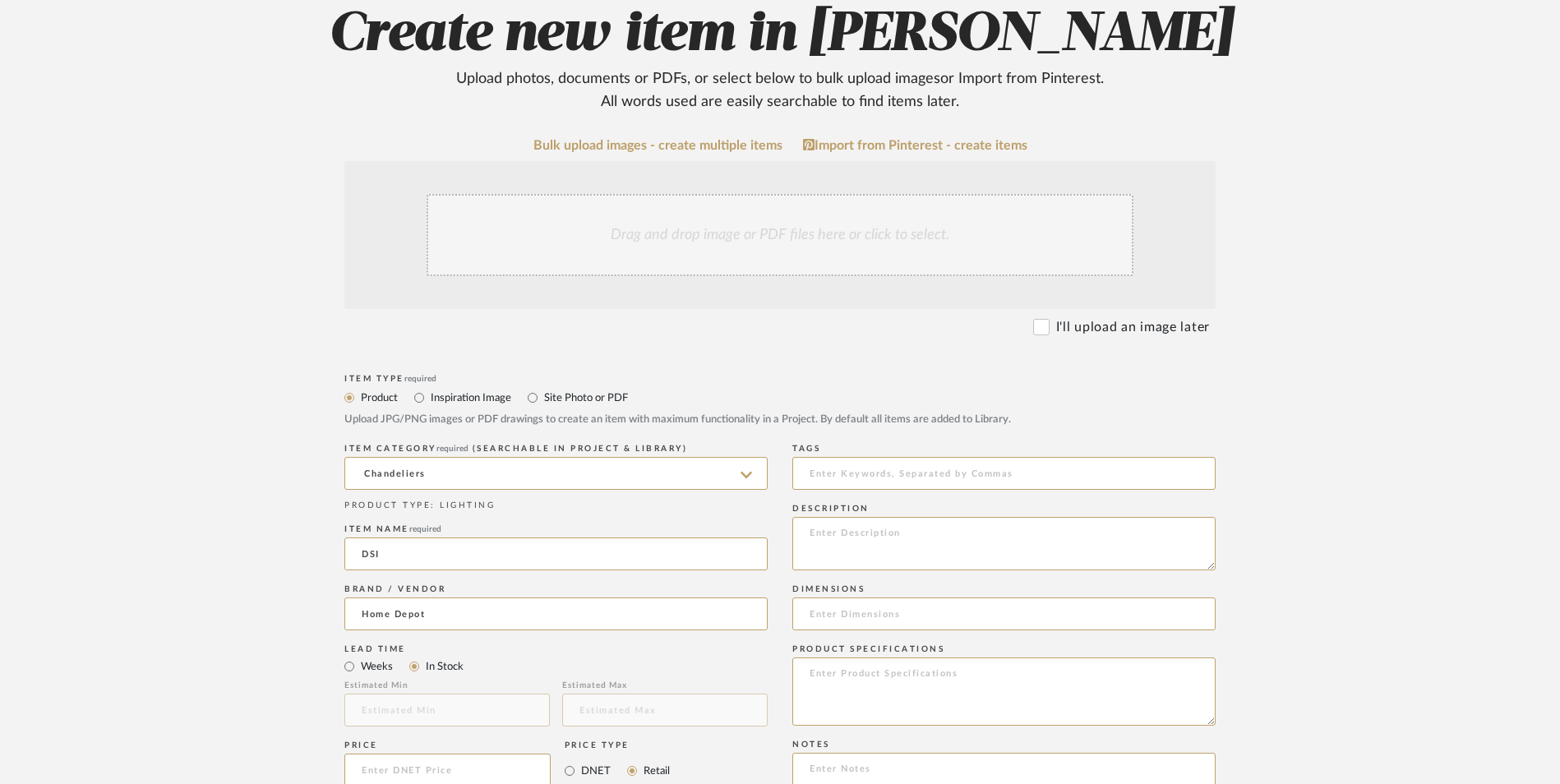
click at [279, 415] on form "Bulk upload images - create multiple items Import from Pinterest - create items…" at bounding box center [779, 733] width 1047 height 1191
type input "Cluster"
click at [315, 506] on form "Bulk upload images - create multiple items Import from Pinterest - create items…" at bounding box center [779, 733] width 1047 height 1191
click at [856, 597] on input at bounding box center [1004, 614] width 423 height 33
click at [873, 597] on input "69.5" L x" at bounding box center [1004, 614] width 423 height 33
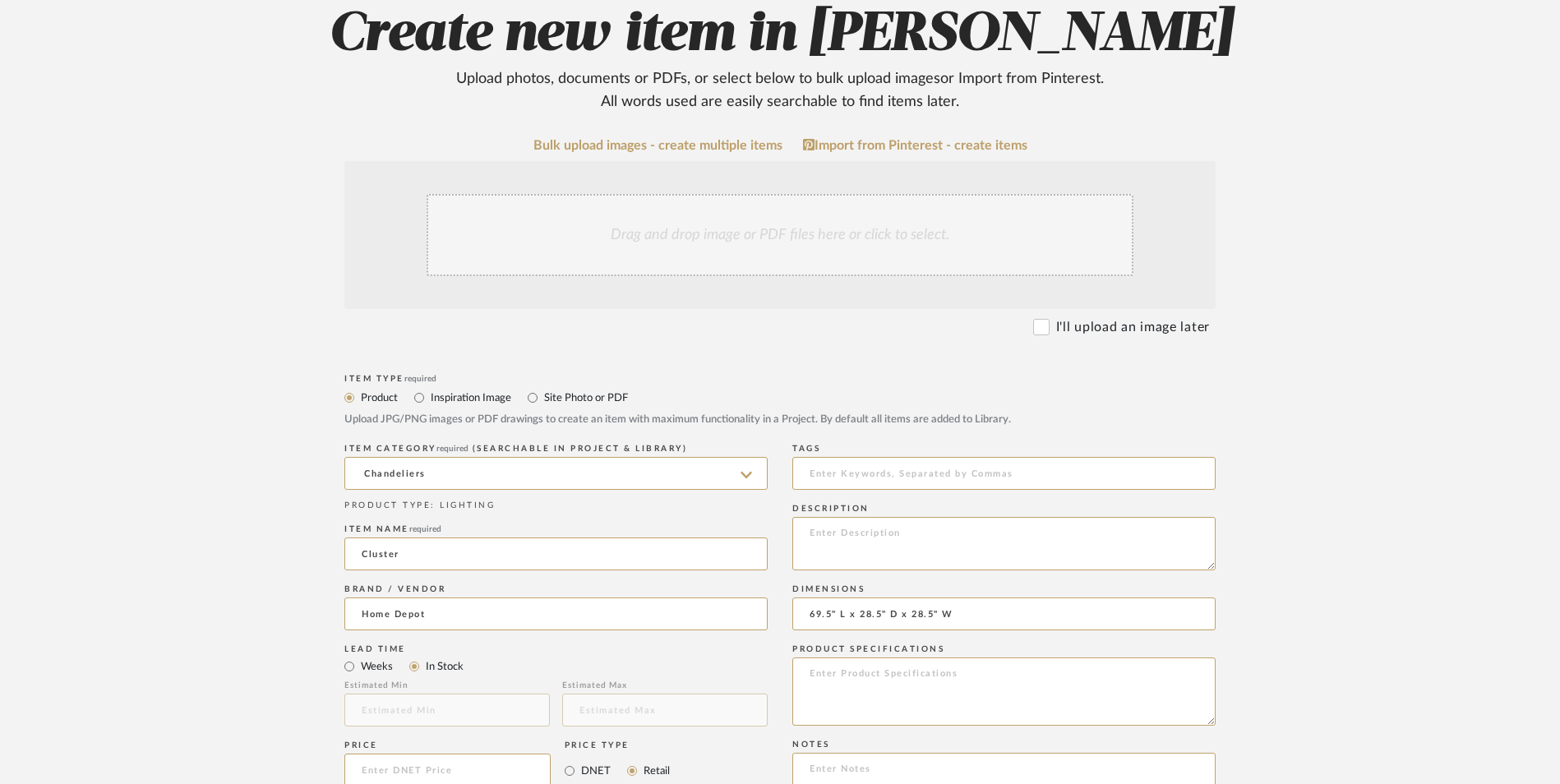
type input "69.5" L x 28.5" D x 28.5" W"
click at [439, 753] on input at bounding box center [447, 770] width 206 height 33
type input "$218.00"
click at [224, 601] on upload-items "Create new item in [PERSON_NAME] Upload photos, documents or PDFs, or select be…" at bounding box center [780, 646] width 1560 height 1448
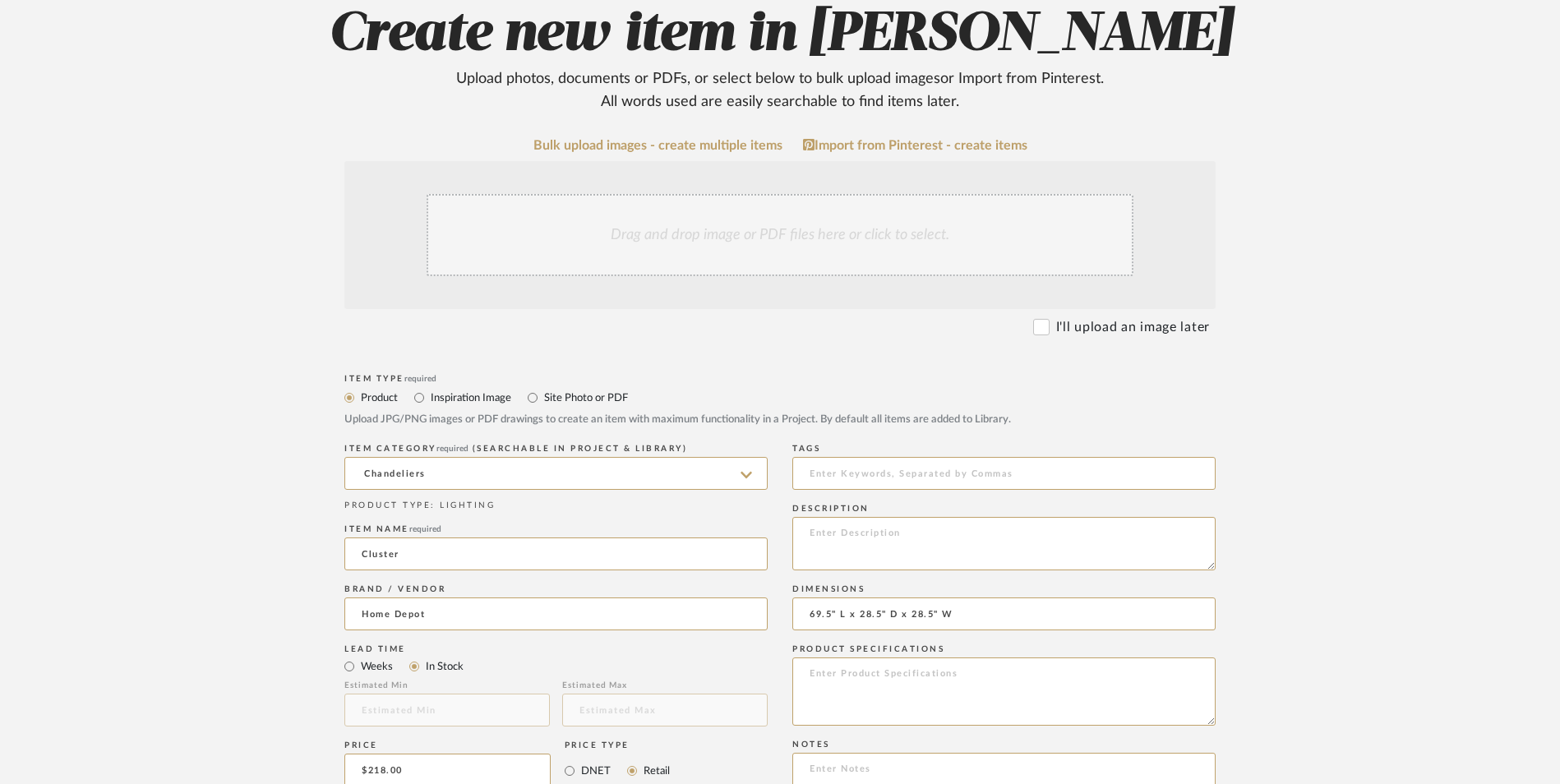
paste input "[URL][DOMAIN_NAME]"
type input "[URL][DOMAIN_NAME]"
click at [240, 548] on upload-items "Create new item in [PERSON_NAME] Upload photos, documents or PDFs, or select be…" at bounding box center [780, 646] width 1560 height 1448
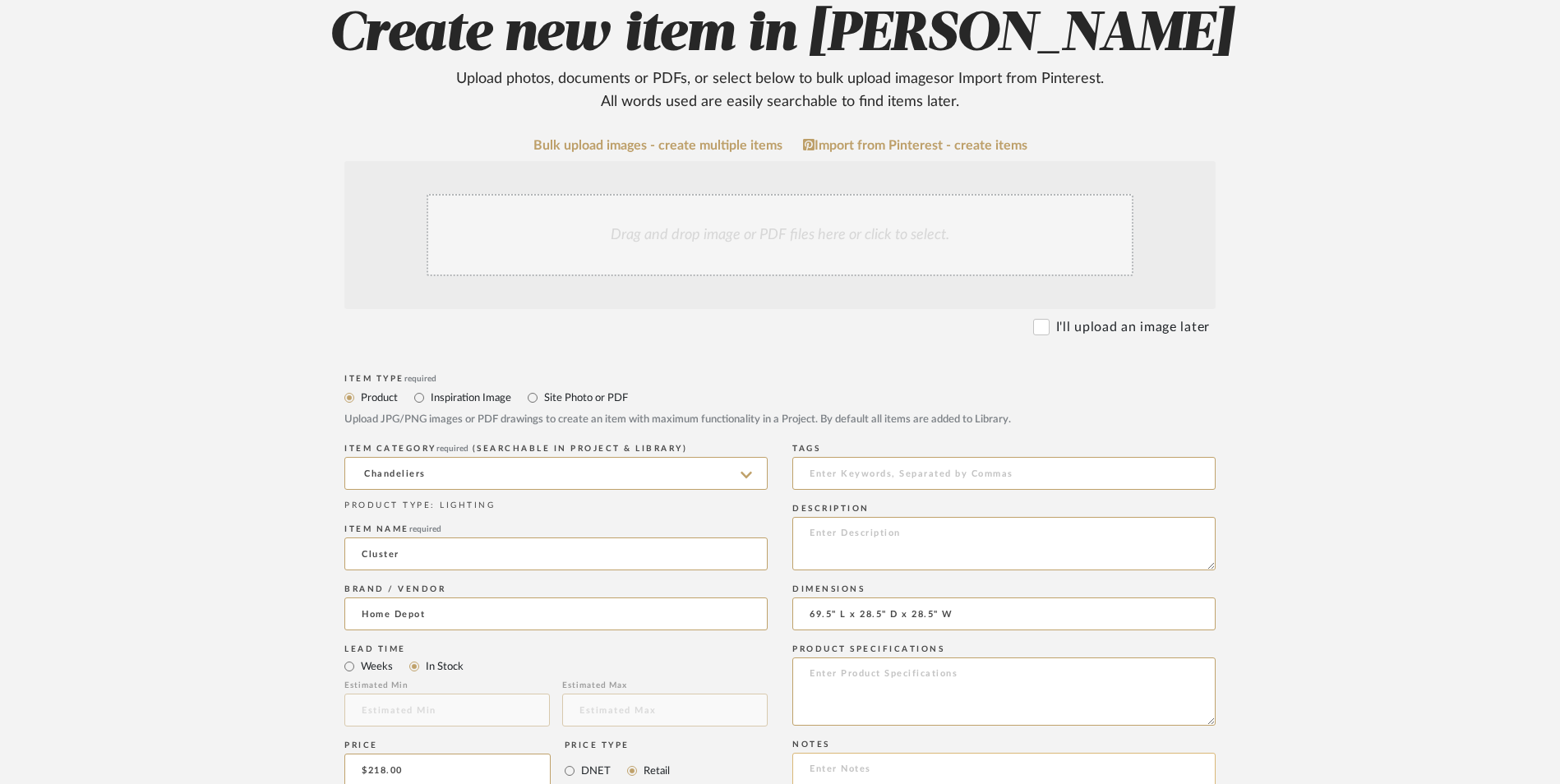
click at [837, 752] on textarea at bounding box center [1004, 799] width 423 height 93
paste textarea "Option 1: ETA: SKU: Reviews - Stars Return | Refund Policy:"
click at [857, 752] on textarea "Option 1: ETA: SKU: Reviews - Stars Return | Refund Policy:" at bounding box center [1004, 799] width 423 height 93
click at [872, 752] on textarea "Option 3: ETA: SKU: Reviews - Stars Return | Refund Policy:" at bounding box center [1004, 799] width 423 height 93
click at [796, 752] on textarea "Option 3: Chandeliers ETA: SKU: Reviews - Stars Return | Refund Policy:" at bounding box center [1004, 799] width 423 height 93
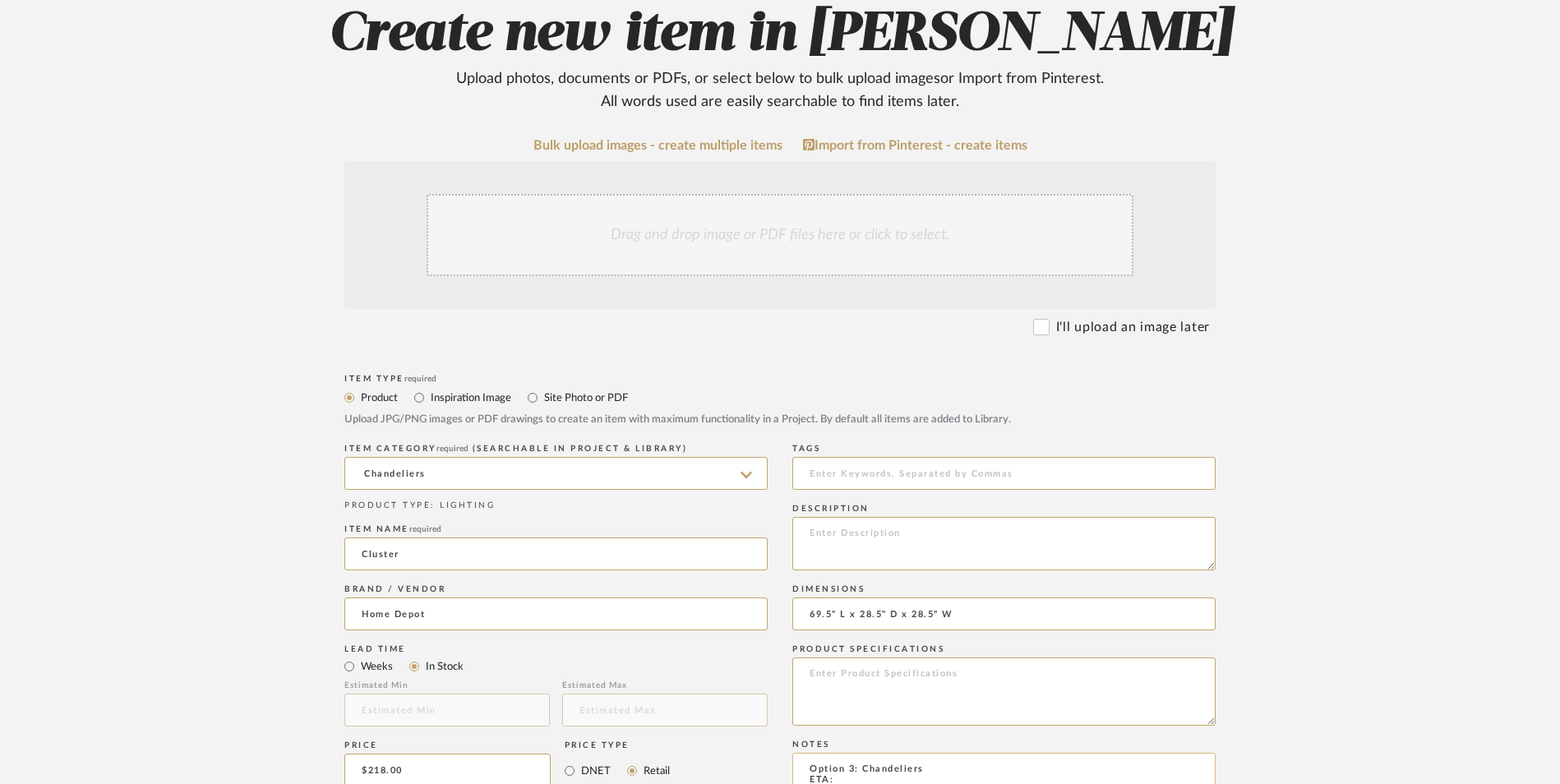
click at [849, 752] on textarea "Option 3: Chandeliers ETA: SKU: 6 Reviews - 4.9 Stars Return | Refund Policy:" at bounding box center [1004, 799] width 423 height 93
click at [842, 752] on textarea "Option 3: Chandeliers ETA: SKU: 6 Reviews - 4.9 Stars Return | Refund Policy:" at bounding box center [1004, 799] width 423 height 93
paste textarea "329430605"
click at [860, 752] on textarea "Option 3: Chandeliers ETA: SKU: 329430605 6 Reviews - 4.9 Stars Return | Refund…" at bounding box center [1004, 799] width 423 height 93
type textarea "Option 3: Chandeliers ETA: Pick Up Available (Multiple Stores) SKU: 329430605 6…"
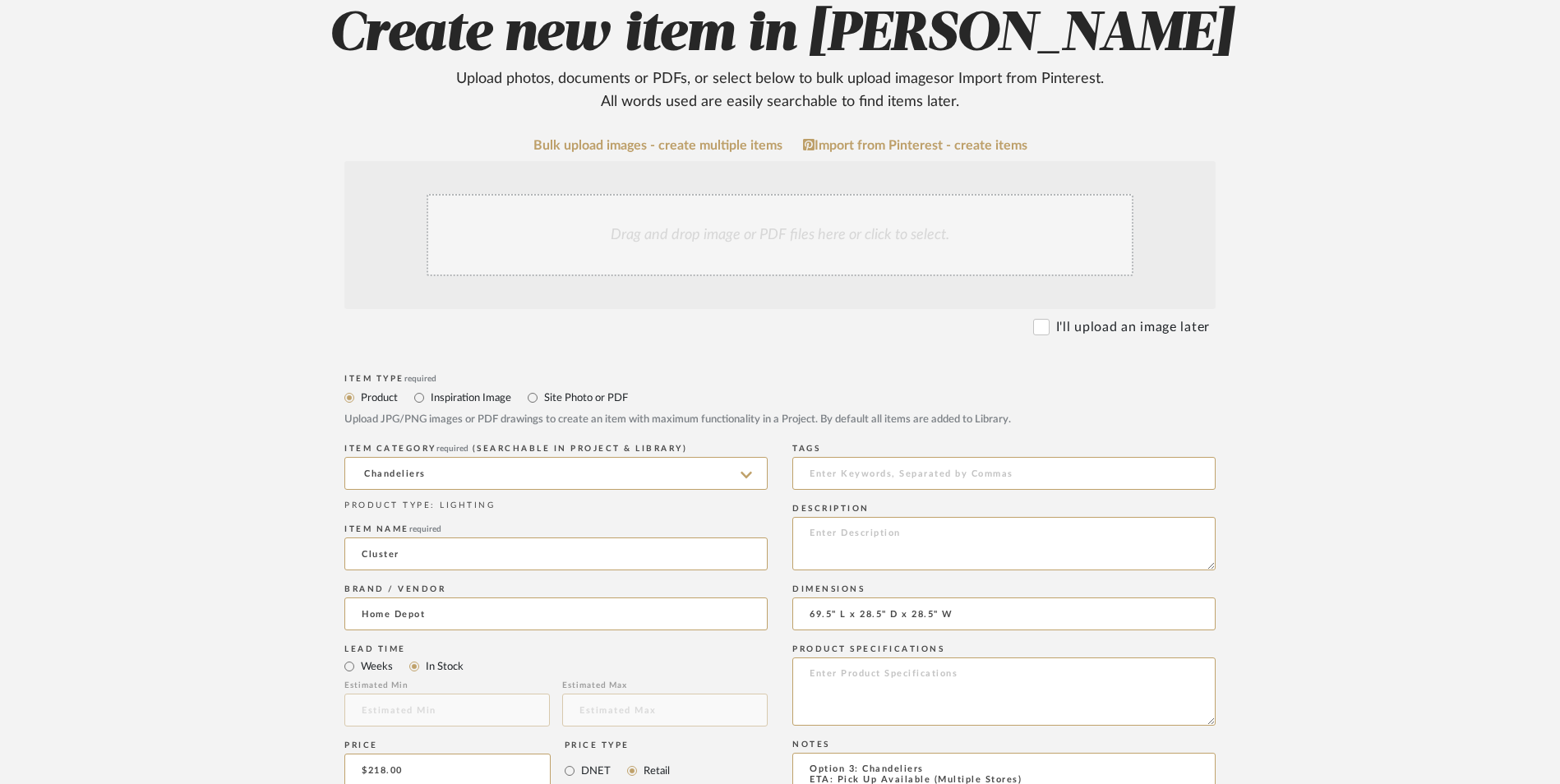
click at [741, 194] on div "Drag and drop image or PDF files here or click to select." at bounding box center [780, 234] width 707 height 82
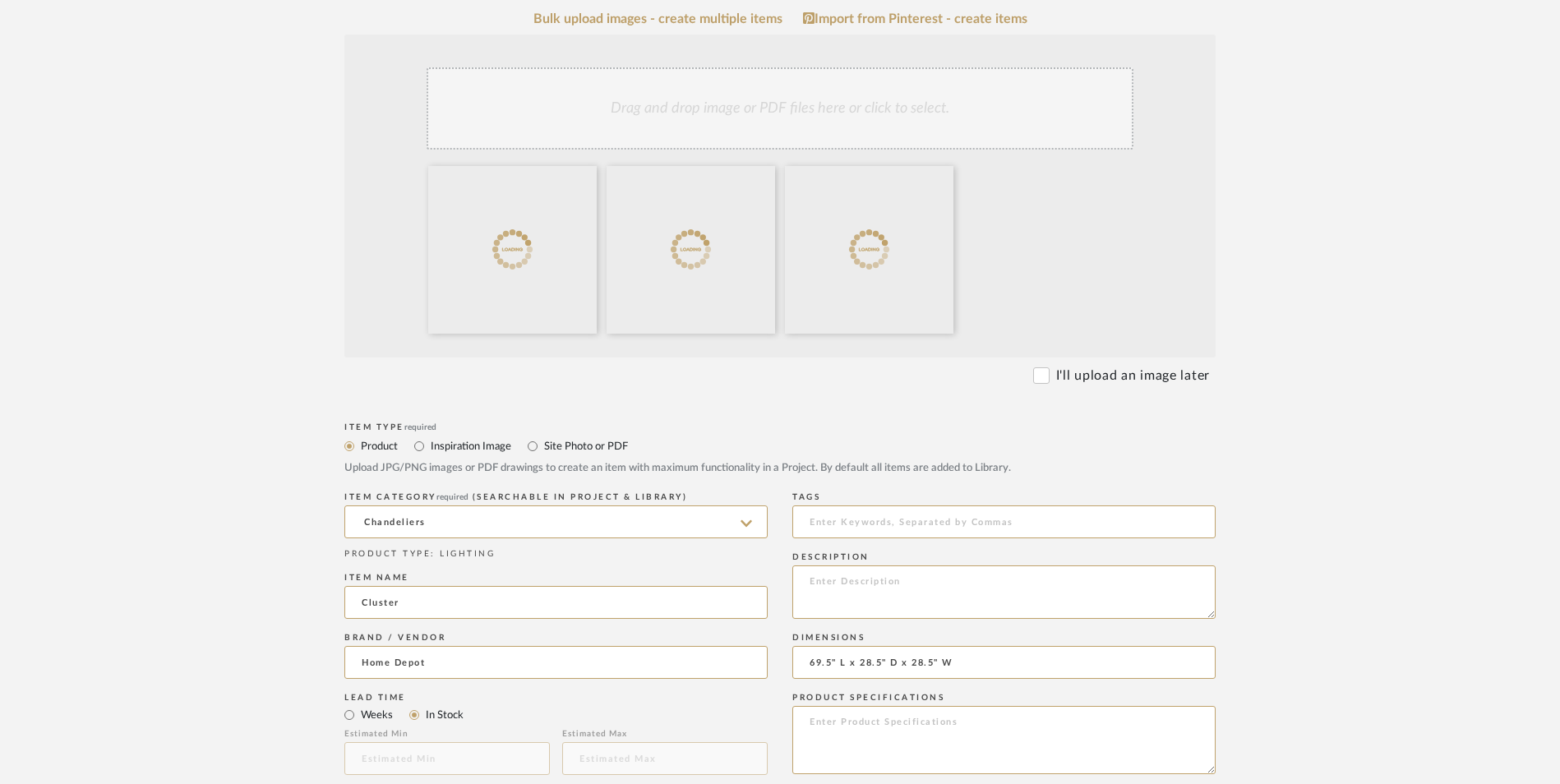
scroll to position [658, 0]
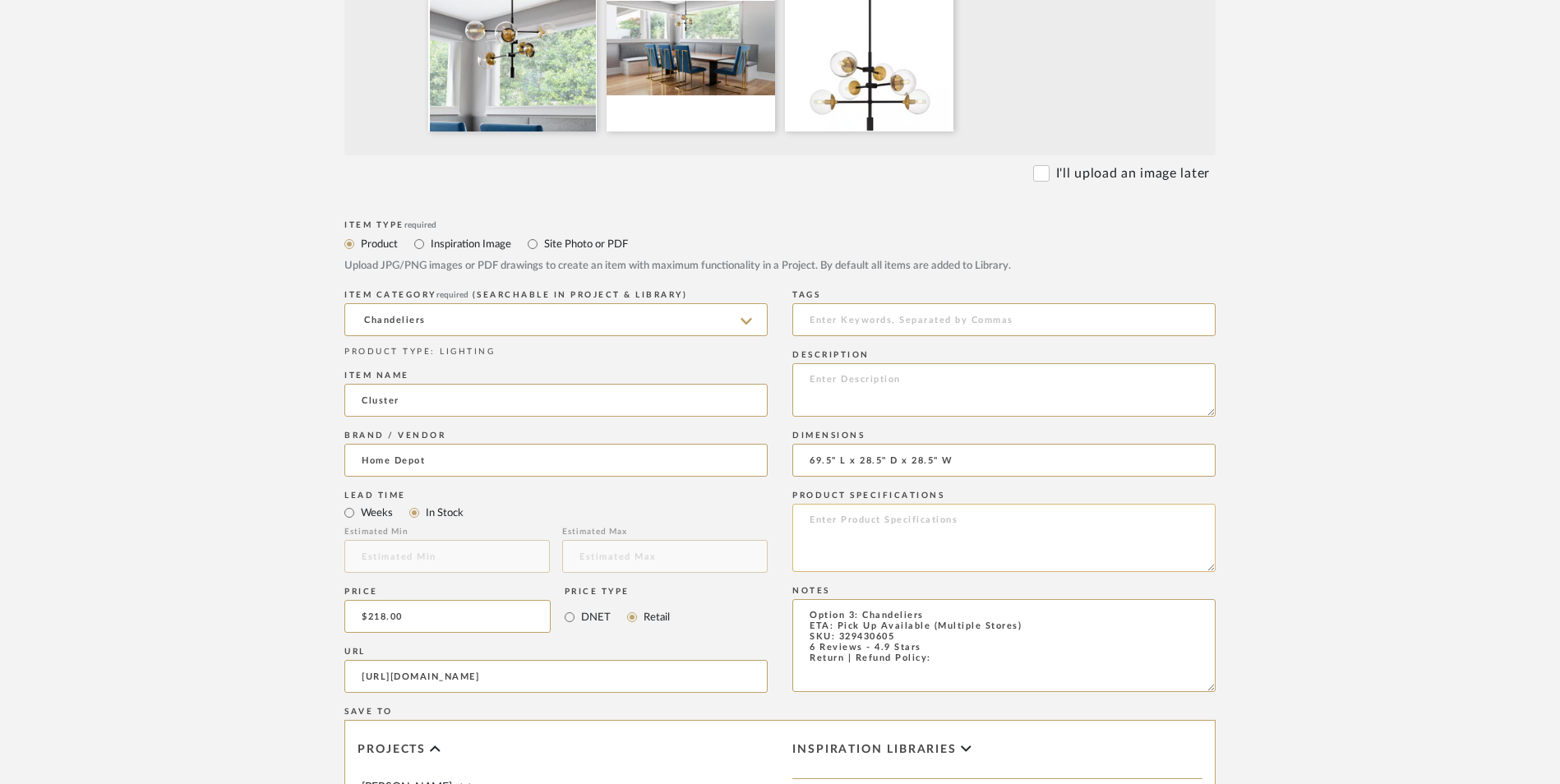
click at [852, 504] on textarea at bounding box center [1004, 538] width 423 height 68
type textarea "Steel | Clear Glass"
click at [920, 363] on textarea at bounding box center [1004, 390] width 423 height 53
paste textarea "Featuring a matte black finish with gold details, this geometric cluster pendan…"
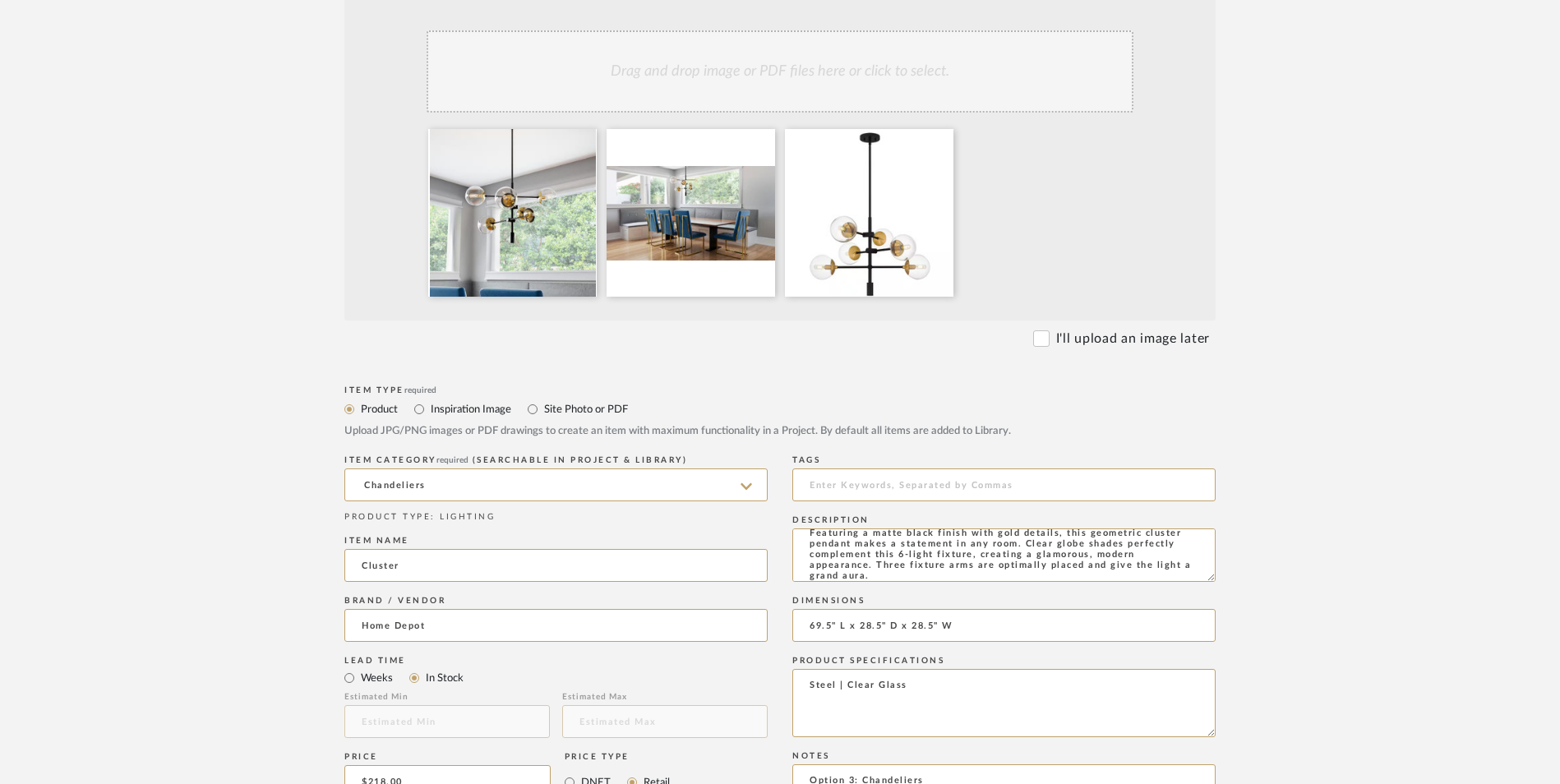
scroll to position [493, 0]
type textarea "Featuring a matte black finish with gold details, this geometric cluster pendan…"
type textarea "Option 3: Chandeliers ETA: Pick Up Available (Multiple Stores) SKU: 329430605 6…"
click at [1258, 433] on form "Bulk upload images - create multiple items Import from Pinterest - create items…" at bounding box center [779, 656] width 1047 height 1366
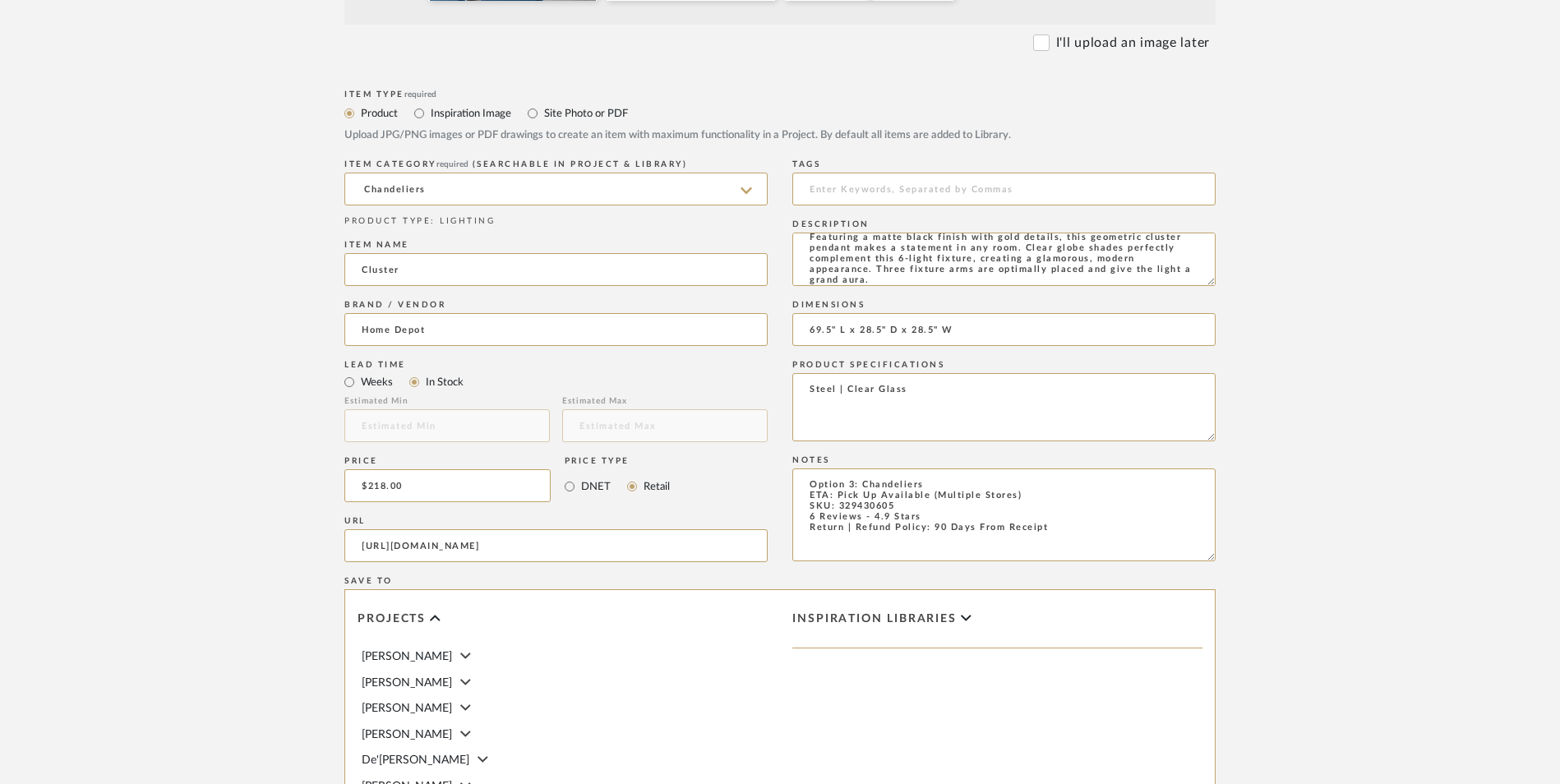
scroll to position [1033, 0]
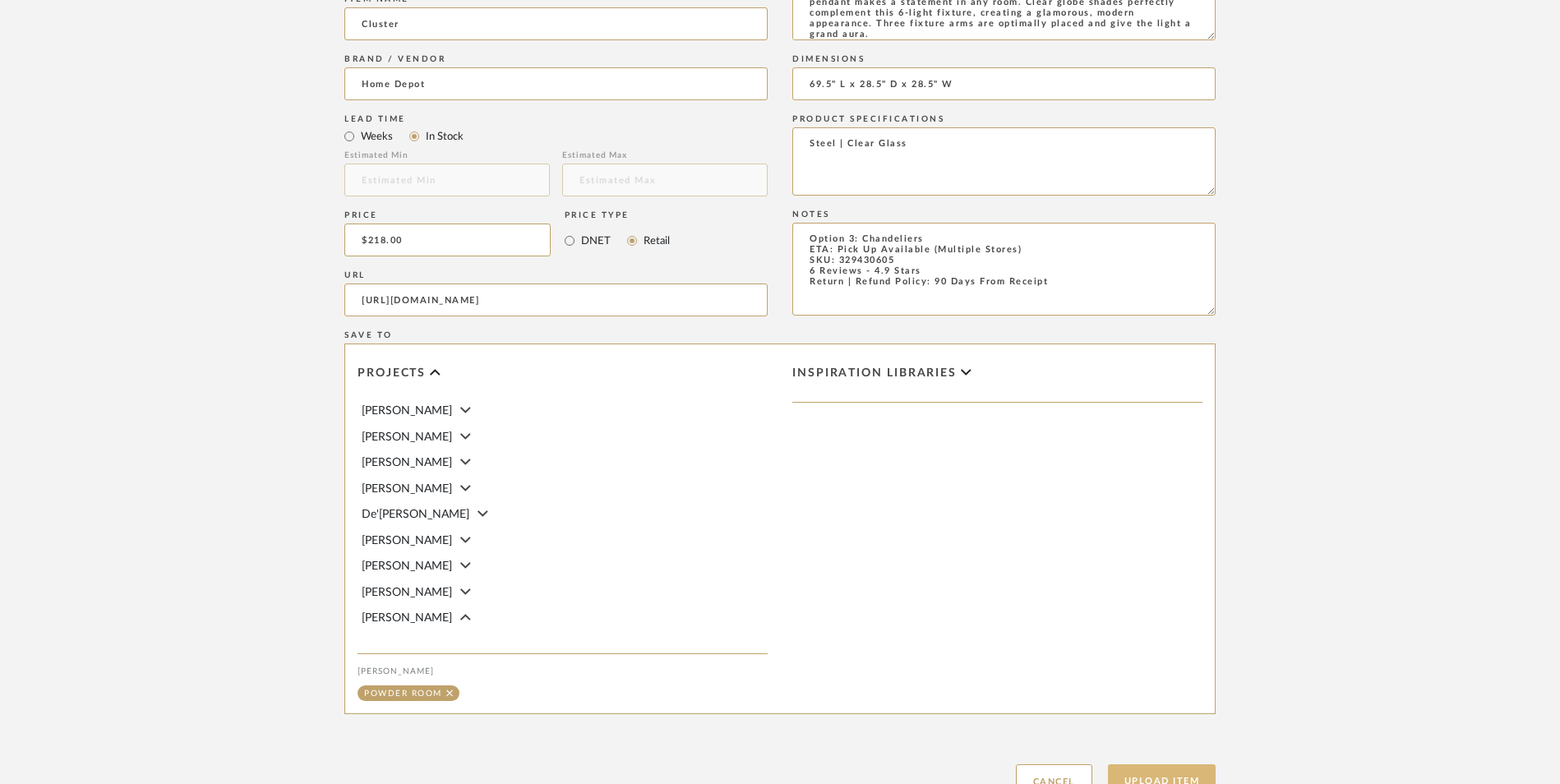
click at [1128, 764] on button "Upload Item" at bounding box center [1162, 781] width 108 height 34
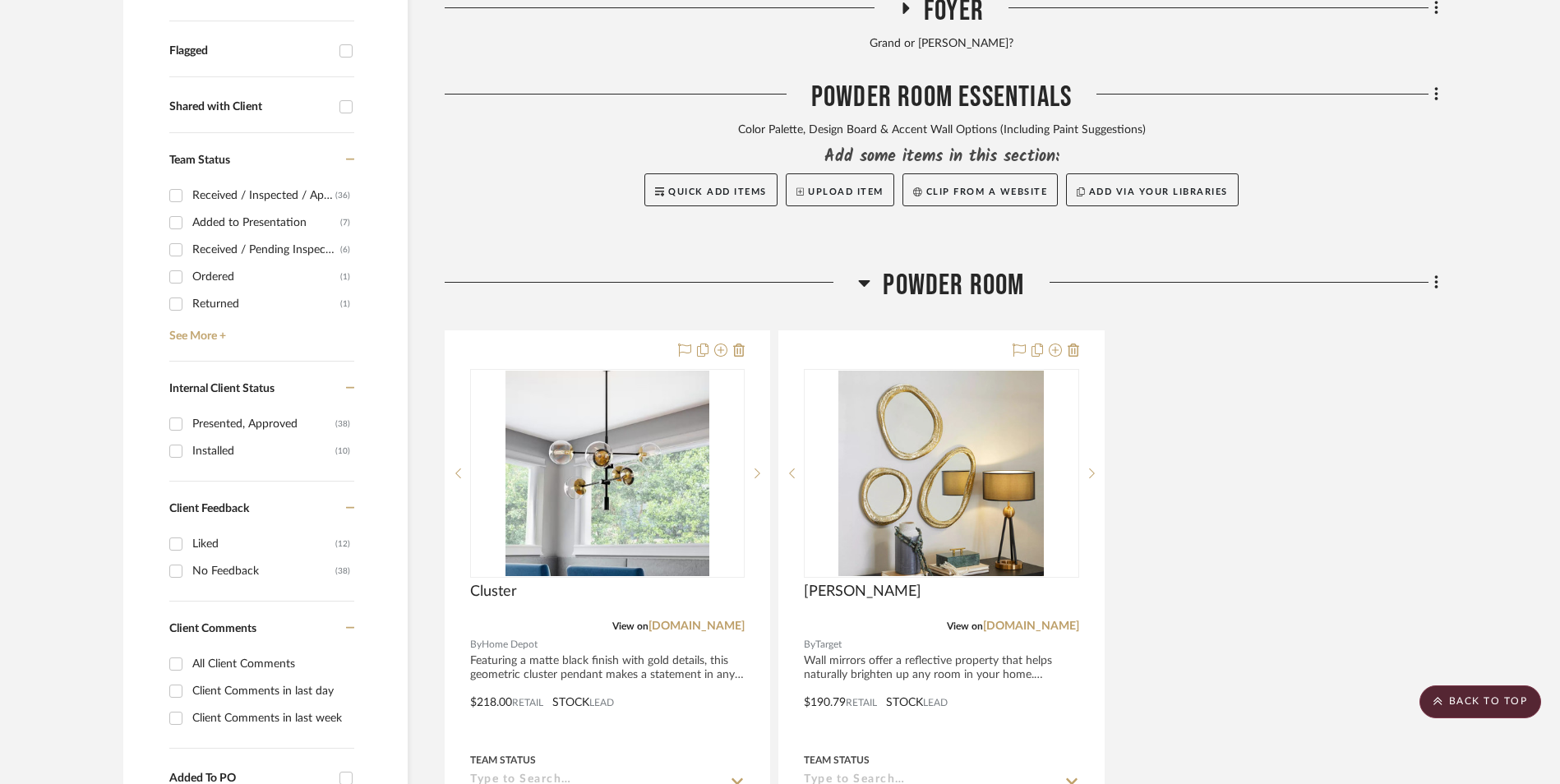
scroll to position [697, 0]
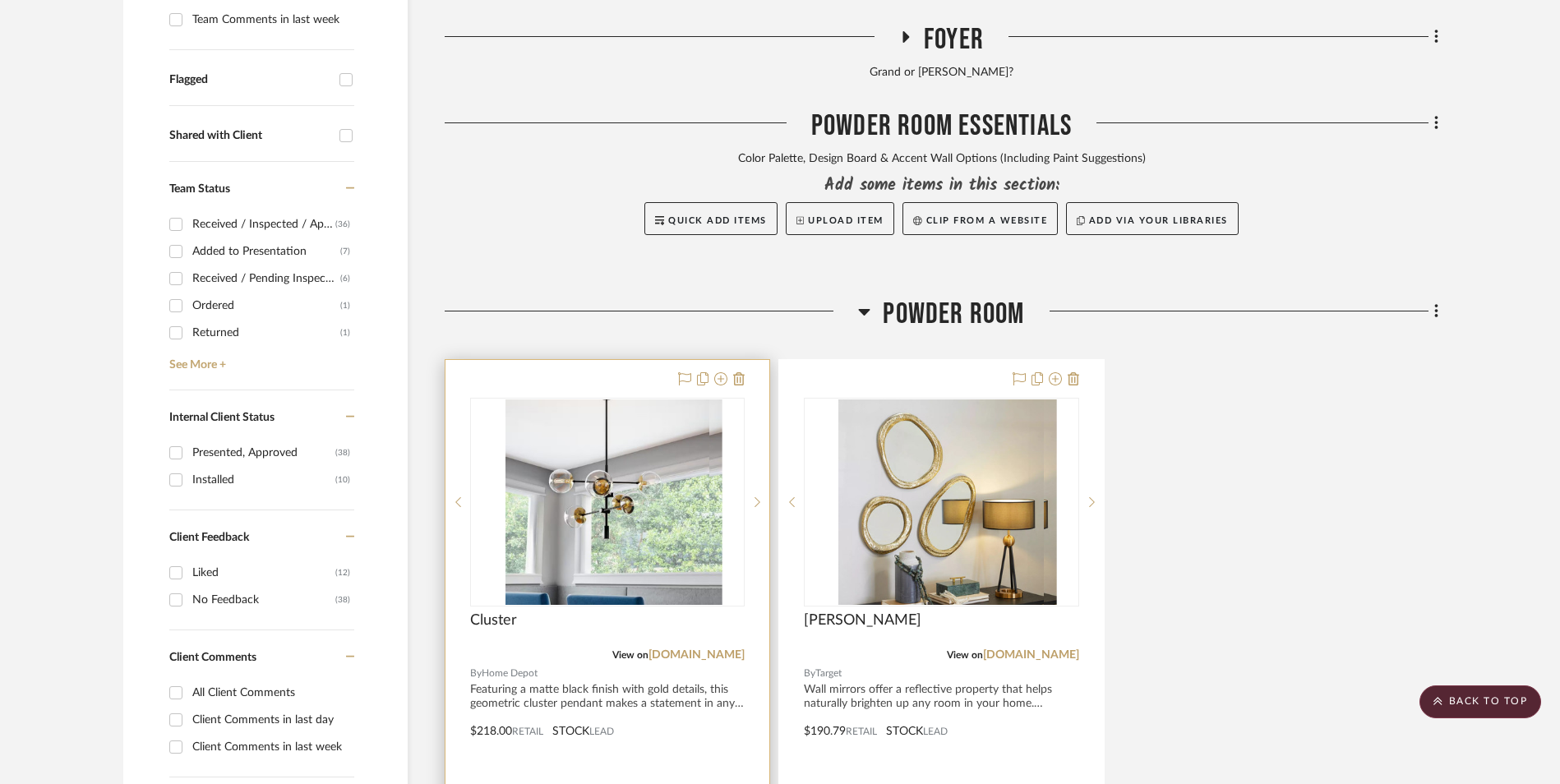
click at [567, 399] on img at bounding box center [607, 501] width 204 height 205
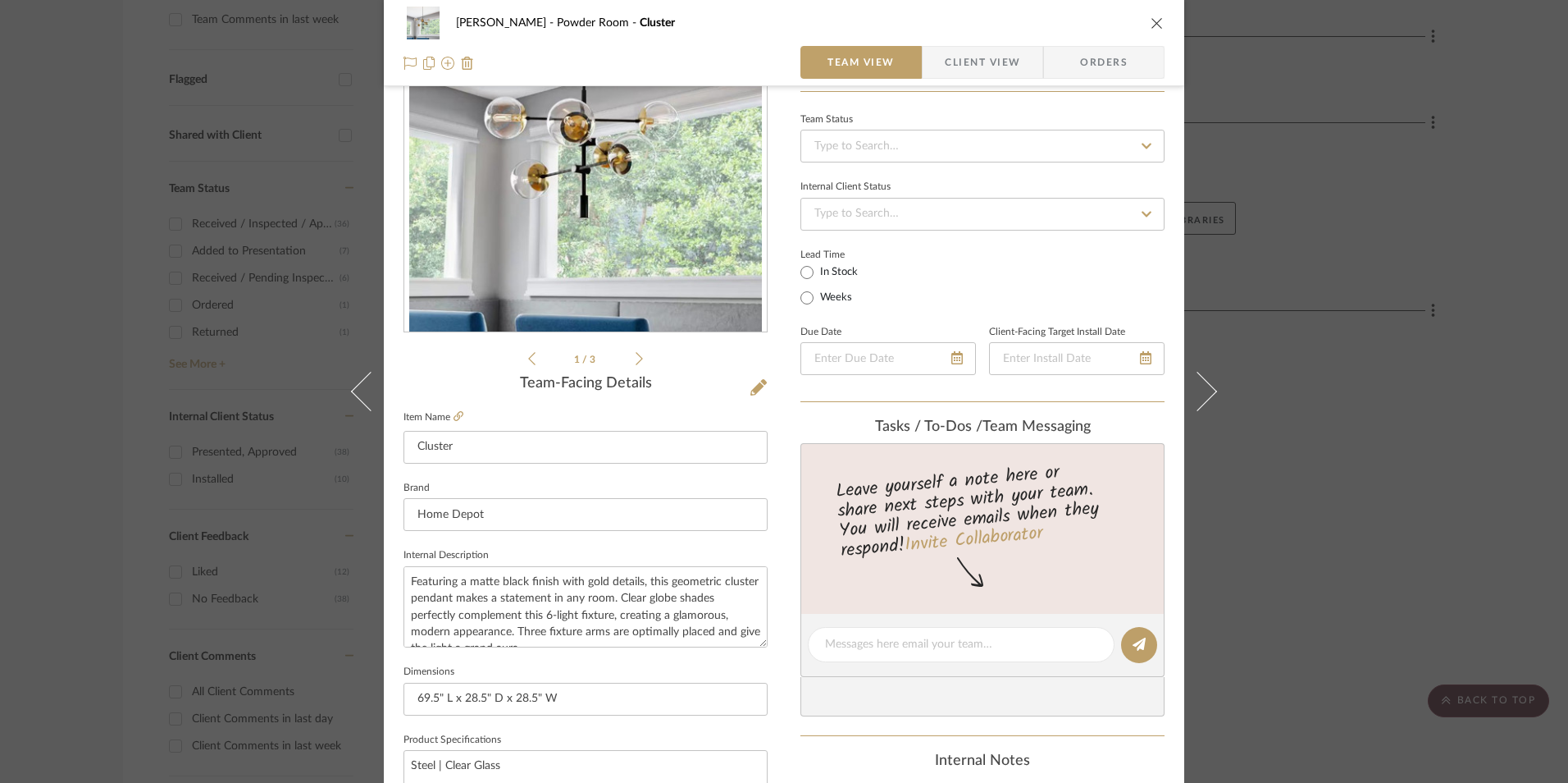
scroll to position [164, 0]
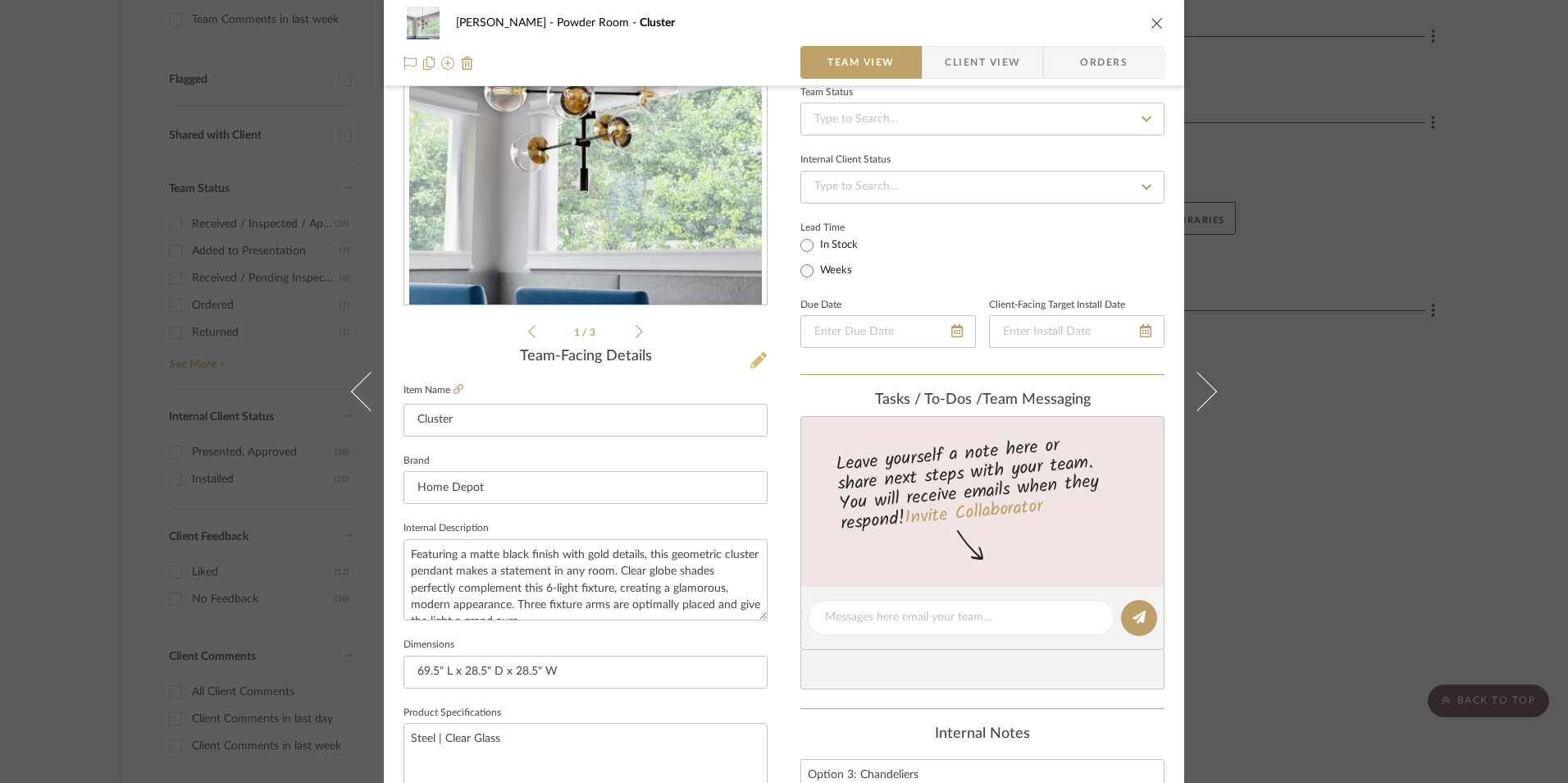
click at [752, 365] on icon at bounding box center [759, 360] width 17 height 17
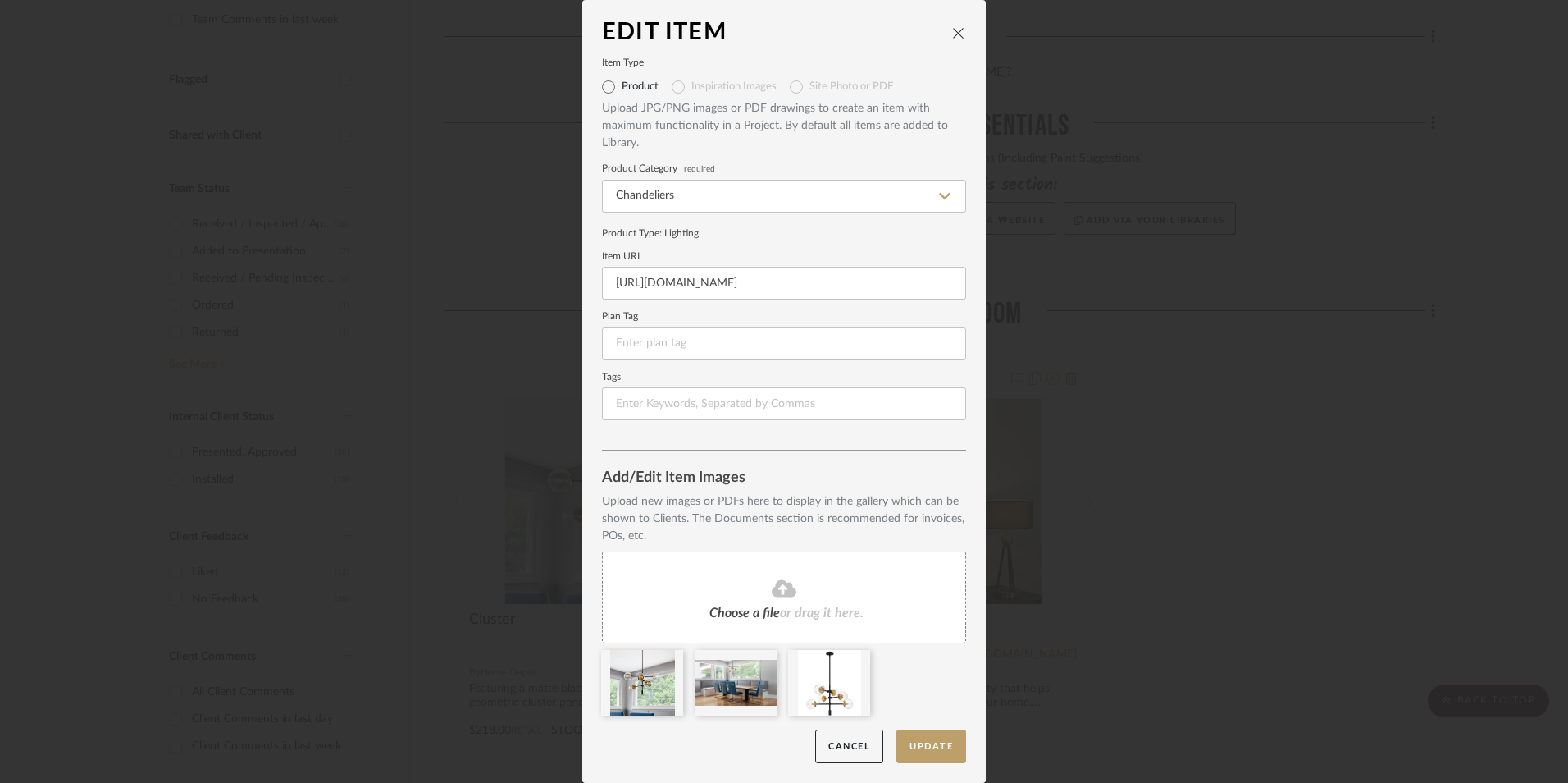
scroll to position [0, 0]
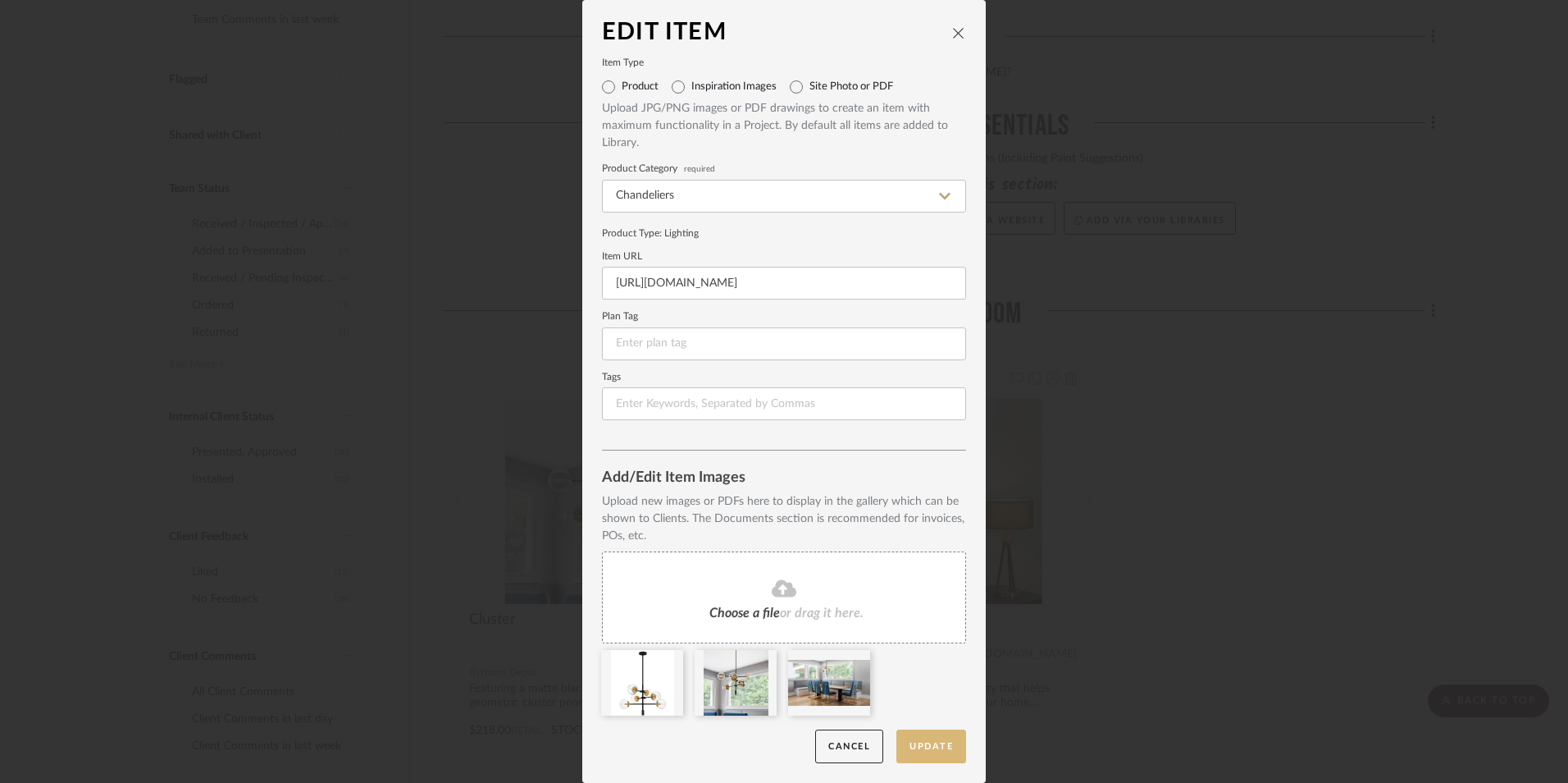
click at [932, 750] on button "Update" at bounding box center [931, 746] width 70 height 34
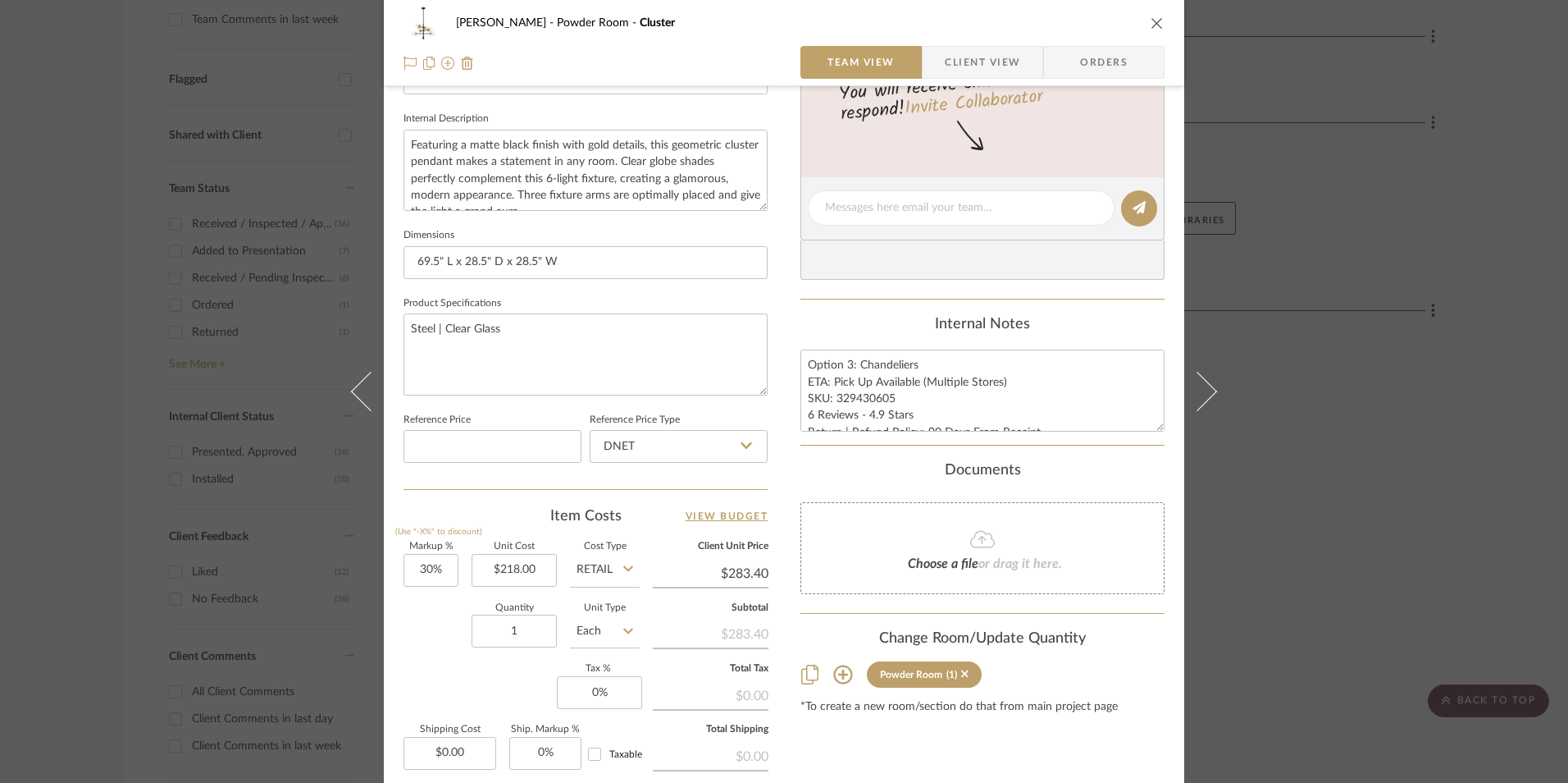
scroll to position [657, 0]
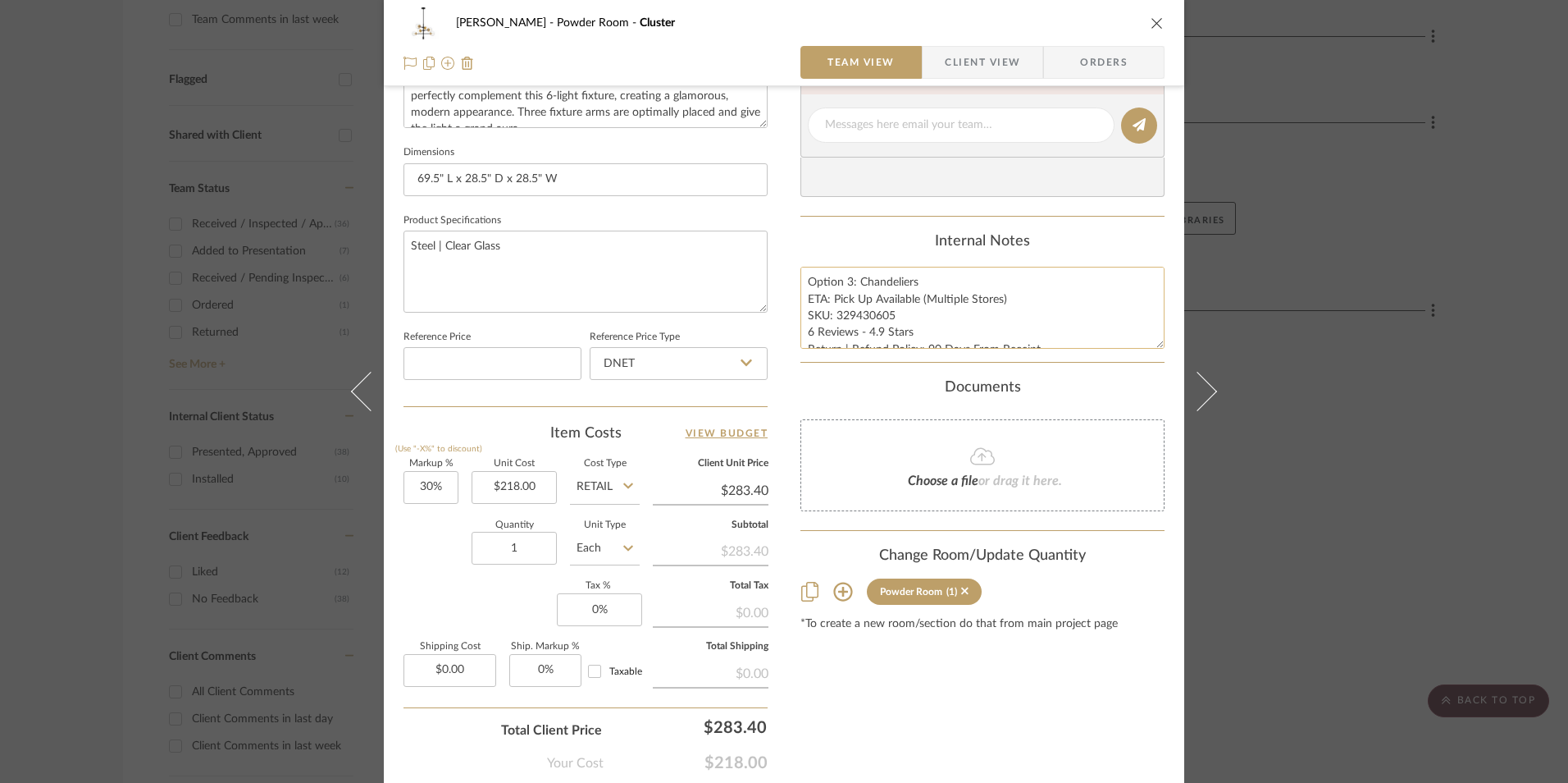
click at [862, 324] on textarea "Option 3: Chandeliers ETA: Pick Up Available (Multiple Stores) SKU: 329430605 6…" at bounding box center [983, 307] width 364 height 81
drag, startPoint x: 891, startPoint y: 316, endPoint x: 832, endPoint y: 316, distance: 59.0
click at [832, 316] on textarea "Option 3: Chandeliers ETA: Pick Up Available (Multiple Stores) SKU: 329430605 6…" at bounding box center [983, 307] width 364 height 81
click at [623, 369] on input "DNET" at bounding box center [679, 364] width 178 height 33
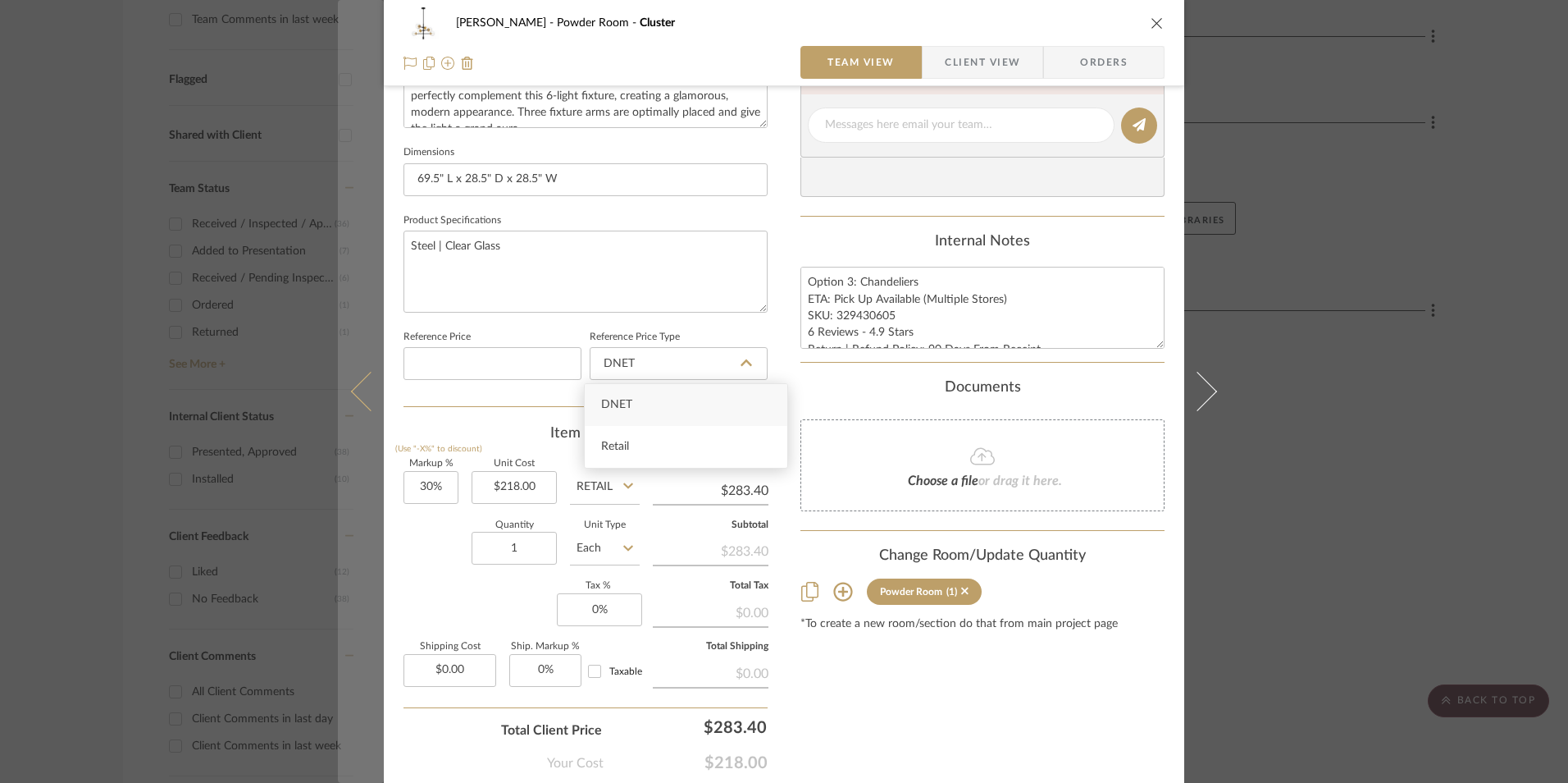
drag, startPoint x: 622, startPoint y: 453, endPoint x: 359, endPoint y: 532, distance: 274.6
click at [621, 453] on div "Retail" at bounding box center [686, 447] width 203 height 42
type input "Retail"
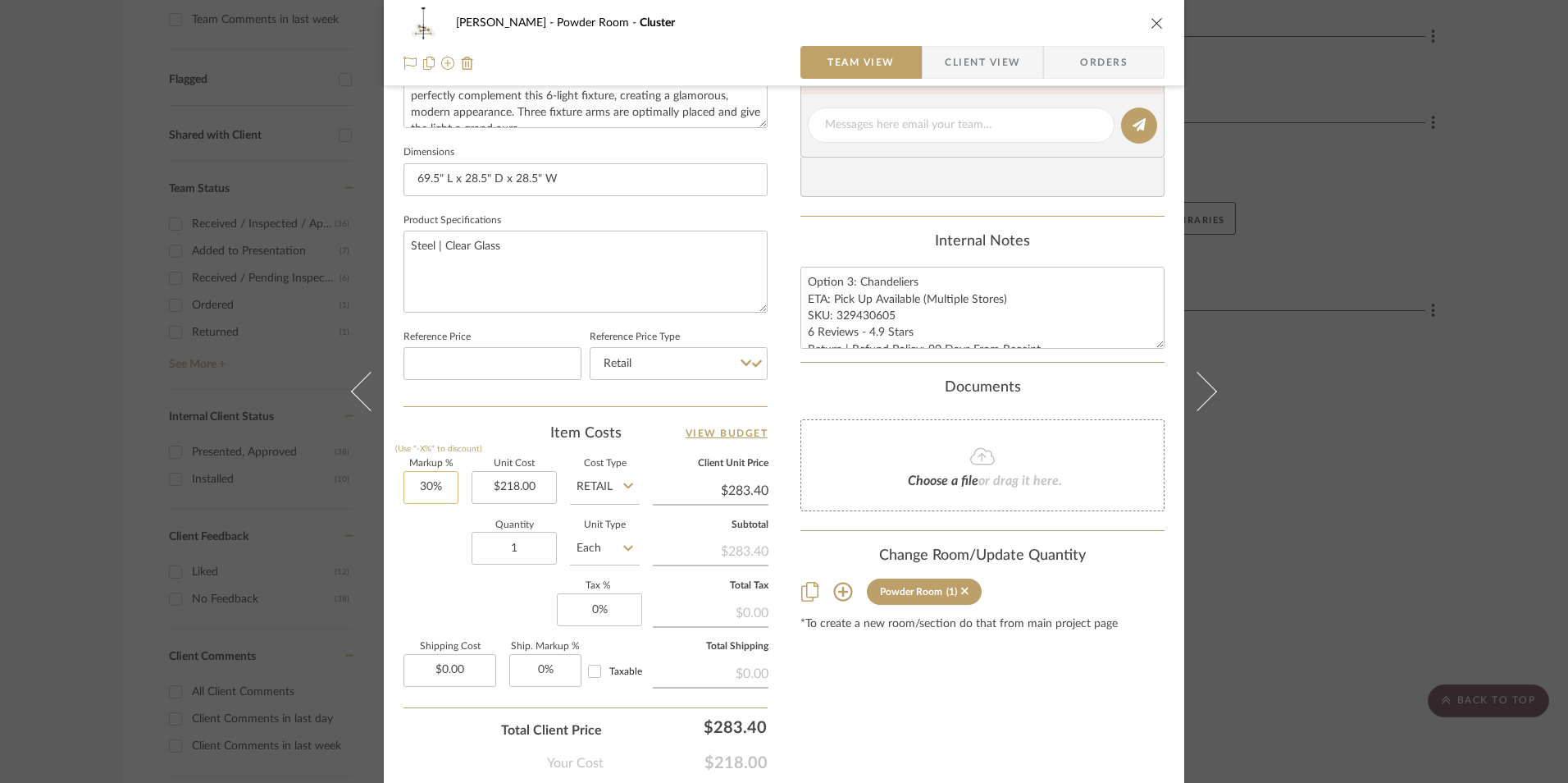
type input "30"
click at [420, 482] on input "30" at bounding box center [431, 487] width 55 height 33
click at [494, 609] on div "Markup % (Use "-X%" to discount) Unit Cost $218.00 Cost Type Retail Client Unit…" at bounding box center [585, 579] width 364 height 240
type input "0%"
type input "$218.00"
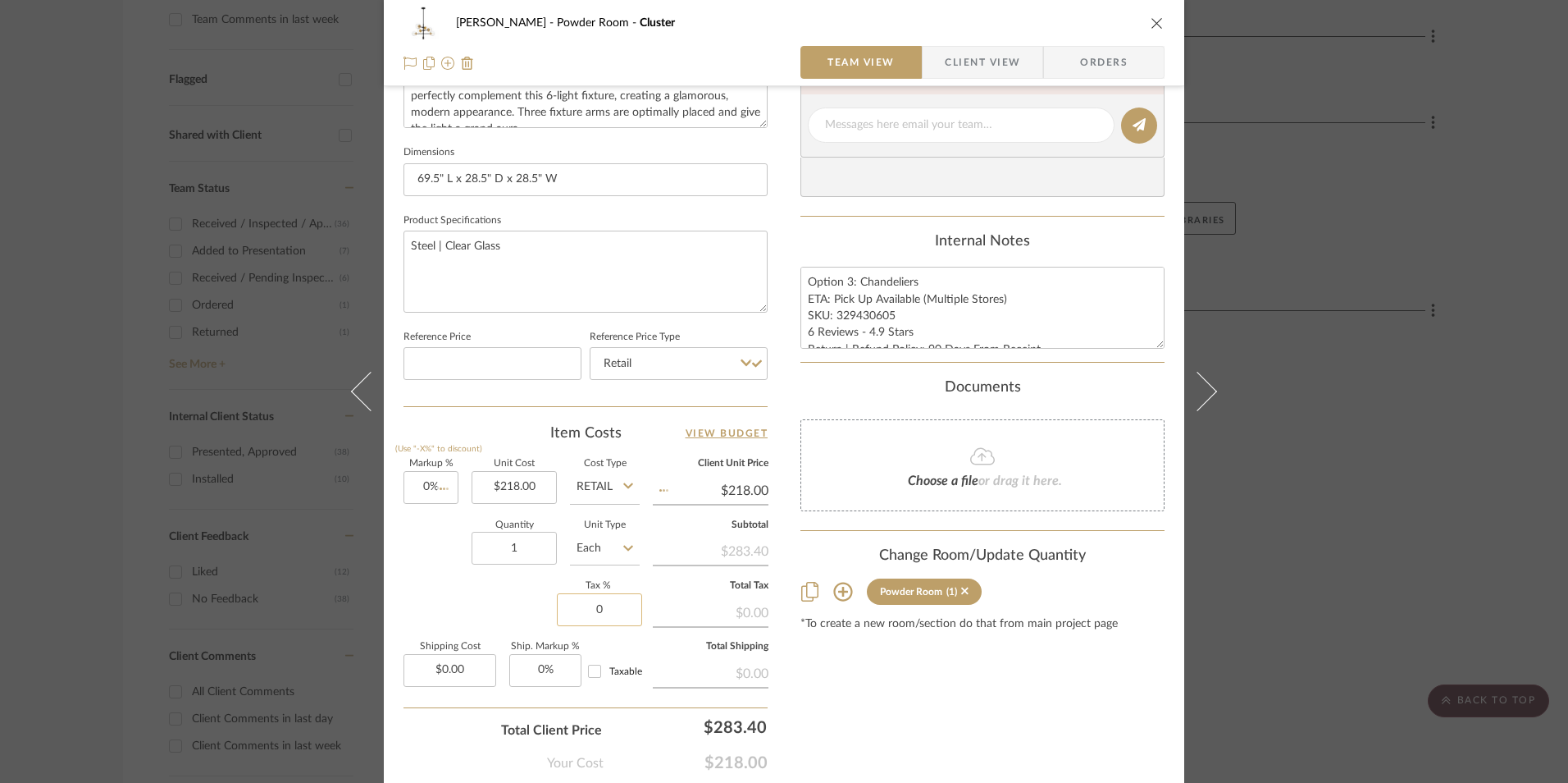
drag, startPoint x: 618, startPoint y: 601, endPoint x: 624, endPoint y: 610, distance: 10.8
click at [618, 602] on input "0" at bounding box center [599, 609] width 85 height 33
type input "8.25%"
click at [854, 723] on div "Content here copies to Client View - confirm visibility there. Show in Client D…" at bounding box center [983, 130] width 364 height 1351
click at [1111, 55] on span "Orders" at bounding box center [1104, 62] width 84 height 33
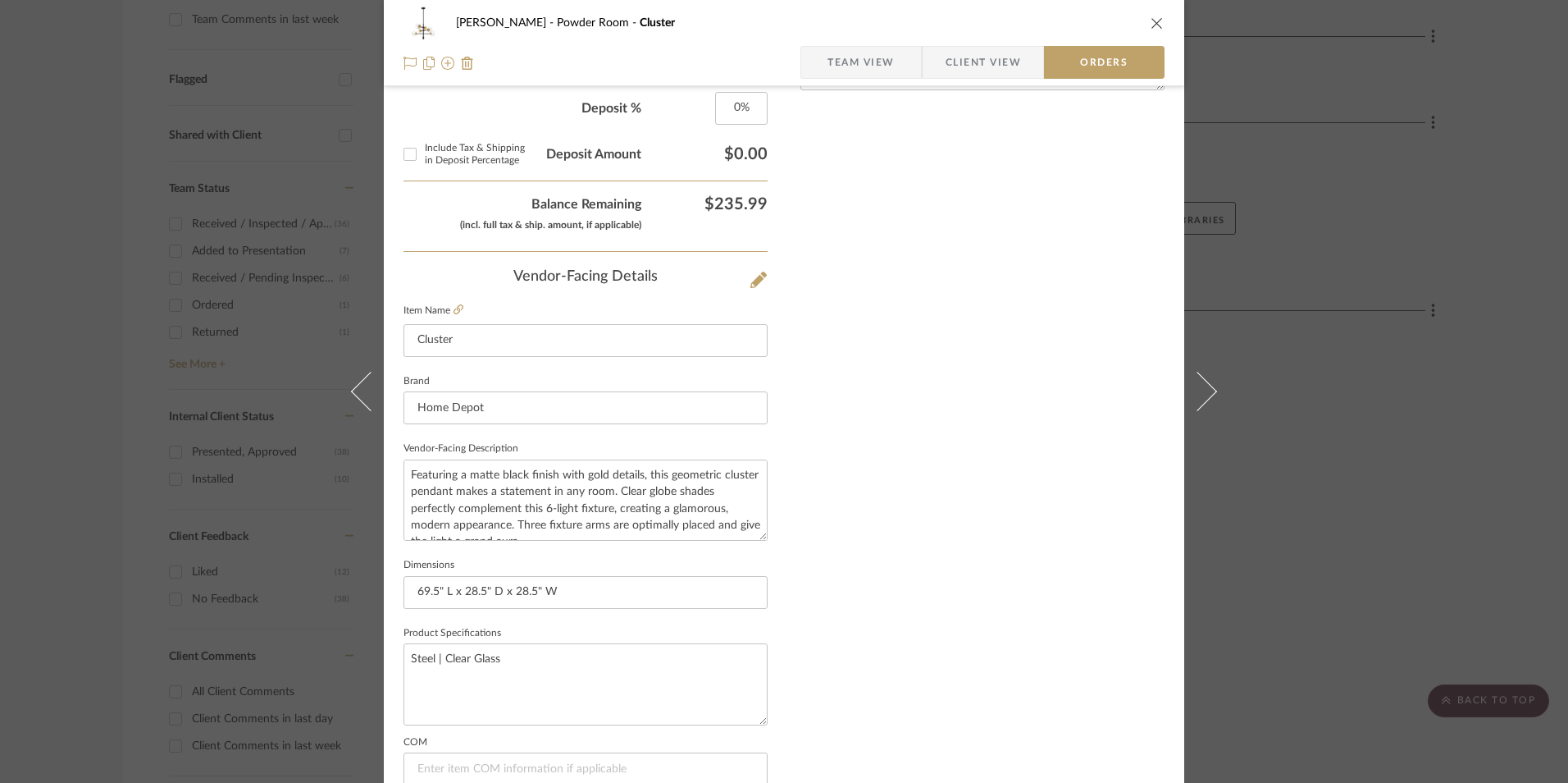
scroll to position [962, 0]
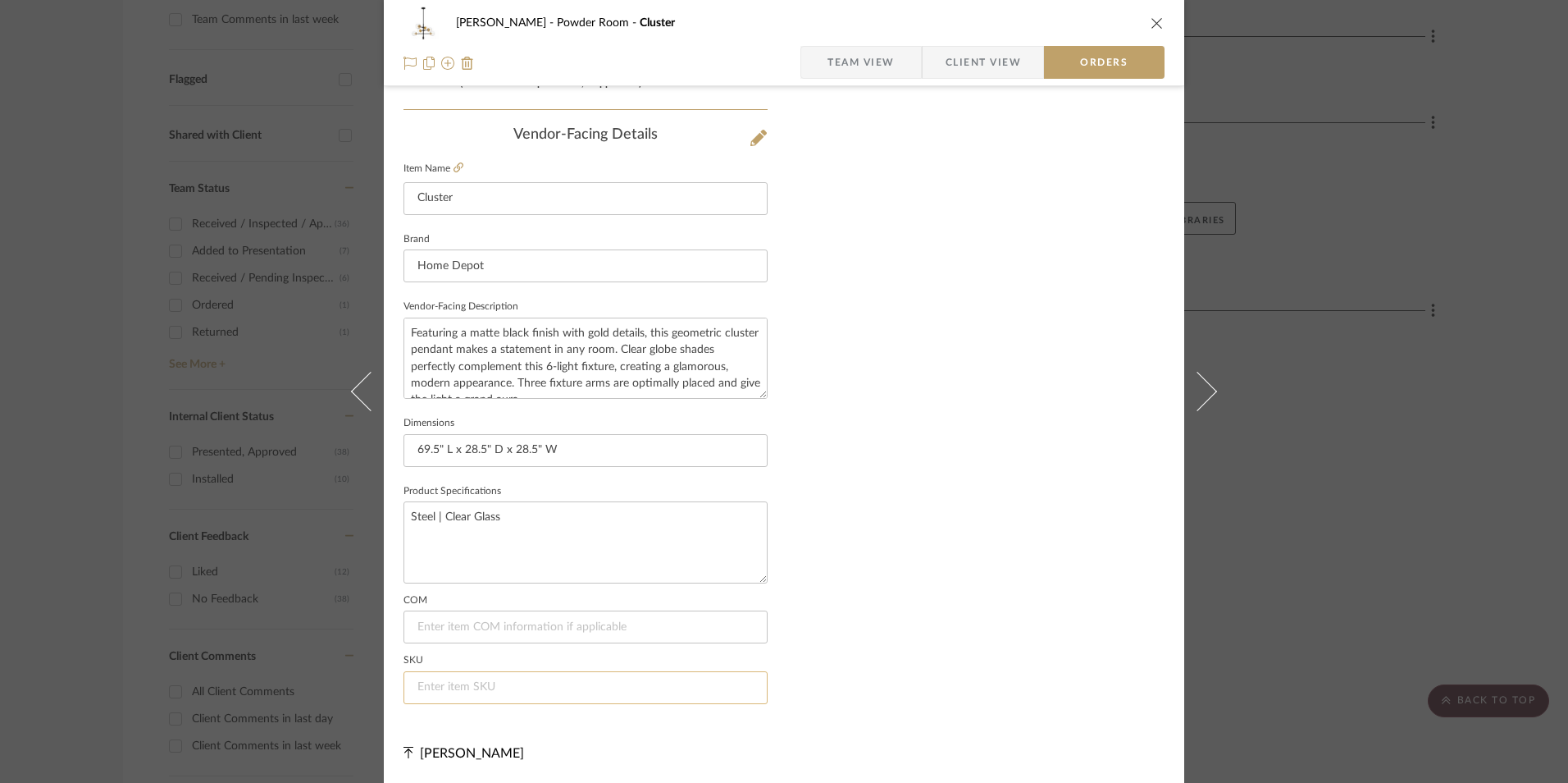
click at [485, 680] on input at bounding box center [585, 688] width 364 height 33
paste input "329430605"
type input "329430605"
click at [1150, 29] on icon "close" at bounding box center [1157, 23] width 13 height 13
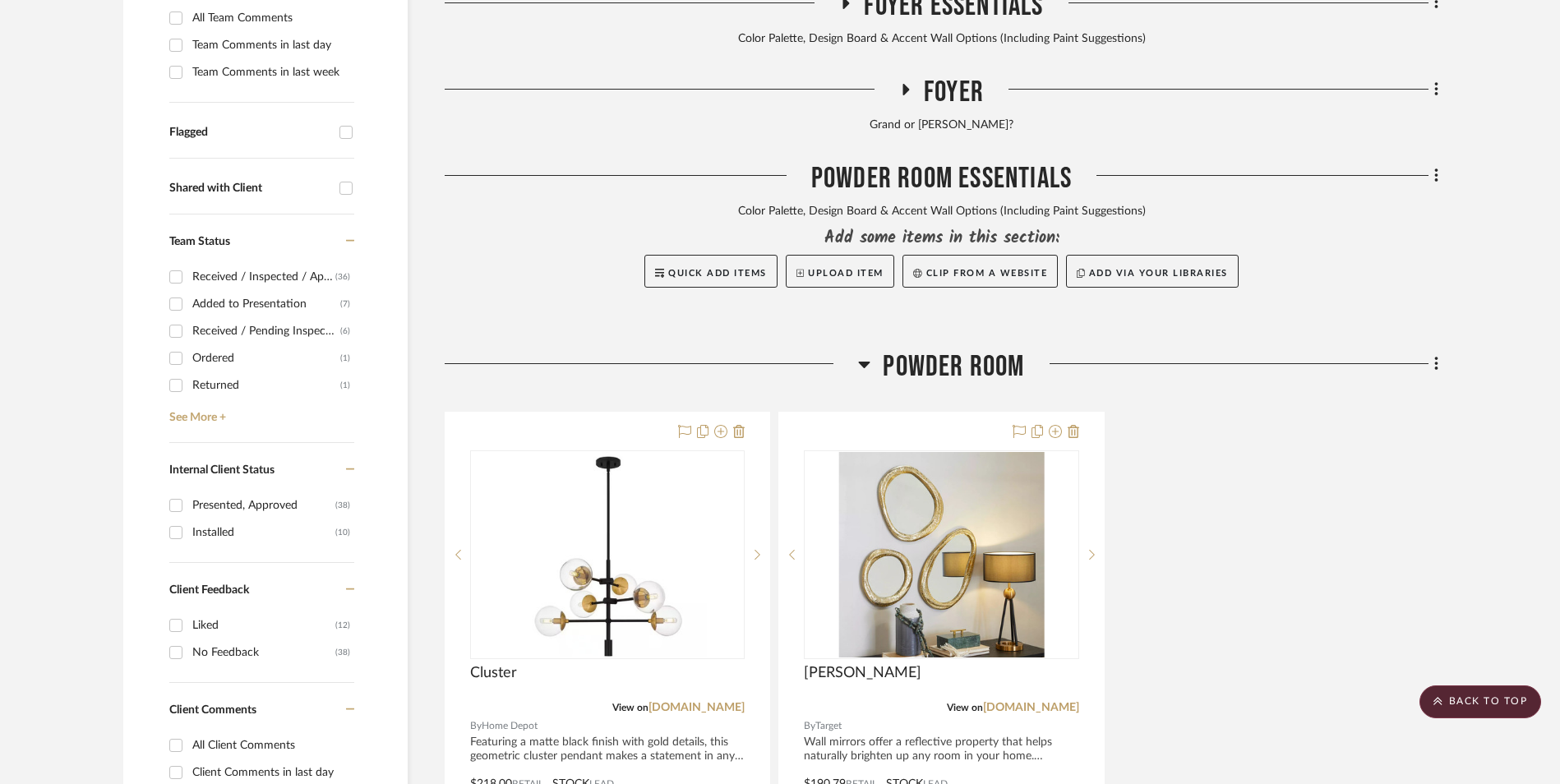
scroll to position [614, 0]
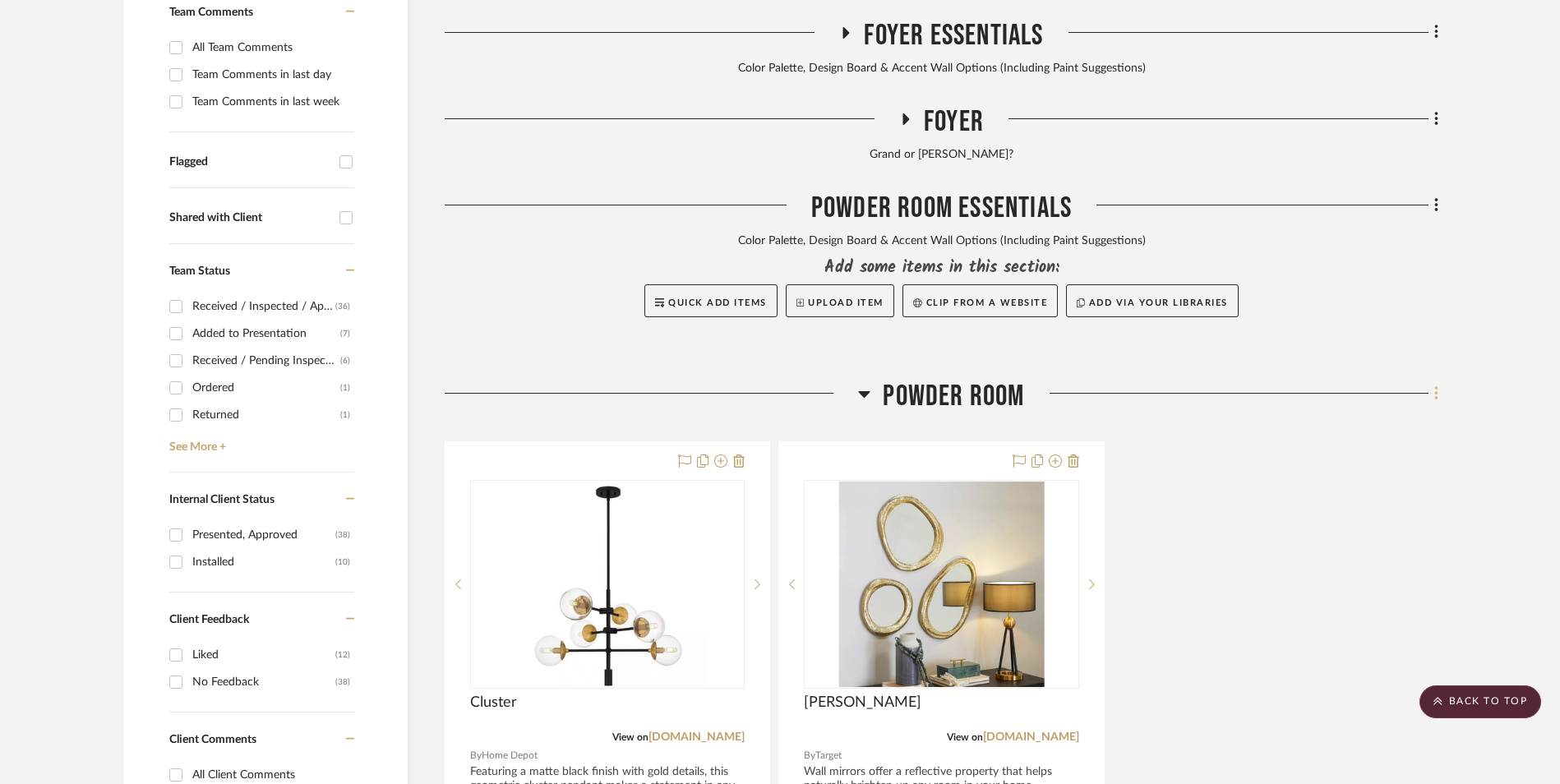
click at [1435, 386] on icon at bounding box center [1435, 392] width 3 height 14
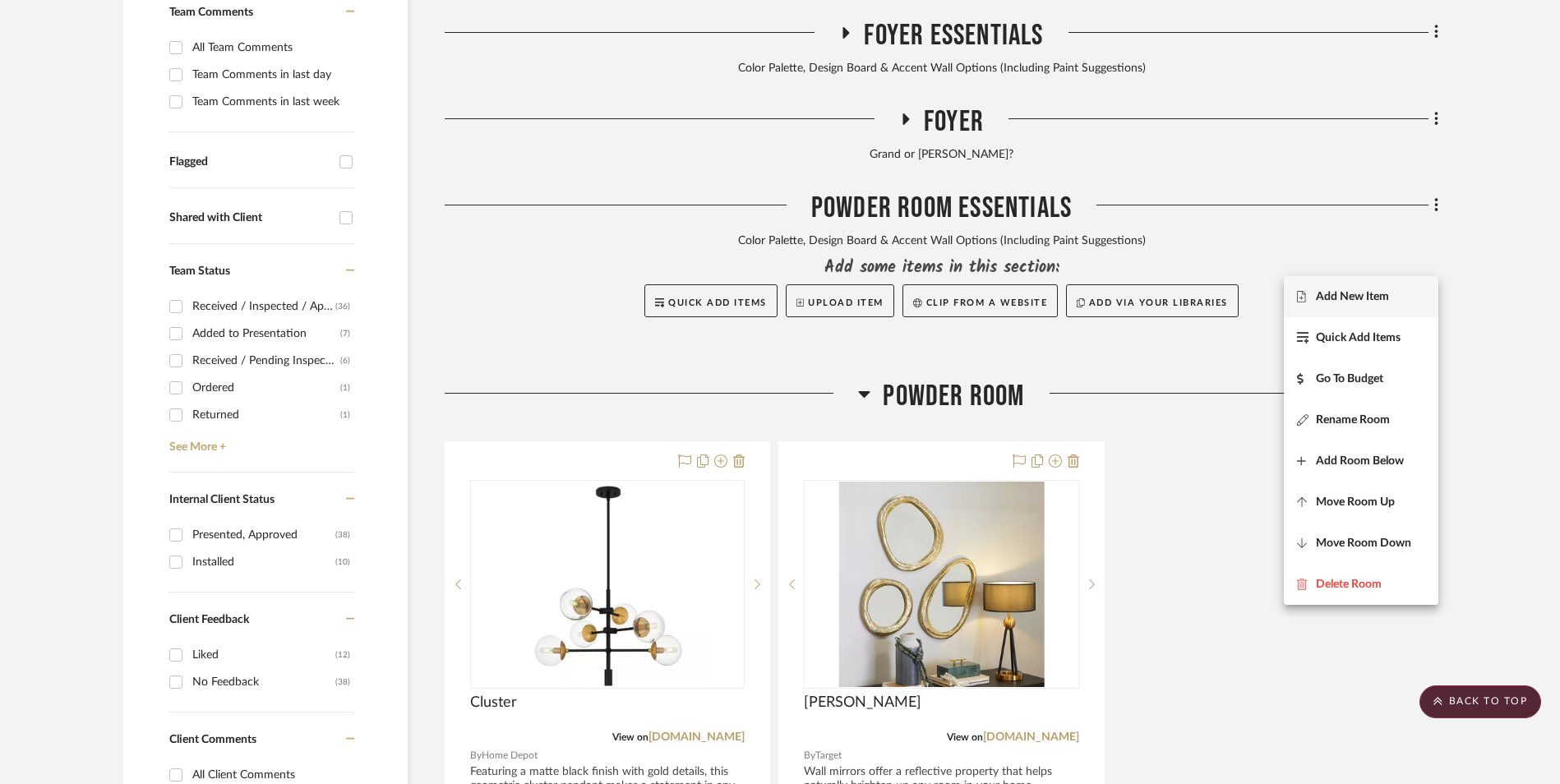
click at [1375, 296] on span "Add New Item" at bounding box center [1352, 297] width 73 height 14
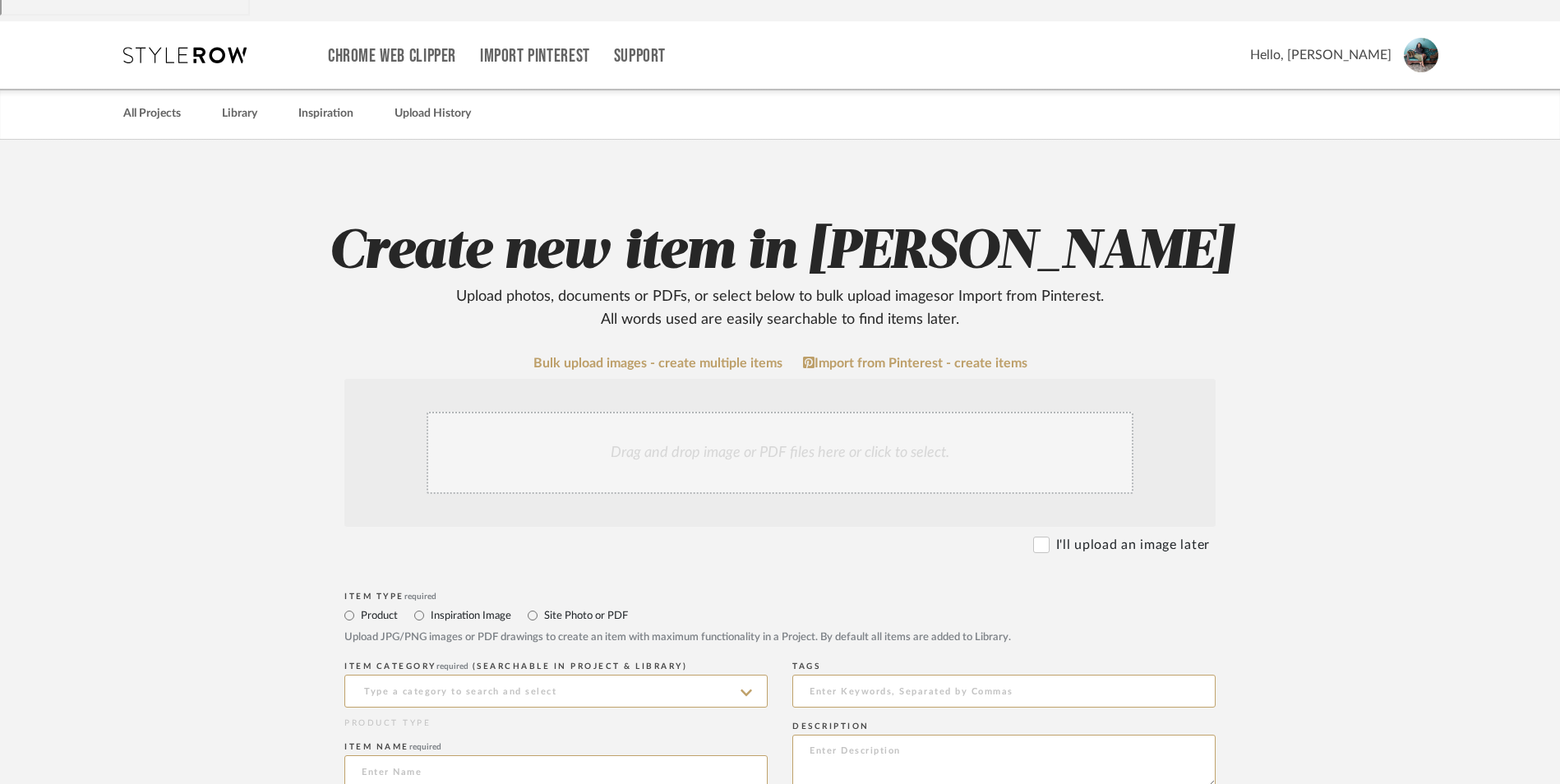
scroll to position [246, 0]
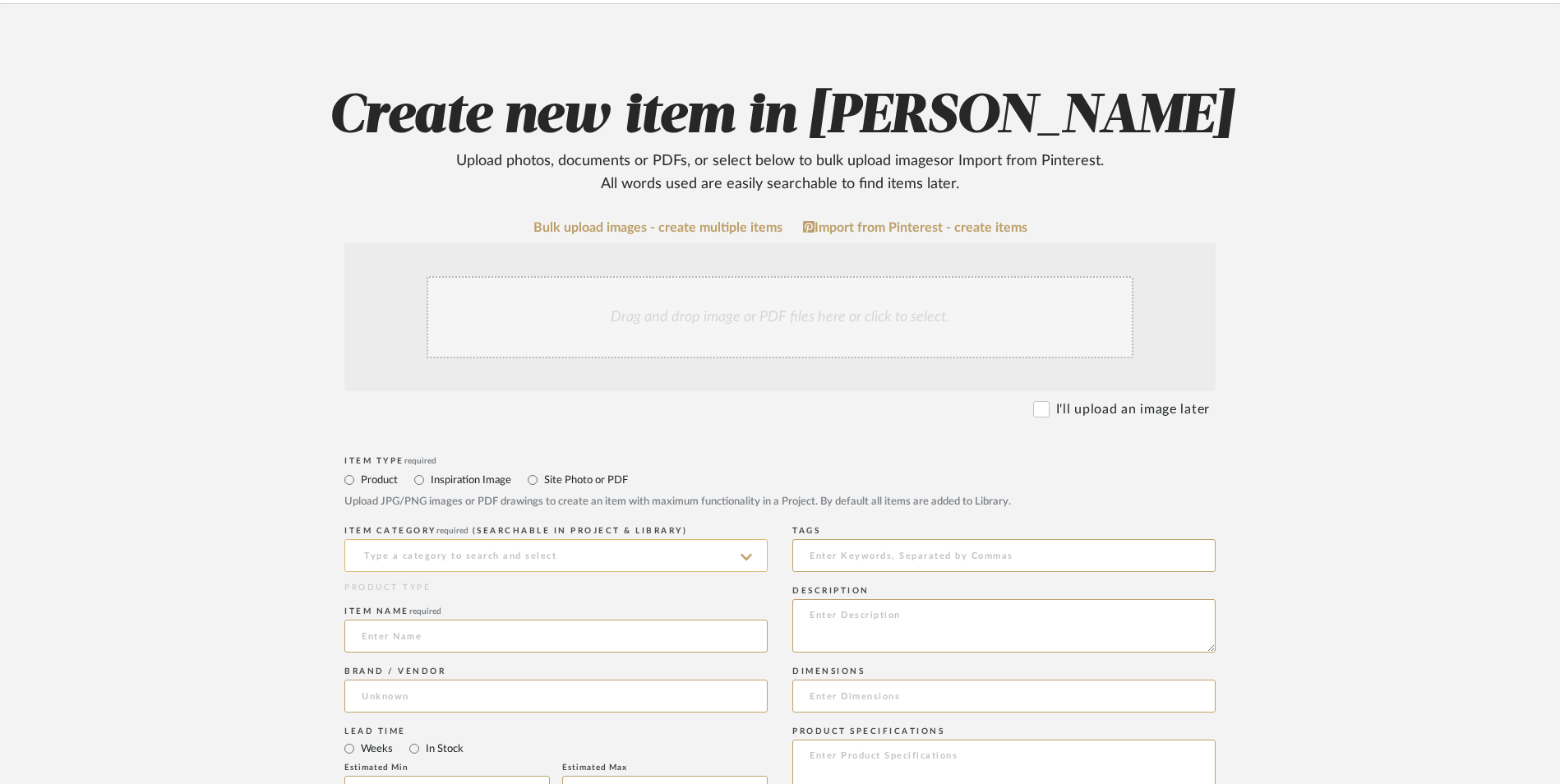
click at [527, 539] on input at bounding box center [555, 555] width 423 height 33
click at [461, 460] on div "Chandeliers" at bounding box center [555, 465] width 422 height 42
type input "Chandeliers"
click at [393, 619] on input at bounding box center [555, 636] width 423 height 33
type input "Tsukiko"
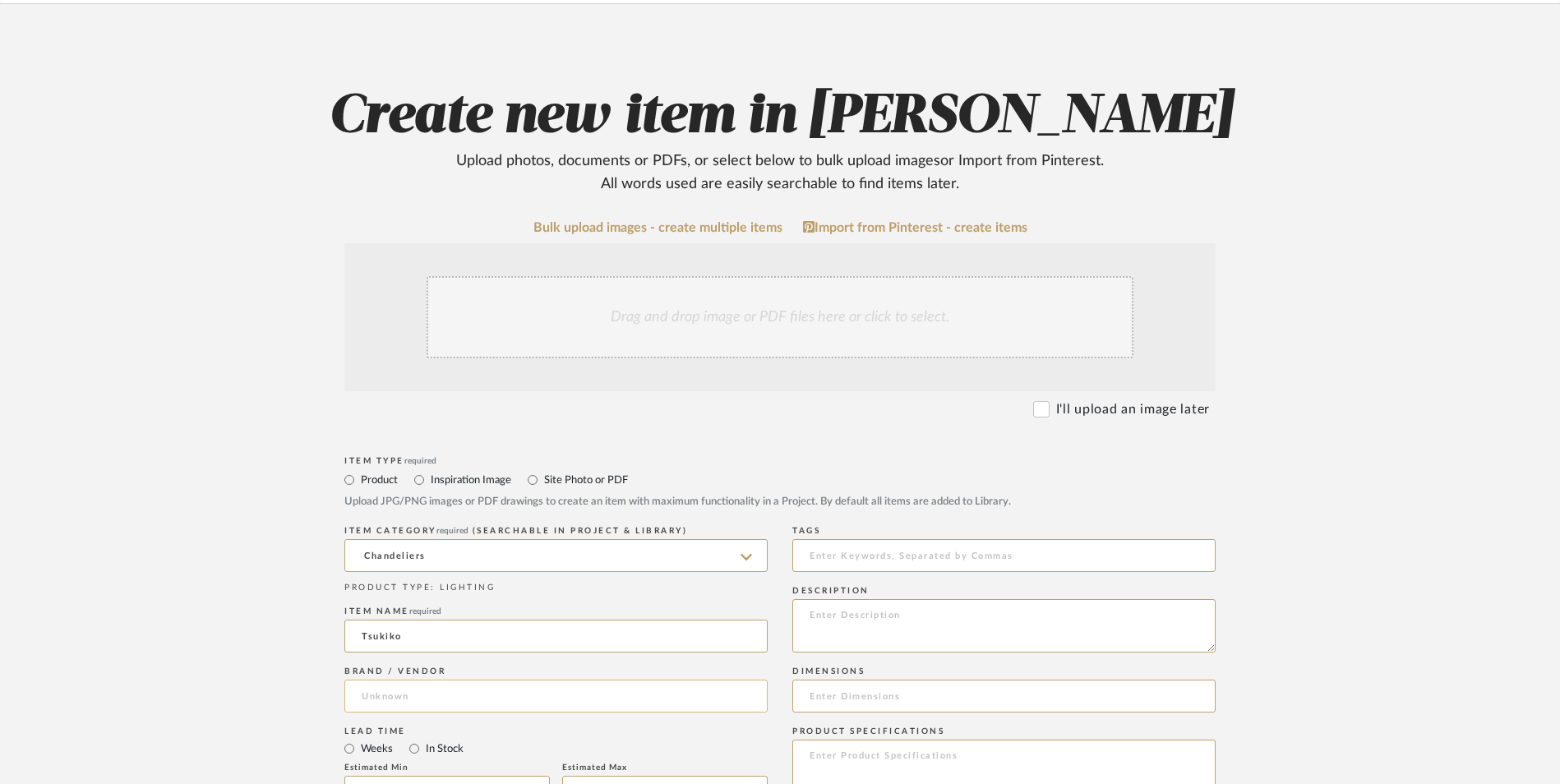
click at [432, 679] on input at bounding box center [555, 696] width 423 height 33
click at [440, 609] on mat-option "Walmart" at bounding box center [555, 606] width 422 height 42
type input "Walmart"
click at [414, 738] on input "In Stock" at bounding box center [414, 748] width 20 height 20
radio input "true"
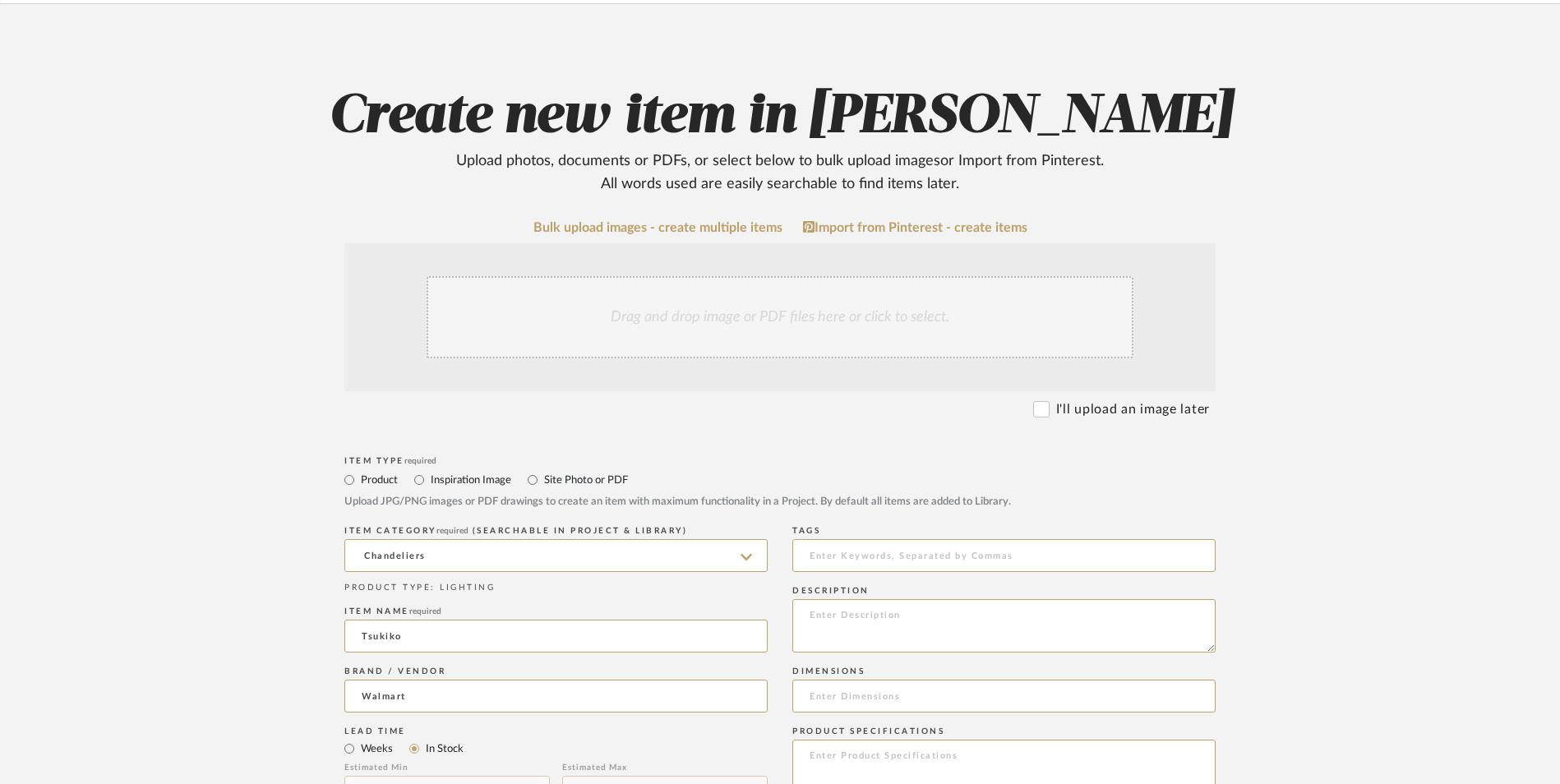
radio input "true"
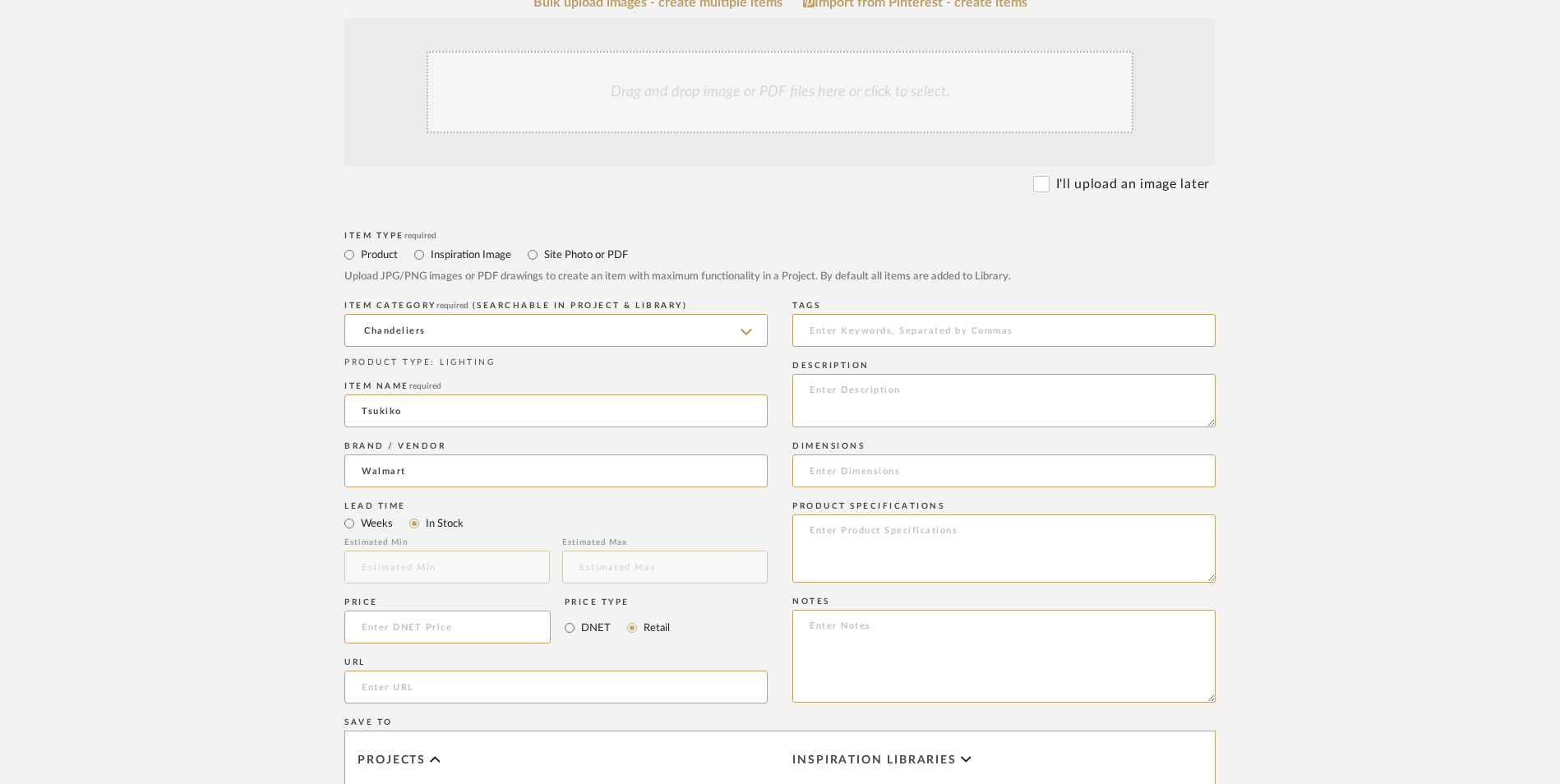
scroll to position [493, 0]
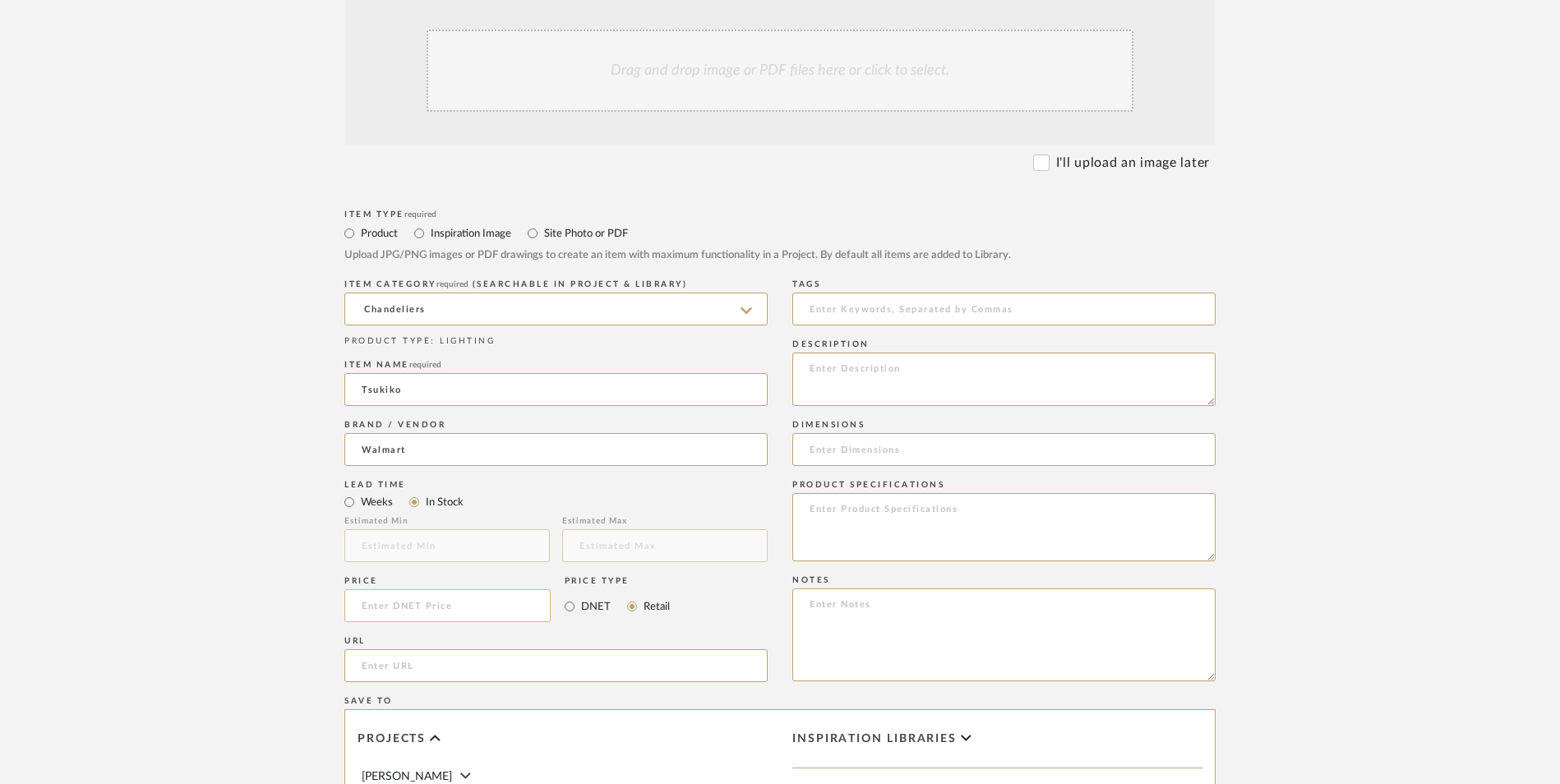
click at [453, 589] on input at bounding box center [447, 606] width 206 height 33
type input "$145.95"
click at [257, 514] on form "Bulk upload images - create multiple items Import from Pinterest - create items…" at bounding box center [779, 569] width 1047 height 1191
click at [513, 649] on input "url" at bounding box center [555, 666] width 423 height 33
paste input "[URL][DOMAIN_NAME][PERSON_NAME]"
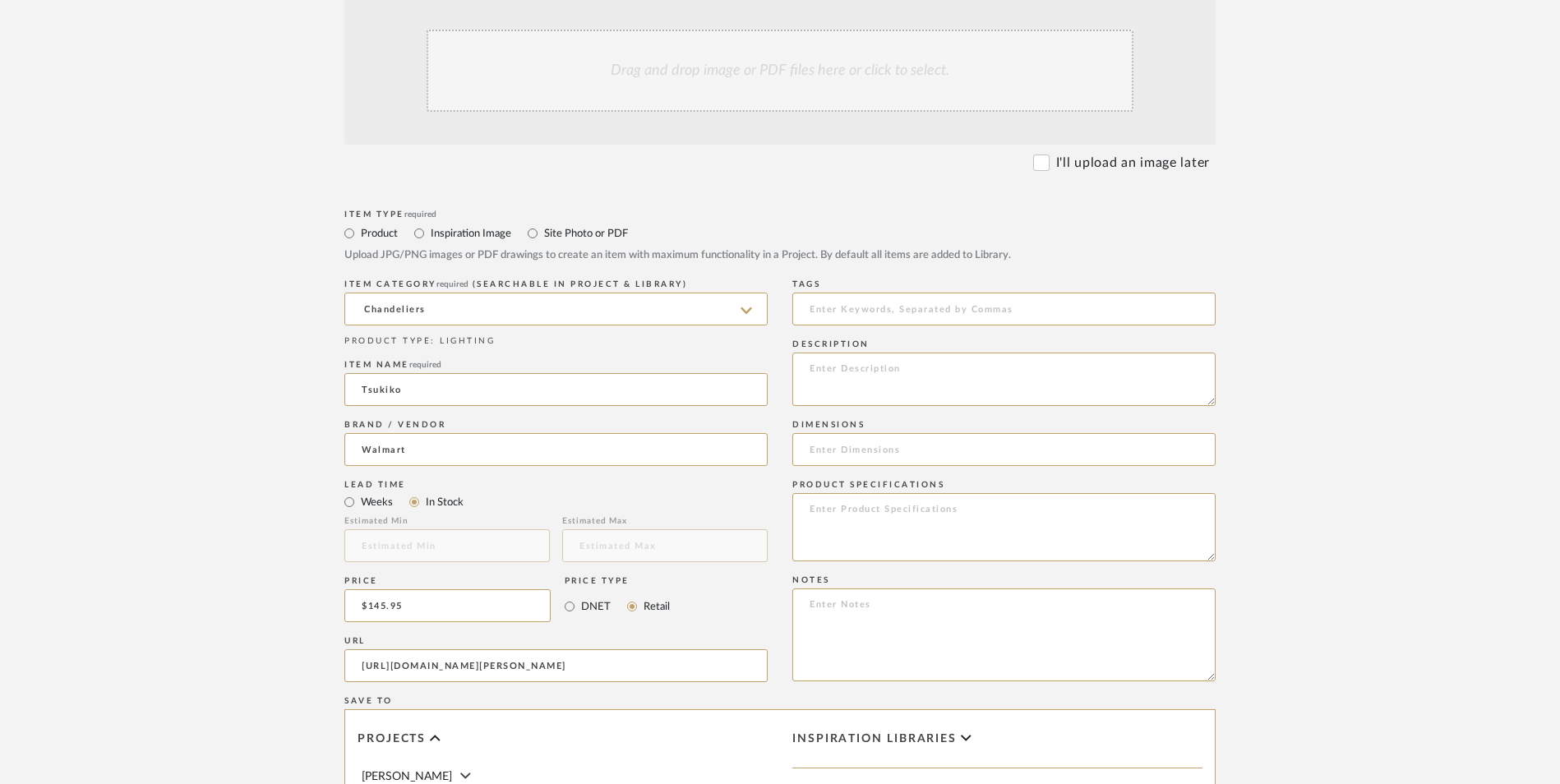
scroll to position [0, 285]
type input "[URL][DOMAIN_NAME][PERSON_NAME]"
click at [125, 486] on upload-items "Create new item in [PERSON_NAME] Upload photos, documents or PDFs, or select be…" at bounding box center [780, 481] width 1560 height 1448
click at [970, 589] on textarea at bounding box center [1004, 635] width 423 height 93
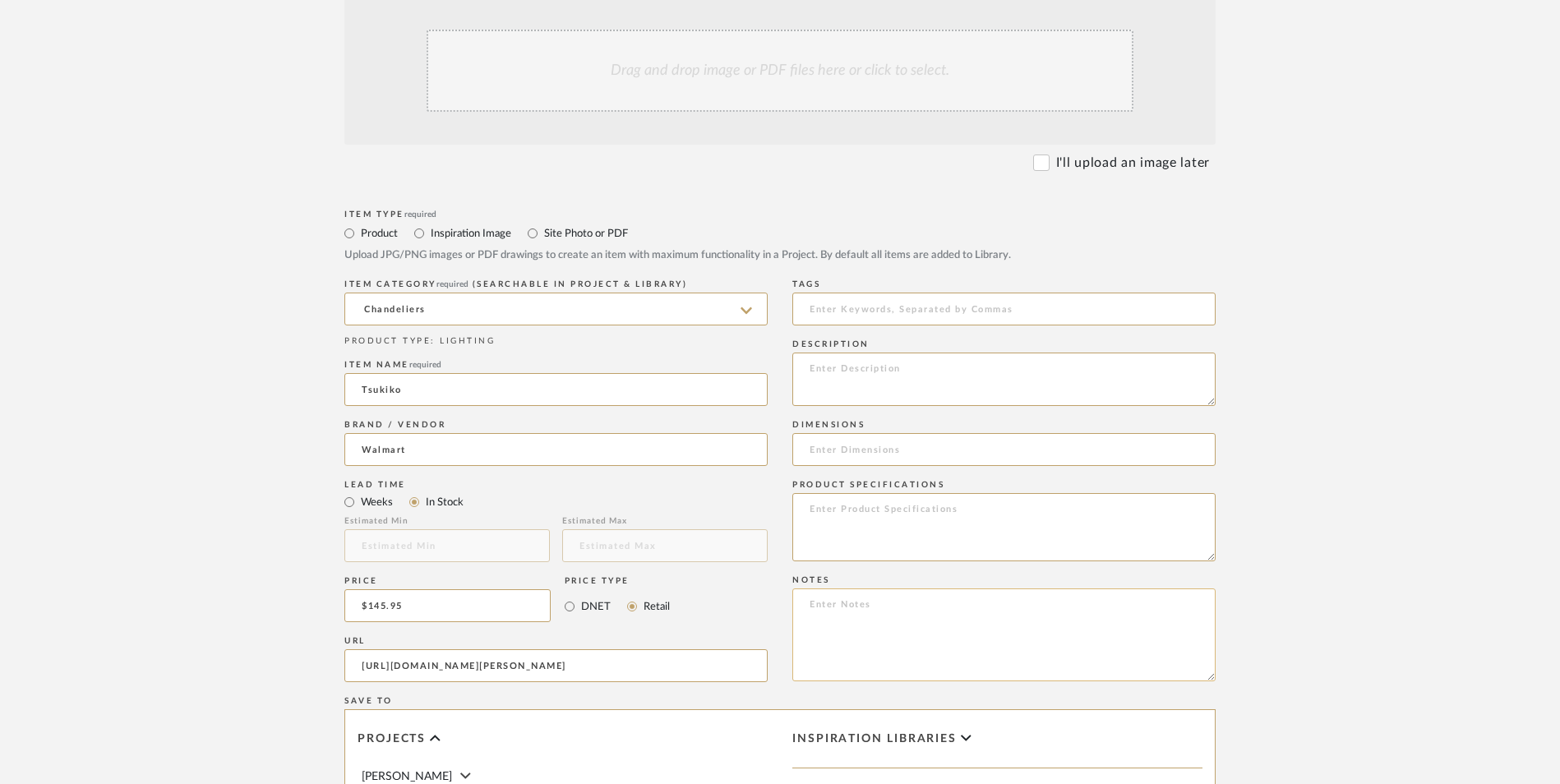
paste textarea "Option 1: ETA: SKU: Reviews - Stars Return | Refund Policy:"
click at [853, 589] on textarea "Option 1: ETA: SKU: Reviews - Stars Return | Refund Policy:" at bounding box center [1004, 635] width 423 height 93
click at [885, 589] on textarea "[MEDICAL_DATA]: ETA: SKU: Reviews - Stars Return | Refund Policy:" at bounding box center [1004, 635] width 423 height 93
click at [840, 589] on textarea "[MEDICAL_DATA]: Chandeliers ETA: SKU: Reviews - Stars Return | Refund Policy:" at bounding box center [1004, 635] width 423 height 93
type textarea "[MEDICAL_DATA]: Chandeliers ETA: [DATE] SKU: Reviews - Stars Return | Refund Po…"
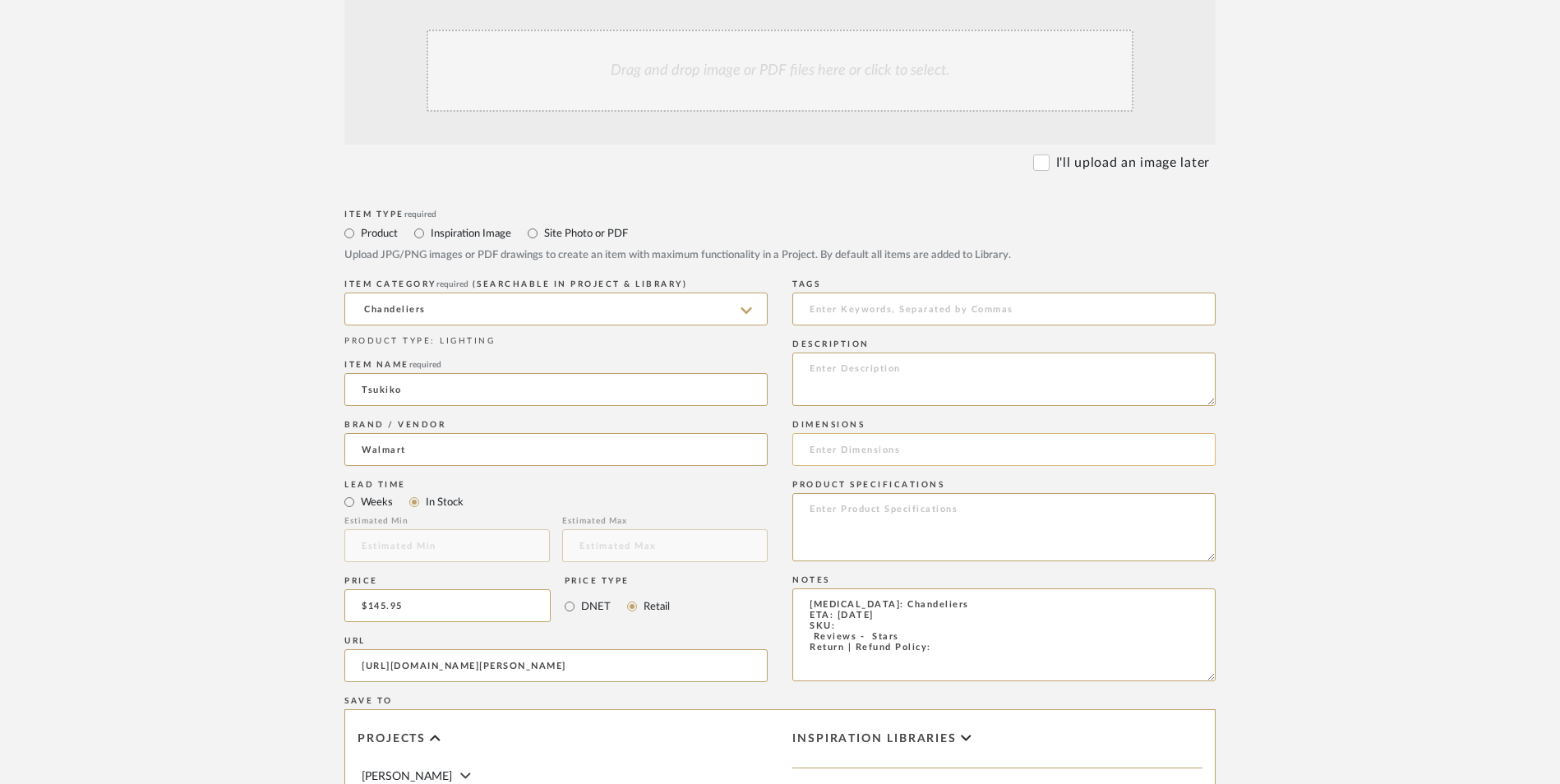
click at [857, 433] on input at bounding box center [1004, 450] width 423 height 33
paste input "10.5 in. L X 9 in. W X 20.25 in. H"
drag, startPoint x: 851, startPoint y: 316, endPoint x: 837, endPoint y: 318, distance: 14.1
click at [837, 433] on input "10.5 in. L X 9 in. W X 20.25 in. H" at bounding box center [1004, 450] width 423 height 33
click at [851, 433] on input "10.5 in. L X 9 in. W X 20.25 in. H" at bounding box center [1004, 450] width 423 height 33
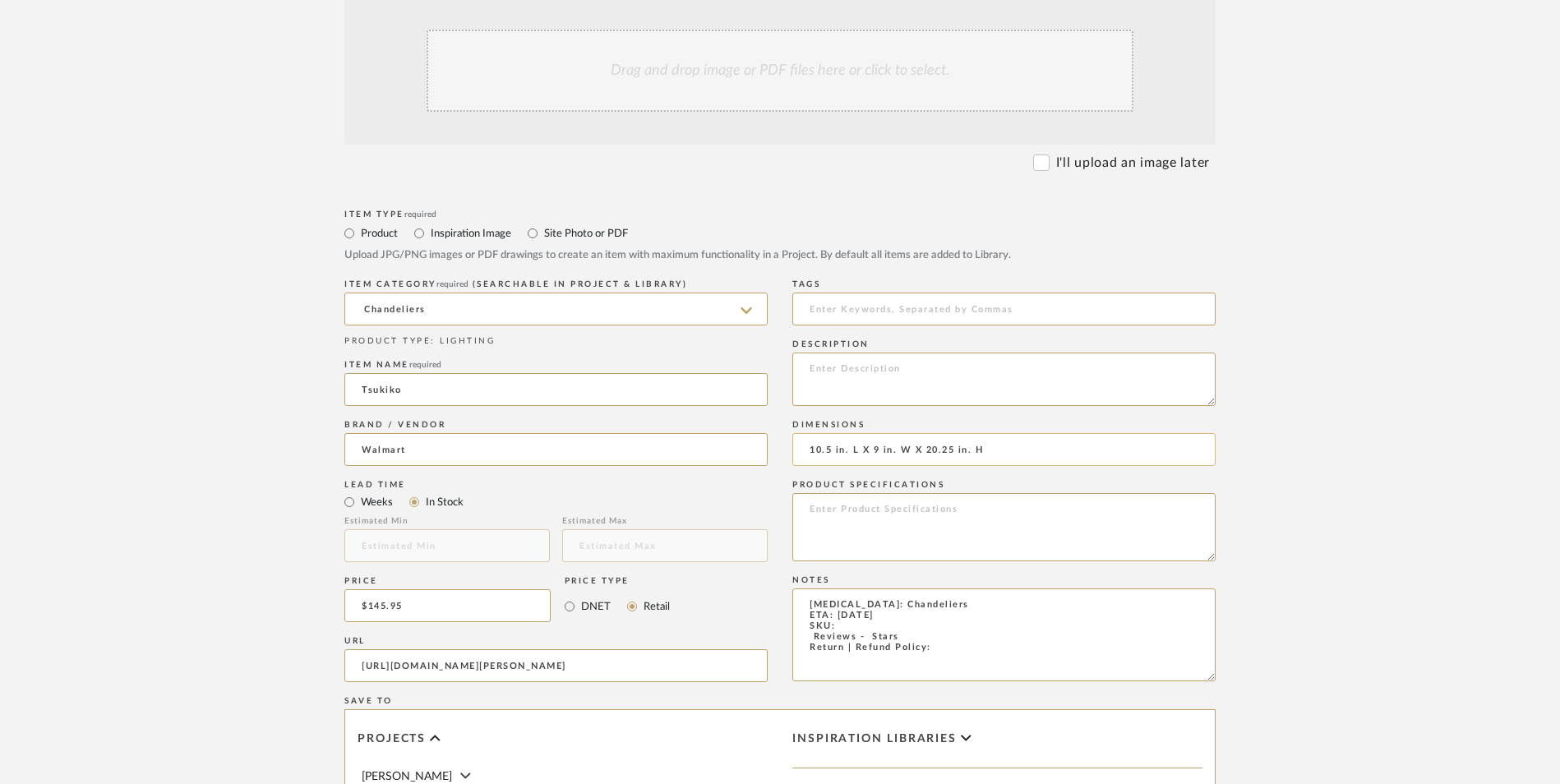
click at [851, 433] on input "10.5 in. L X 9 in. W X 20.25 in. H" at bounding box center [1004, 450] width 423 height 33
drag, startPoint x: 854, startPoint y: 316, endPoint x: 830, endPoint y: 318, distance: 24.1
click at [830, 433] on input "10.5 in. L X 9 in. W X 20.25 in. H" at bounding box center [1004, 450] width 423 height 33
drag, startPoint x: 887, startPoint y: 314, endPoint x: 866, endPoint y: 317, distance: 21.2
click at [866, 433] on input "10.5" L X 9 in. W X 20.25 in. H" at bounding box center [1004, 450] width 423 height 33
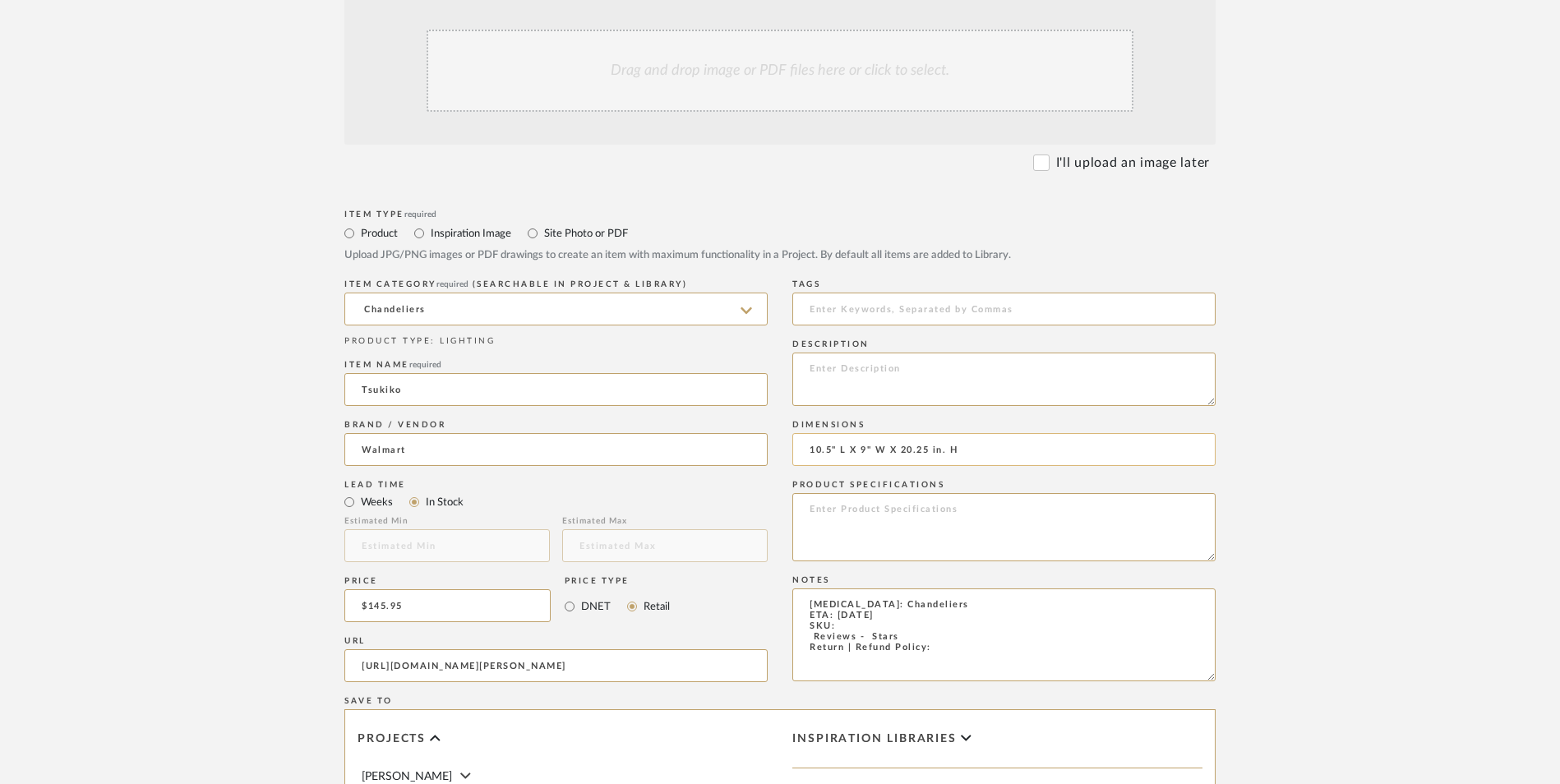
drag, startPoint x: 950, startPoint y: 314, endPoint x: 926, endPoint y: 317, distance: 24.2
click at [926, 433] on input "10.5" L X 9" W X 20.25 in. H" at bounding box center [1004, 450] width 423 height 33
type input "10.5" L X 9" W X 20.25" H"
click at [898, 493] on textarea at bounding box center [1004, 527] width 423 height 68
type textarea "Metal"
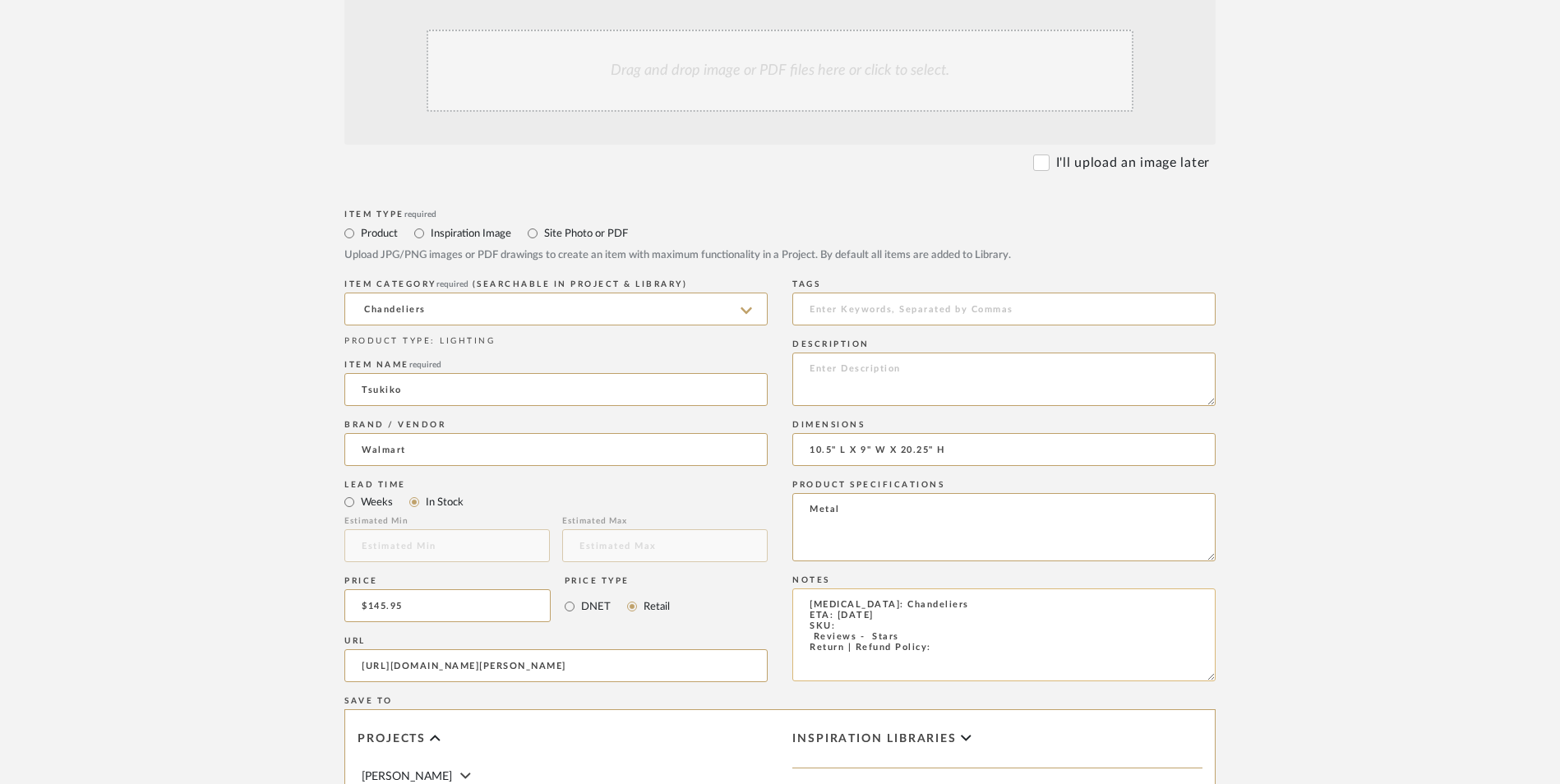
click at [955, 589] on textarea "[MEDICAL_DATA]: Chandeliers ETA: [DATE] SKU: Reviews - Stars Return | Refund Po…" at bounding box center [1004, 635] width 423 height 93
click at [852, 589] on textarea "[MEDICAL_DATA]: Chandeliers ETA: [DATE] SKU: Reviews - Stars Return | Refund Po…" at bounding box center [1004, 635] width 423 height 93
paste textarea "FD10021-6KB"
drag, startPoint x: 904, startPoint y: 500, endPoint x: 788, endPoint y: 501, distance: 116.0
click at [788, 501] on div "Item Type required Product Inspiration Image Site Photo or PDF Upload JPG/PNG i…" at bounding box center [780, 685] width 871 height 959
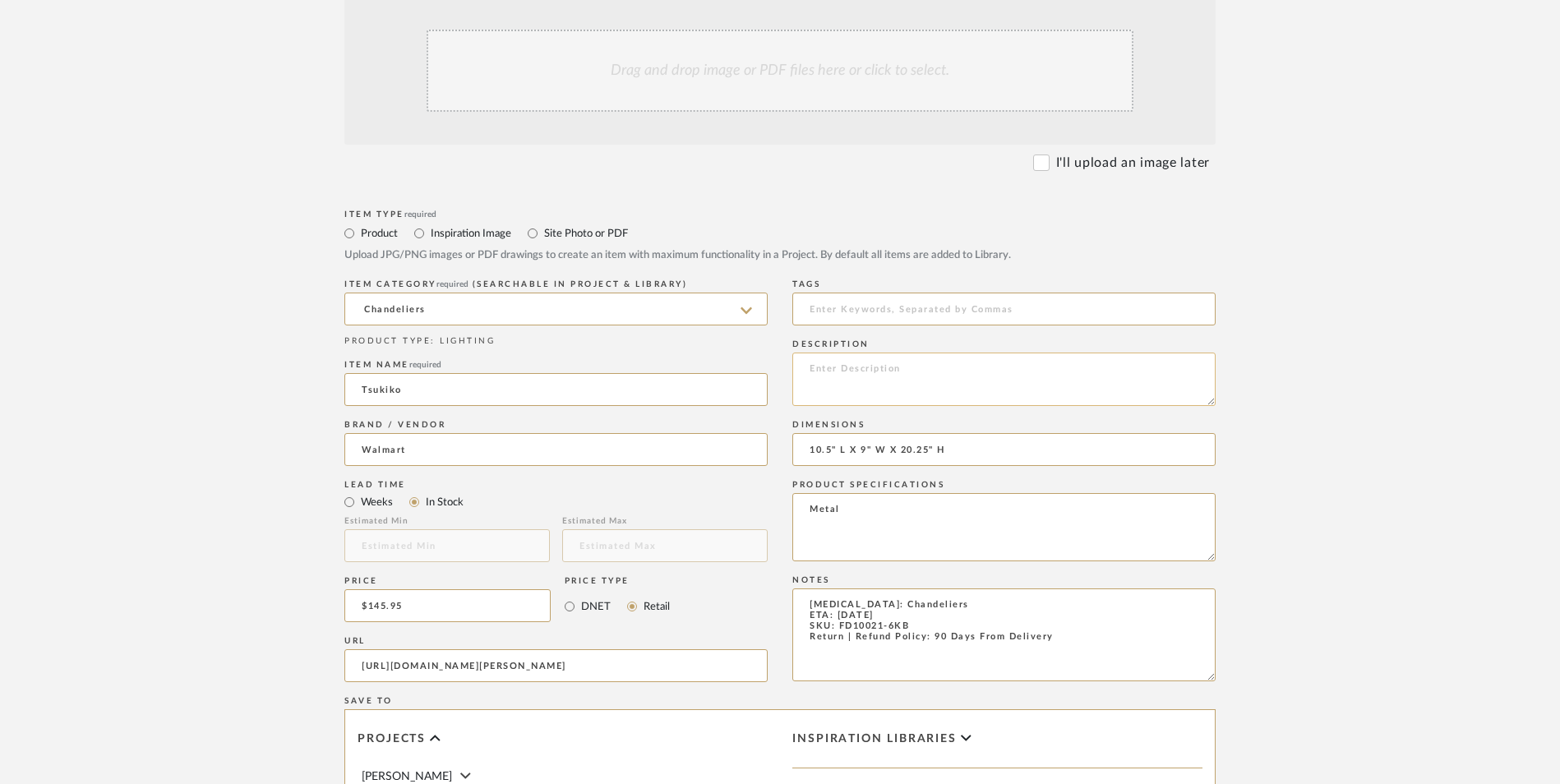
type textarea "[MEDICAL_DATA]: Chandeliers ETA: [DATE] SKU: FD10021-6KB Return | Refund Policy…"
click at [861, 353] on textarea at bounding box center [1004, 379] width 423 height 53
paste textarea "Arrive home to, or enter an establishment with a breath of fresh air thanks to …"
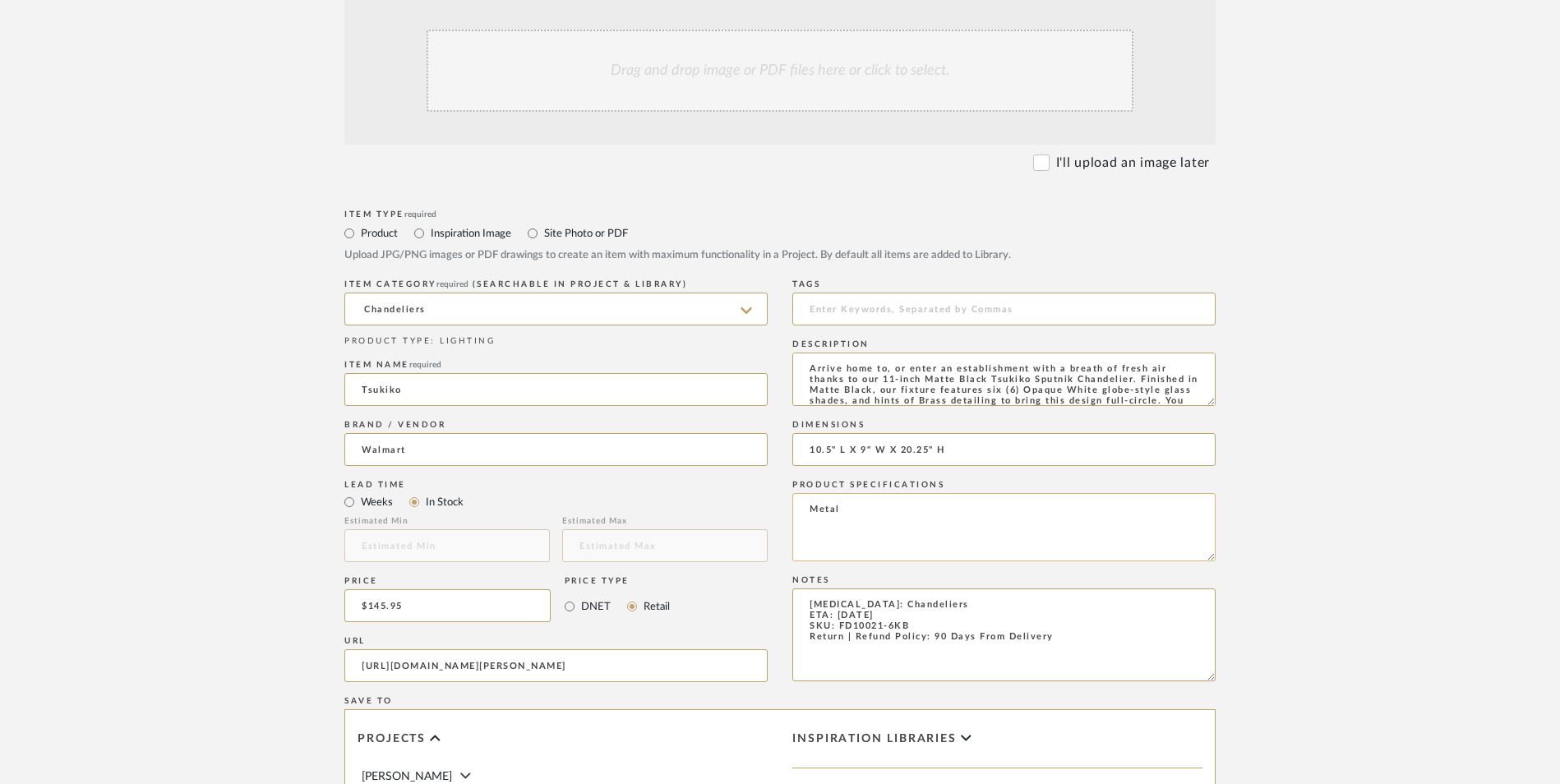
scroll to position [22, 0]
type textarea "Arrive home to, or enter an establishment with a breath of fresh air thanks to …"
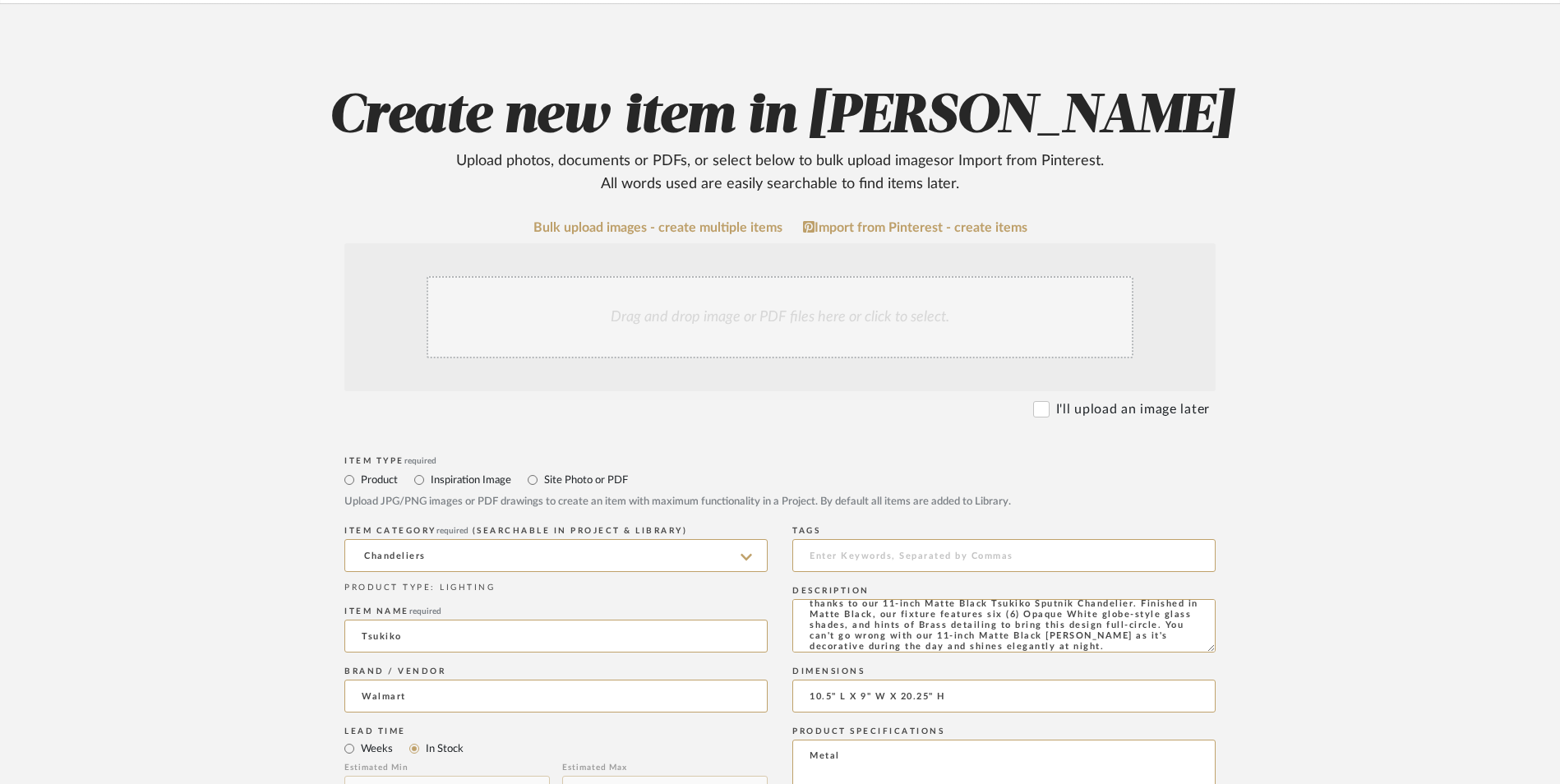
click at [757, 244] on div "Drag and drop image or PDF files here or click to select." at bounding box center [780, 318] width 871 height 148
click at [768, 276] on div "Drag and drop image or PDF files here or click to select." at bounding box center [780, 317] width 707 height 82
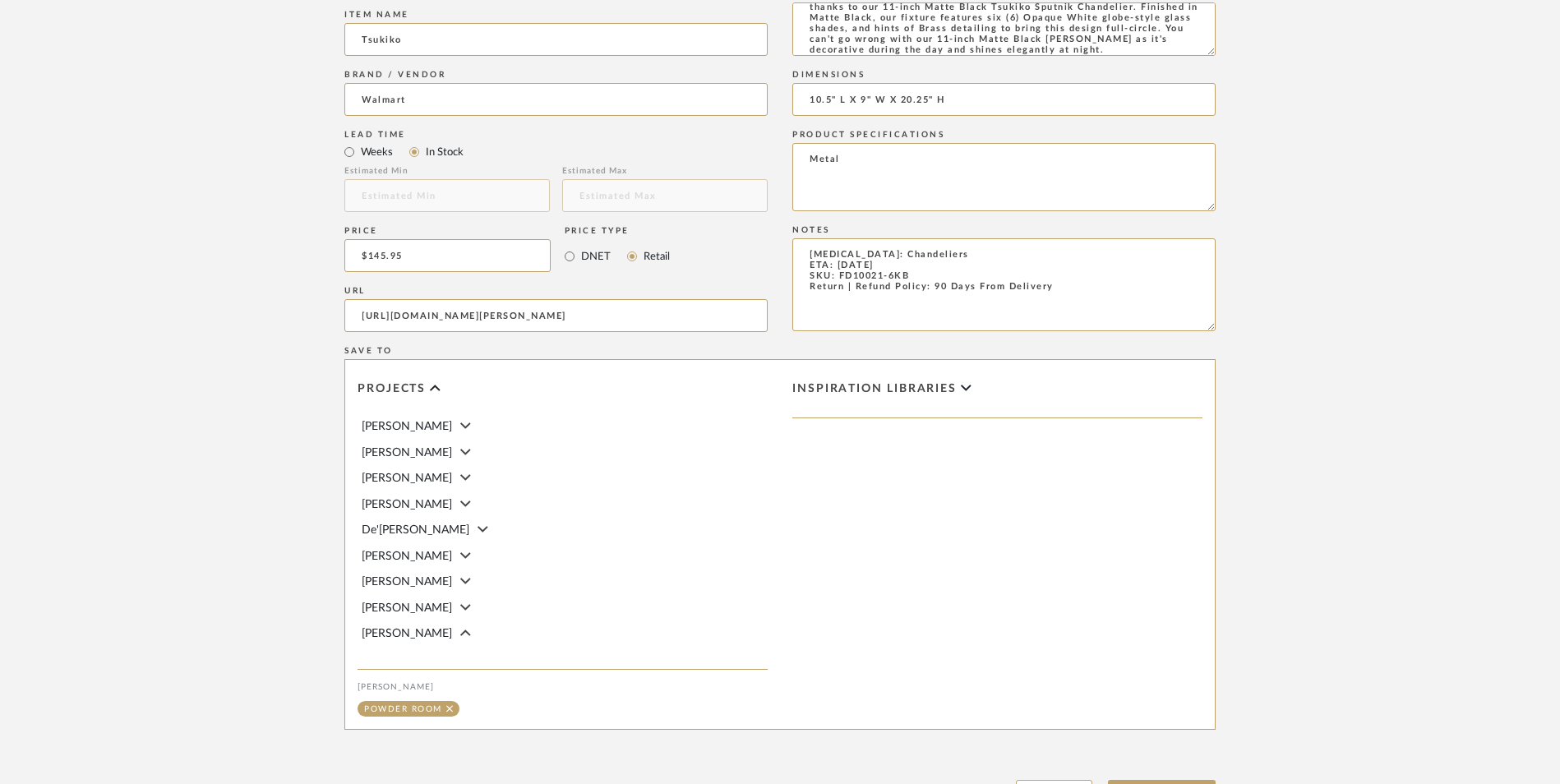
scroll to position [1033, 0]
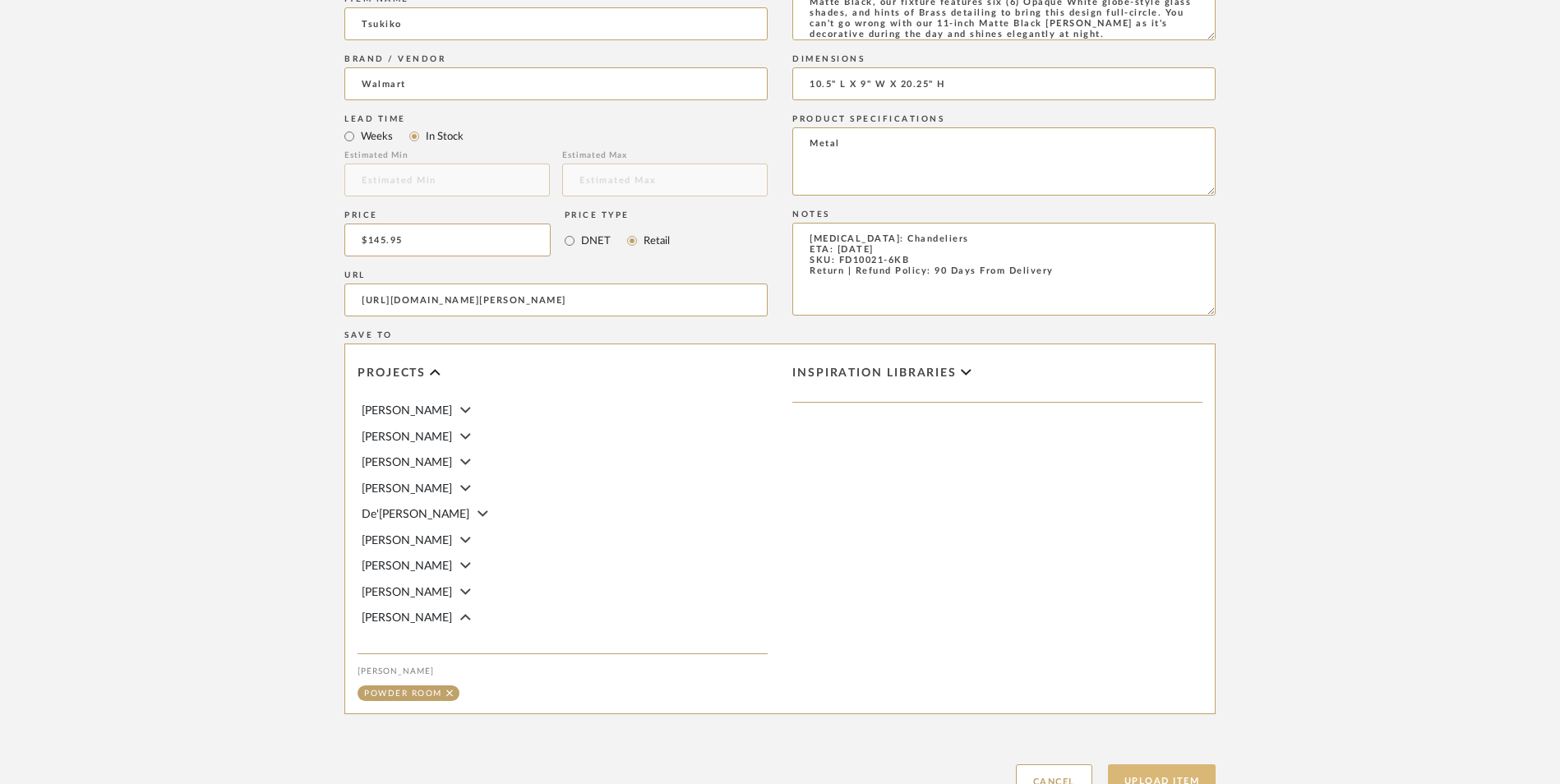
click at [1163, 764] on button "Upload Item" at bounding box center [1162, 781] width 108 height 34
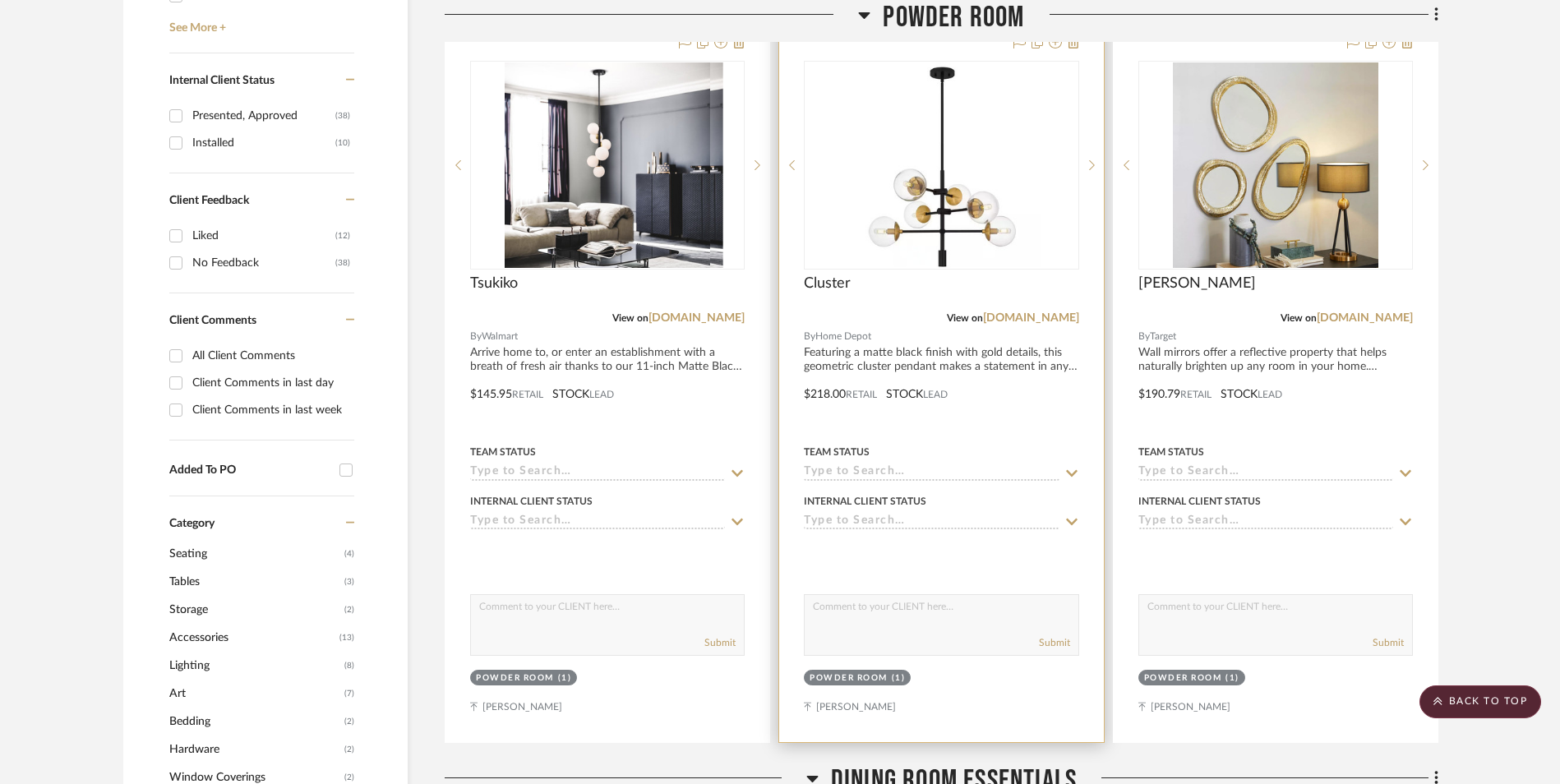
scroll to position [861, 0]
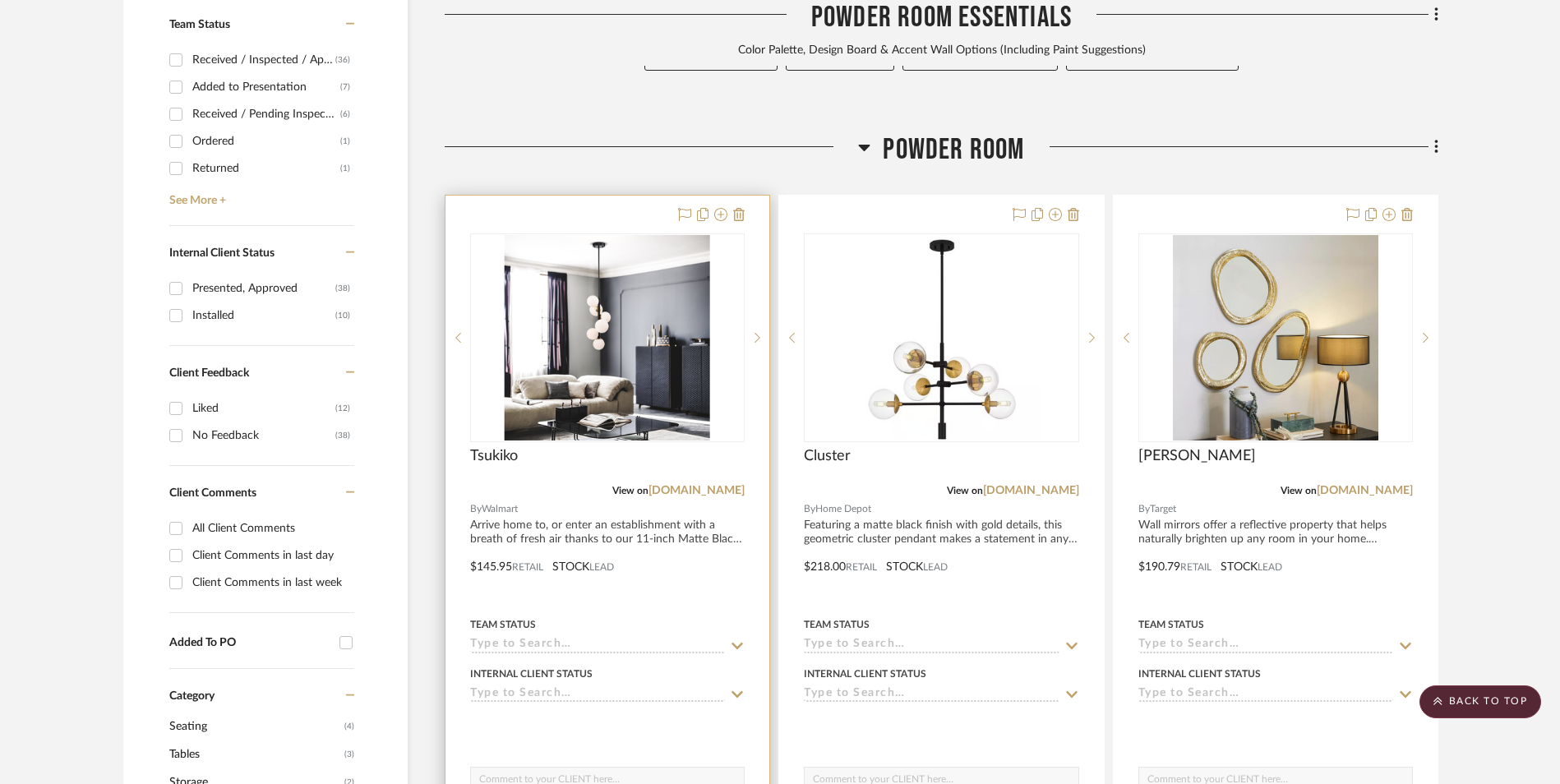
click at [617, 260] on img "0" at bounding box center [607, 338] width 205 height 205
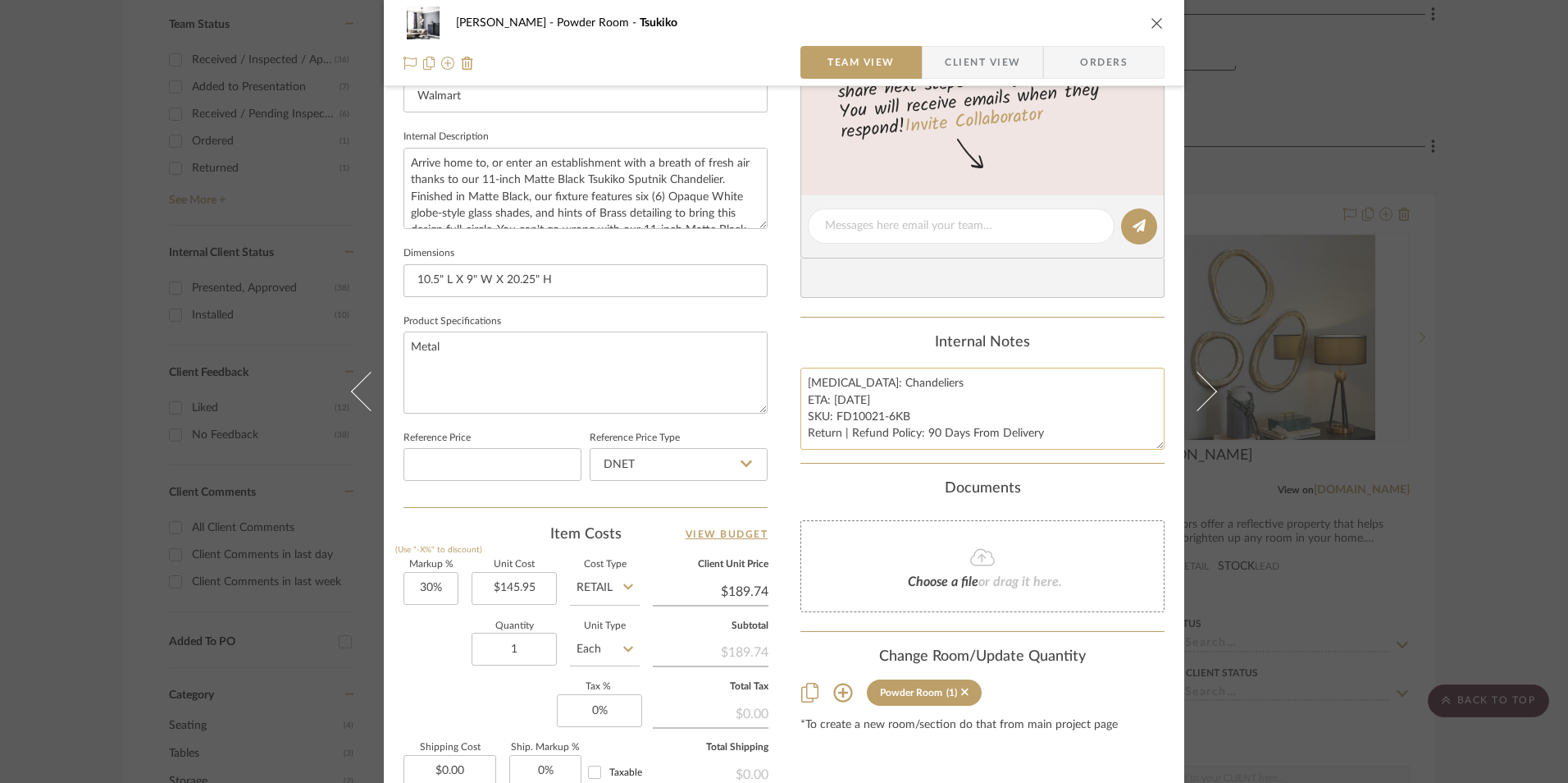
scroll to position [575, 0]
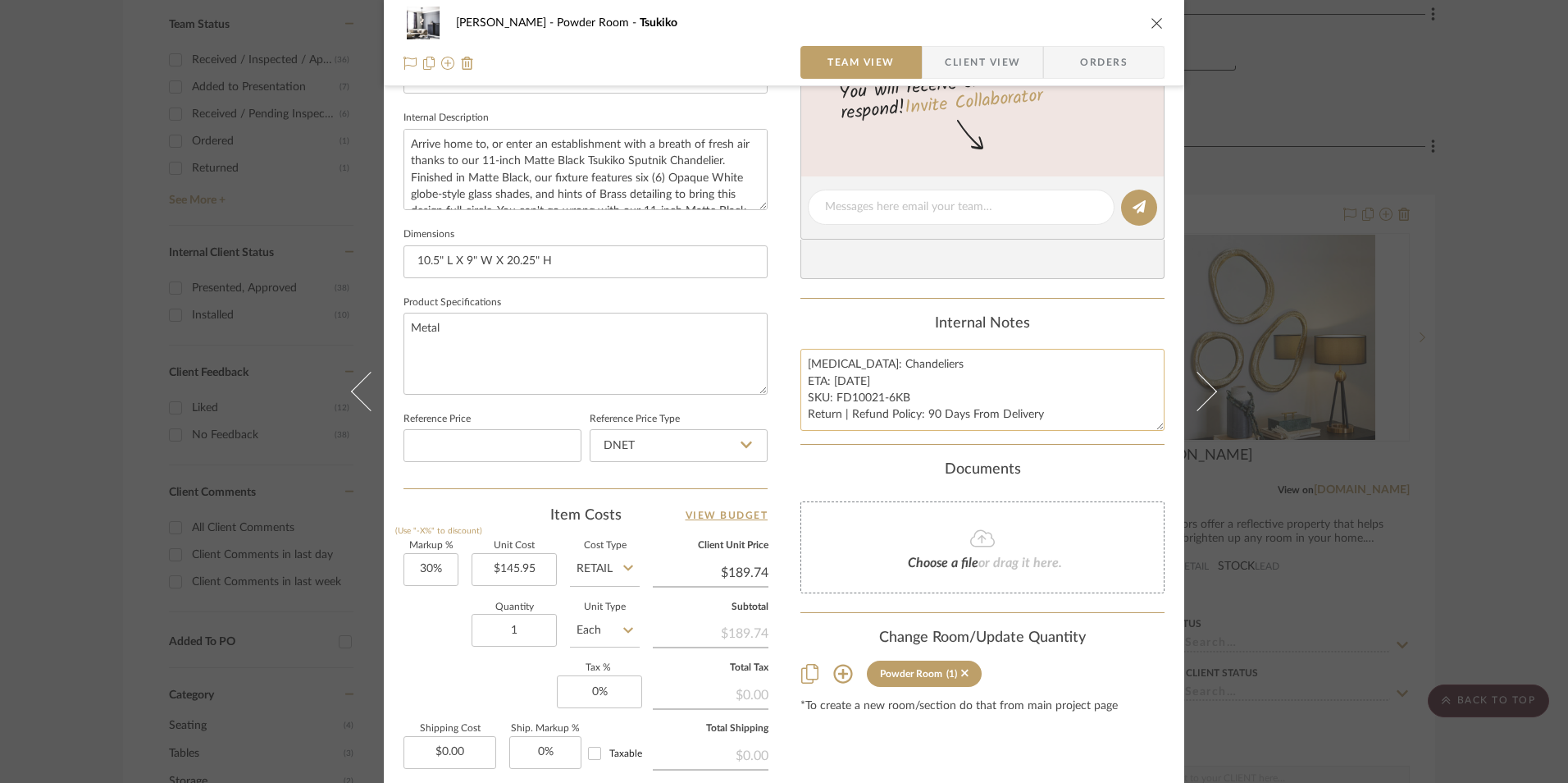
click at [867, 414] on textarea "[MEDICAL_DATA]: Chandeliers ETA: [DATE] SKU: FD10021-6KB Return | Refund Policy…" at bounding box center [983, 389] width 364 height 81
drag, startPoint x: 903, startPoint y: 398, endPoint x: 832, endPoint y: 396, distance: 71.0
click at [832, 396] on textarea "[MEDICAL_DATA]: Chandeliers ETA: [DATE] SKU: FD10021-6KB Return | Refund Policy…" at bounding box center [983, 389] width 364 height 81
click at [698, 442] on input "DNET" at bounding box center [679, 446] width 178 height 33
click at [688, 519] on div "Retail" at bounding box center [686, 529] width 203 height 42
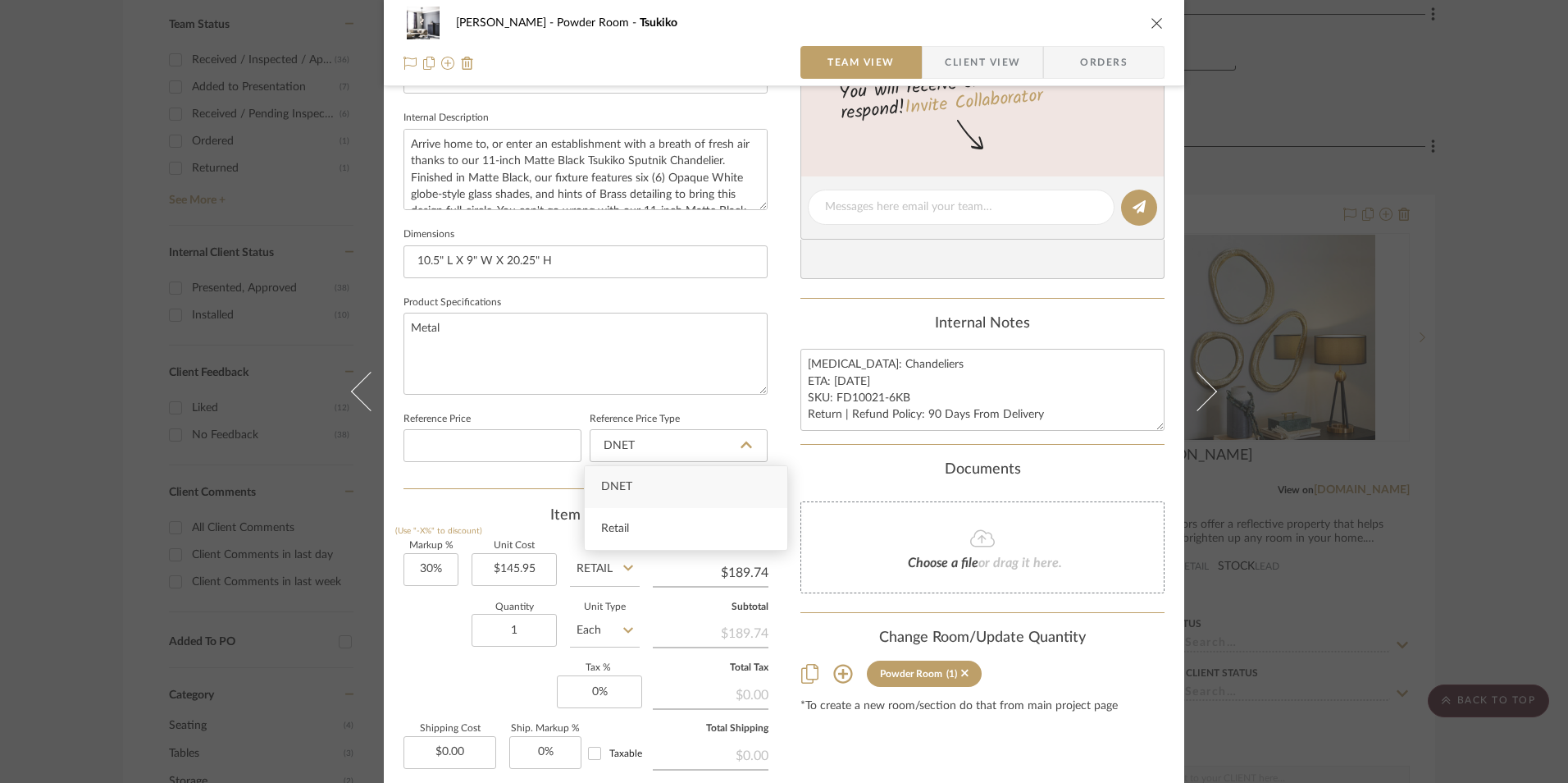
type input "Retail"
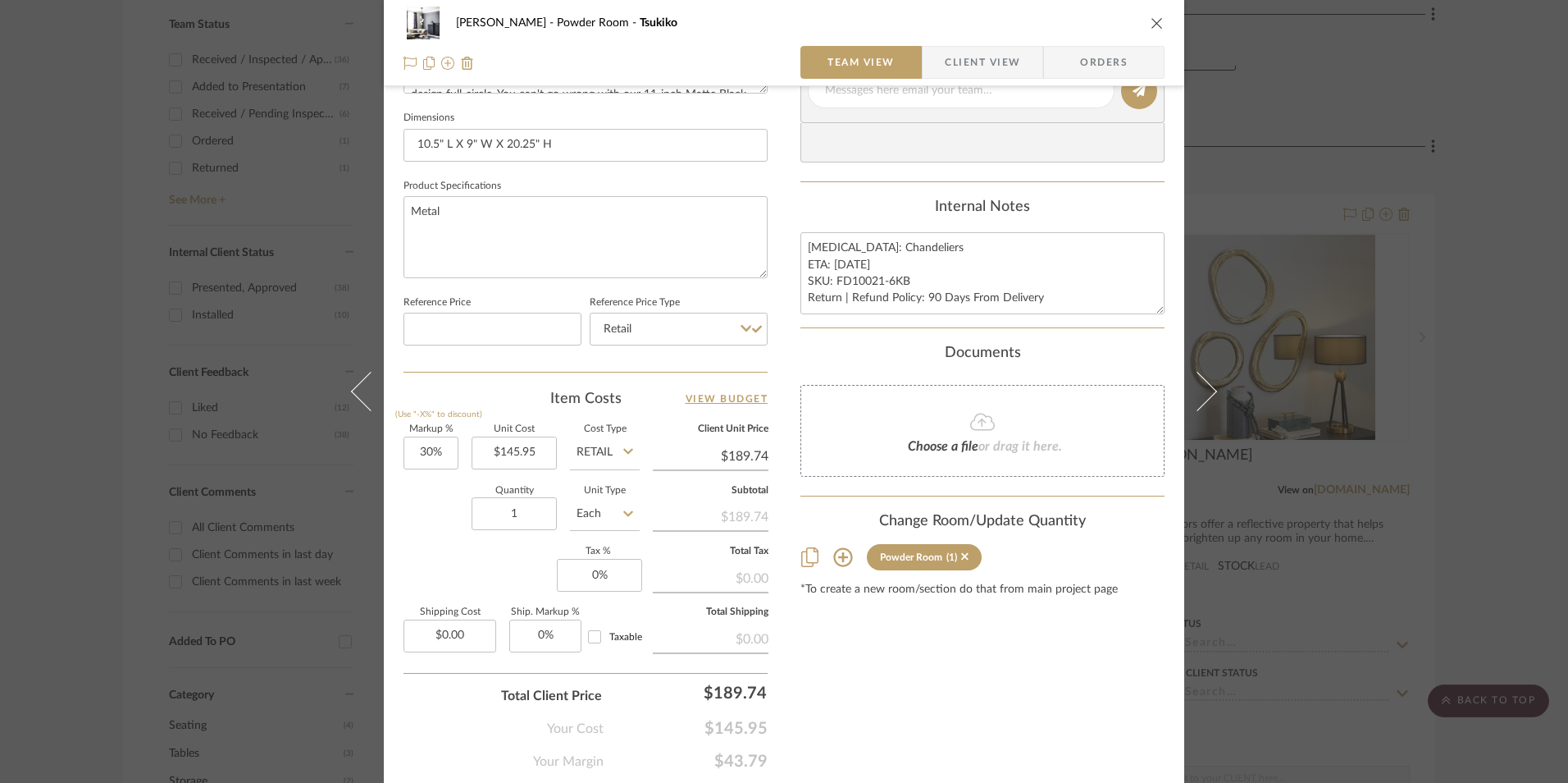
scroll to position [745, 0]
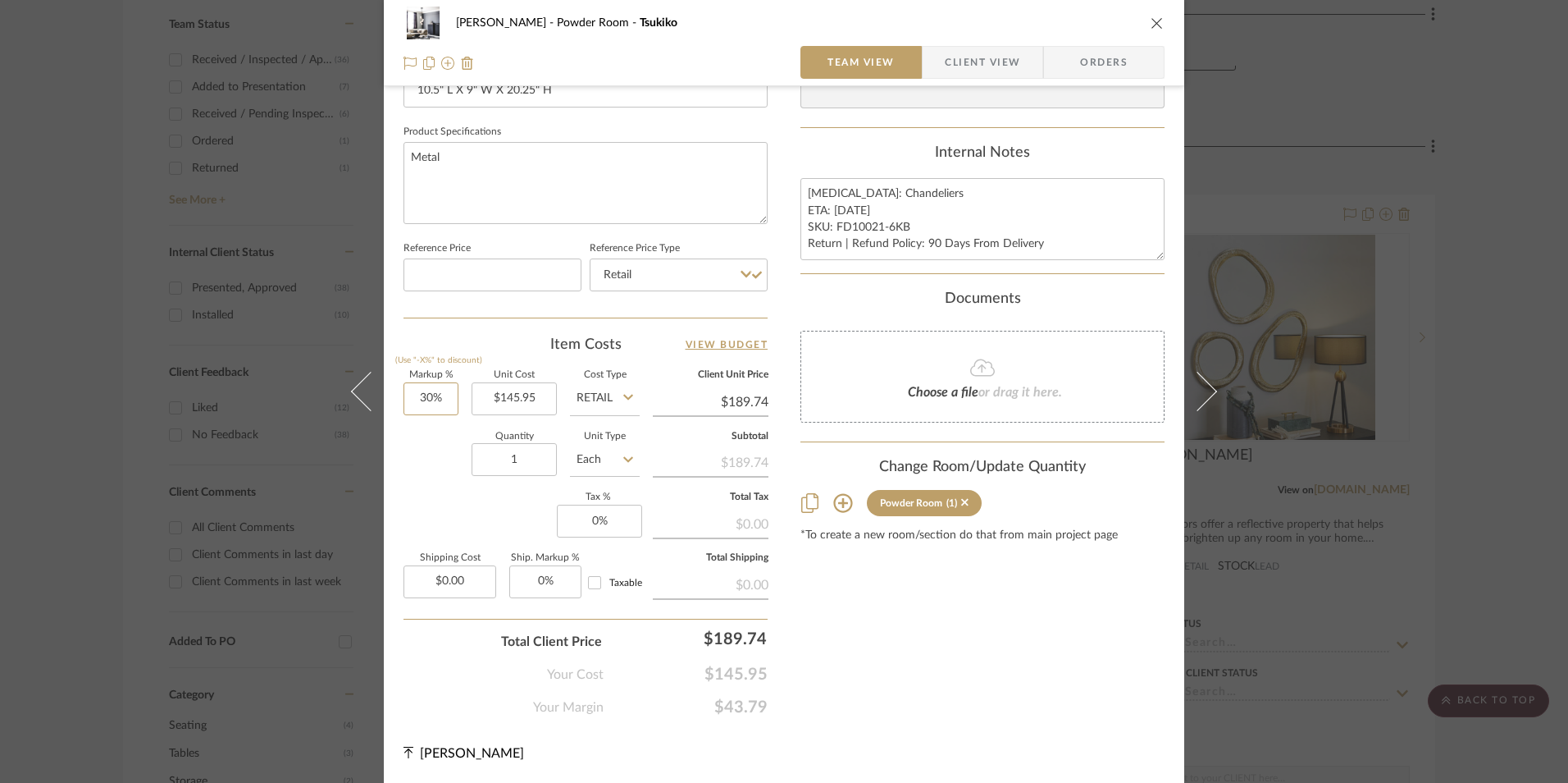
type input "30"
drag, startPoint x: 436, startPoint y: 403, endPoint x: 444, endPoint y: 481, distance: 78.4
click at [435, 403] on input "30" at bounding box center [431, 399] width 55 height 33
click at [444, 488] on div "Quantity 1 Unit Type Each" at bounding box center [521, 462] width 237 height 58
type input "0%"
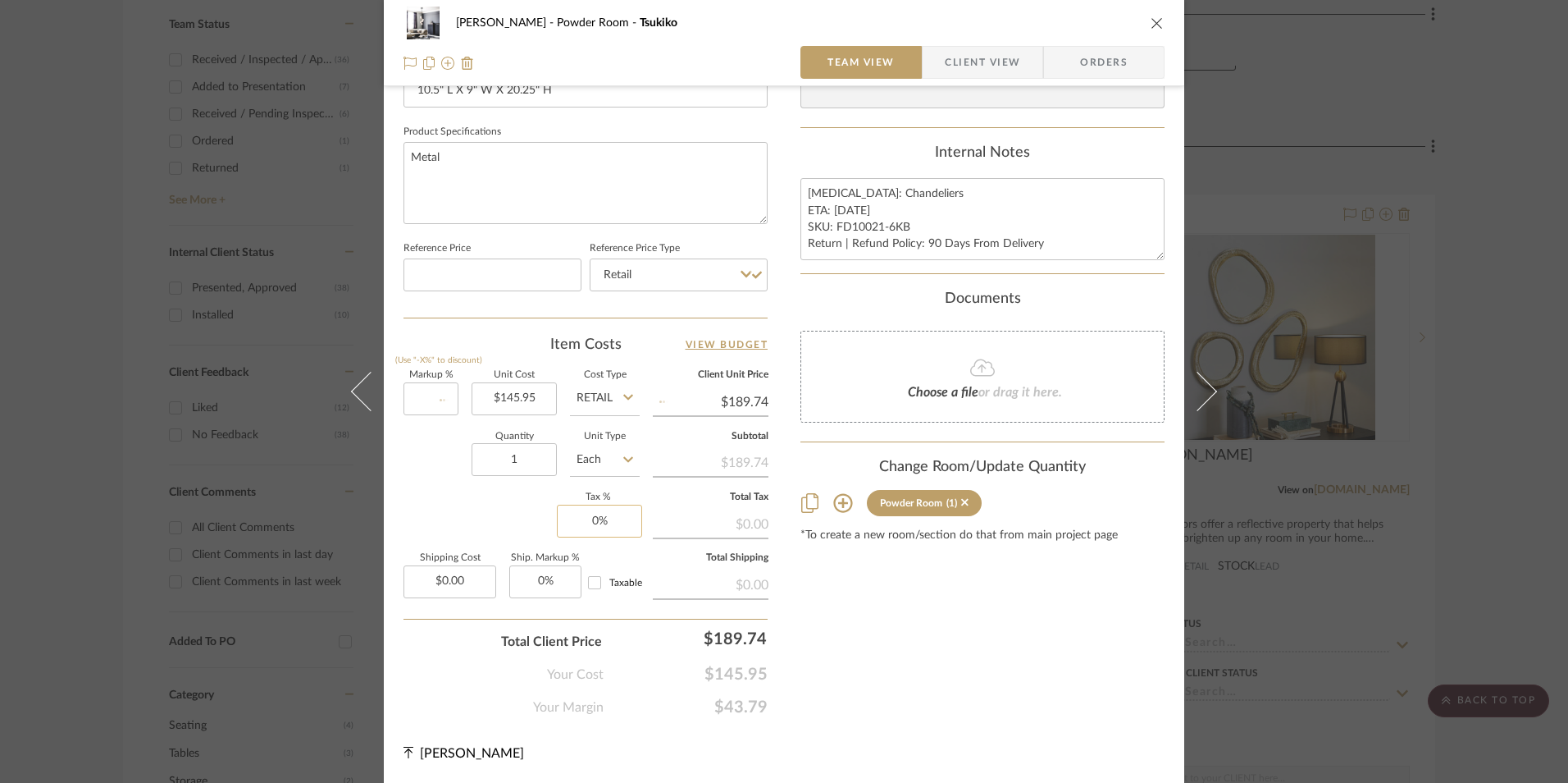
type input "$145.95"
click at [593, 521] on input "0" at bounding box center [599, 521] width 85 height 33
type input "8.25%"
click at [881, 613] on div "Content here copies to Client View - confirm visibility there. Show in Client D…" at bounding box center [983, 42] width 364 height 1351
click at [1125, 59] on span "Orders" at bounding box center [1104, 62] width 84 height 33
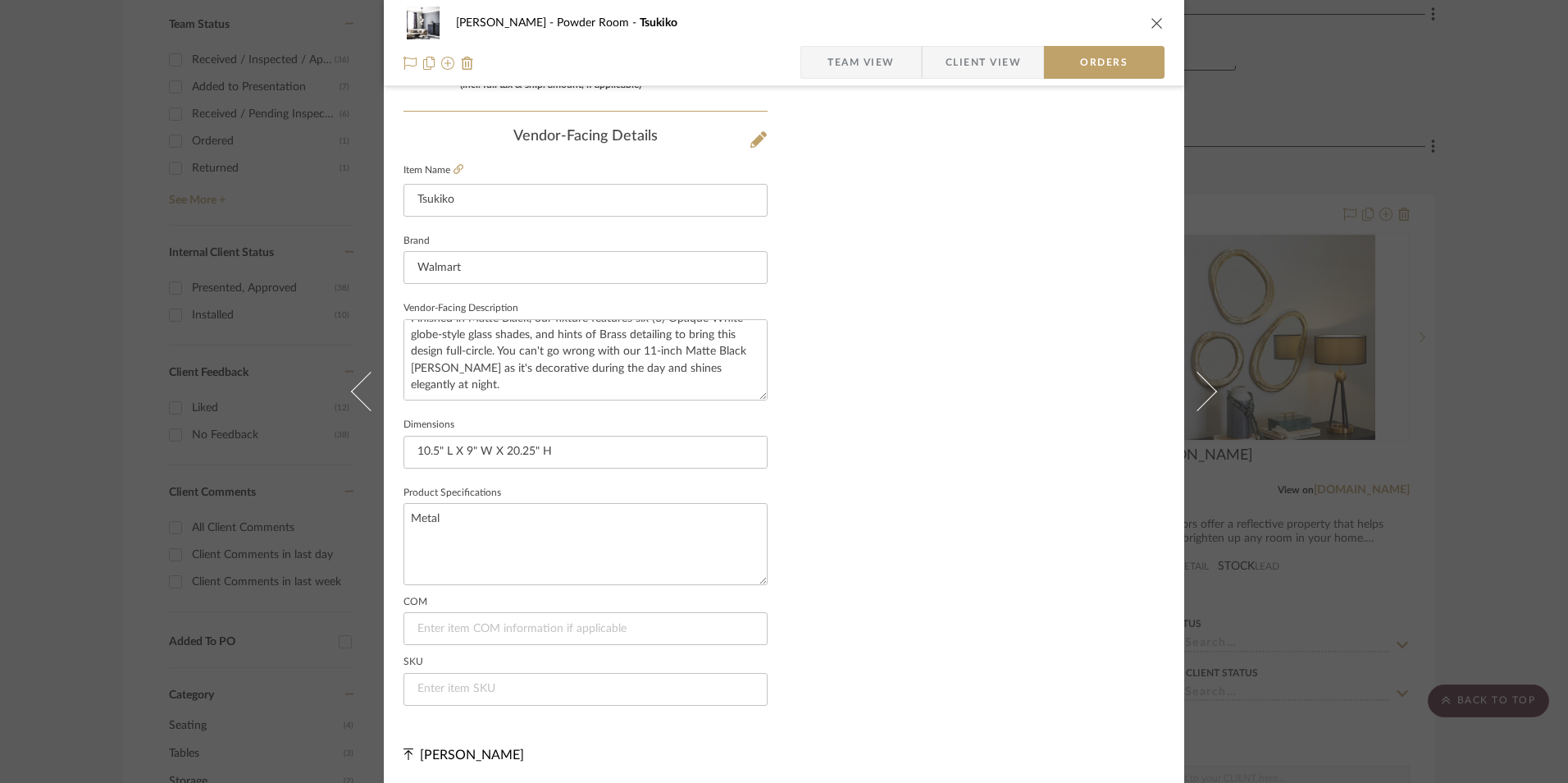
scroll to position [962, 0]
click at [545, 682] on input at bounding box center [585, 688] width 364 height 33
paste input "FD10021-6KB"
type input "FD10021-6KB"
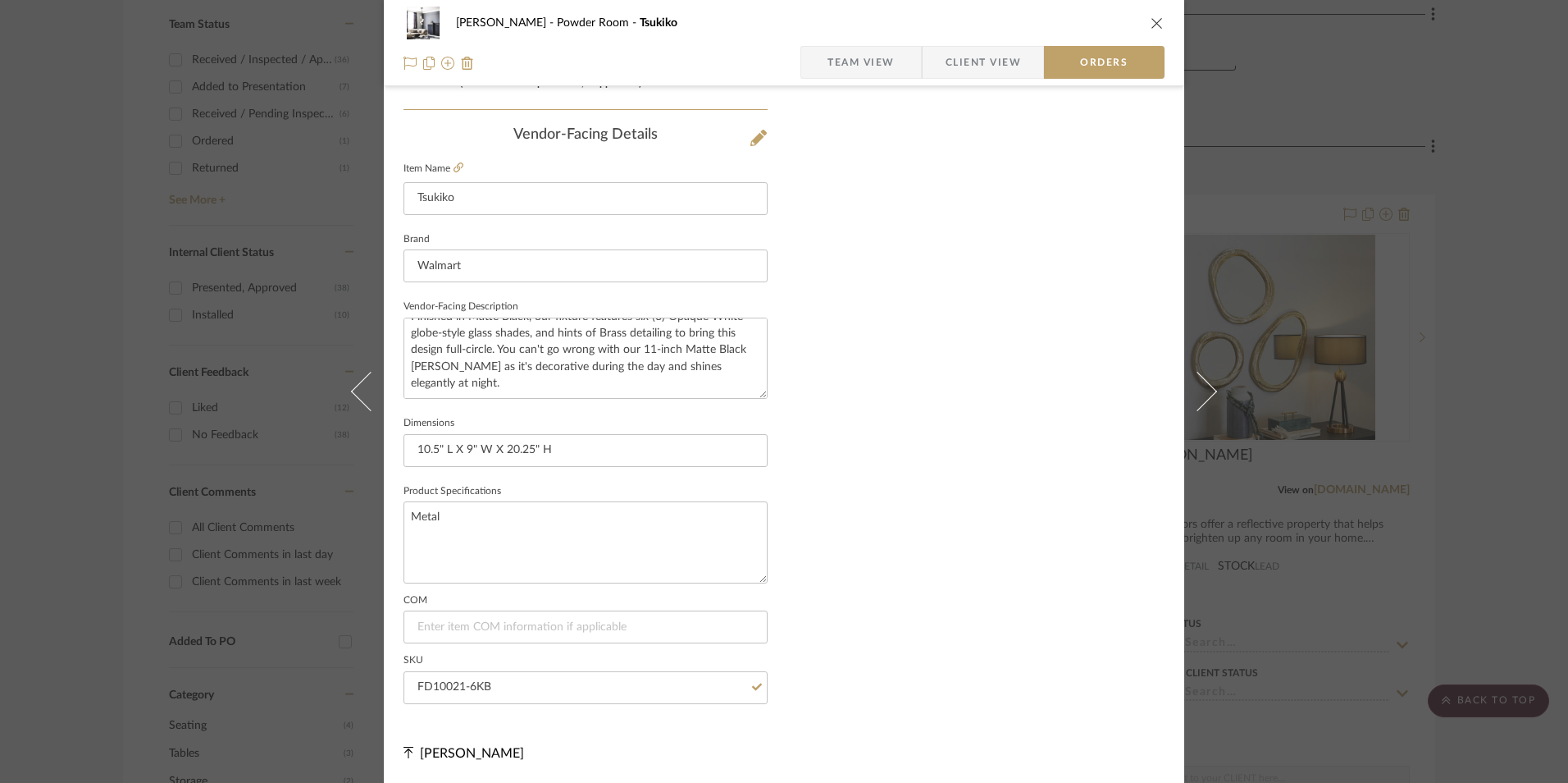
click at [860, 71] on span "Team View" at bounding box center [861, 62] width 67 height 33
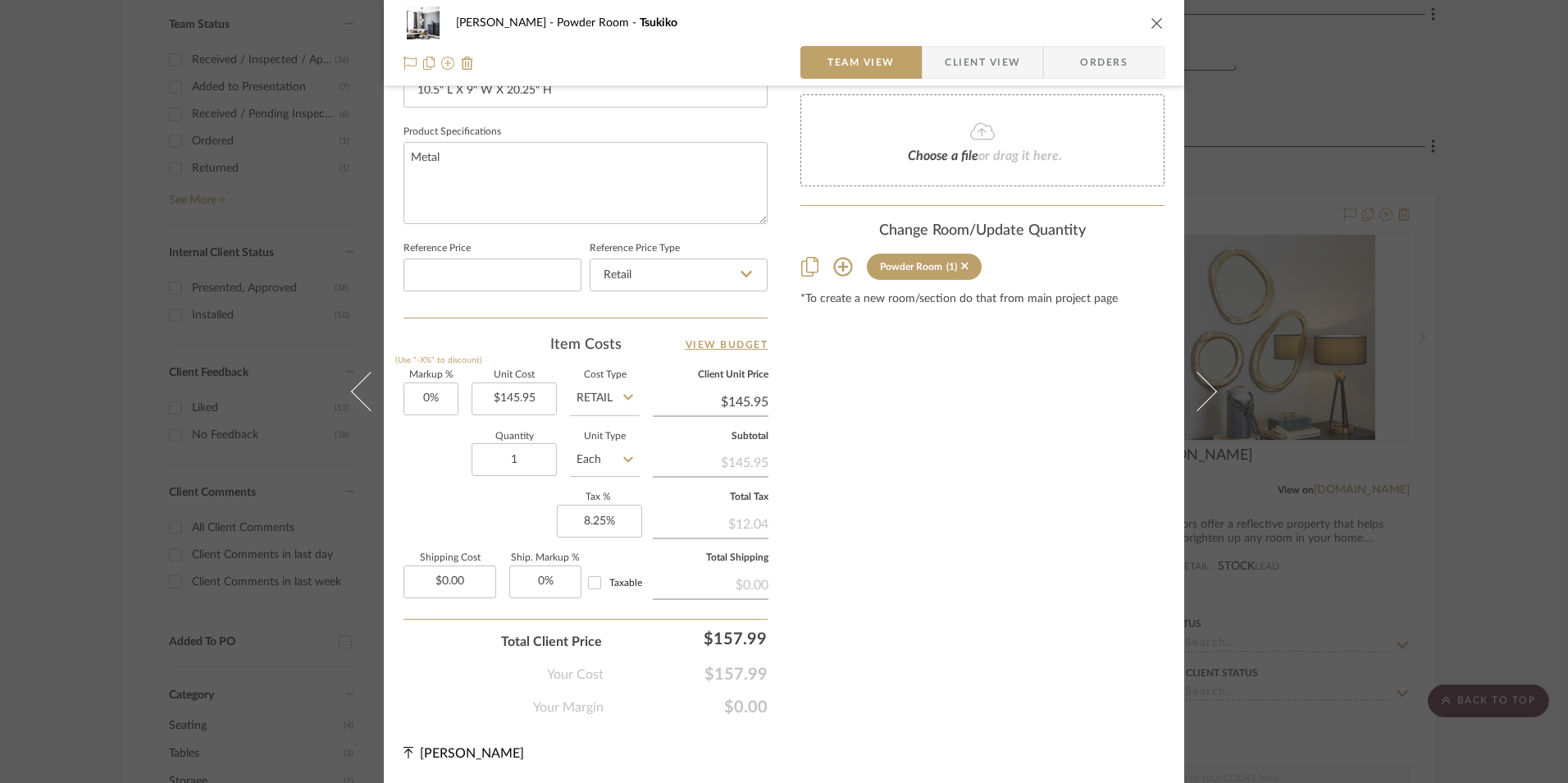
scroll to position [745, 0]
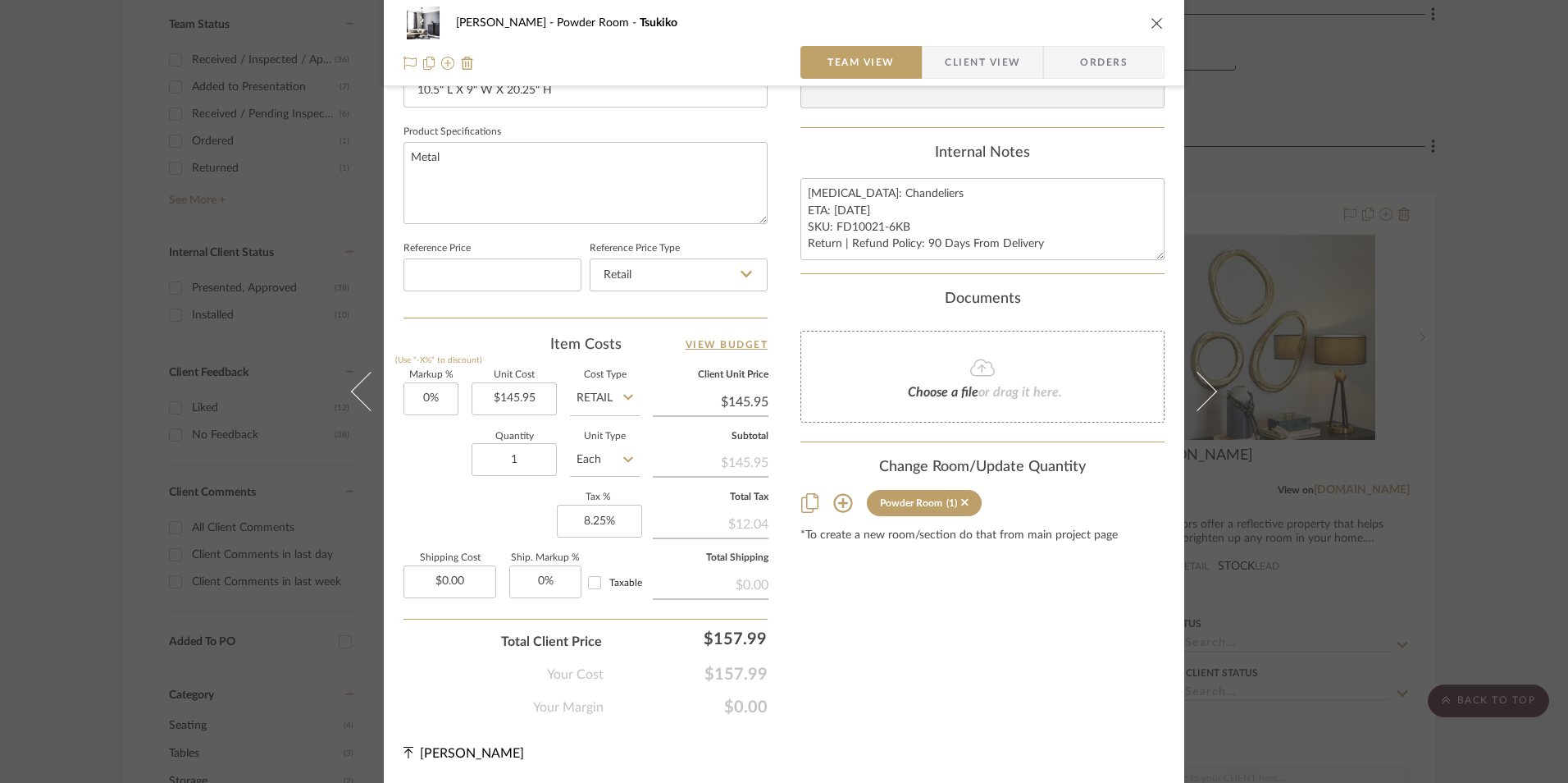
click at [1150, 26] on icon "close" at bounding box center [1157, 23] width 13 height 13
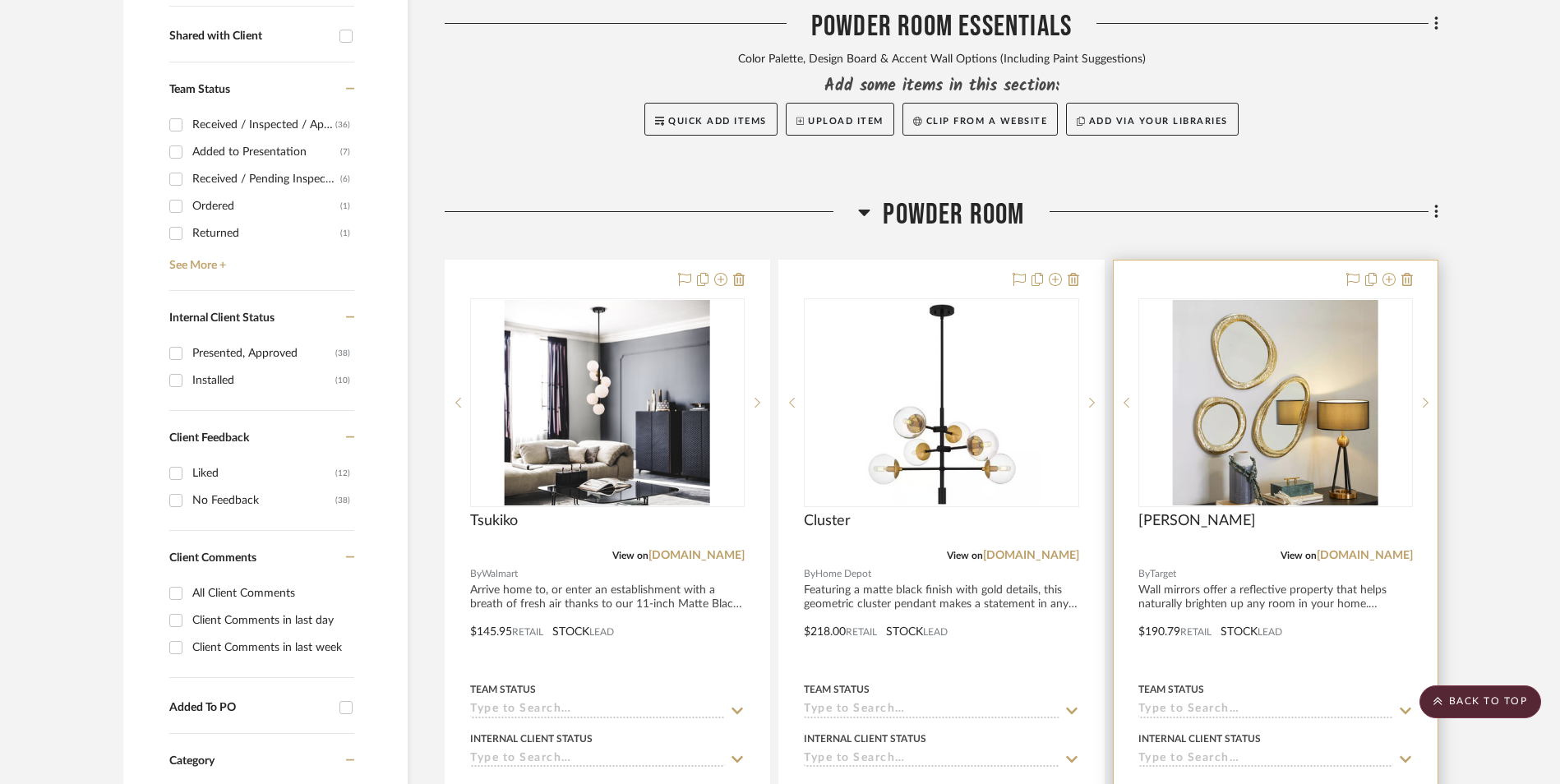
scroll to position [779, 0]
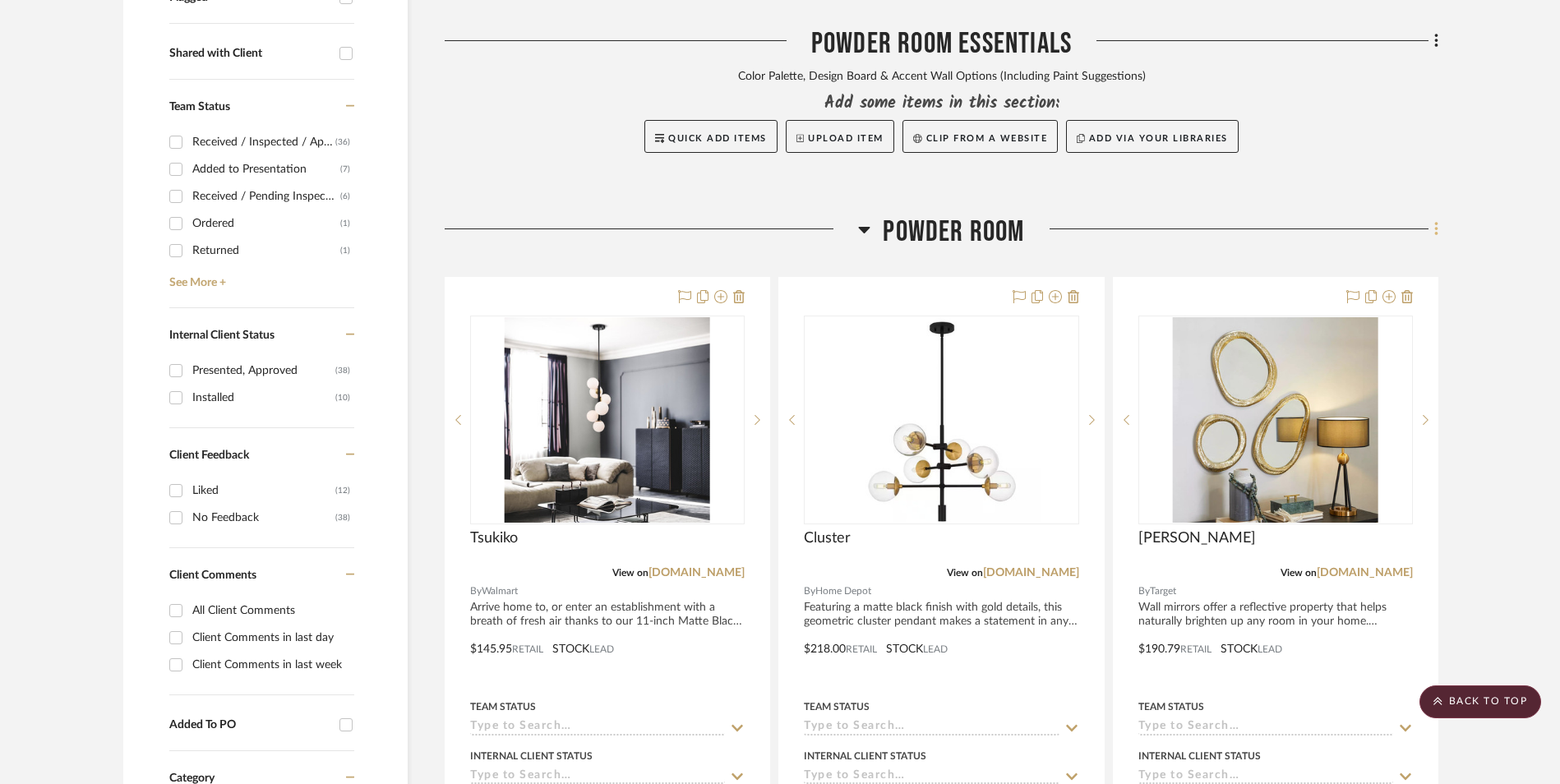
click at [1436, 222] on icon at bounding box center [1435, 229] width 3 height 14
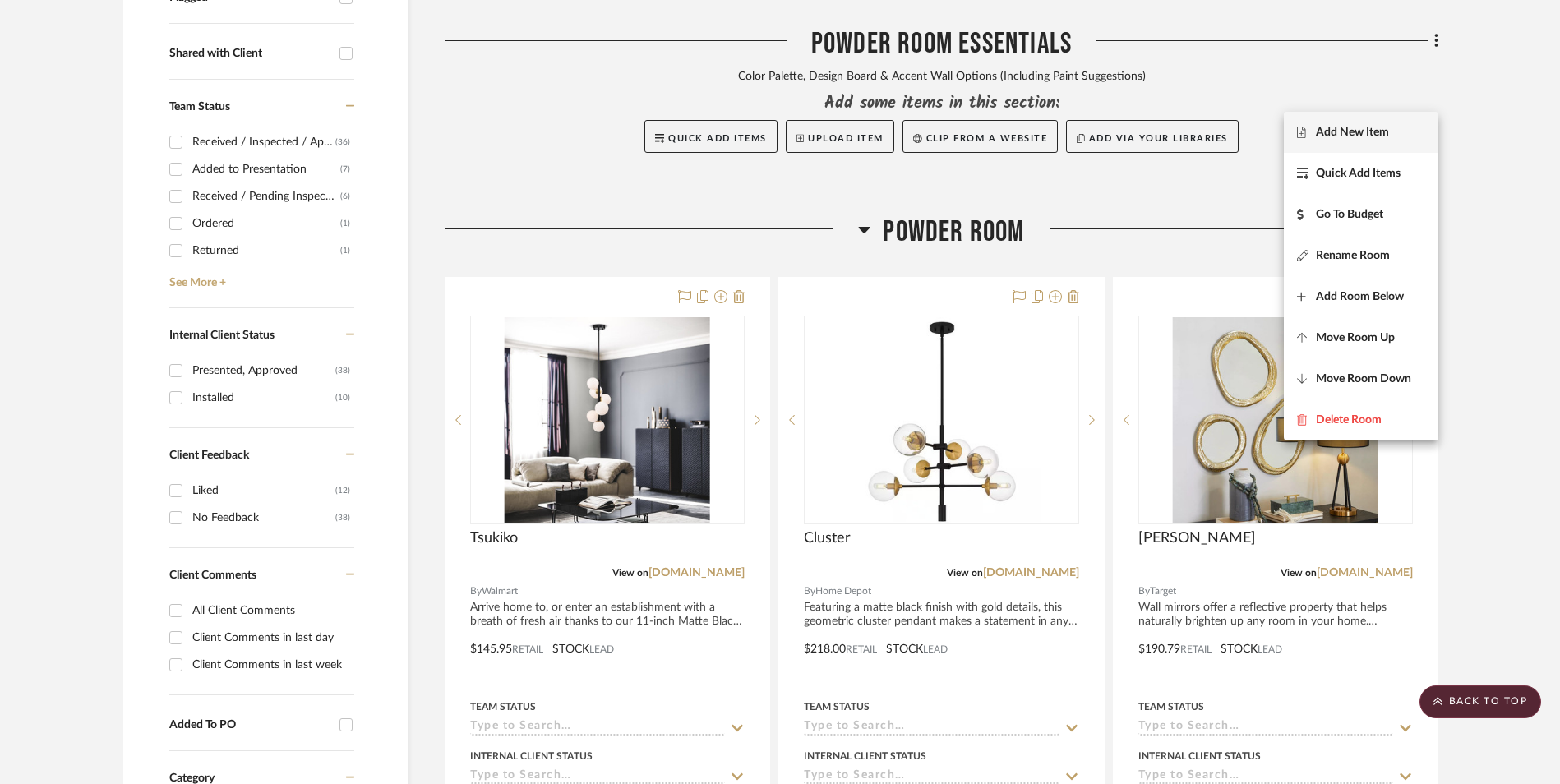
click at [1344, 140] on button "Add New Item" at bounding box center [1361, 131] width 155 height 41
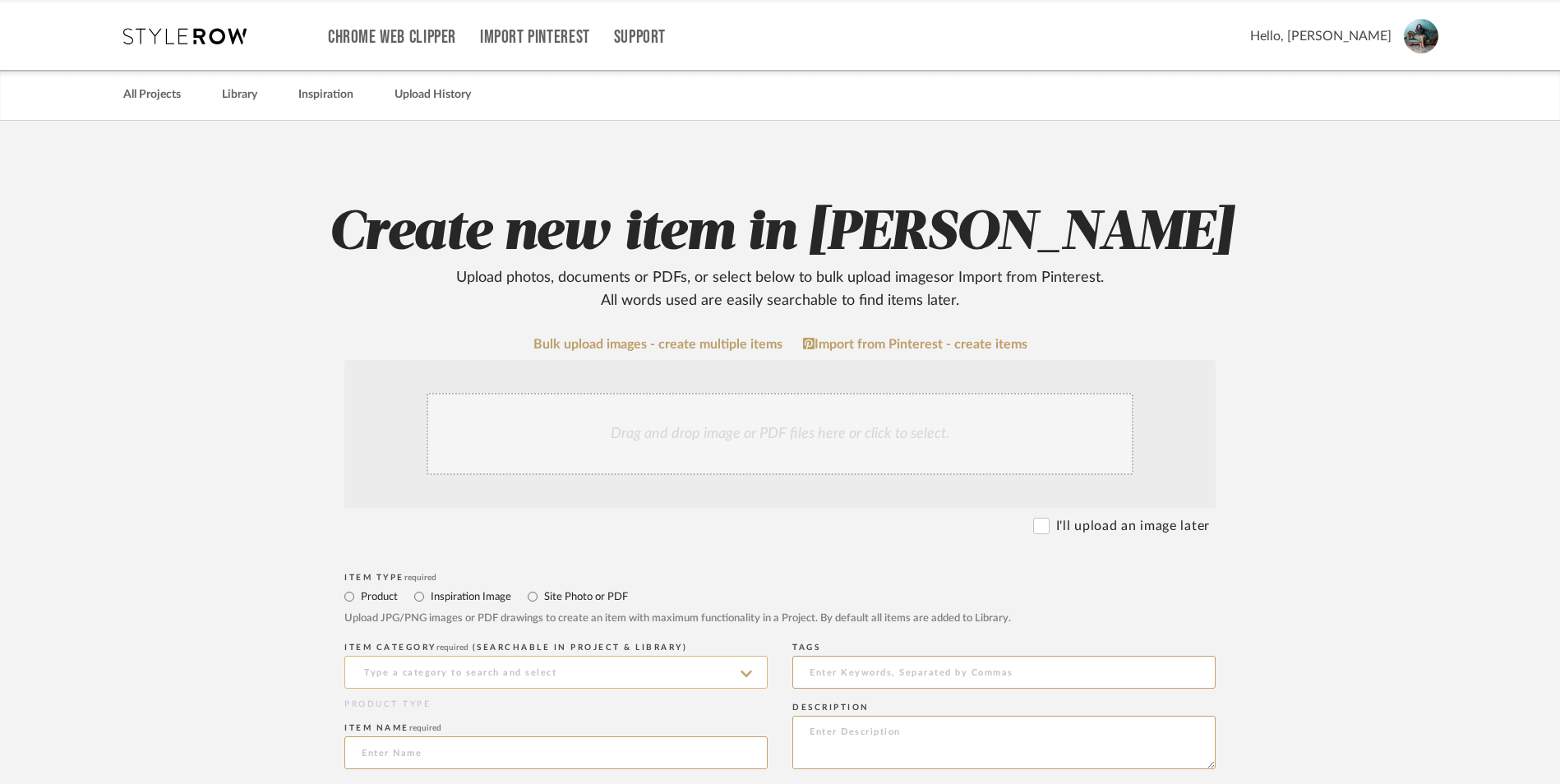
scroll to position [328, 0]
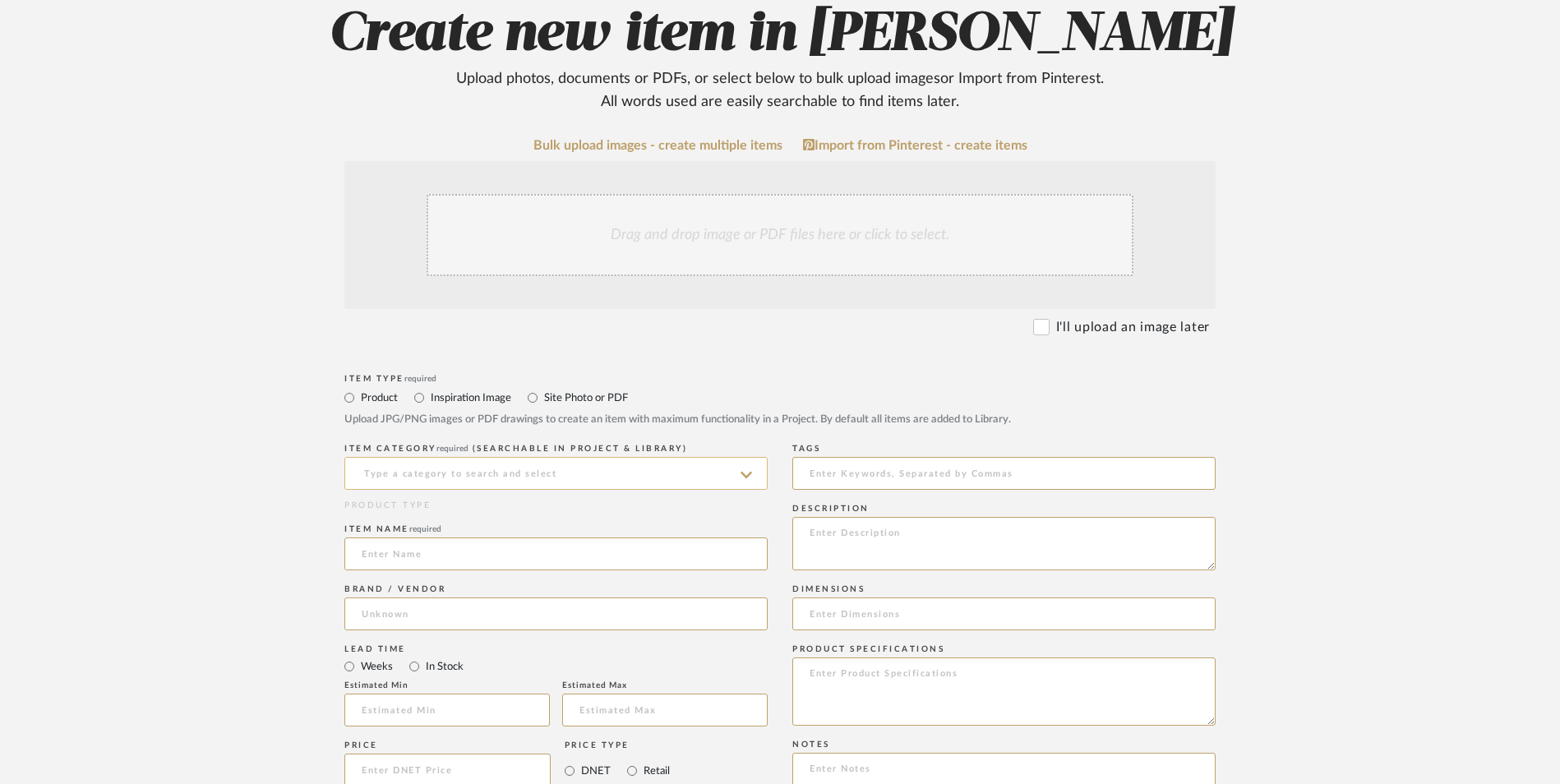
click at [415, 456] on input at bounding box center [555, 473] width 423 height 33
click at [423, 390] on div "Chandeliers" at bounding box center [555, 382] width 422 height 42
type input "Chandeliers"
click at [406, 537] on input at bounding box center [555, 554] width 423 height 33
type input "Zevni"
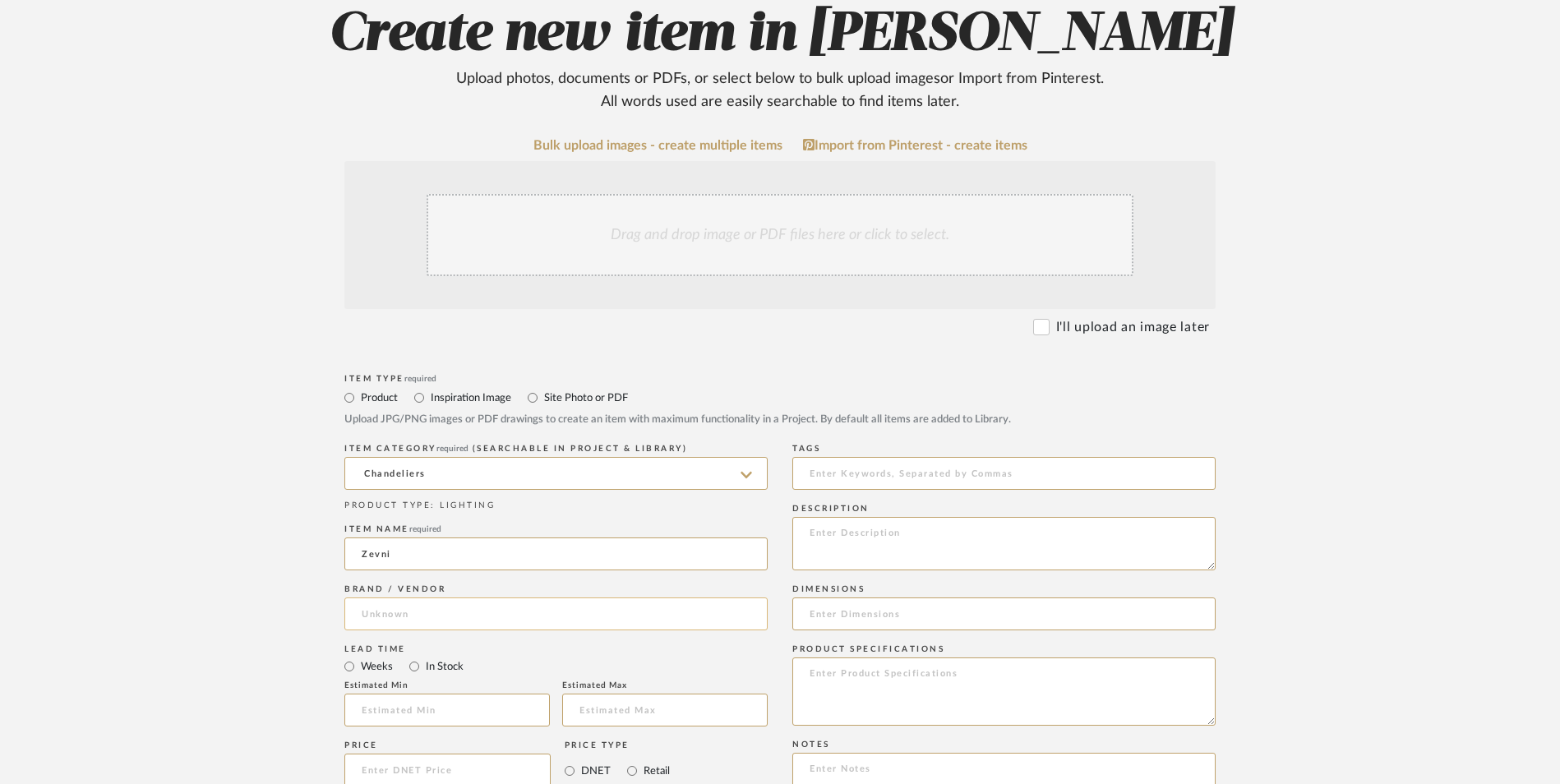
click at [469, 597] on input at bounding box center [555, 614] width 423 height 33
type input "Lowes"
click at [455, 525] on mat-option "Lowes" at bounding box center [555, 524] width 422 height 42
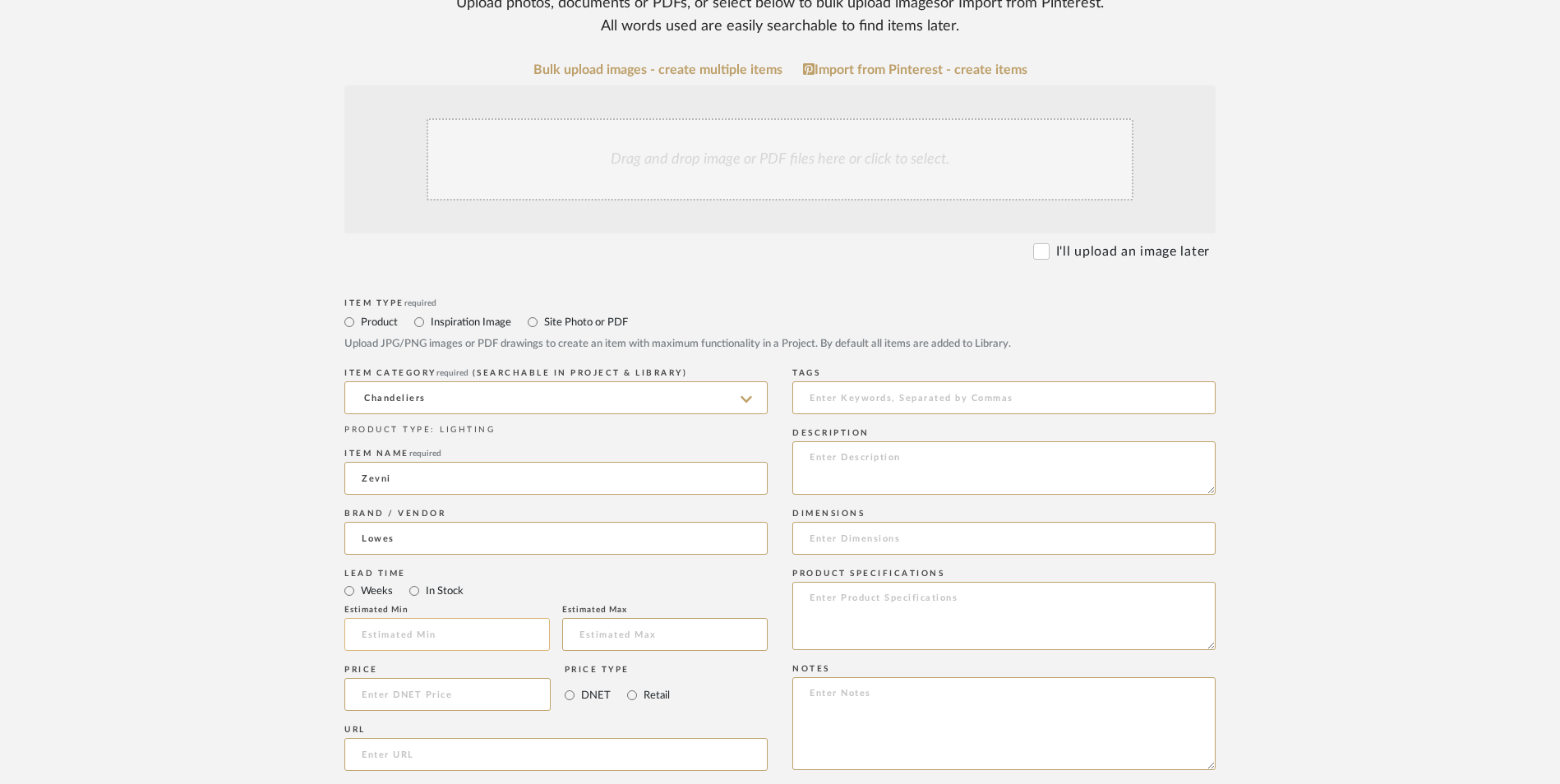
scroll to position [493, 0]
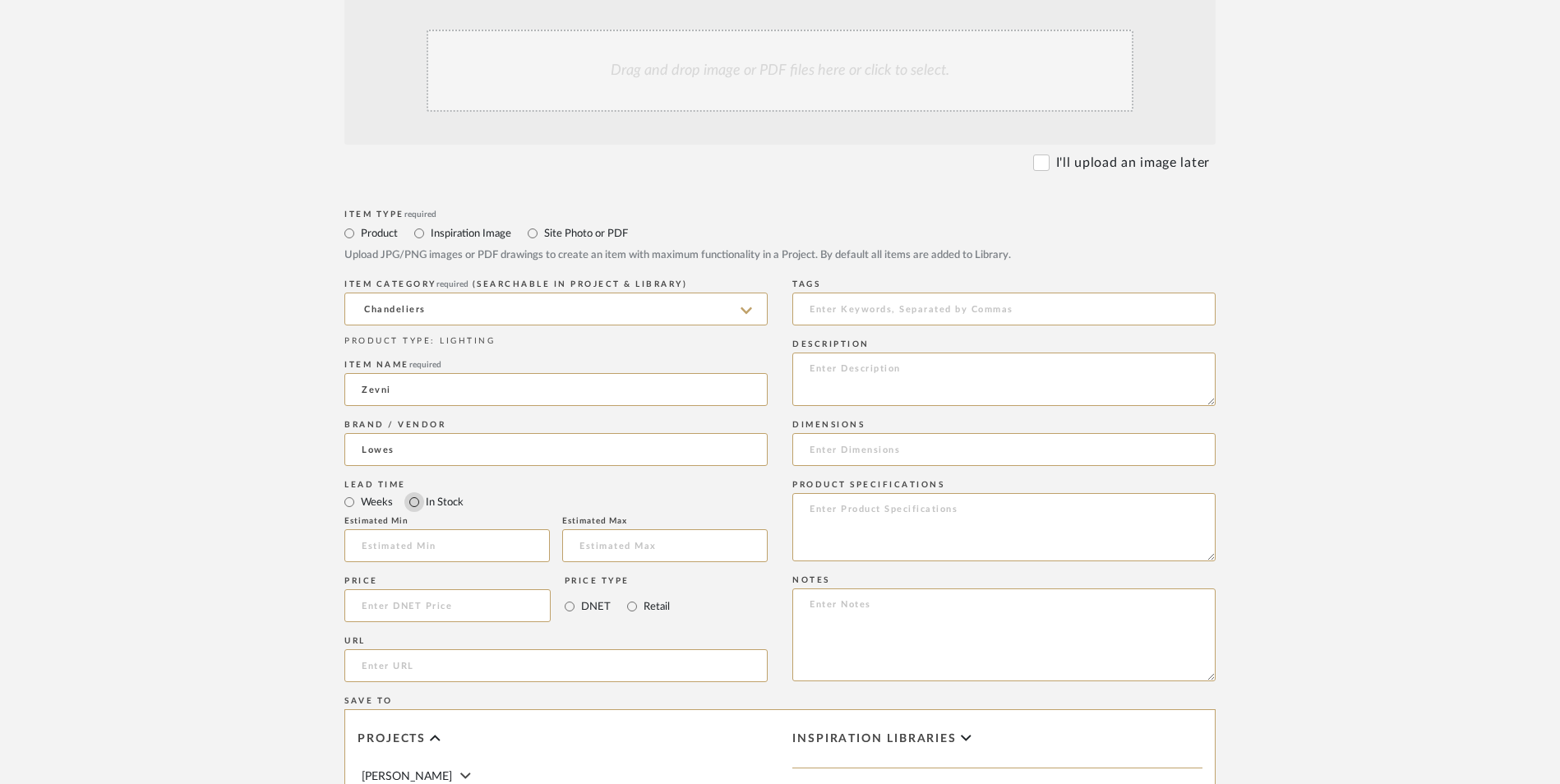
click at [408, 492] on input "In Stock" at bounding box center [414, 502] width 20 height 20
radio input "true"
drag, startPoint x: 629, startPoint y: 475, endPoint x: 654, endPoint y: 480, distance: 25.5
click at [629, 596] on input "Retail" at bounding box center [632, 606] width 20 height 20
radio input "true"
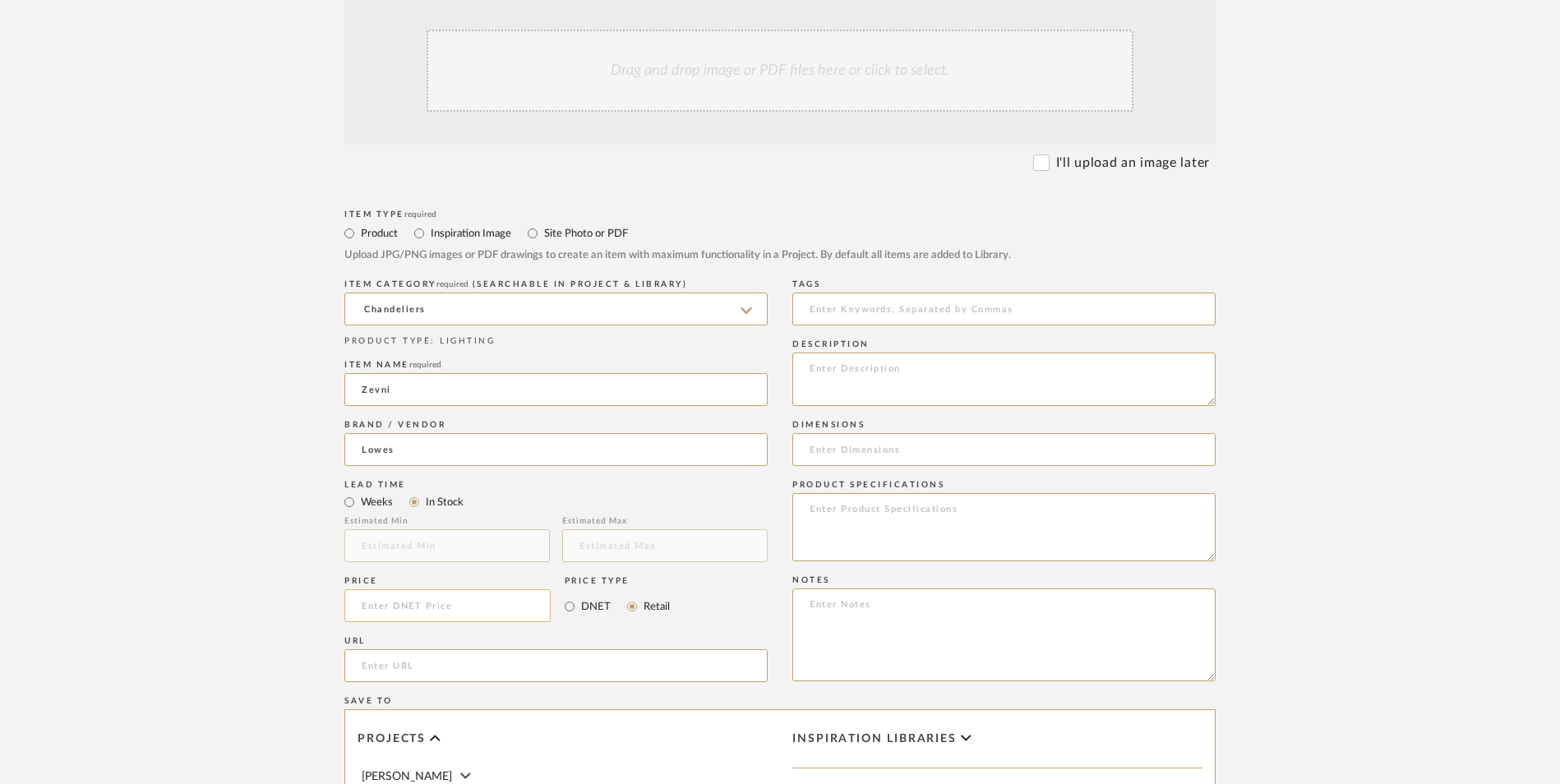
click at [462, 589] on input at bounding box center [447, 606] width 206 height 33
type input "$137.99"
click at [234, 422] on upload-items "Create new item in [PERSON_NAME] Upload photos, documents or PDFs, or select be…" at bounding box center [780, 481] width 1560 height 1448
click at [464, 649] on input "url" at bounding box center [555, 666] width 423 height 33
paste input "[URL][DOMAIN_NAME]"
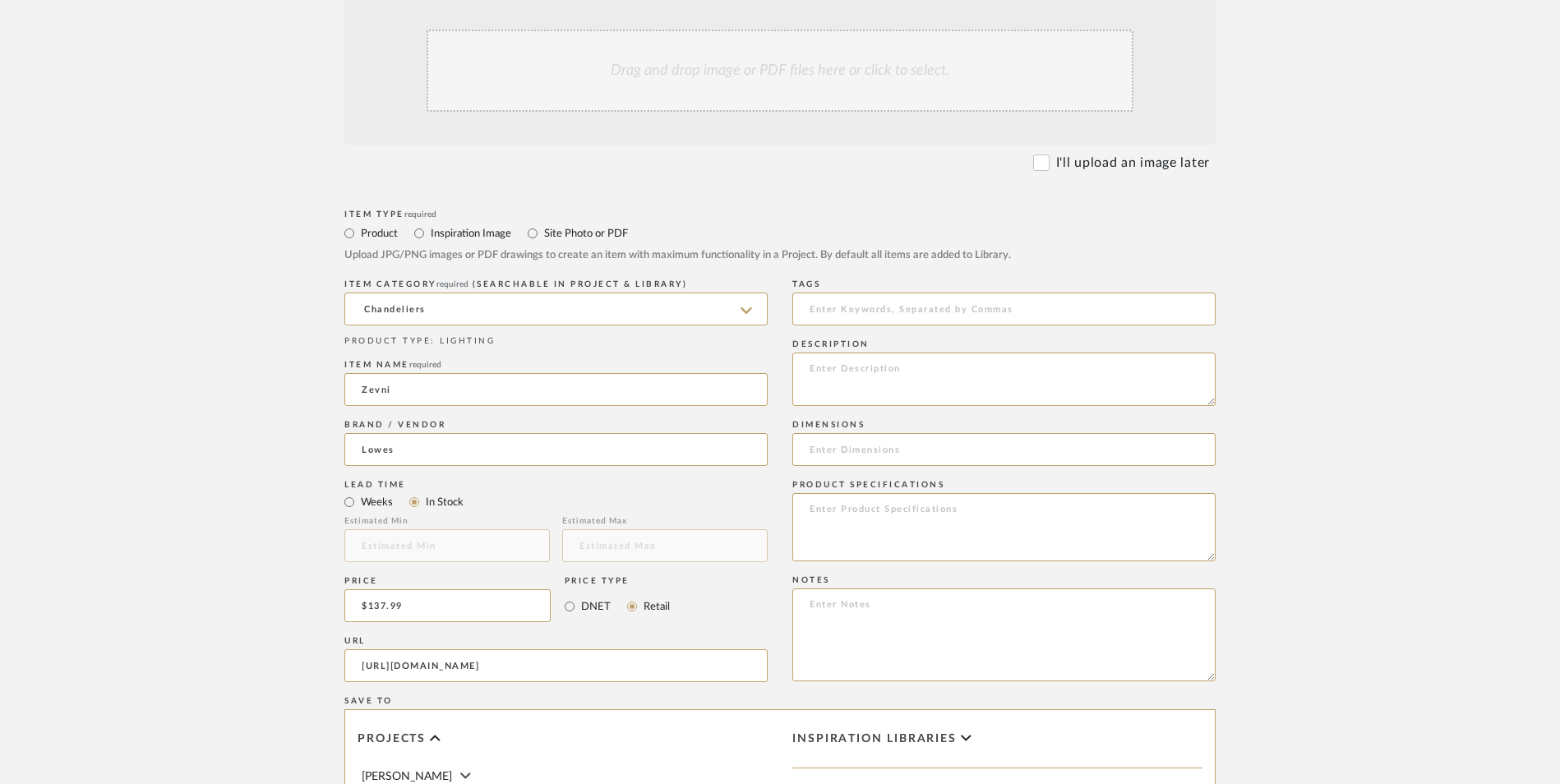
scroll to position [0, 568]
type input "[URL][DOMAIN_NAME]"
click at [263, 402] on form "Bulk upload images - create multiple items Import from Pinterest - create items…" at bounding box center [779, 569] width 1047 height 1191
click at [849, 589] on textarea at bounding box center [1004, 635] width 423 height 93
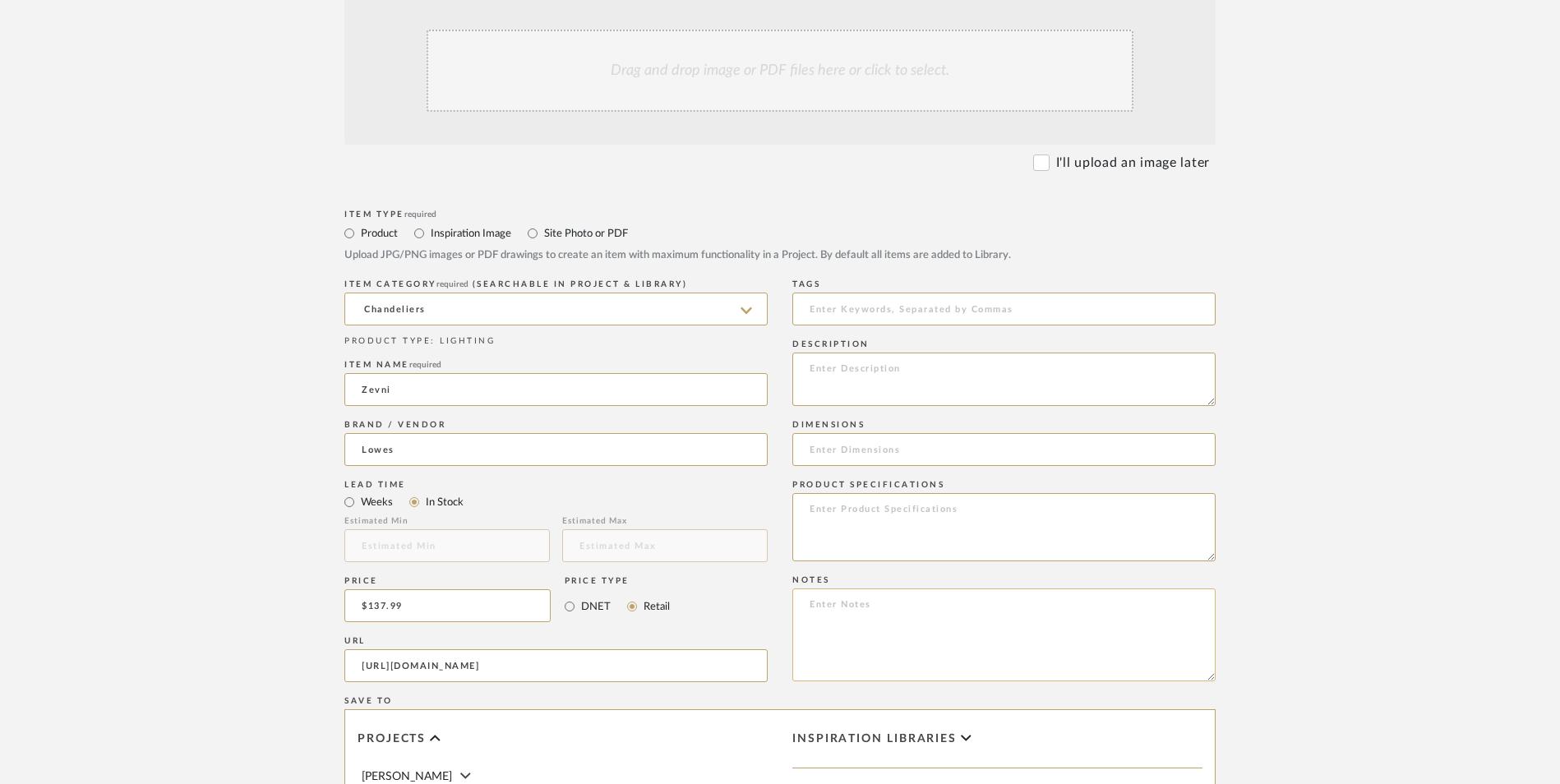
paste textarea "Option 1: ETA: SKU: Reviews - Stars Return | Refund Policy:"
click at [884, 589] on textarea "Option 1: ETA: SKU: Reviews - Stars Return | Refund Policy:" at bounding box center [1004, 635] width 423 height 93
click at [804, 589] on textarea "Option 1: Chandeliers ETA: SKU: Reviews - Stars Return | Refund Policy:" at bounding box center [1004, 635] width 423 height 93
click at [851, 589] on textarea "Option 1: Chandeliers ETA: SKU: 3 Reviews - 5.0 Stars Return | Refund Policy:" at bounding box center [1004, 635] width 423 height 93
click at [851, 589] on textarea "Option 1: Chandeliers ETA: [DATE] SKU: 3 Reviews - 5.0 Stars Return | Refund Po…" at bounding box center [1004, 635] width 423 height 93
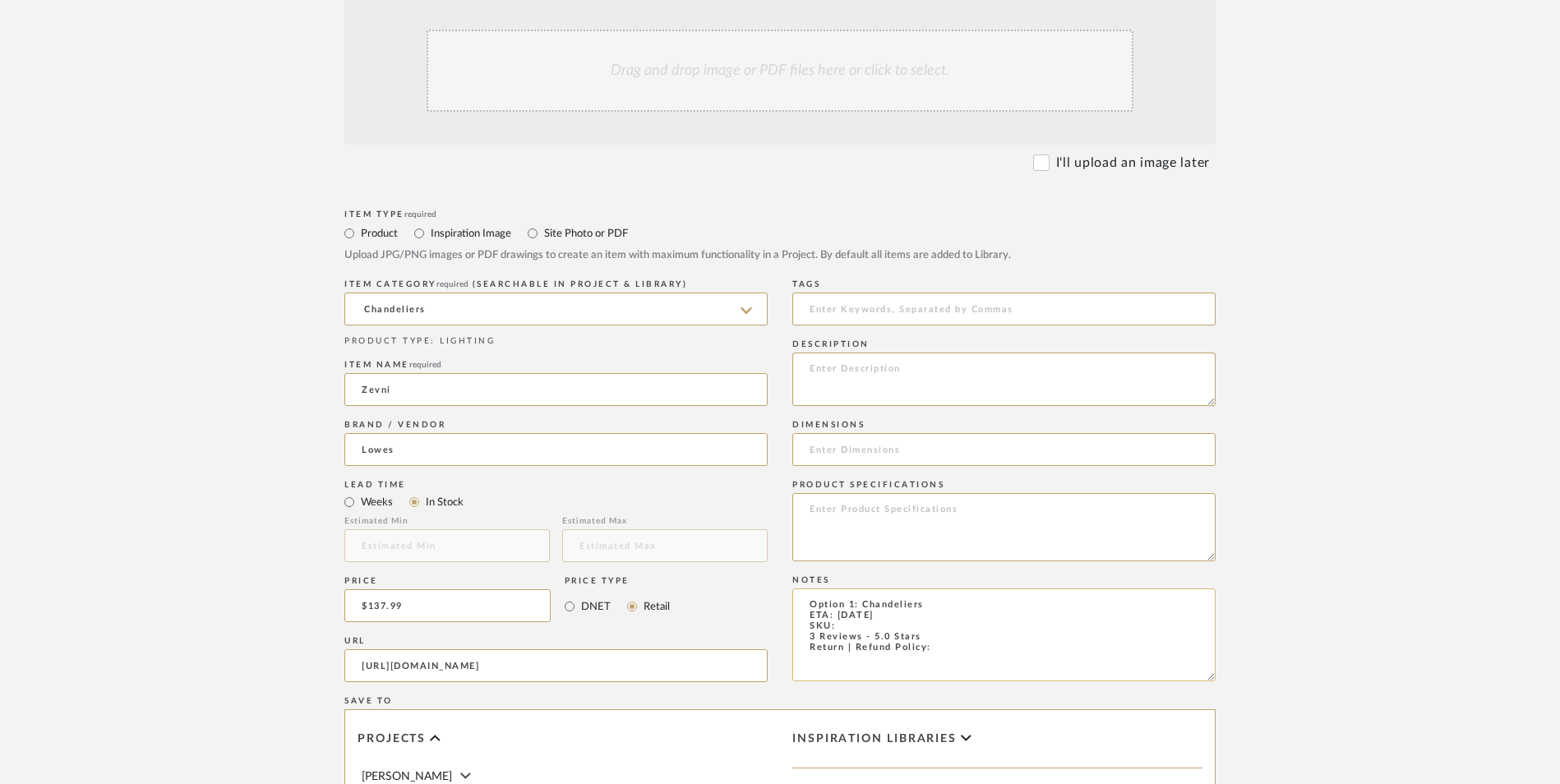
paste textarea "5129014"
click at [949, 589] on textarea "Option 1: Chandeliers ETA: [DATE] SKU: 5129014 3 Reviews - 5.0 Stars Return | R…" at bounding box center [1004, 635] width 423 height 93
type textarea "Option 1: Chandeliers ETA: [DATE] SKU: 5129014 3 Reviews - 5.0 Stars Return | R…"
click at [892, 353] on textarea at bounding box center [1004, 379] width 423 height 53
paste textarea "This 3-light integrated LED pendant light marries minimalist elegance with prac…"
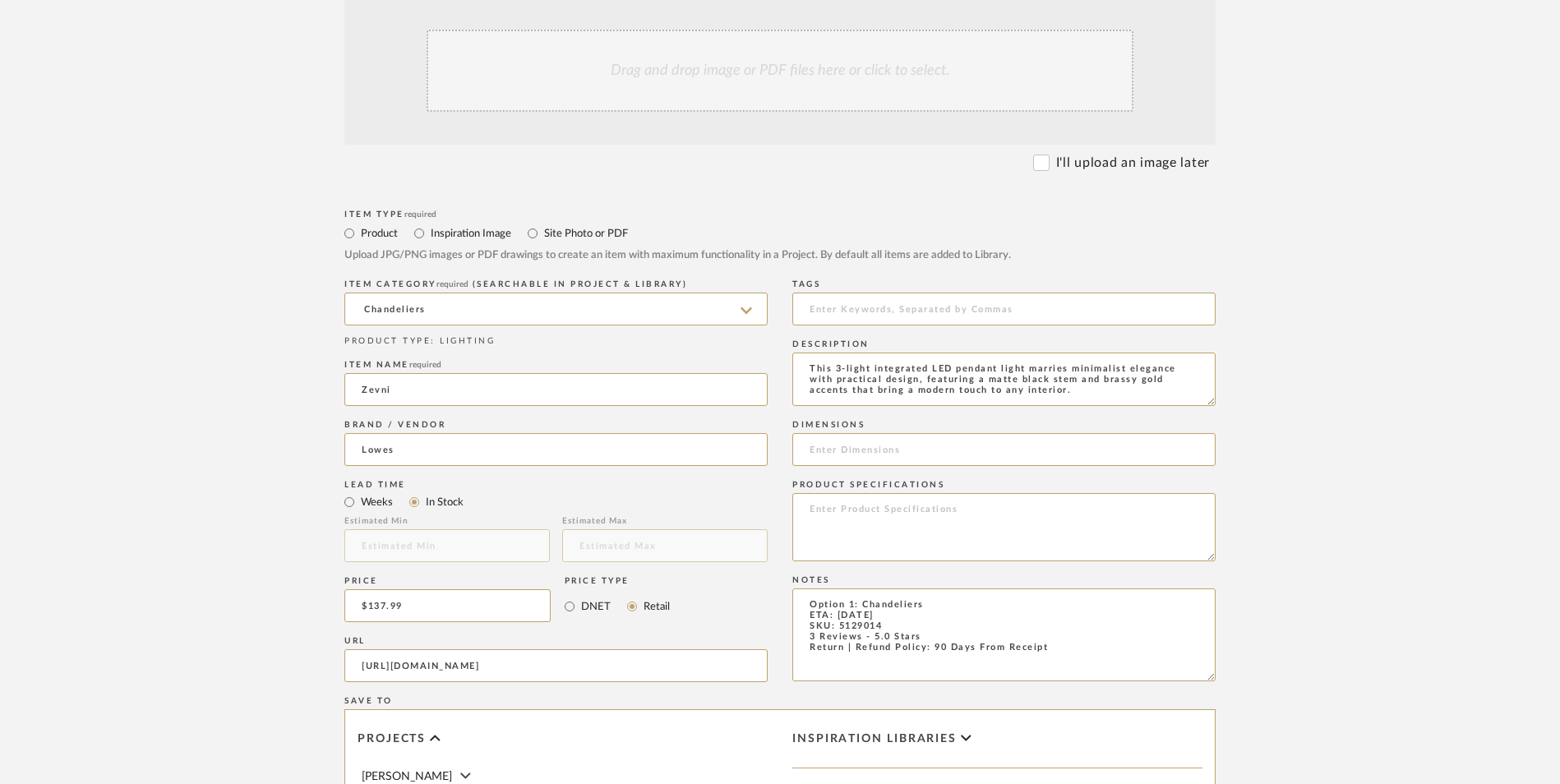
type textarea "This 3-light integrated LED pendant light marries minimalist elegance with prac…"
click at [888, 493] on textarea at bounding box center [1004, 527] width 423 height 68
type textarea "Metal"
click at [876, 433] on input at bounding box center [1004, 450] width 423 height 33
paste input "L 10.5" x W 10.5" x H 32.5""
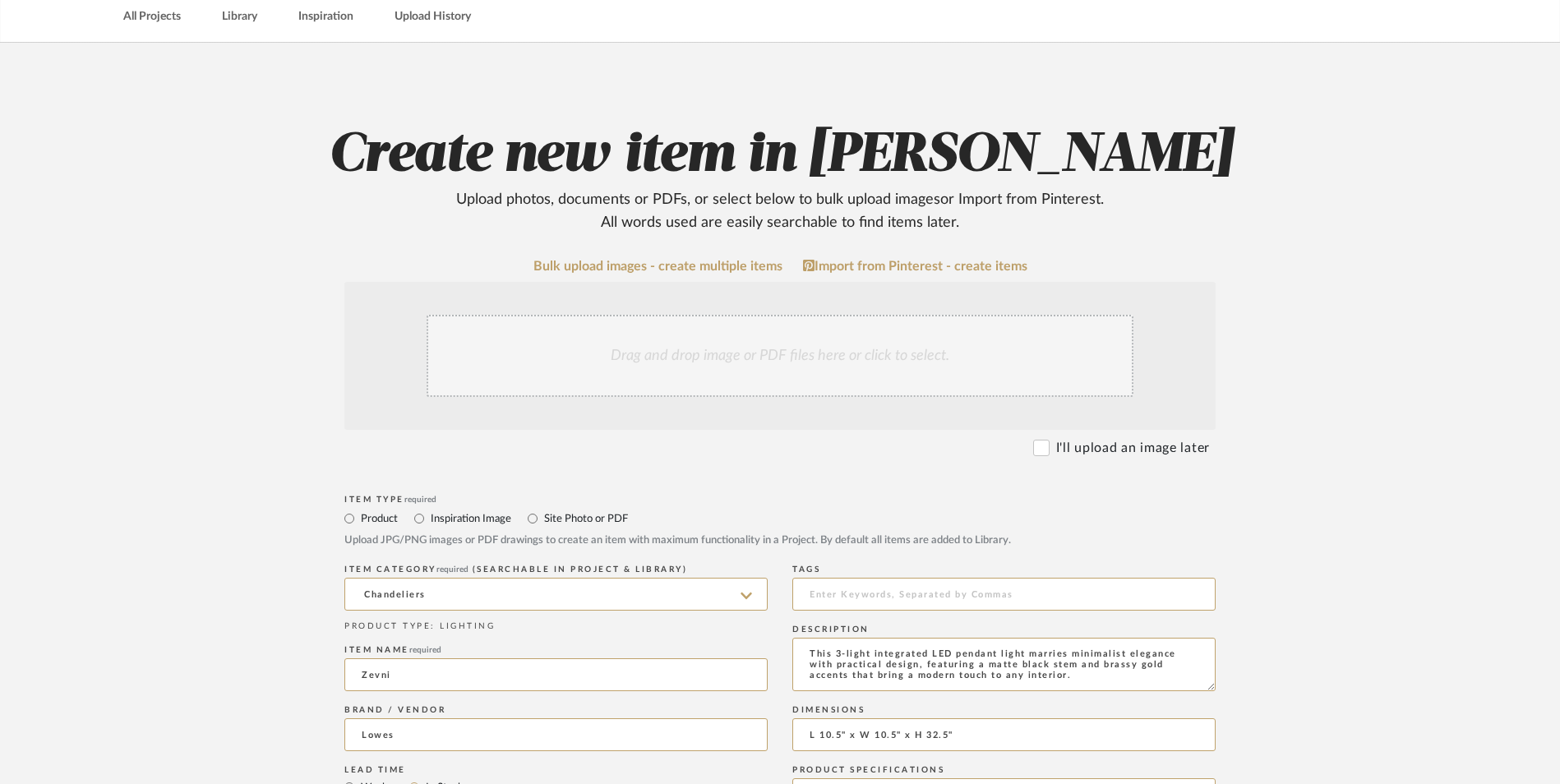
scroll to position [165, 0]
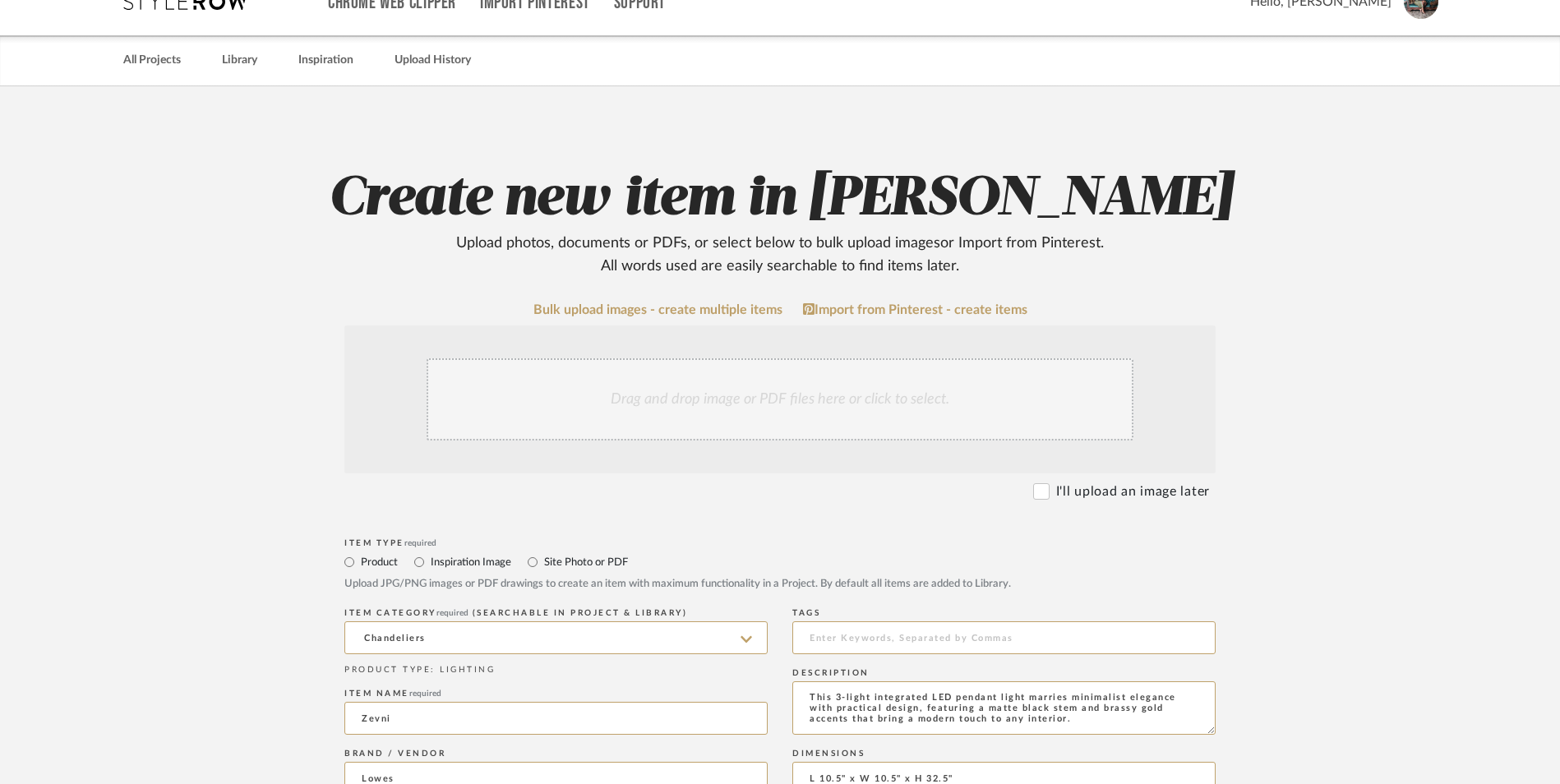
type input "L 10.5" x W 10.5" x H 32.5""
click at [747, 358] on div "Drag and drop image or PDF files here or click to select." at bounding box center [780, 399] width 707 height 82
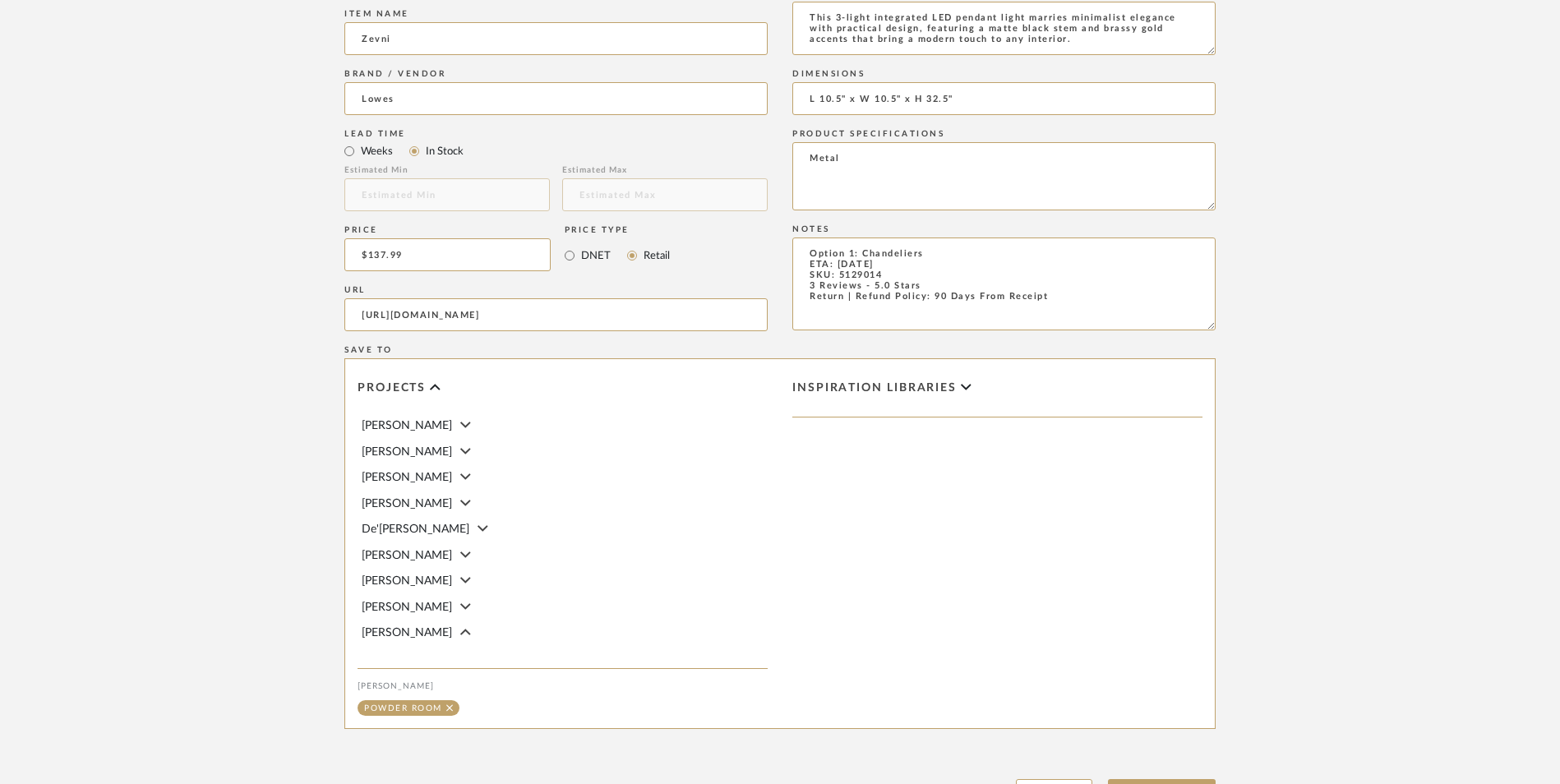
scroll to position [1033, 0]
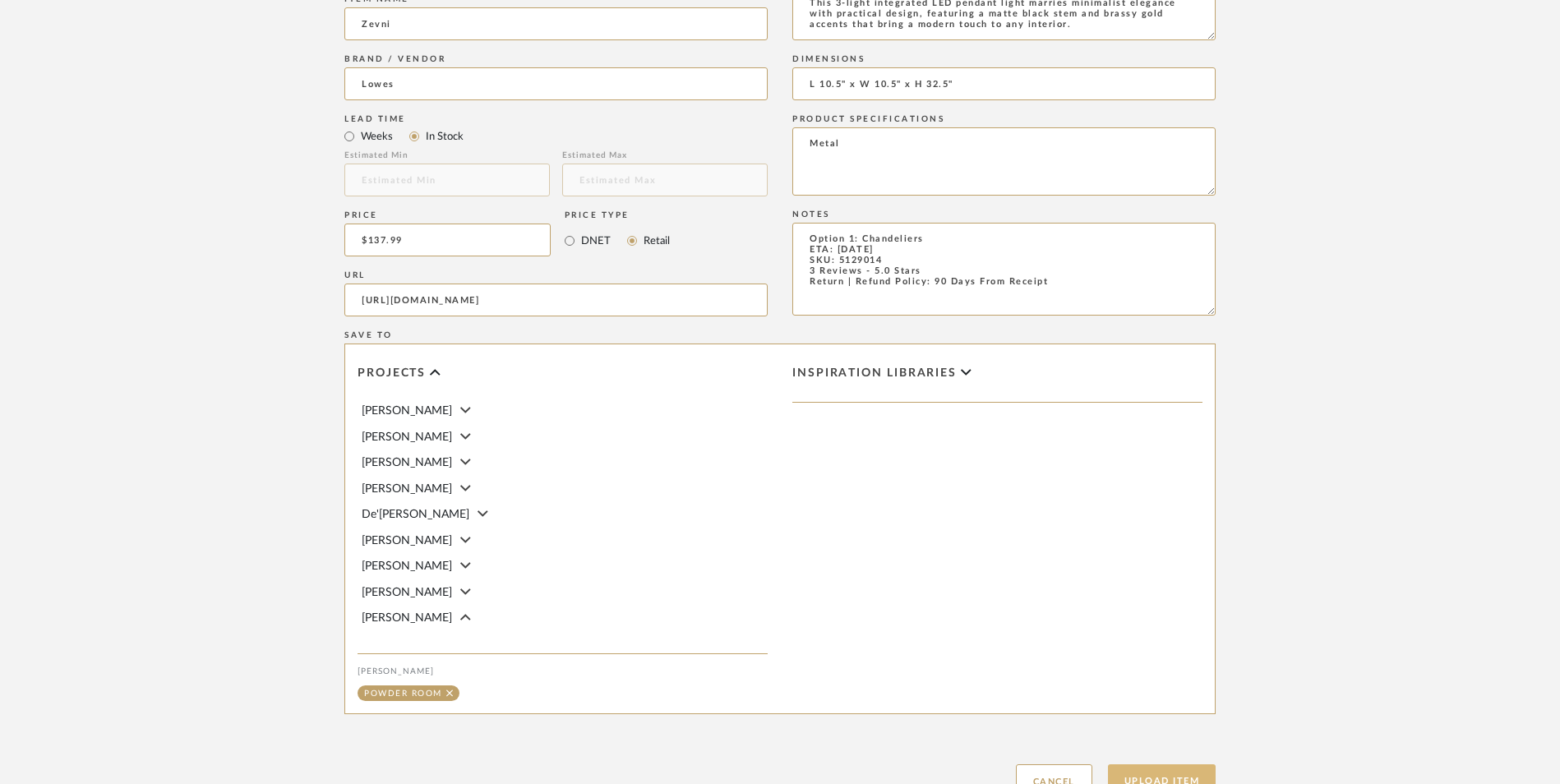
click at [1126, 764] on button "Upload Item" at bounding box center [1162, 781] width 108 height 34
